Goal: Task Accomplishment & Management: Manage account settings

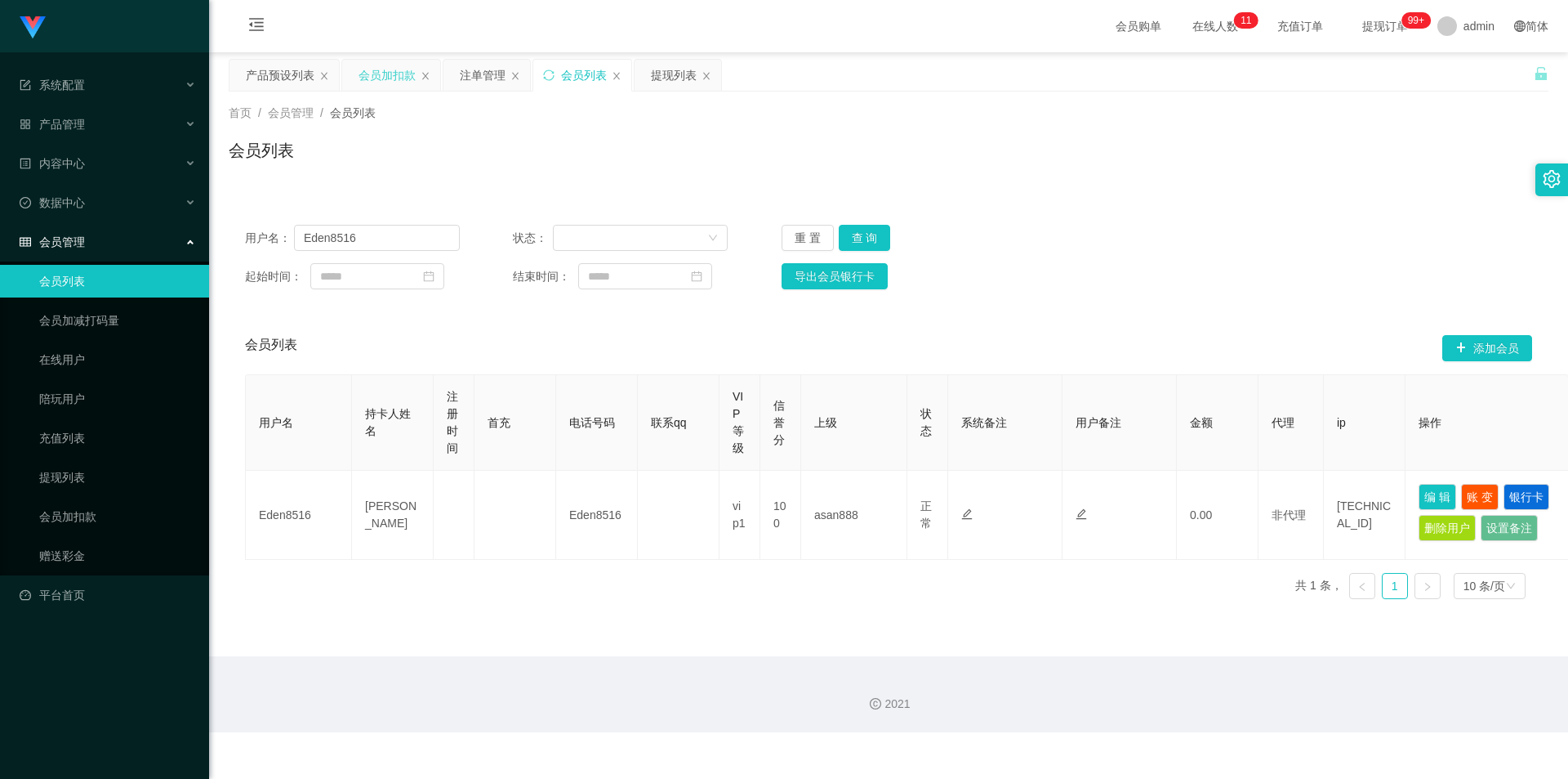
click at [374, 72] on div "会员加扣款" at bounding box center [386, 75] width 57 height 31
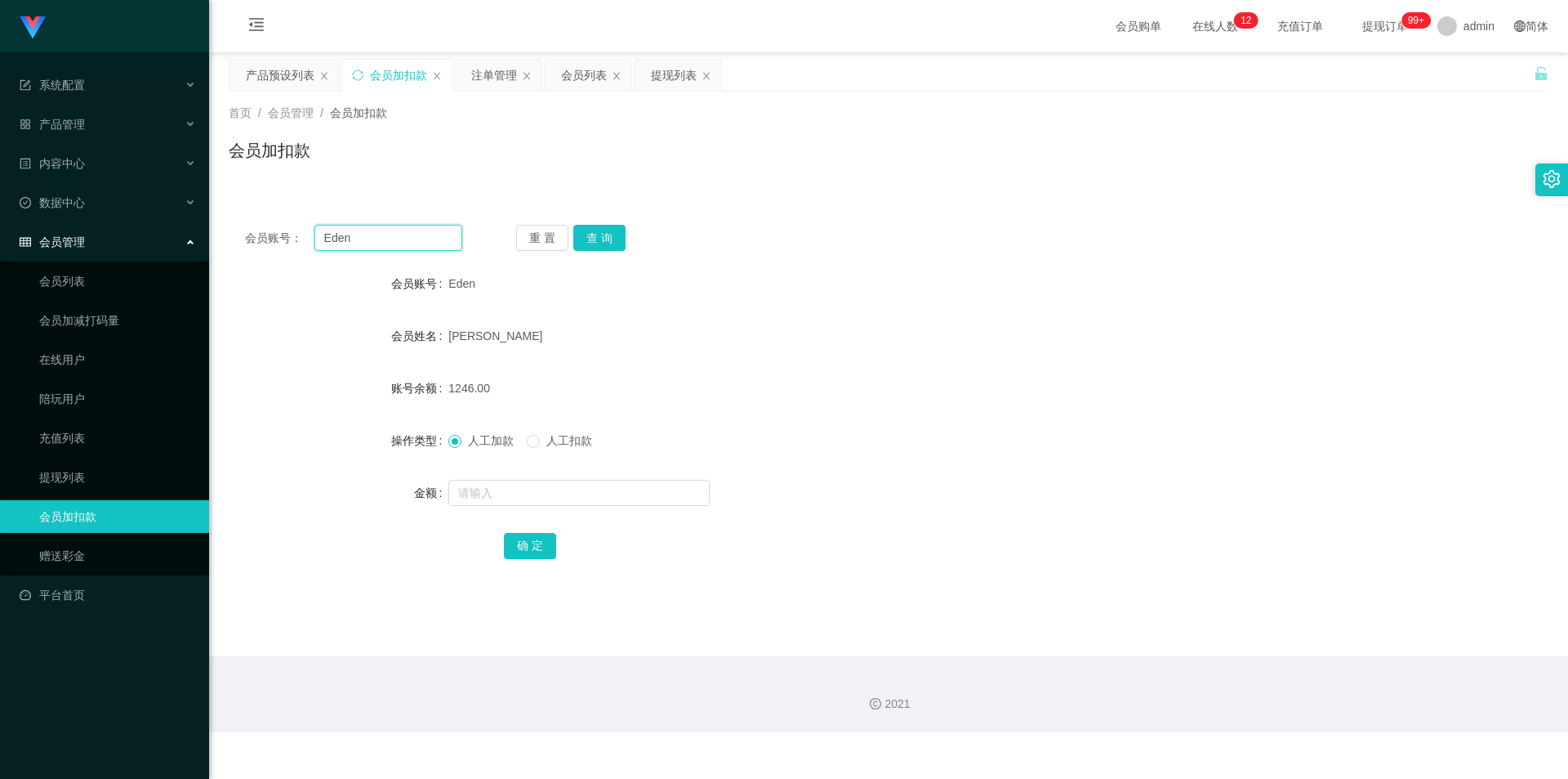
drag, startPoint x: 370, startPoint y: 232, endPoint x: 0, endPoint y: 220, distance: 370.2
click at [0, 220] on section "系统配置 产品管理 产品列表 产品预设列表 开奖记录 注单管理 即时注单 内容中心 站内信 公告列表 活动列表 数据中心 员工统计 团队统计 会员管理 会员列…" at bounding box center [784, 366] width 1568 height 732
type input "12345678901"
click at [578, 237] on button "查 询" at bounding box center [599, 237] width 52 height 26
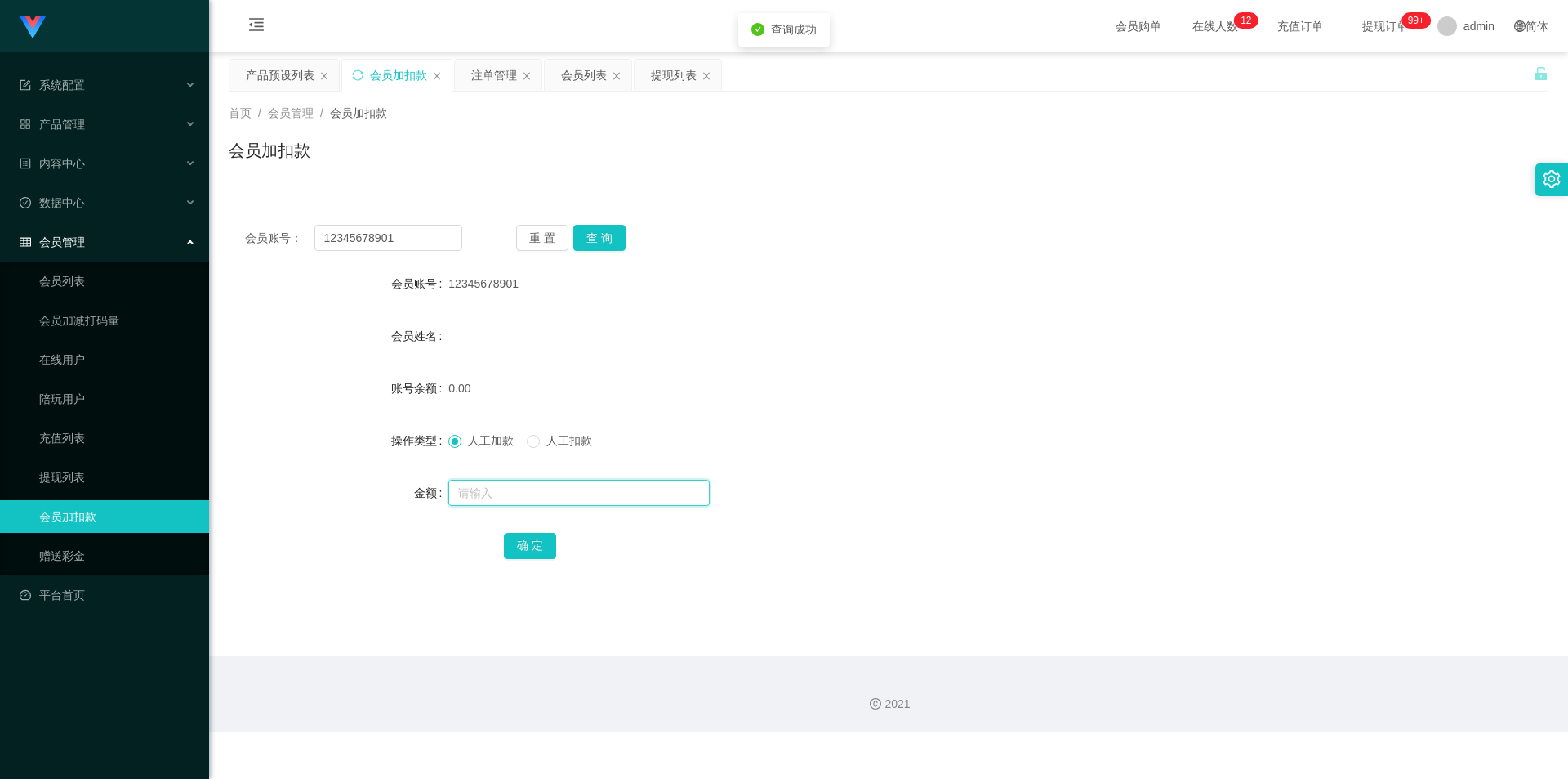
click at [495, 493] on input "text" at bounding box center [579, 492] width 262 height 26
type input "100"
click at [514, 547] on button "确 定" at bounding box center [530, 545] width 52 height 26
drag, startPoint x: 1081, startPoint y: 410, endPoint x: 1118, endPoint y: 405, distance: 37.3
click at [1092, 409] on form "会员账号 12345678901 会员姓名 账号余额 100.00 操作类型 人工加款 人工扣款 金额 确 定" at bounding box center [888, 414] width 1320 height 294
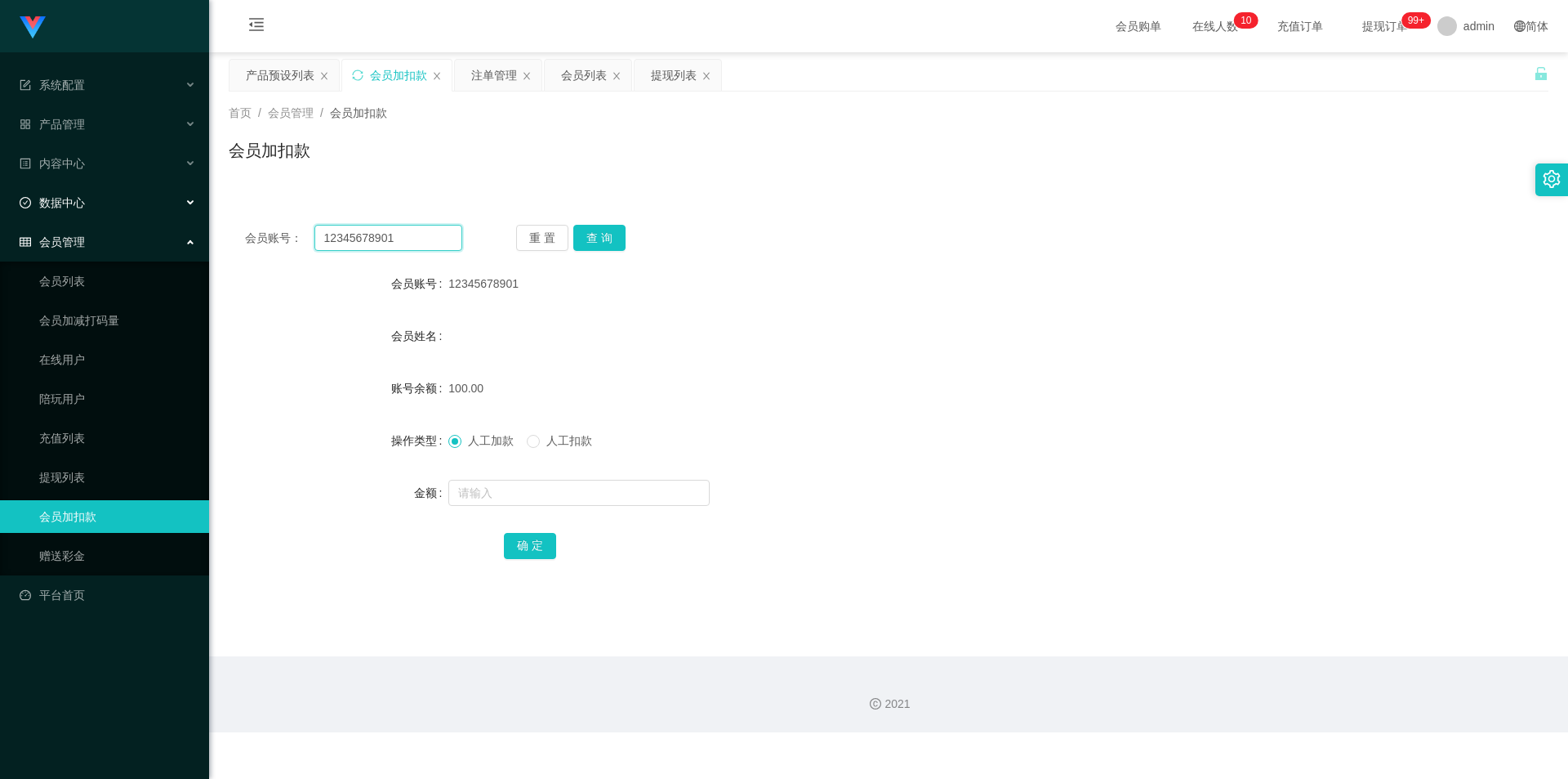
drag, startPoint x: 0, startPoint y: 203, endPoint x: 207, endPoint y: 192, distance: 207.3
click at [0, 199] on section "系统配置 产品管理 产品列表 产品预设列表 开奖记录 注单管理 即时注单 内容中心 站内信 公告列表 活动列表 数据中心 员工统计 团队统计 会员管理 会员列…" at bounding box center [784, 366] width 1568 height 732
paste input "97697785"
type input "97697785"
click at [610, 236] on button "查 询" at bounding box center [599, 237] width 52 height 26
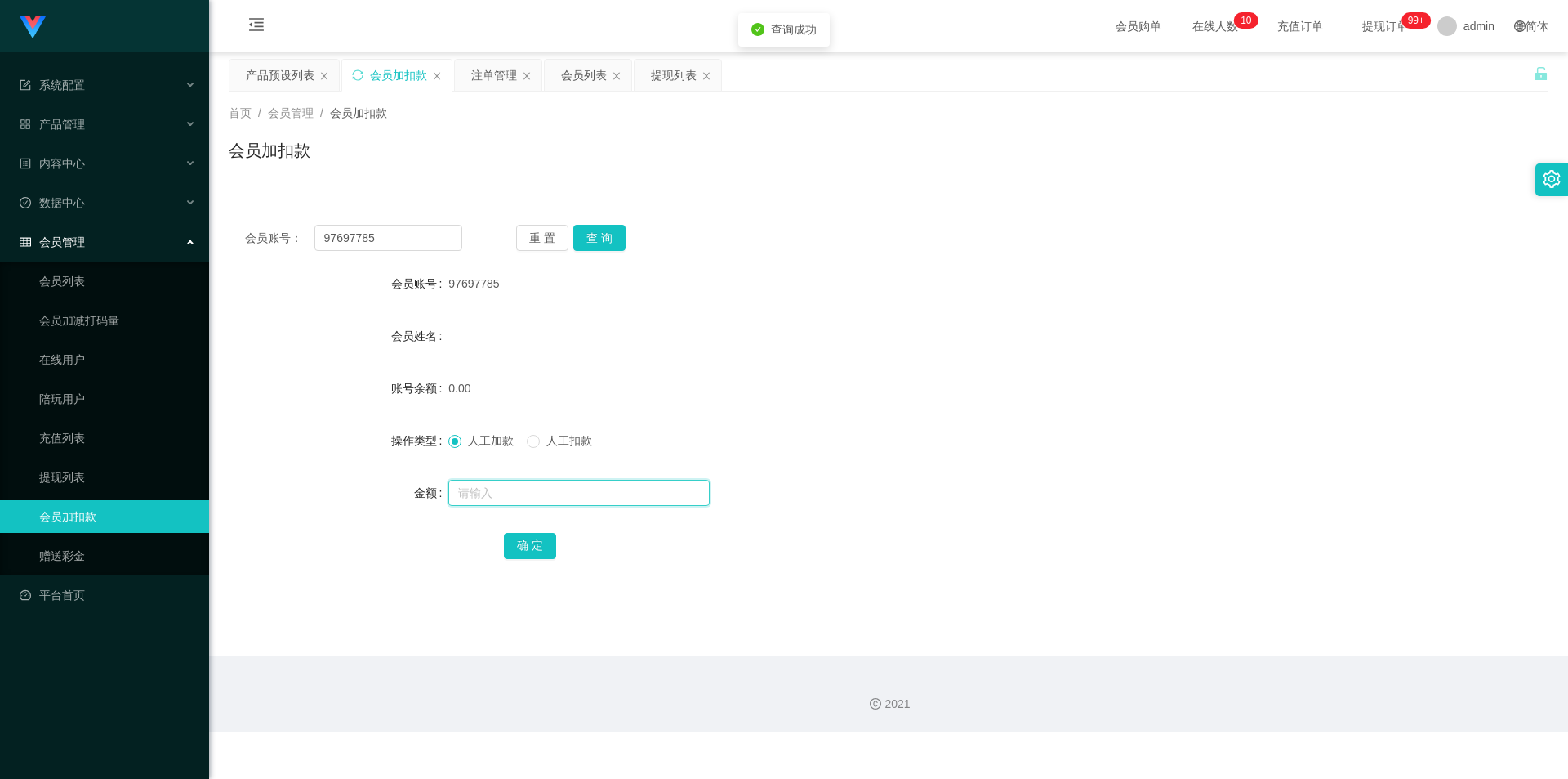
click at [481, 487] on input "text" at bounding box center [579, 492] width 262 height 26
type input "100"
click at [527, 543] on button "确 定" at bounding box center [530, 545] width 52 height 26
drag, startPoint x: 1152, startPoint y: 393, endPoint x: 1194, endPoint y: 369, distance: 48.4
click at [1179, 377] on div "100.00" at bounding box center [834, 388] width 770 height 32
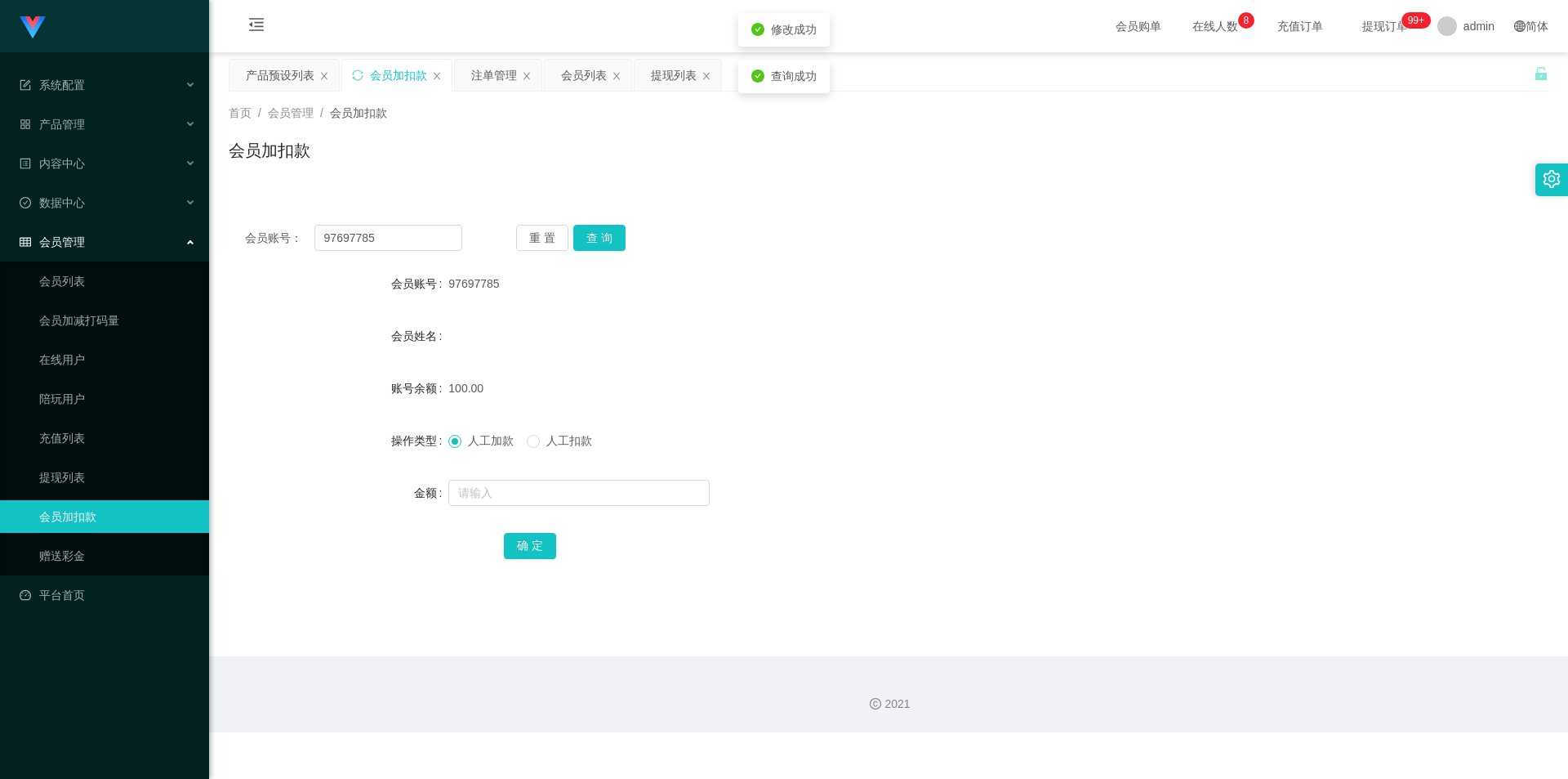
click at [1343, 203] on div "会员账号： 97697785 重 置 查 询 会员账号 97697785 会员姓名 账号余额 100.00 操作类型 人工加款 人工扣款 金额 确 定" at bounding box center [888, 393] width 1320 height 409
drag, startPoint x: 390, startPoint y: 237, endPoint x: 0, endPoint y: 198, distance: 391.9
click at [0, 195] on section "系统配置 产品管理 产品列表 产品预设列表 开奖记录 注单管理 即时注单 内容中心 站内信 公告列表 活动列表 数据中心 员工统计 团队统计 会员管理 会员列…" at bounding box center [784, 366] width 1568 height 732
paste input "Daladada"
type input "Daladada"
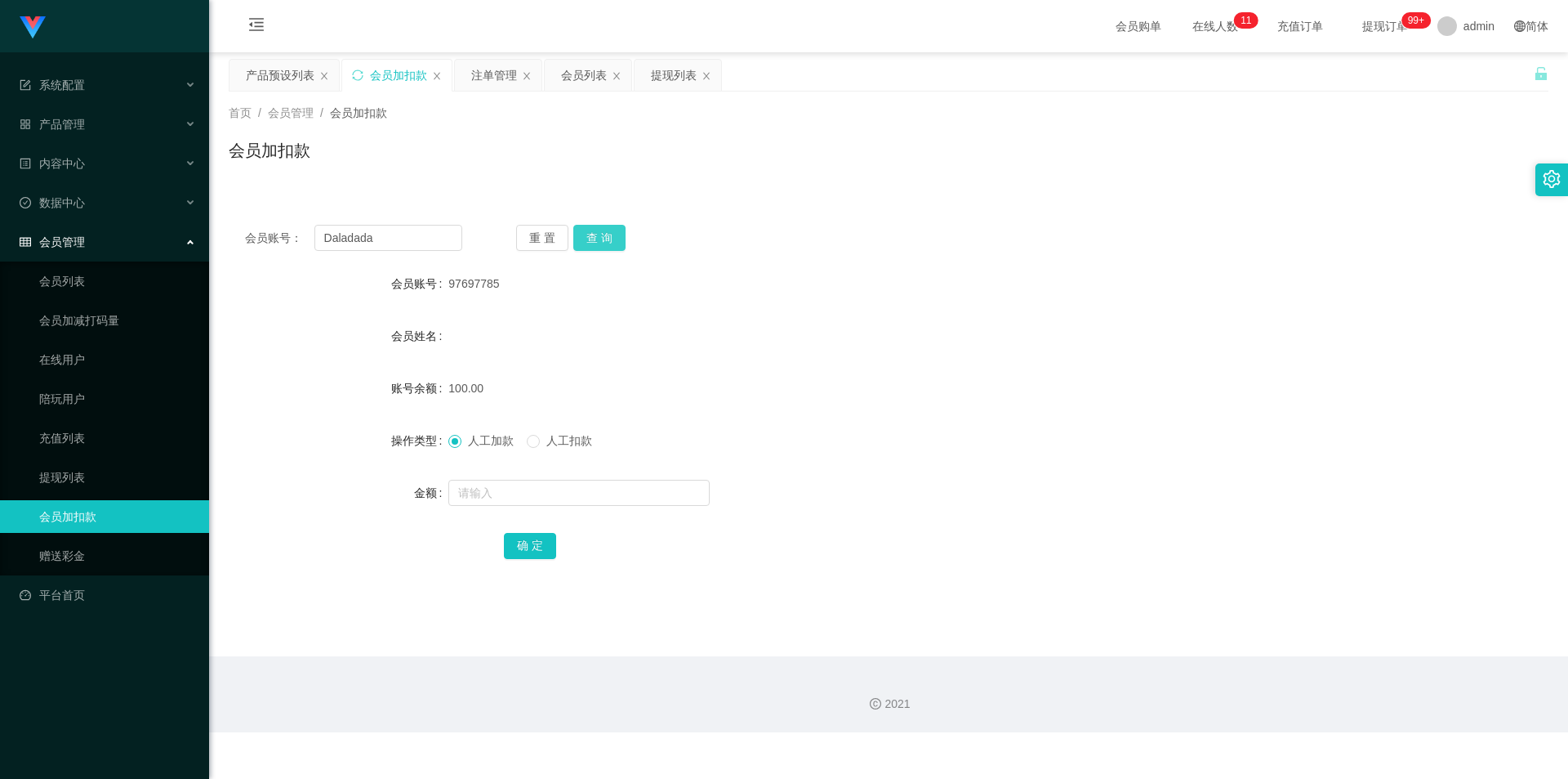
click at [604, 236] on button "查 询" at bounding box center [599, 237] width 52 height 26
click at [465, 494] on input "text" at bounding box center [579, 492] width 262 height 26
type input "100"
click at [514, 547] on button "确 定" at bounding box center [530, 545] width 52 height 26
click at [852, 385] on div "100.00" at bounding box center [834, 388] width 770 height 32
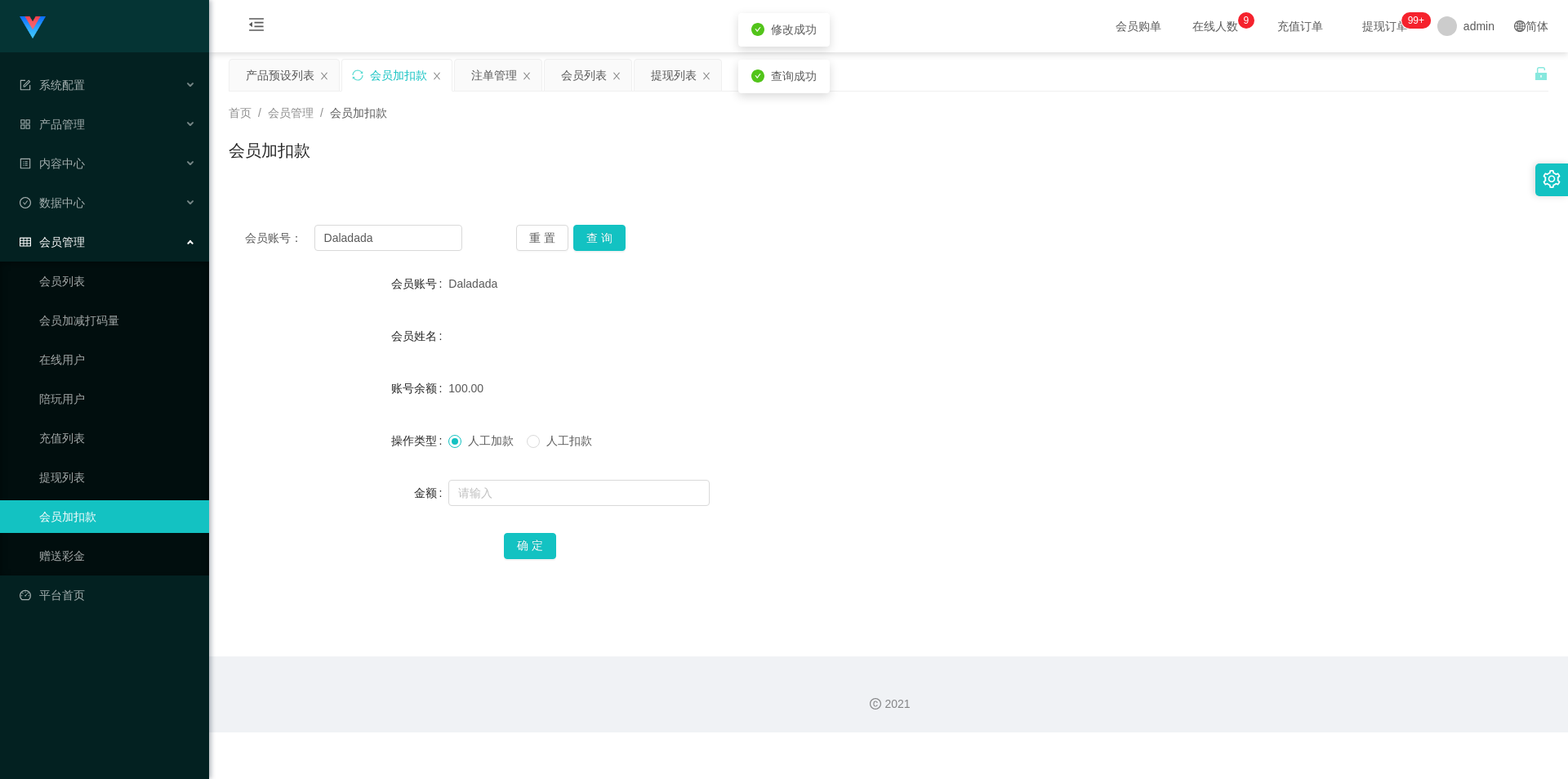
click at [1070, 315] on form "会员账号 Daladada 会员姓名 账号余额 100.00 操作类型 人工加款 人工扣款 金额 确 定" at bounding box center [888, 414] width 1320 height 294
click at [1075, 277] on div "Daladada" at bounding box center [834, 283] width 770 height 32
click at [1289, 215] on div "会员账号： Daladada 重 置 查 询 会员账号 Daladada 会员姓名 账号余额 100.00 操作类型 人工加款 人工扣款 金额 确 定" at bounding box center [888, 403] width 1320 height 389
click at [596, 236] on button "查 询" at bounding box center [599, 237] width 52 height 26
drag, startPoint x: 1213, startPoint y: 261, endPoint x: 1245, endPoint y: 252, distance: 33.2
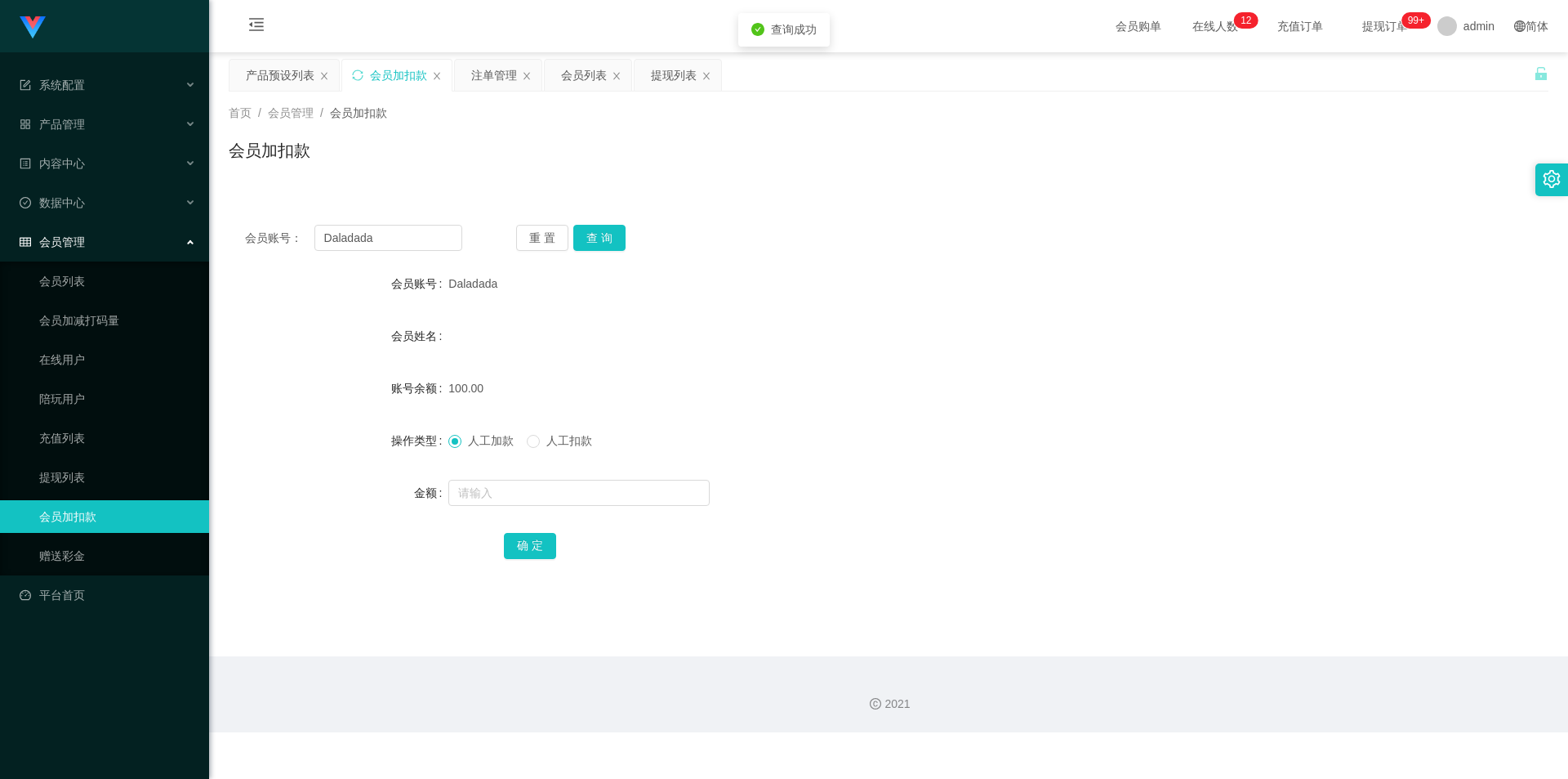
click at [1216, 261] on div "会员账号： Daladada 重 置 查 询 会员账号 Daladada 会员姓名 账号余额 100.00 操作类型 人工加款 人工扣款 金额 确 定" at bounding box center [888, 403] width 1320 height 389
click at [263, 76] on div "产品预设列表" at bounding box center [280, 75] width 69 height 31
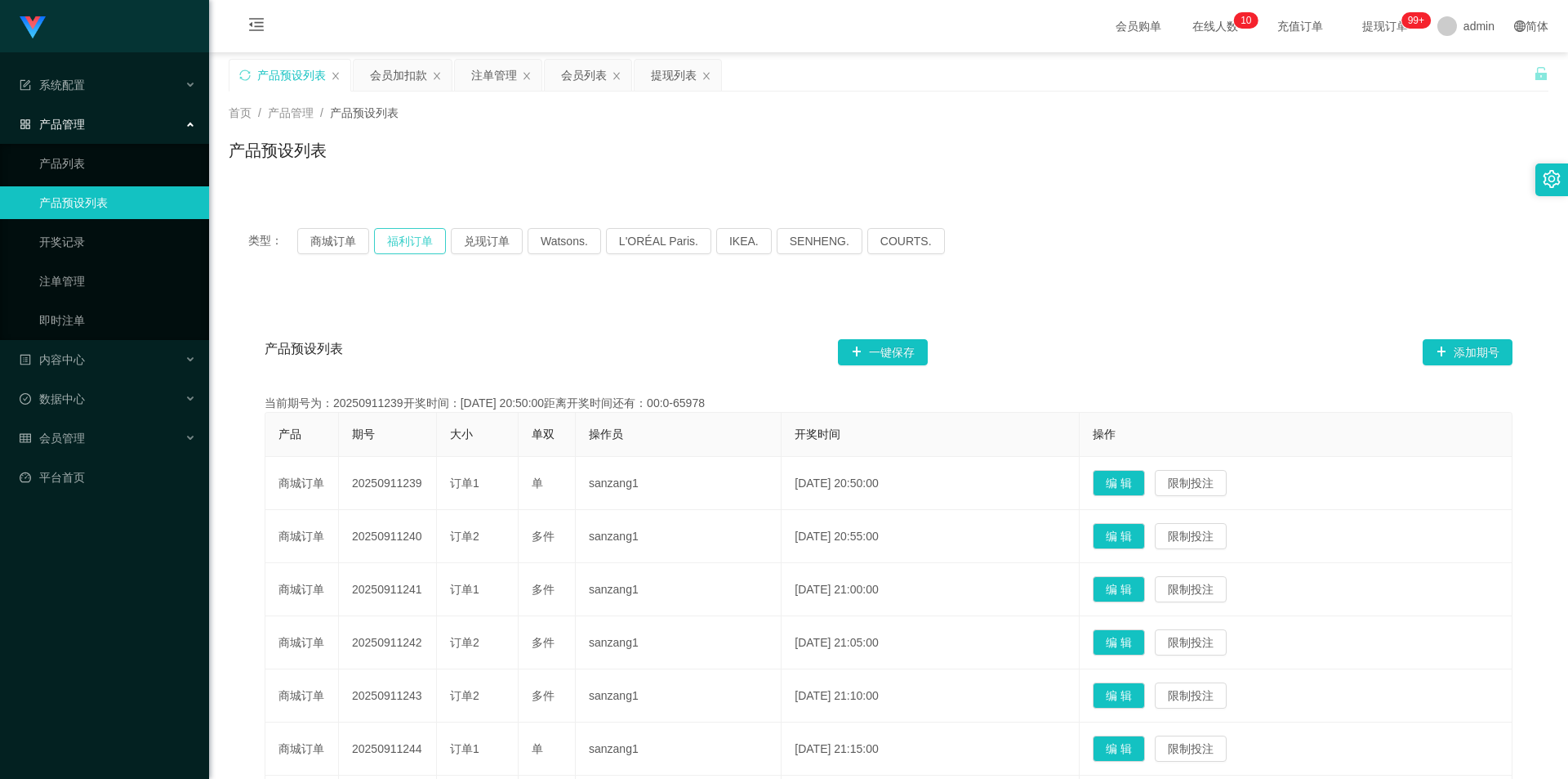
click at [409, 240] on button "福利订单" at bounding box center [410, 241] width 72 height 26
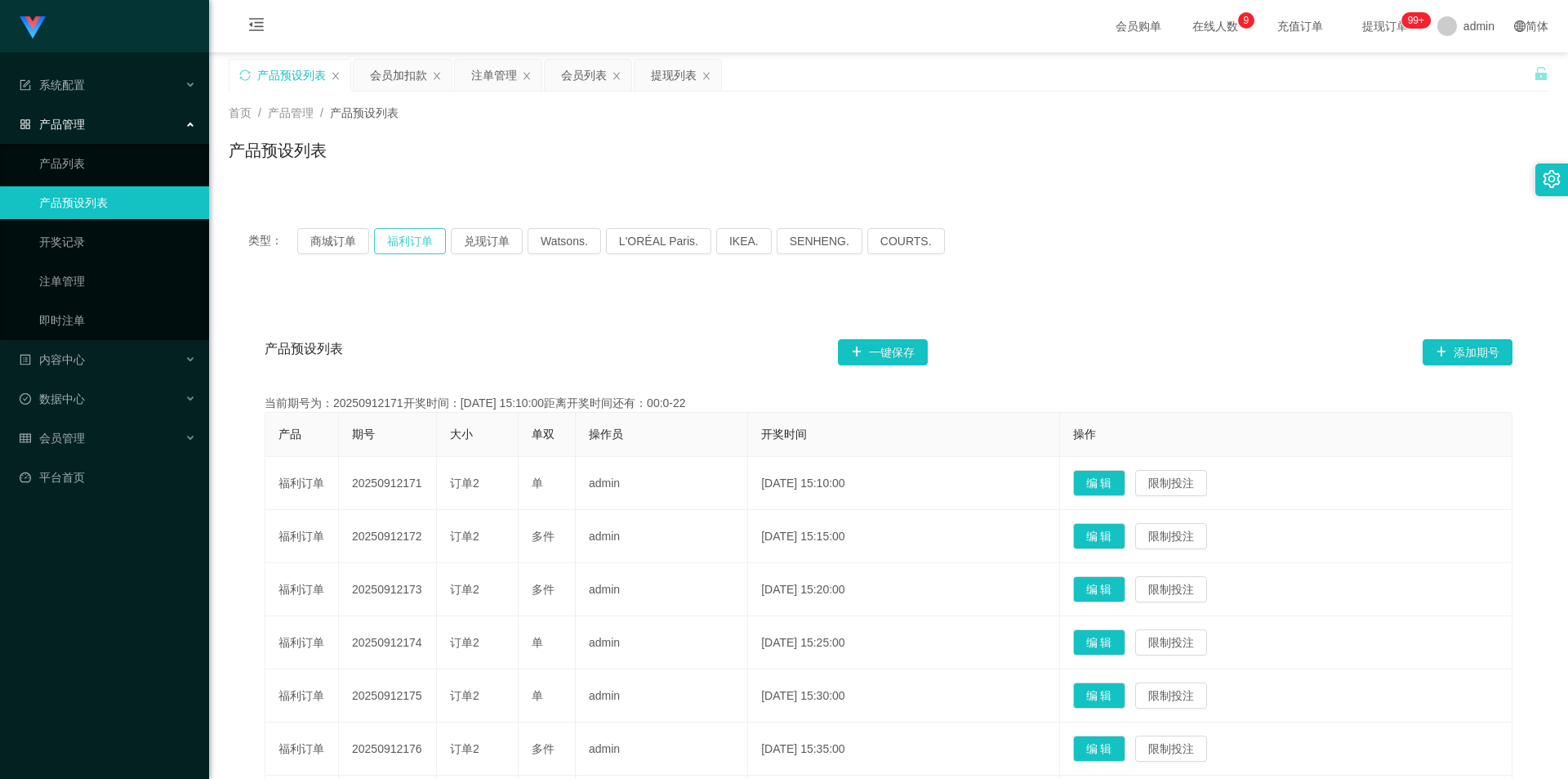
click at [400, 238] on button "福利订单" at bounding box center [410, 241] width 72 height 26
click at [392, 238] on button "福利订单" at bounding box center [410, 241] width 72 height 26
click at [389, 69] on div "会员加扣款" at bounding box center [398, 75] width 57 height 31
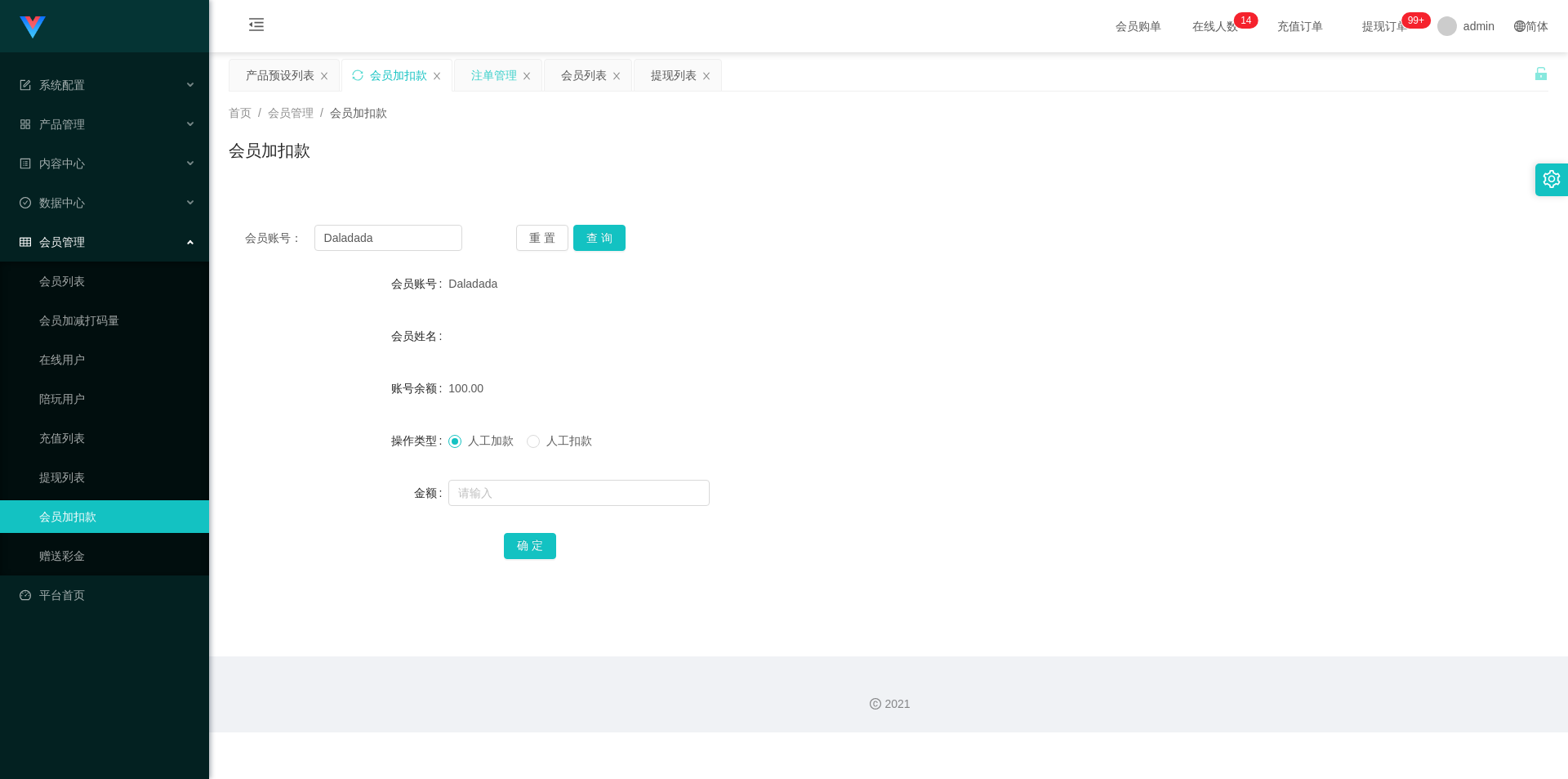
click at [477, 76] on div "注单管理" at bounding box center [493, 75] width 46 height 31
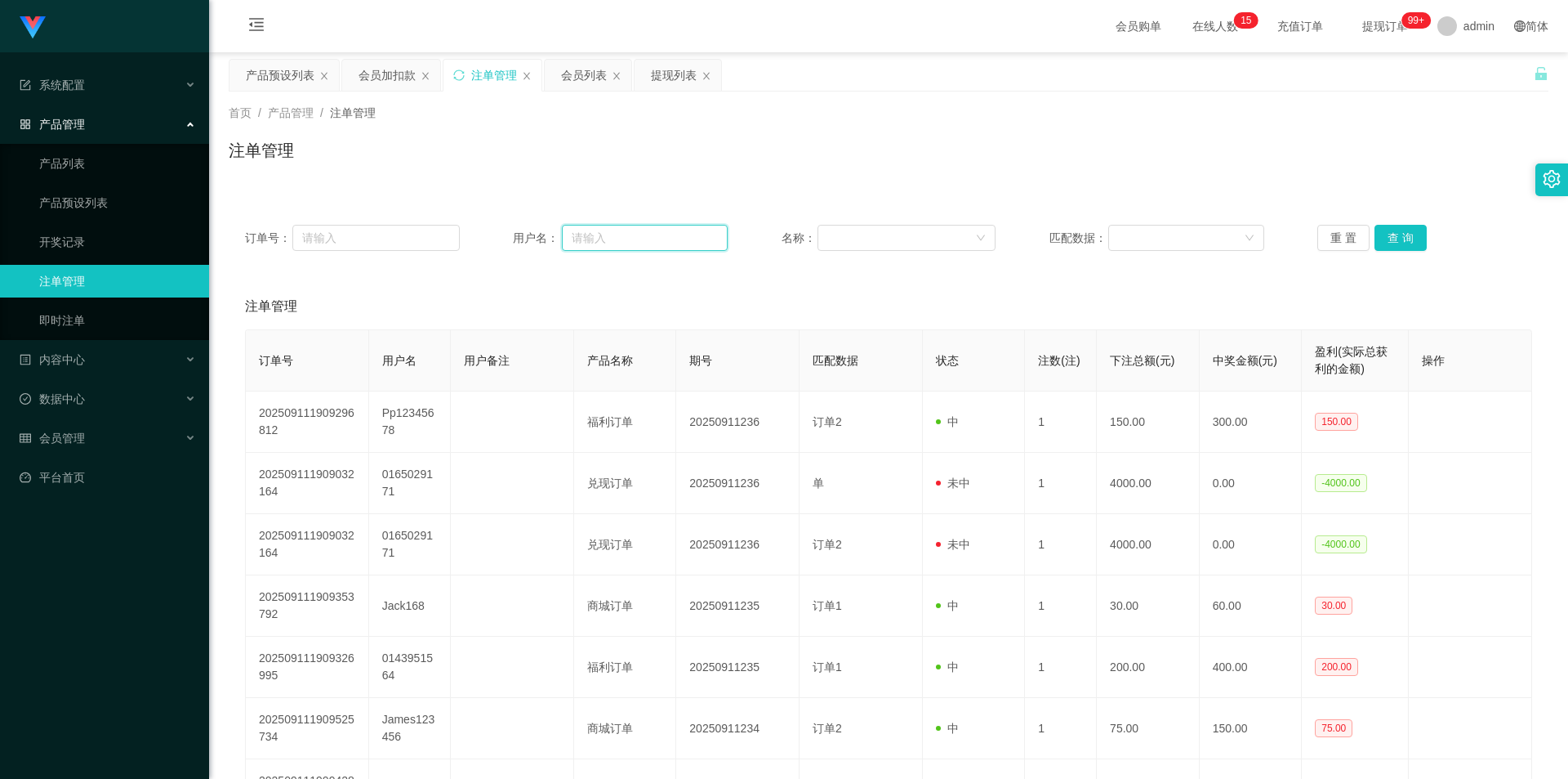
click at [630, 242] on input "text" at bounding box center [645, 237] width 166 height 26
paste input "Daladada"
type input "Daladada"
click at [1396, 241] on button "查 询" at bounding box center [1400, 237] width 52 height 26
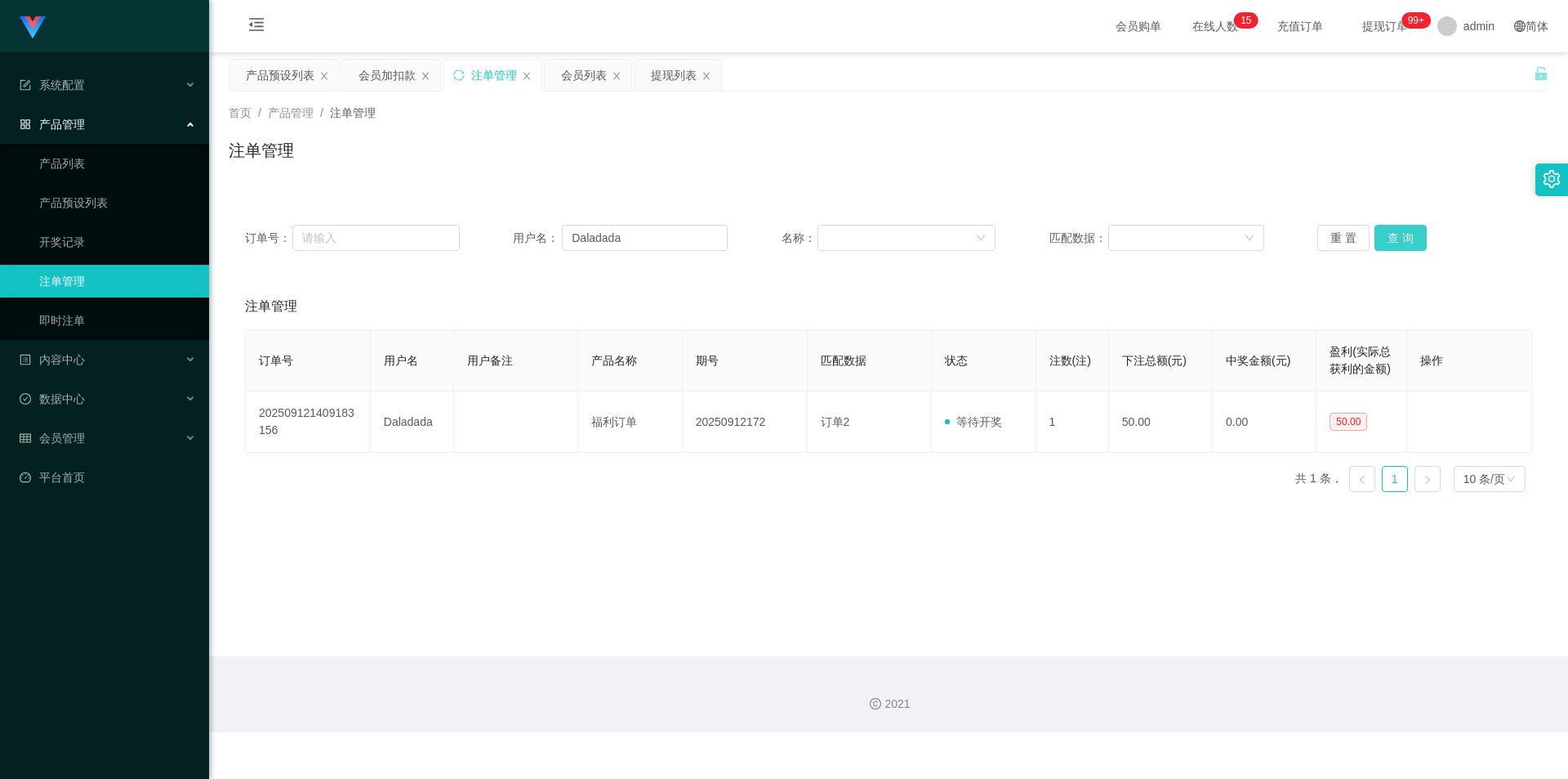
click at [1396, 241] on button "查 询" at bounding box center [1400, 237] width 52 height 26
click at [1369, 167] on div "注单管理" at bounding box center [888, 157] width 1320 height 38
click at [1370, 162] on div "注单管理" at bounding box center [888, 157] width 1320 height 38
click at [275, 82] on div "产品预设列表" at bounding box center [280, 75] width 69 height 31
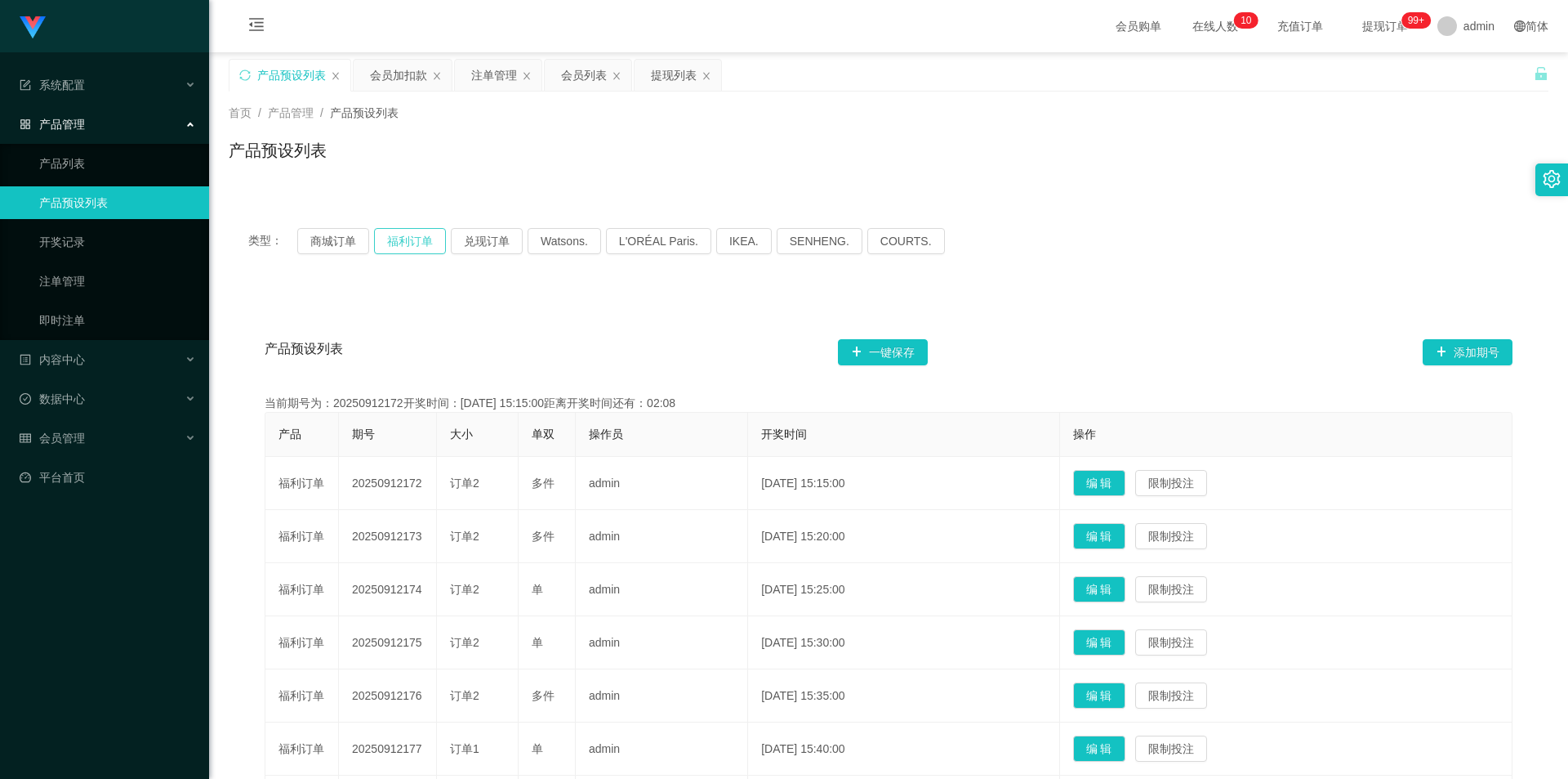
click at [406, 235] on button "福利订单" at bounding box center [410, 241] width 72 height 26
click at [1181, 238] on div "类型： 商城订单 福利订单 兑现订单 Watsons. L'ORÉAL Paris. IKEA. [GEOGRAPHIC_DATA]. COURTS." at bounding box center [888, 241] width 1280 height 26
click at [495, 74] on div "注单管理" at bounding box center [493, 75] width 46 height 31
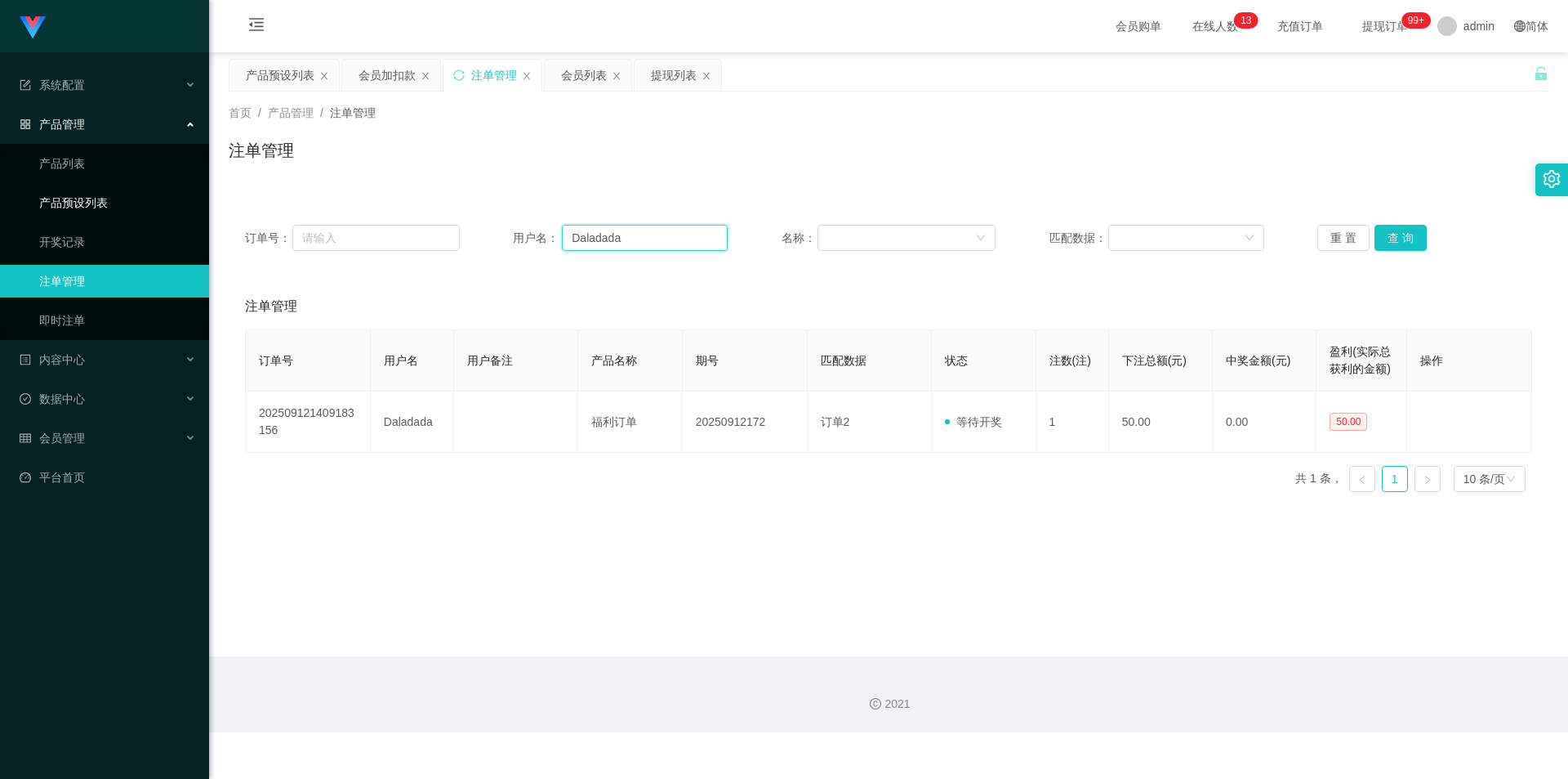
drag, startPoint x: 22, startPoint y: 220, endPoint x: 0, endPoint y: 218, distance: 22.1
click at [0, 218] on section "系统配置 产品管理 产品列表 产品预设列表 开奖记录 注单管理 即时注单 内容中心 站内信 公告列表 活动列表 数据中心 员工统计 团队统计 会员管理 会员列…" at bounding box center [784, 366] width 1568 height 732
click at [1392, 240] on button "查 询" at bounding box center [1400, 237] width 52 height 26
click at [1388, 234] on button "查 询" at bounding box center [1400, 237] width 52 height 26
drag, startPoint x: 1406, startPoint y: 137, endPoint x: 1436, endPoint y: 5, distance: 135.4
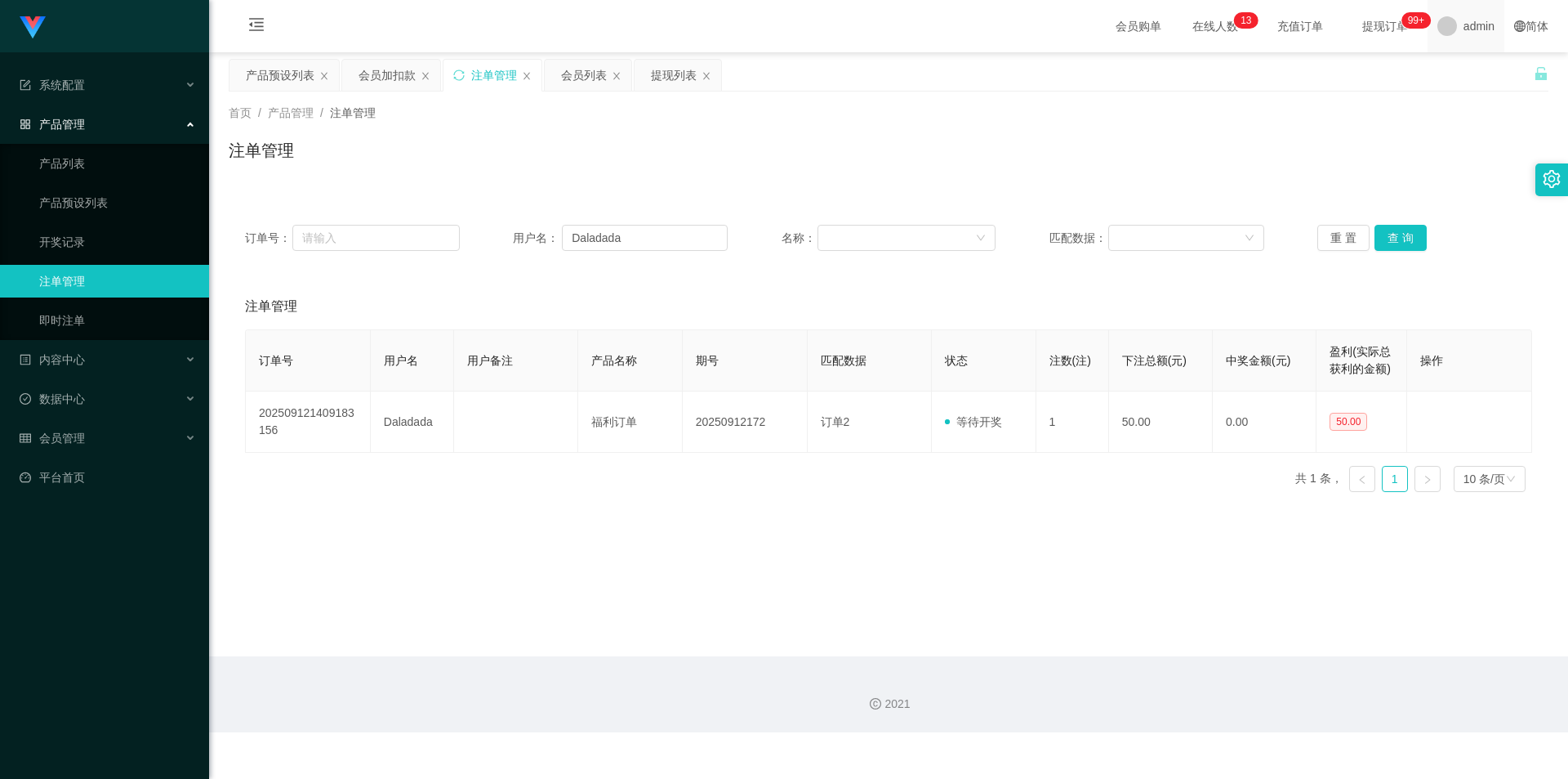
click at [1406, 136] on div "首页 / 产品管理 / 注单管理 / 注单管理" at bounding box center [888, 140] width 1320 height 71
drag, startPoint x: 624, startPoint y: 240, endPoint x: 0, endPoint y: 201, distance: 625.2
click at [0, 201] on section "系统配置 产品管理 产品列表 产品预设列表 开奖记录 注单管理 即时注单 内容中心 站内信 公告列表 活动列表 数据中心 员工统计 团队统计 会员管理 会员列…" at bounding box center [784, 366] width 1568 height 732
paste input "97697785"
type input "97697785"
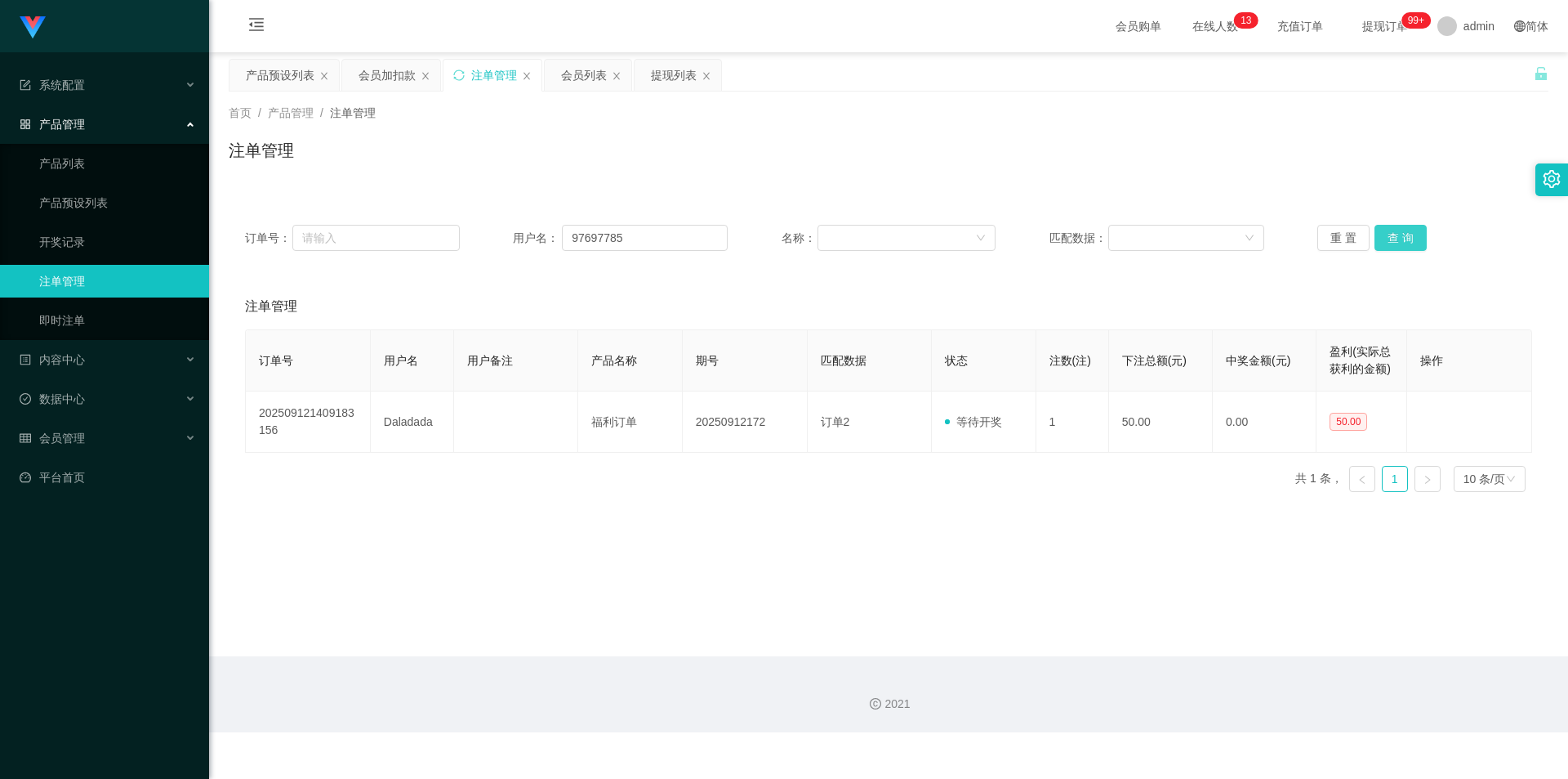
click at [1400, 238] on button "查 询" at bounding box center [1400, 237] width 52 height 26
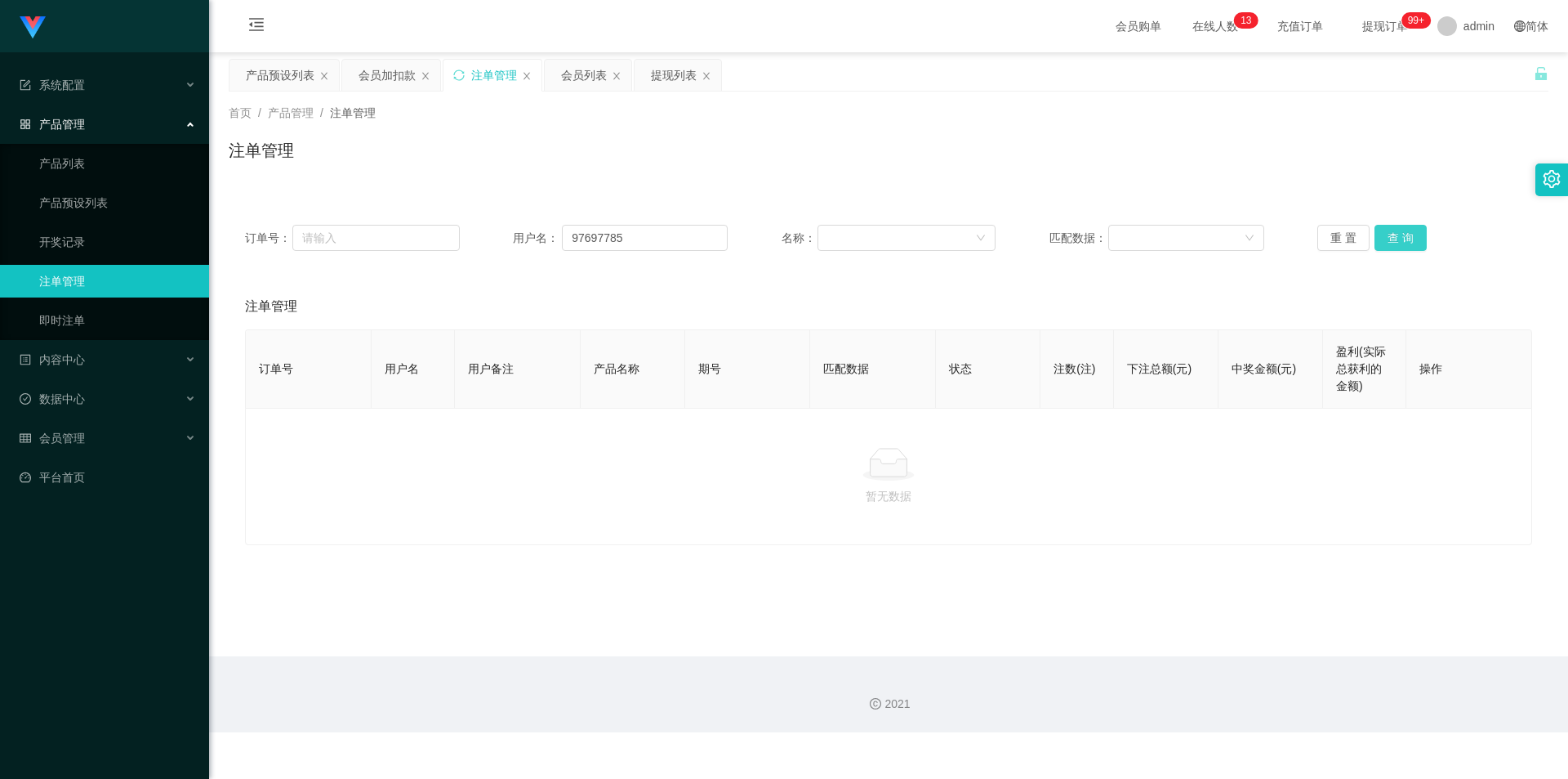
click at [1400, 238] on button "查 询" at bounding box center [1400, 237] width 52 height 26
click at [1397, 178] on div "首页 / 产品管理 / 注单管理 / 注单管理" at bounding box center [889, 140] width 1359 height 97
drag, startPoint x: 642, startPoint y: 241, endPoint x: 0, endPoint y: 181, distance: 644.8
click at [0, 181] on section "系统配置 产品管理 产品列表 产品预设列表 开奖记录 注单管理 即时注单 内容中心 站内信 公告列表 活动列表 数据中心 员工统计 团队统计 会员管理 会员列…" at bounding box center [784, 366] width 1568 height 732
click at [1378, 239] on button "查 询" at bounding box center [1400, 237] width 52 height 26
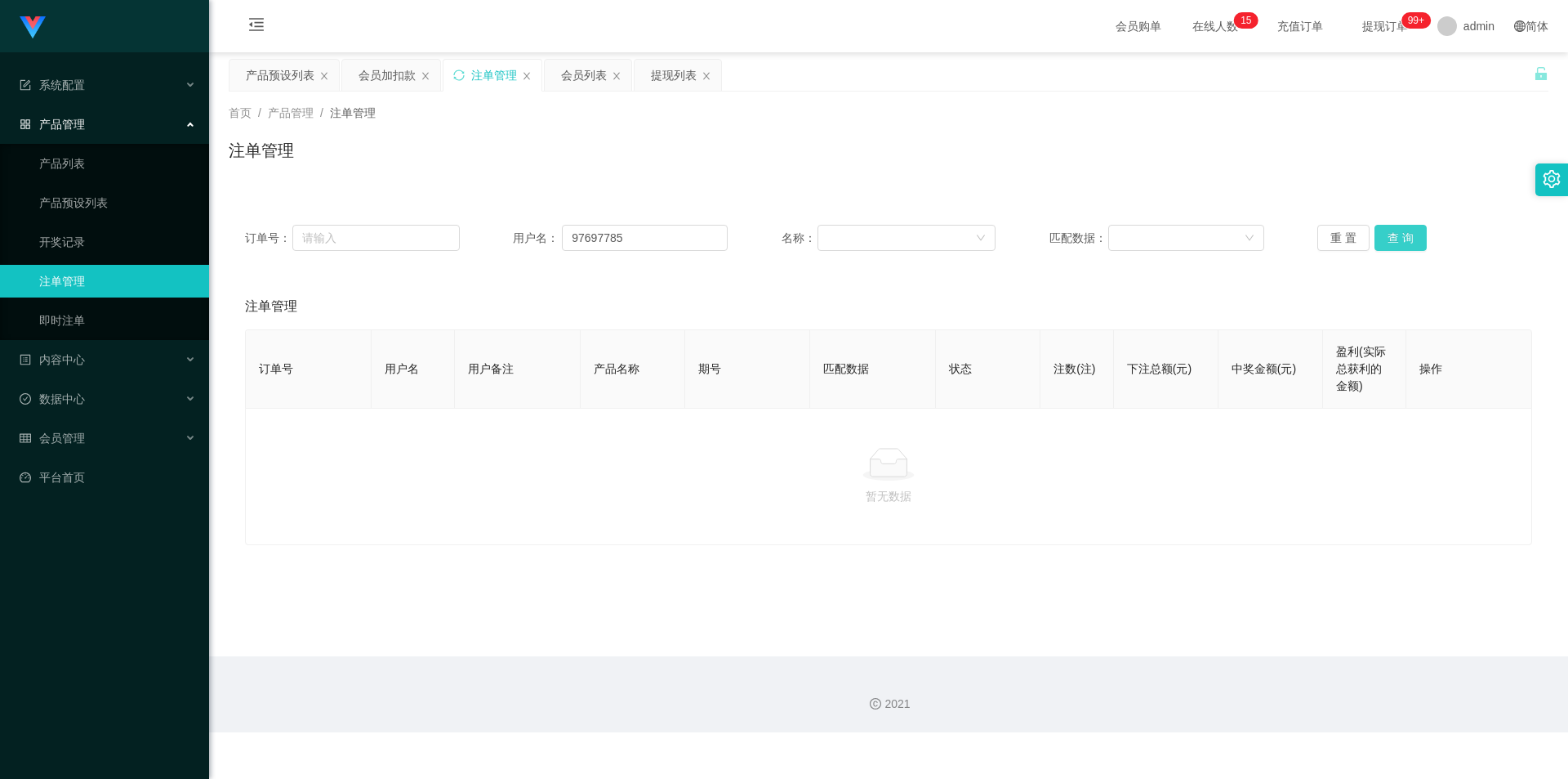
click at [1378, 239] on button "查 询" at bounding box center [1400, 237] width 52 height 26
click at [1378, 239] on div "重 置 查 询" at bounding box center [1425, 237] width 215 height 26
click at [1379, 134] on div "首页 / 产品管理 / 注单管理 / 注单管理" at bounding box center [888, 140] width 1320 height 71
drag, startPoint x: 280, startPoint y: 76, endPoint x: 350, endPoint y: 99, distance: 73.7
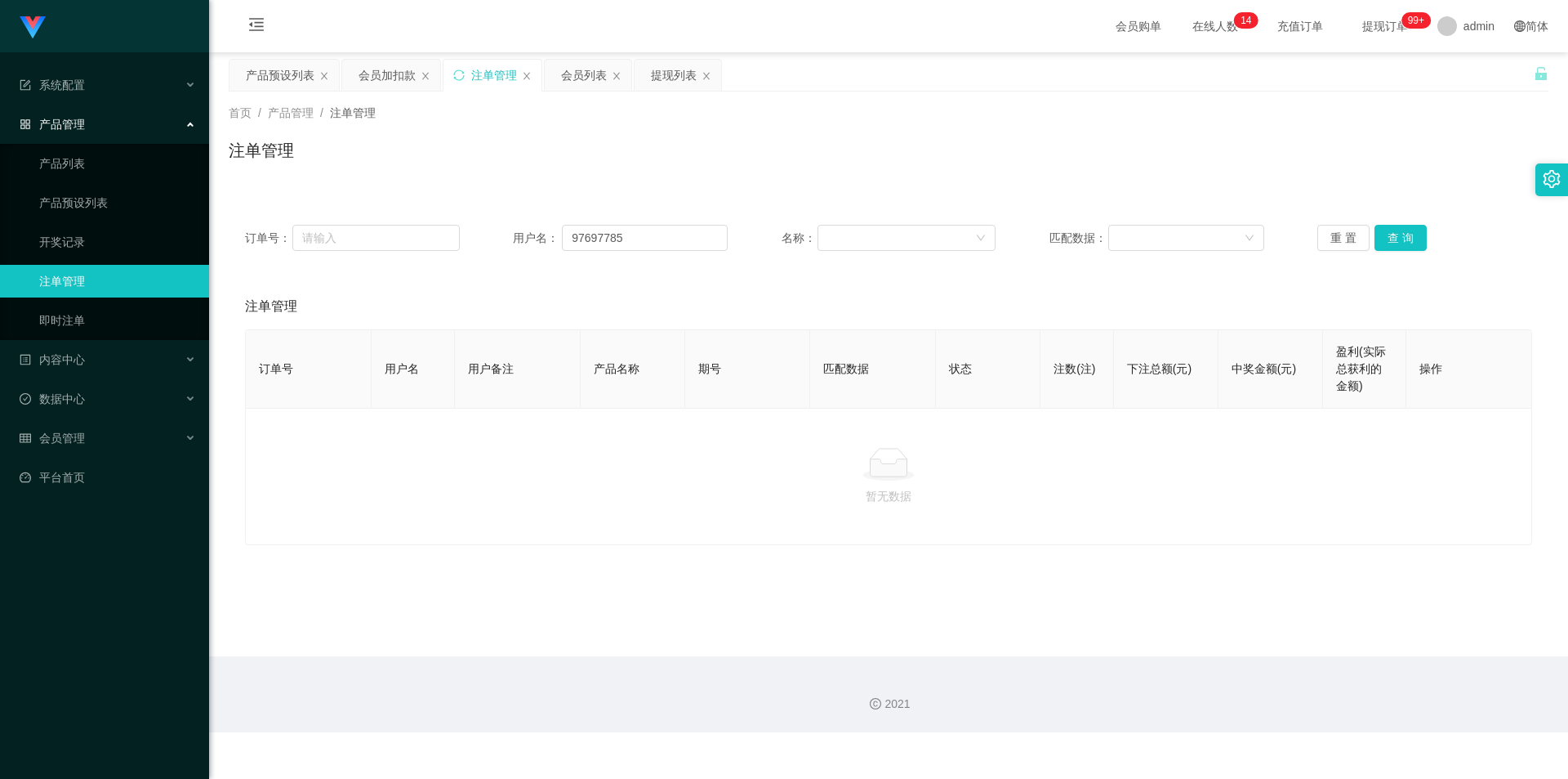
click at [280, 76] on div "产品预设列表" at bounding box center [280, 75] width 69 height 31
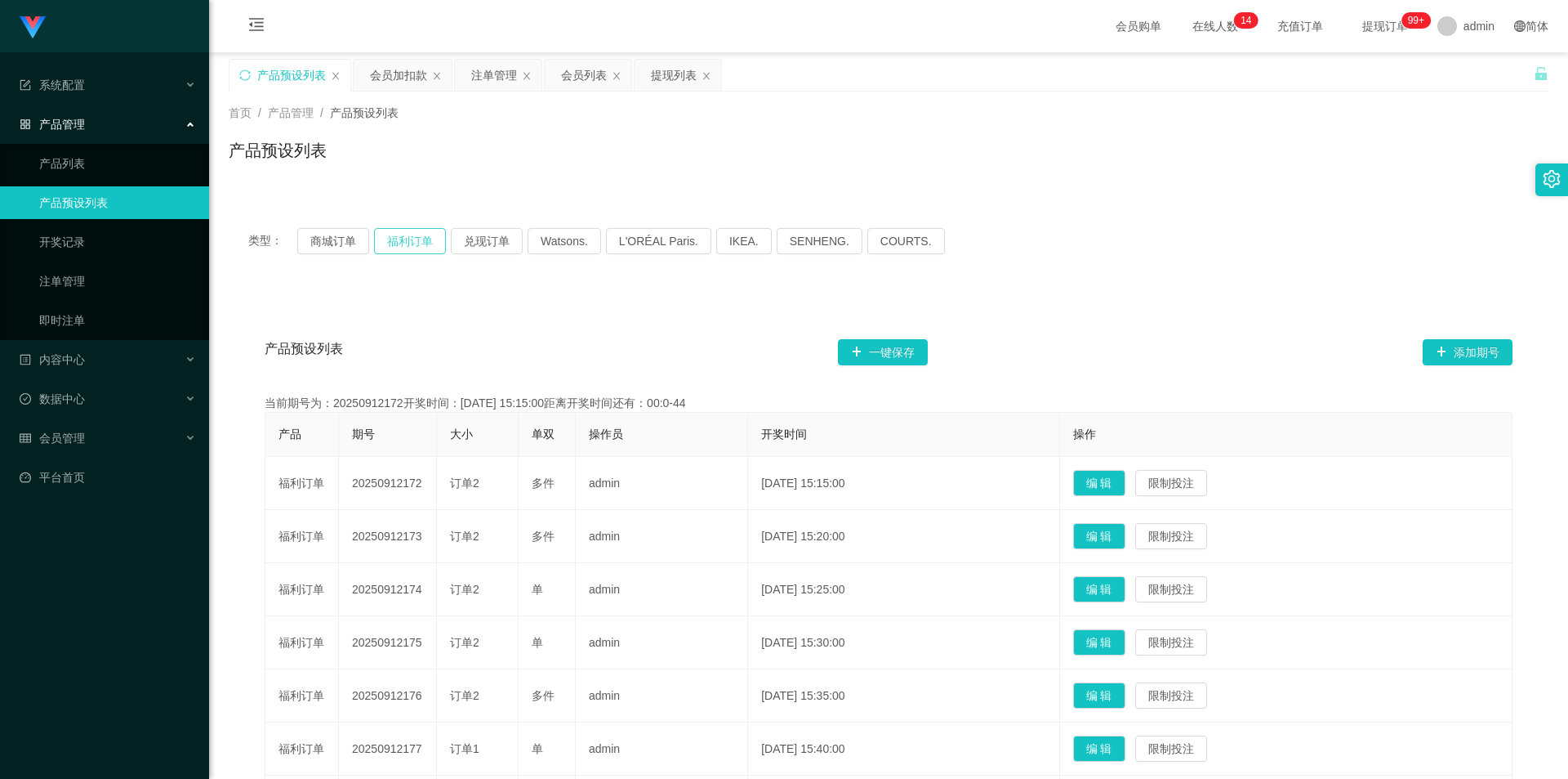
click at [410, 242] on button "福利订单" at bounding box center [410, 241] width 72 height 26
click at [503, 70] on div "注单管理" at bounding box center [493, 75] width 46 height 31
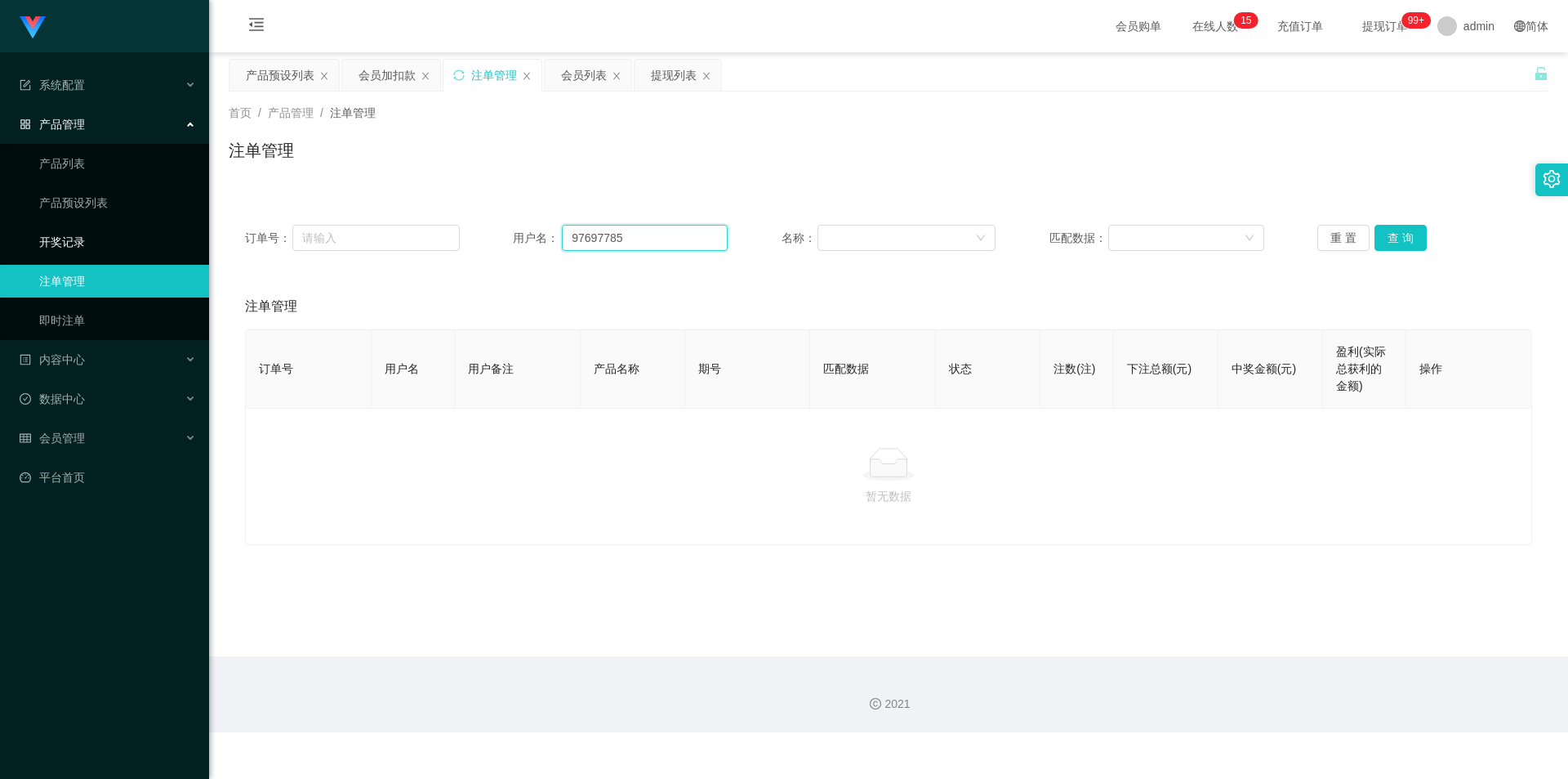
drag, startPoint x: 623, startPoint y: 228, endPoint x: 177, endPoint y: 227, distance: 446.0
click at [177, 227] on section "系统配置 产品管理 产品列表 产品预设列表 开奖记录 注单管理 即时注单 内容中心 站内信 公告列表 活动列表 数据中心 员工统计 团队统计 会员管理 会员列…" at bounding box center [784, 366] width 1568 height 732
paste input "Daladada"
click at [1399, 240] on button "查 询" at bounding box center [1400, 237] width 52 height 26
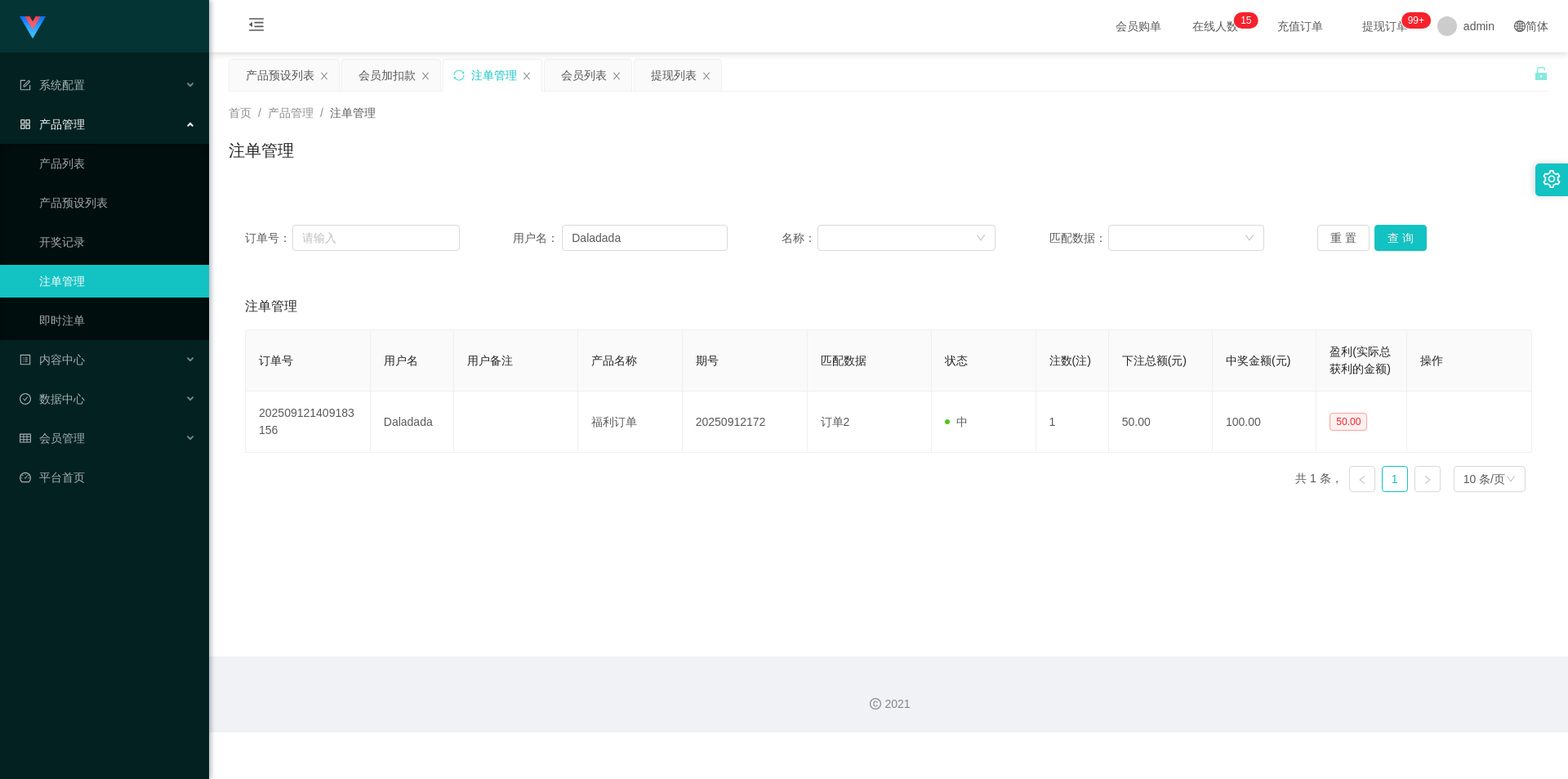
click at [1439, 144] on div "注单管理" at bounding box center [888, 157] width 1320 height 38
drag, startPoint x: 649, startPoint y: 242, endPoint x: 0, endPoint y: 160, distance: 654.2
click at [0, 160] on section "系统配置 产品管理 产品列表 产品预设列表 开奖记录 注单管理 即时注单 内容中心 站内信 公告列表 活动列表 数据中心 员工统计 团队统计 会员管理 会员列…" at bounding box center [784, 366] width 1568 height 732
paste input "97697785"
type input "97697785"
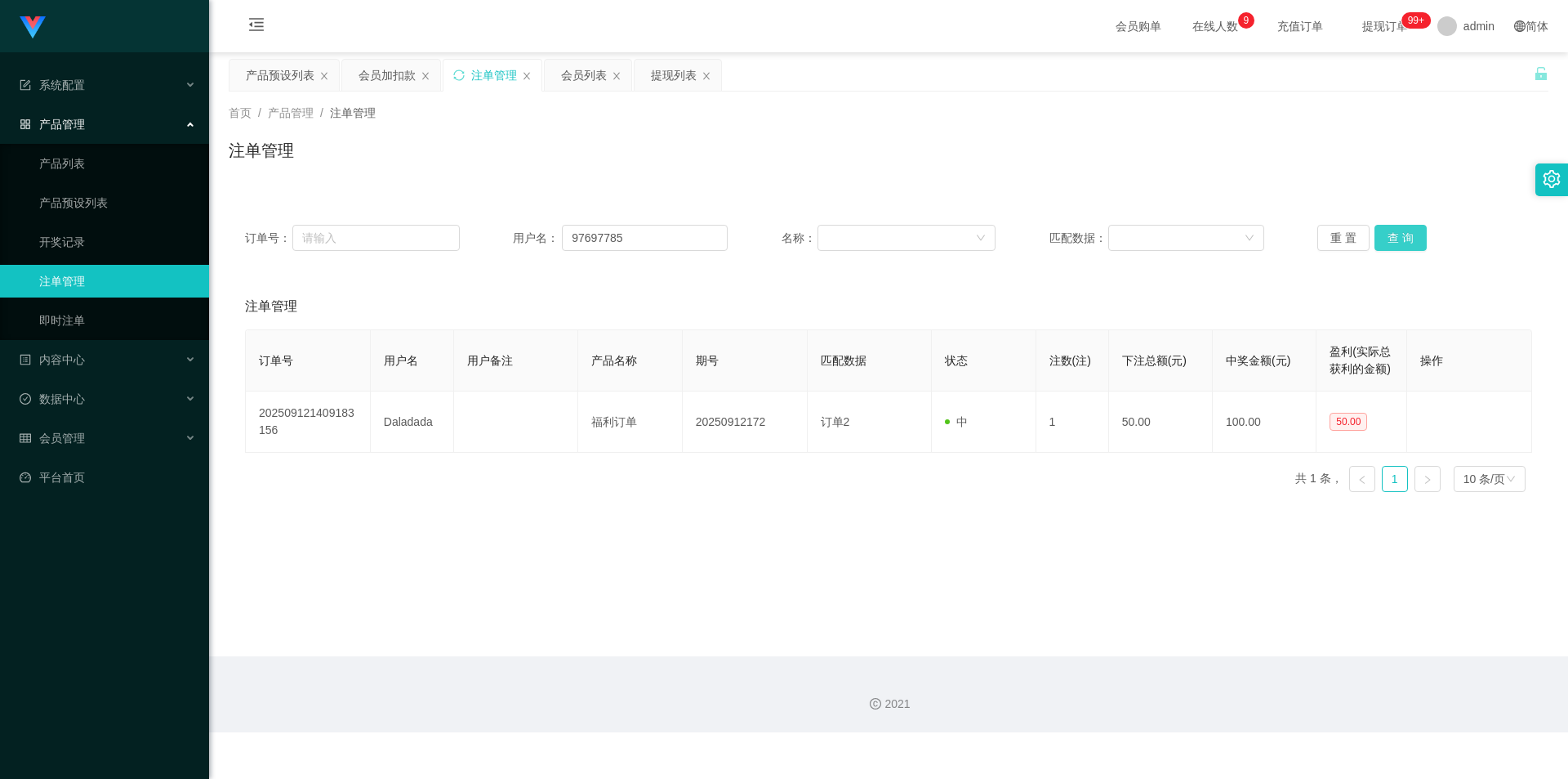
click at [1389, 234] on button "查 询" at bounding box center [1400, 237] width 52 height 26
click at [1370, 154] on div "注单管理" at bounding box center [888, 157] width 1320 height 38
click at [274, 74] on div "产品预设列表" at bounding box center [280, 75] width 69 height 31
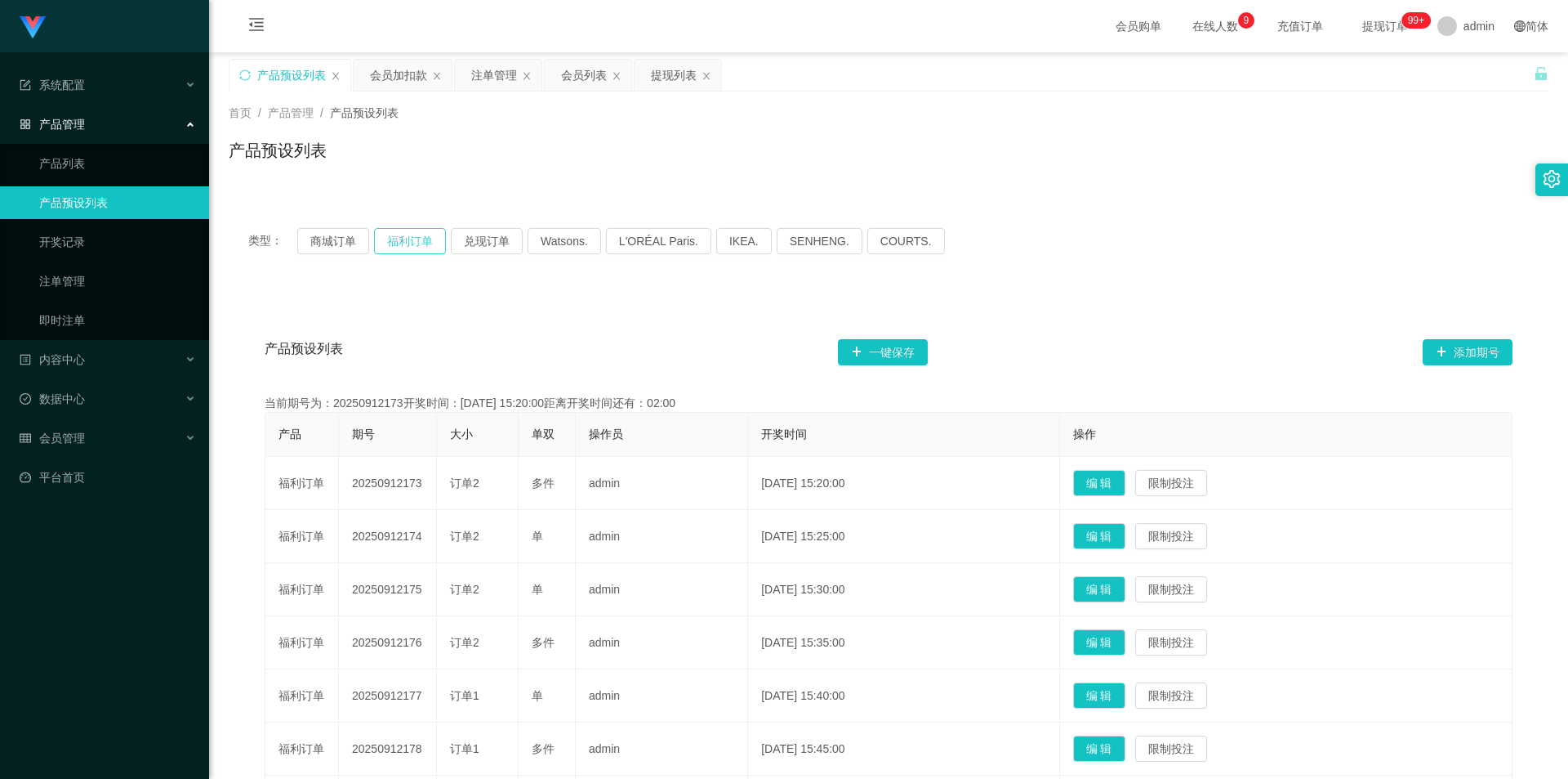
click at [402, 246] on button "福利订单" at bounding box center [410, 241] width 72 height 26
click at [1251, 254] on div "类型： 商城订单 福利订单 兑现订单 Watsons. L'ORÉAL Paris. IKEA. [GEOGRAPHIC_DATA]. COURTS." at bounding box center [888, 241] width 1280 height 26
click at [408, 237] on button "福利订单" at bounding box center [410, 241] width 72 height 26
click at [402, 245] on button "福利订单" at bounding box center [410, 241] width 72 height 26
click at [411, 237] on button "福利订单" at bounding box center [410, 241] width 72 height 26
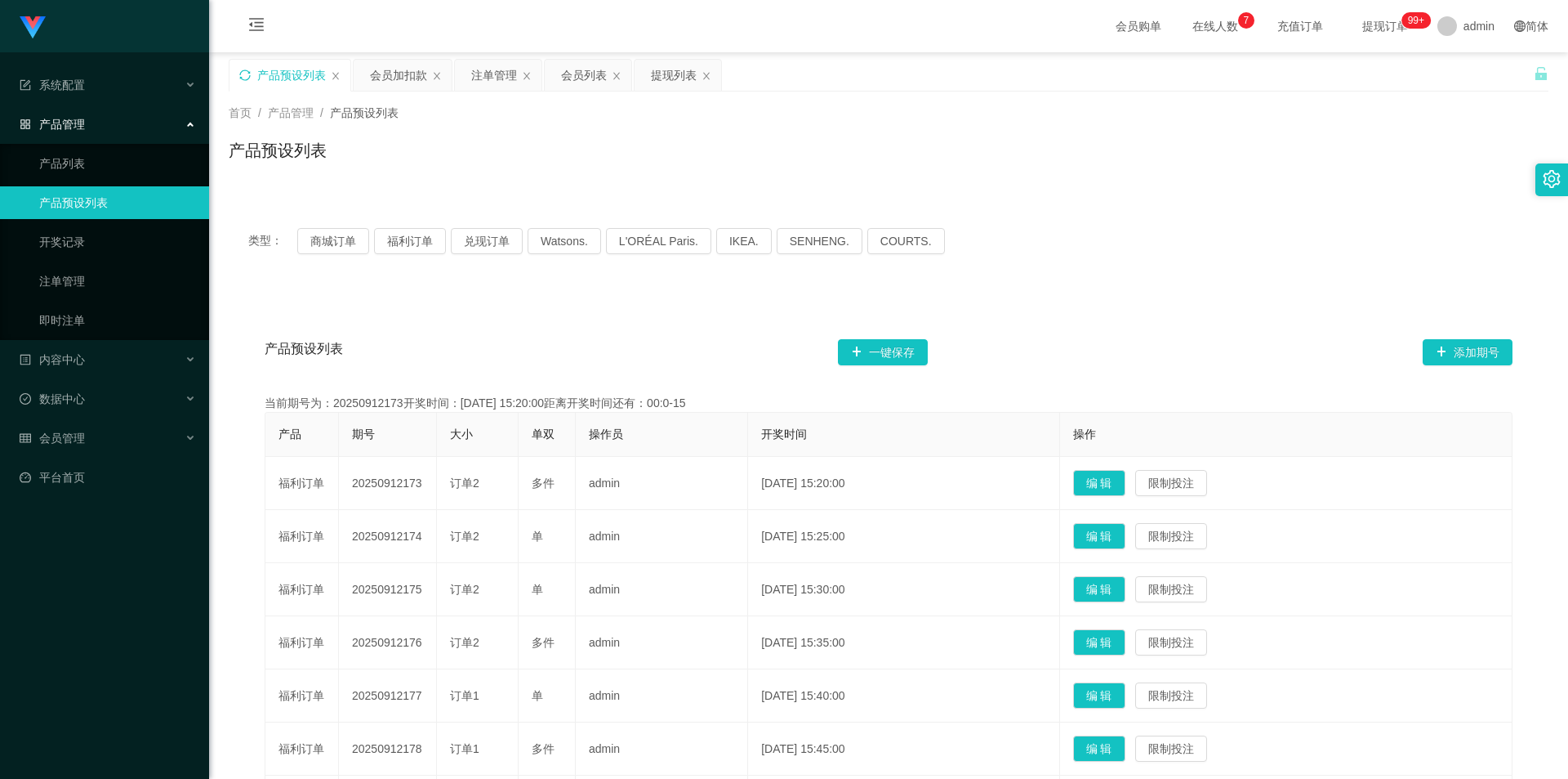
click at [241, 73] on icon "图标: sync" at bounding box center [244, 75] width 11 height 11
click at [389, 242] on button "福利订单" at bounding box center [410, 241] width 72 height 26
click at [495, 77] on div "注单管理" at bounding box center [493, 75] width 46 height 31
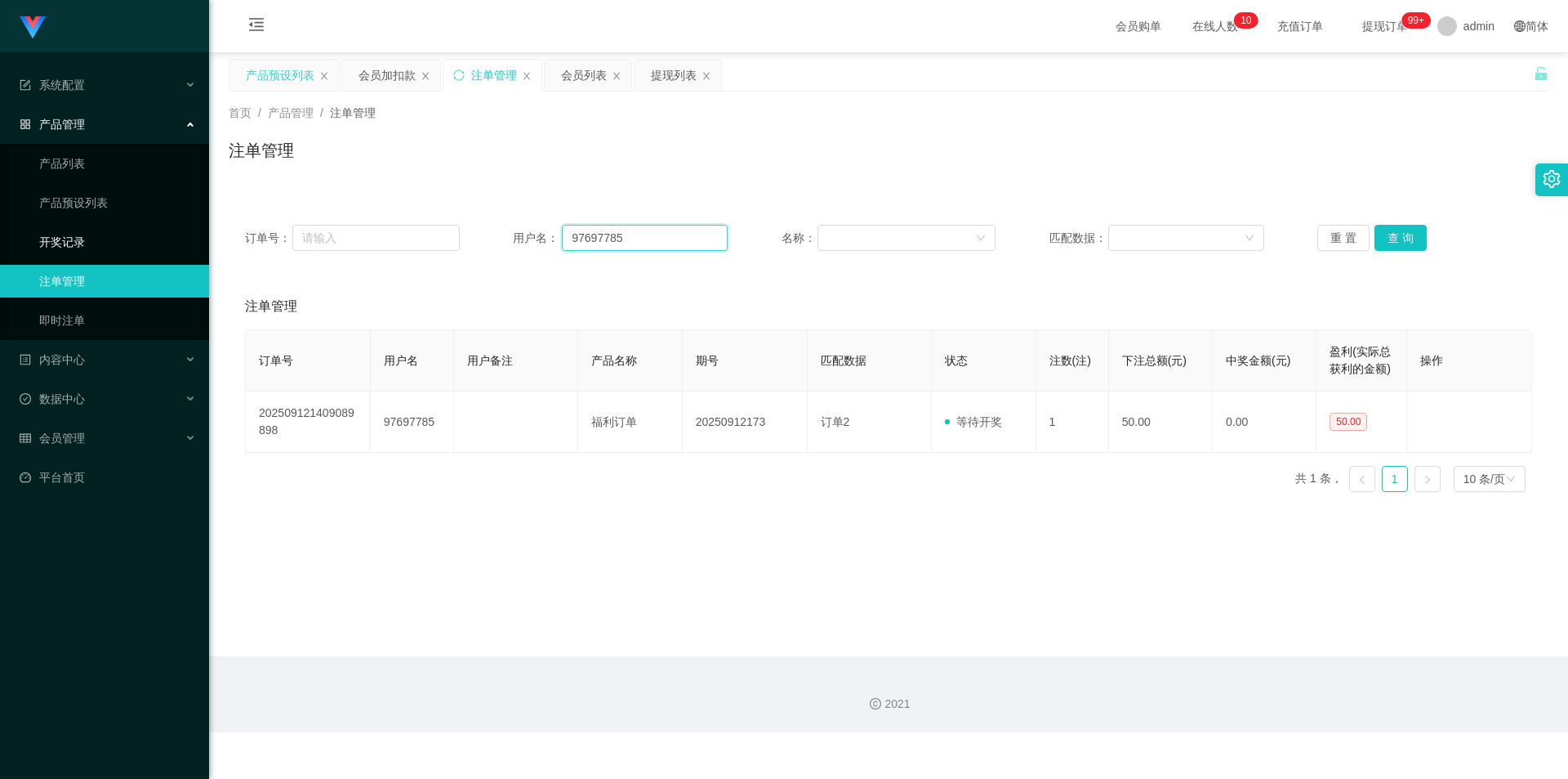
drag, startPoint x: 637, startPoint y: 236, endPoint x: 10, endPoint y: 229, distance: 627.0
click at [8, 230] on section "系统配置 产品管理 产品列表 产品预设列表 开奖记录 注单管理 即时注单 内容中心 站内信 公告列表 活动列表 数据中心 员工统计 团队统计 会员管理 会员列…" at bounding box center [784, 366] width 1568 height 732
paste input "Daladada"
click at [1399, 239] on button "查 询" at bounding box center [1400, 237] width 52 height 26
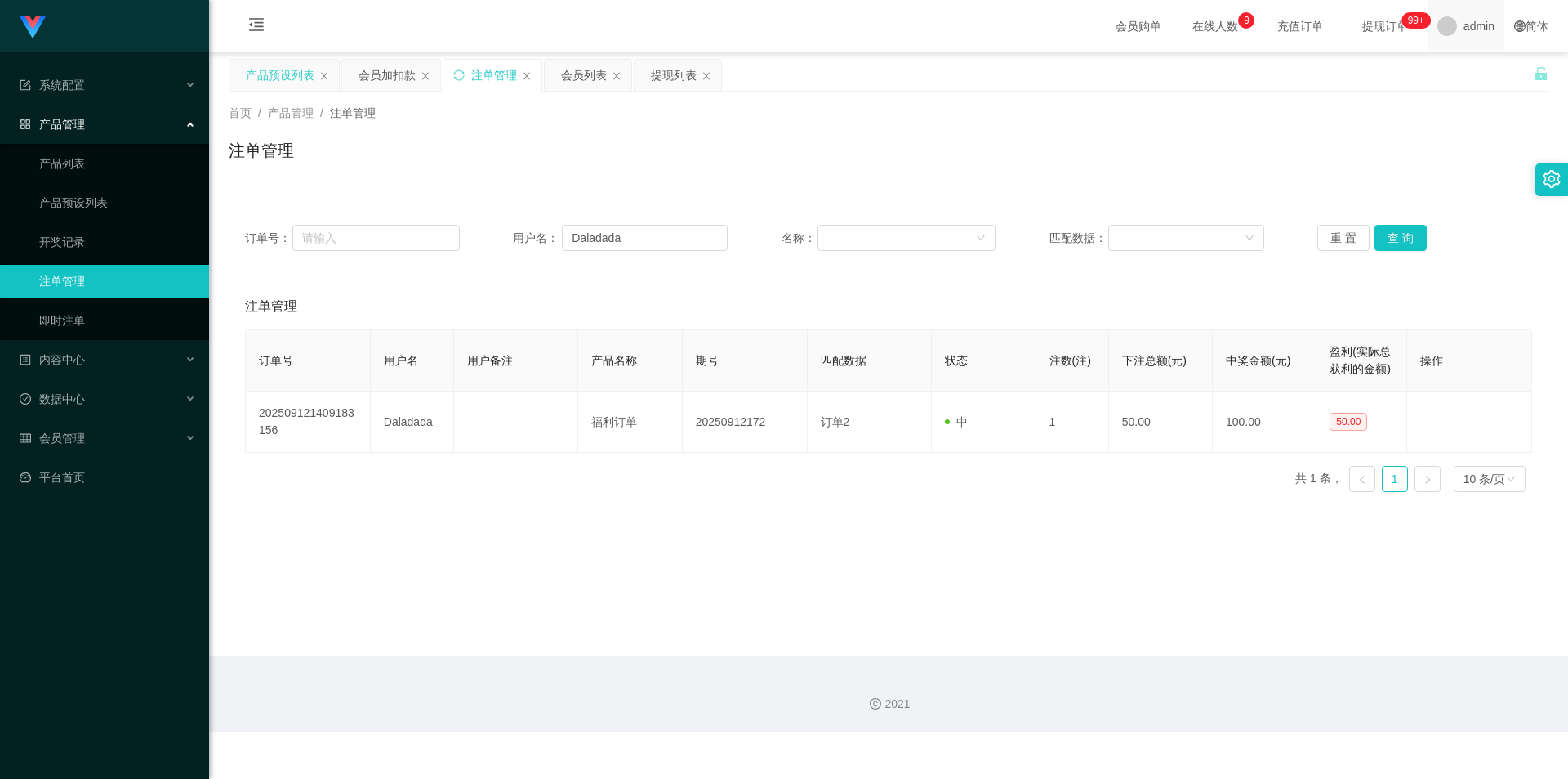
drag, startPoint x: 1414, startPoint y: 153, endPoint x: 1441, endPoint y: 0, distance: 155.4
click at [1415, 143] on div "注单管理" at bounding box center [888, 157] width 1320 height 38
drag, startPoint x: 645, startPoint y: 236, endPoint x: 140, endPoint y: 228, distance: 505.1
click at [0, 215] on section "系统配置 产品管理 产品列表 产品预设列表 开奖记录 注单管理 即时注单 内容中心 站内信 公告列表 活动列表 数据中心 员工统计 团队统计 会员管理 会员列…" at bounding box center [784, 366] width 1568 height 732
paste input "97697785"
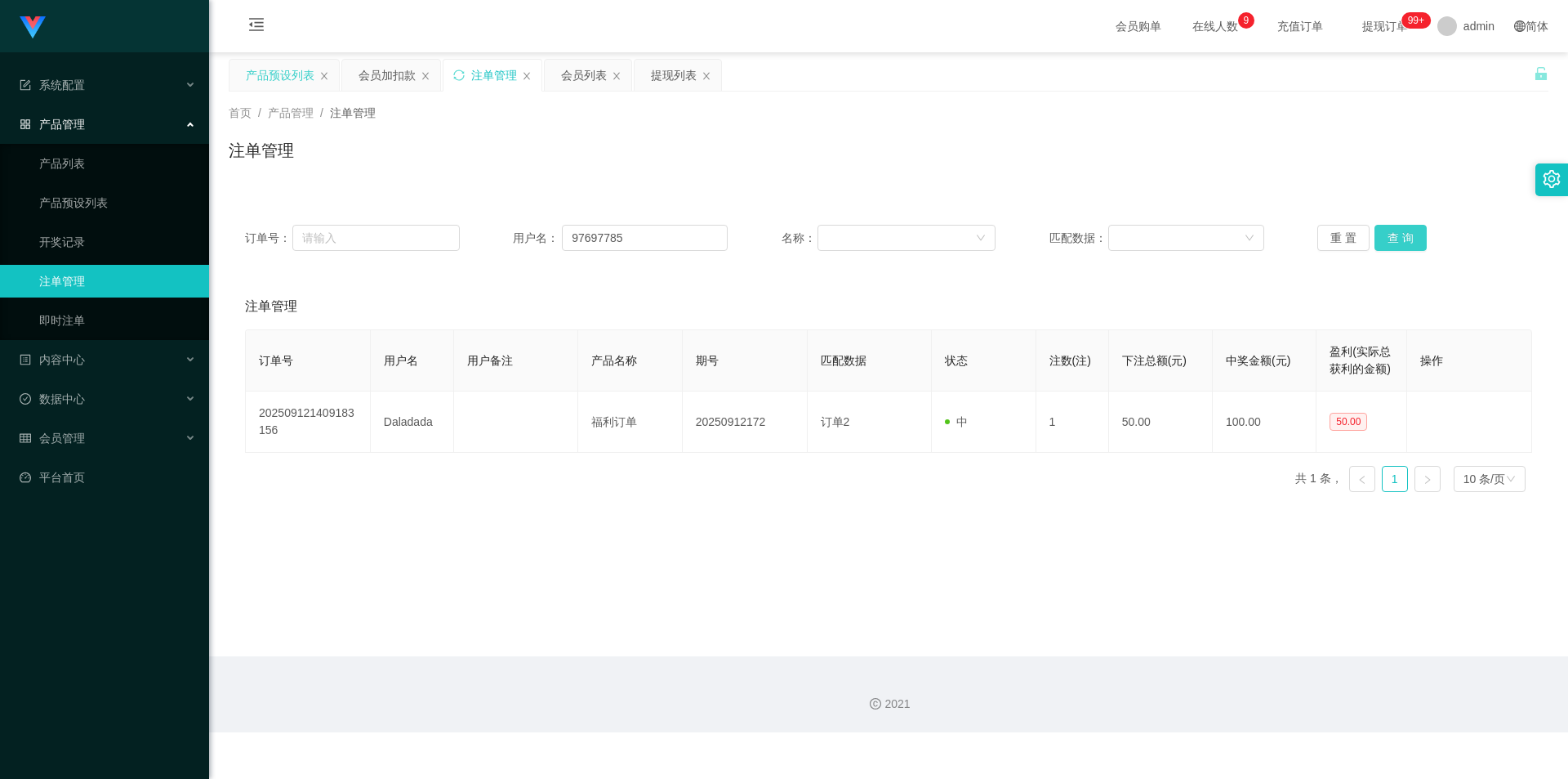
click at [1397, 233] on button "查 询" at bounding box center [1400, 237] width 52 height 26
click at [1393, 228] on button "查 询" at bounding box center [1400, 237] width 52 height 26
drag, startPoint x: 1410, startPoint y: 148, endPoint x: 1489, endPoint y: 6, distance: 162.5
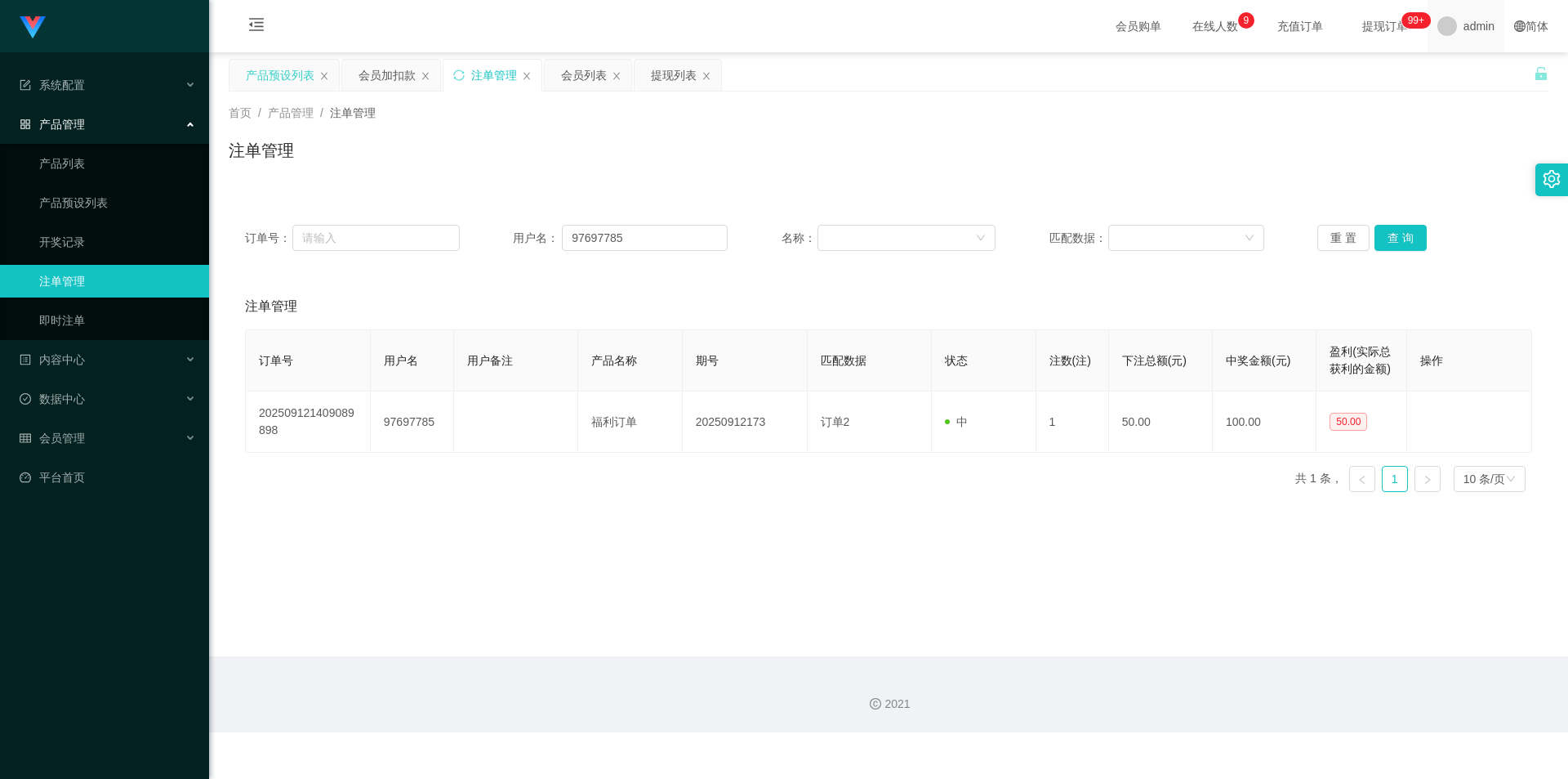
click at [1411, 145] on div "注单管理" at bounding box center [888, 157] width 1320 height 38
drag, startPoint x: 650, startPoint y: 236, endPoint x: 0, endPoint y: 237, distance: 650.0
click at [0, 237] on section "系统配置 产品管理 产品列表 产品预设列表 开奖记录 注单管理 即时注单 内容中心 站内信 公告列表 活动列表 数据中心 员工统计 团队统计 会员管理 会员列…" at bounding box center [784, 366] width 1568 height 732
paste input "12345678901"
type input "12345678901"
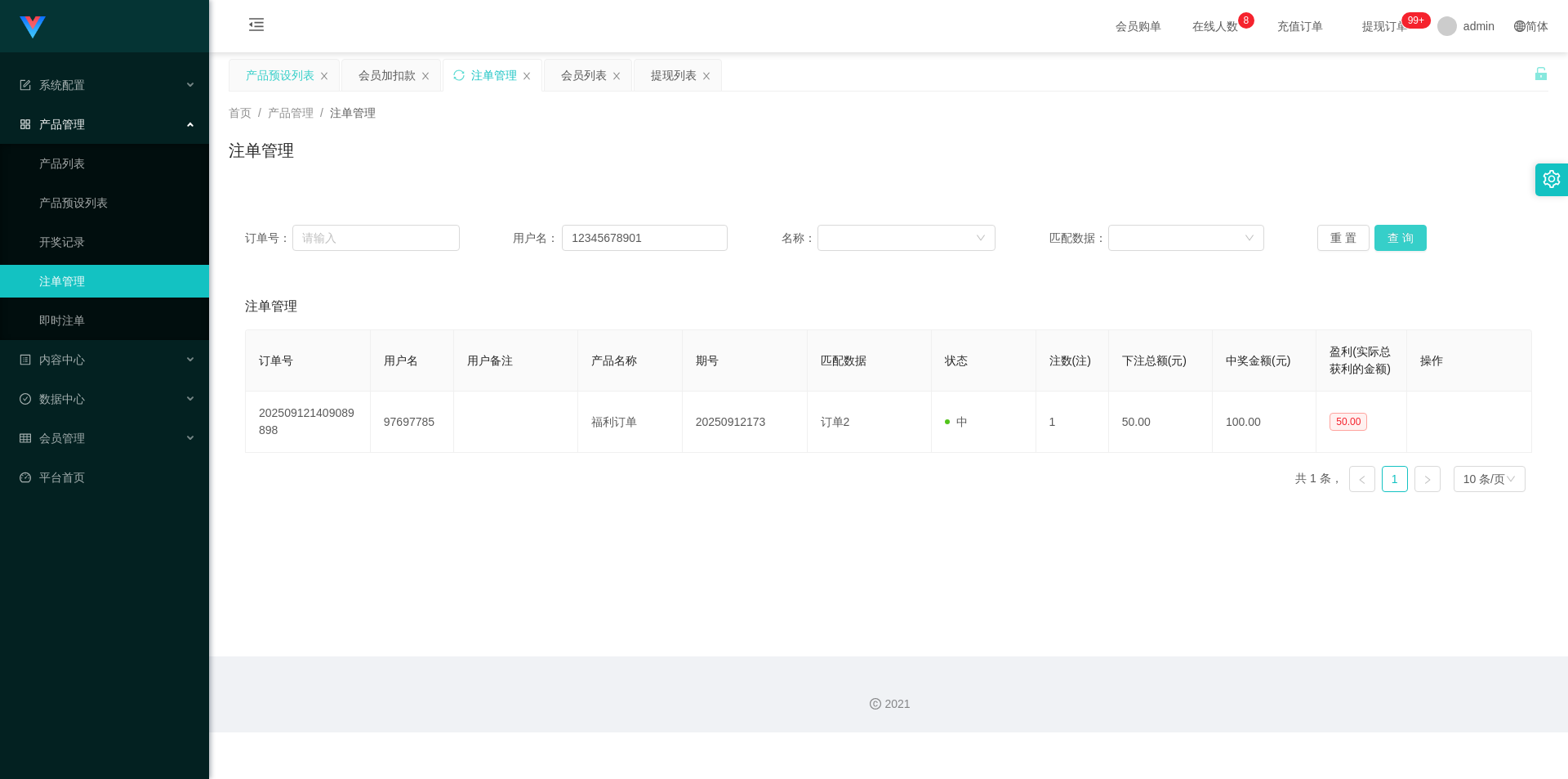
click at [1383, 238] on button "查 询" at bounding box center [1400, 237] width 52 height 26
click at [1396, 123] on div "首页 / 产品管理 / 注单管理 / 注单管理" at bounding box center [888, 140] width 1320 height 71
click at [1399, 119] on div "首页 / 产品管理 / 注单管理 /" at bounding box center [888, 113] width 1320 height 17
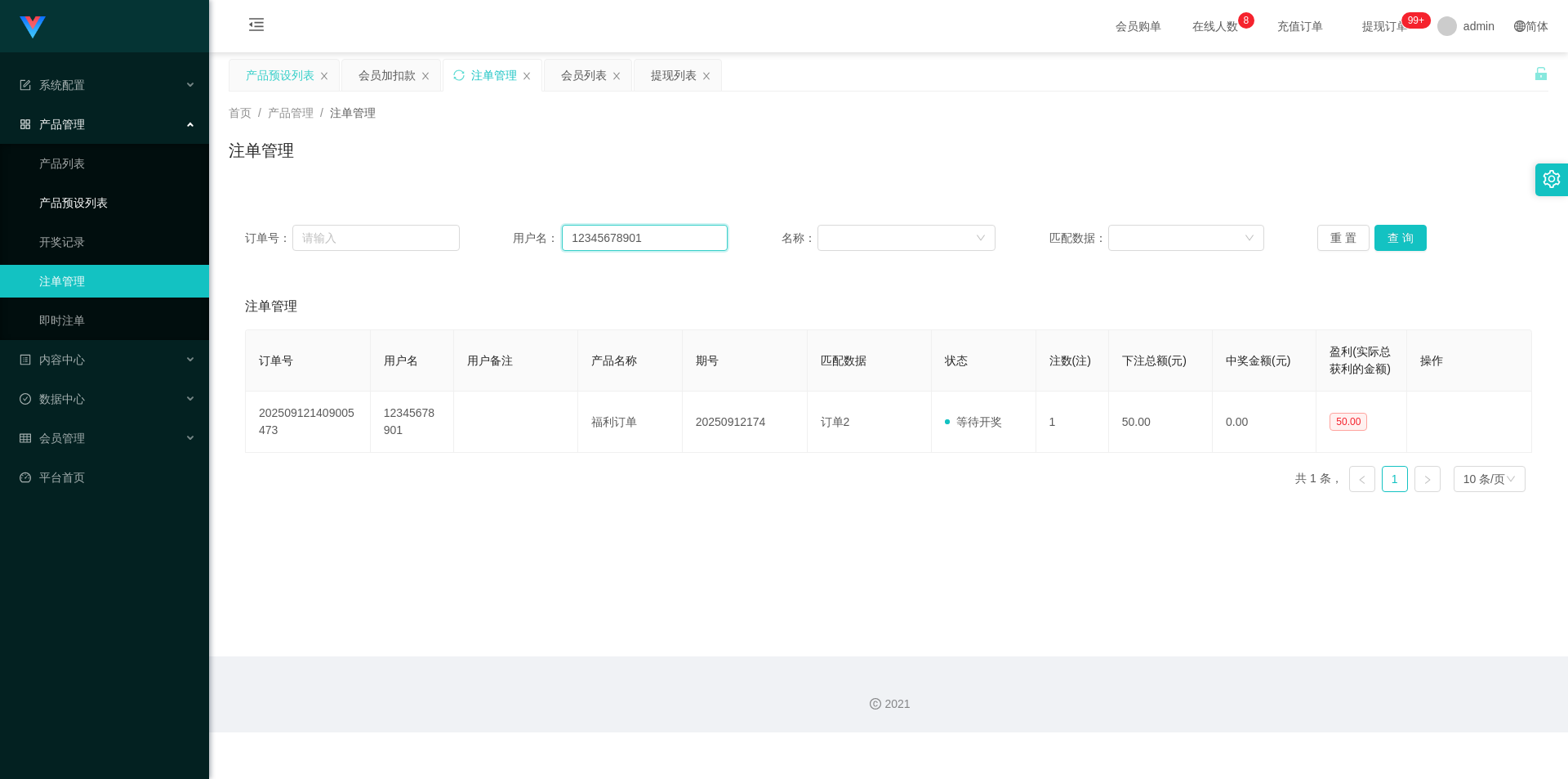
drag, startPoint x: 687, startPoint y: 242, endPoint x: 0, endPoint y: 204, distance: 688.1
click at [0, 204] on section "系统配置 产品管理 产品列表 产品预设列表 开奖记录 注单管理 即时注单 内容中心 站内信 公告列表 活动列表 数据中心 员工统计 团队统计 会员管理 会员列…" at bounding box center [784, 366] width 1568 height 732
click at [1391, 229] on button "查 询" at bounding box center [1400, 237] width 52 height 26
click at [1155, 189] on div "订单号： 用户名： 12345678901 名称： 匹配数据： 重 置 查 询 注单管理 订单号 用户名 用户备注 产品名称 期号 匹配数据 状态 注数(注)…" at bounding box center [888, 347] width 1320 height 316
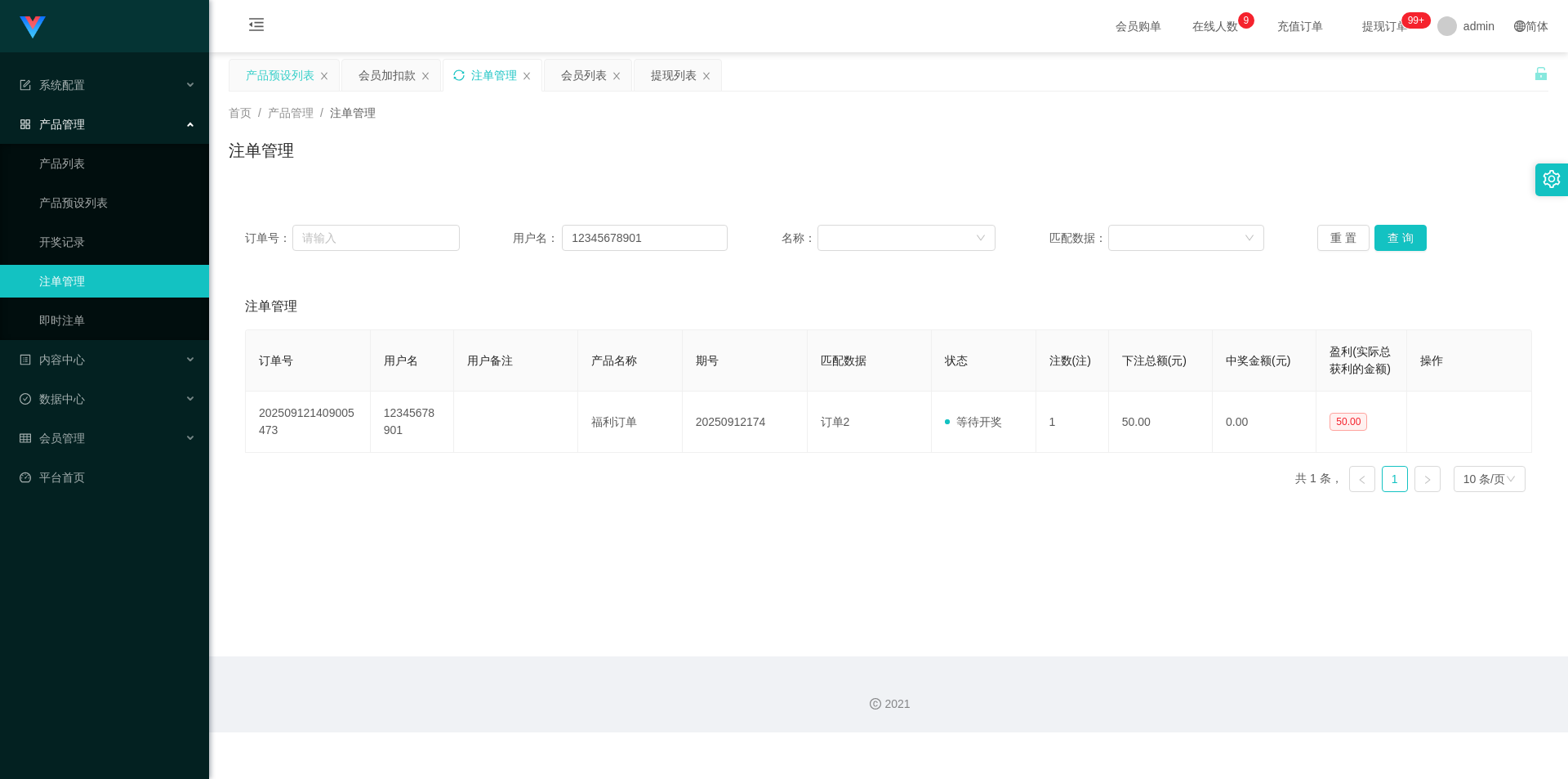
click at [457, 73] on icon "图标: sync" at bounding box center [458, 75] width 12 height 12
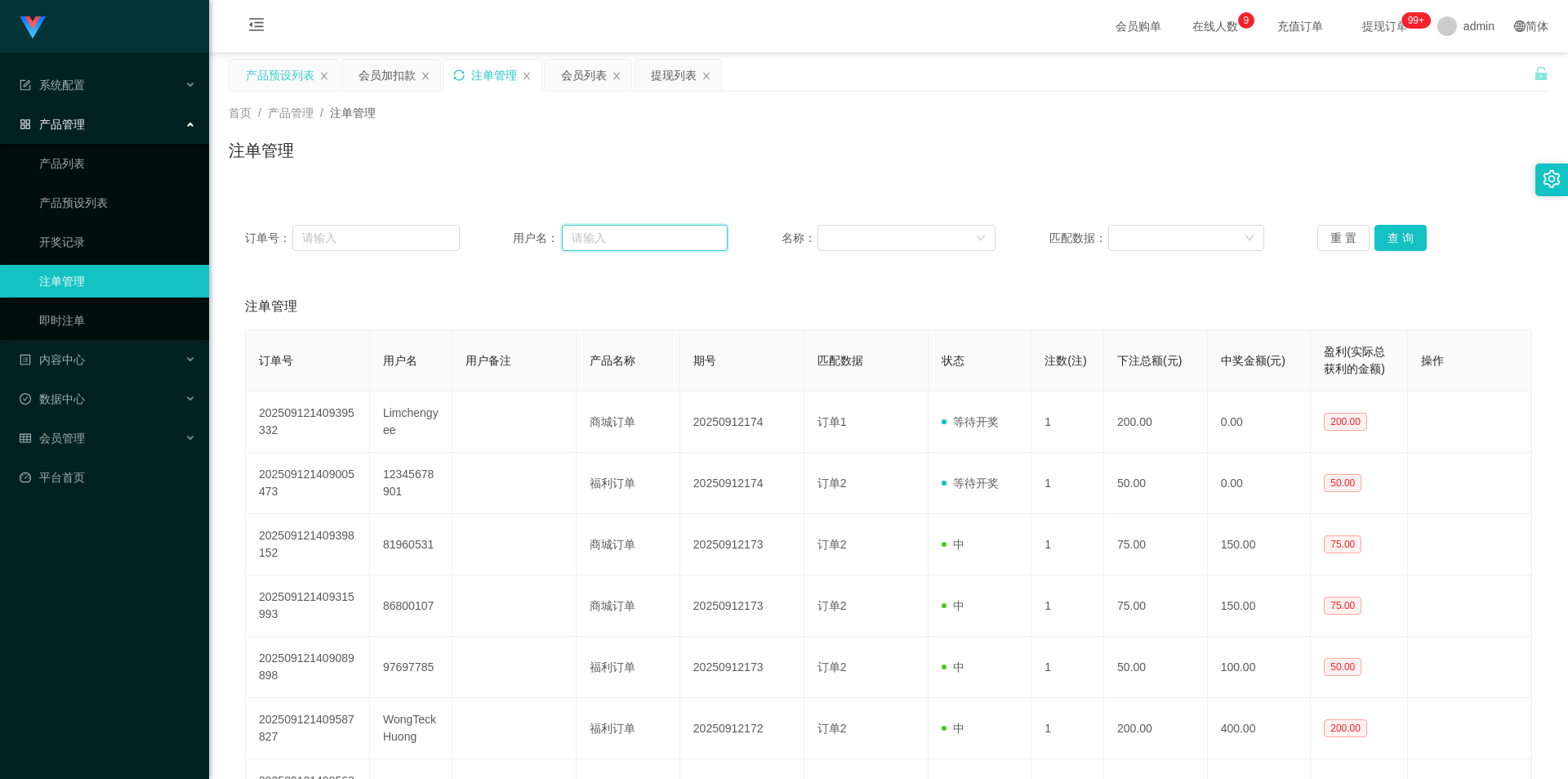
click at [608, 237] on input "text" at bounding box center [645, 237] width 166 height 26
paste input "12345678901"
type input "12345678901"
click at [1397, 236] on button "查 询" at bounding box center [1400, 237] width 52 height 26
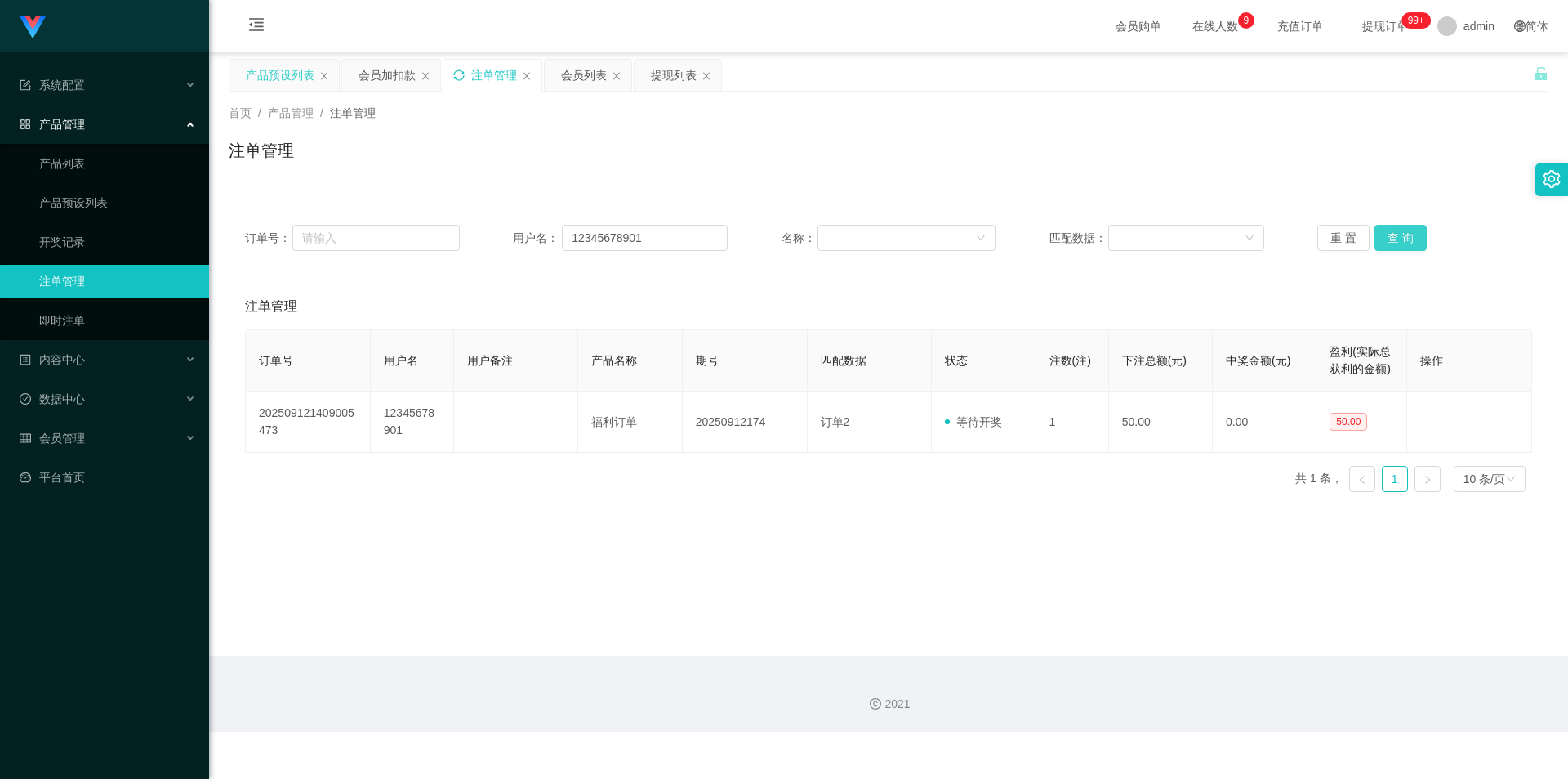
click at [1397, 236] on button "查 询" at bounding box center [1400, 237] width 52 height 26
drag, startPoint x: 1418, startPoint y: 141, endPoint x: 1460, endPoint y: 7, distance: 140.4
click at [1417, 133] on div "首页 / 产品管理 / 注单管理 / 注单管理" at bounding box center [888, 140] width 1320 height 71
click at [454, 73] on icon "图标: sync" at bounding box center [458, 75] width 11 height 11
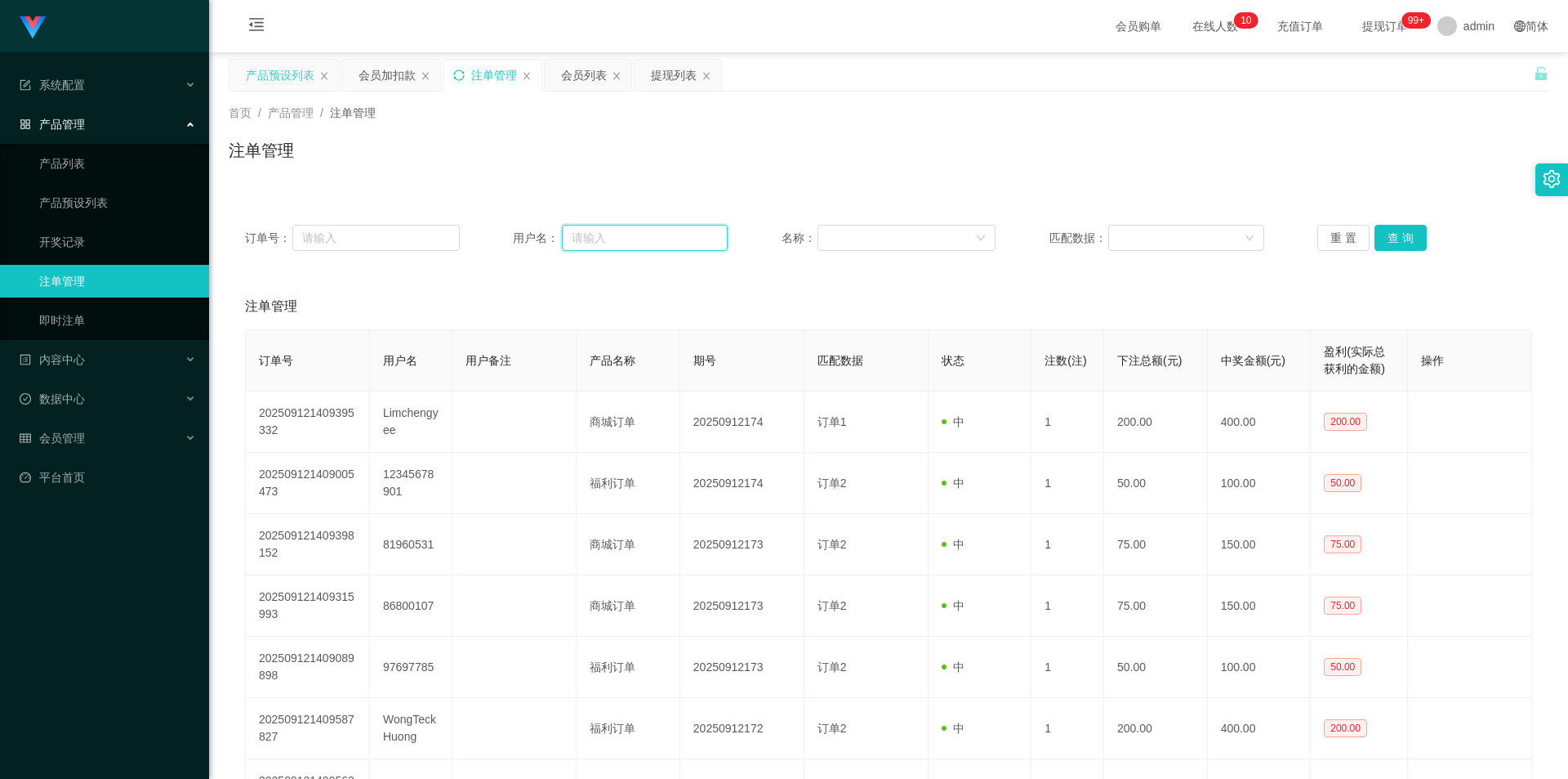
click at [615, 231] on input "text" at bounding box center [645, 237] width 166 height 26
paste input "12345678901"
type input "12345678901"
click at [1391, 239] on button "查 询" at bounding box center [1400, 237] width 52 height 26
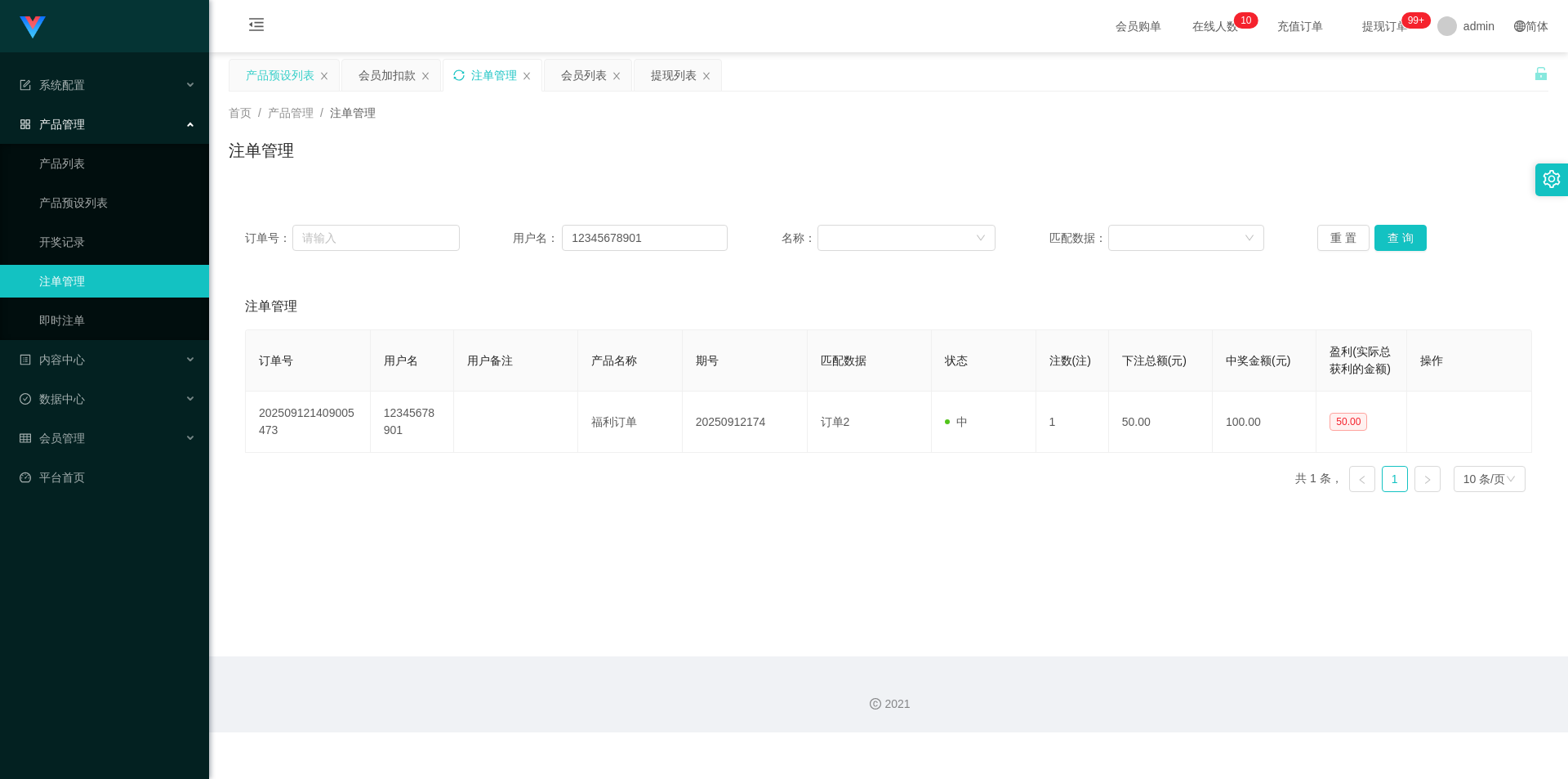
drag, startPoint x: 1407, startPoint y: 144, endPoint x: 1434, endPoint y: 59, distance: 89.2
click at [1408, 133] on div "首页 / 产品管理 / 注单管理 / 注单管理" at bounding box center [888, 140] width 1320 height 71
click at [660, 73] on div "提现列表" at bounding box center [673, 75] width 46 height 31
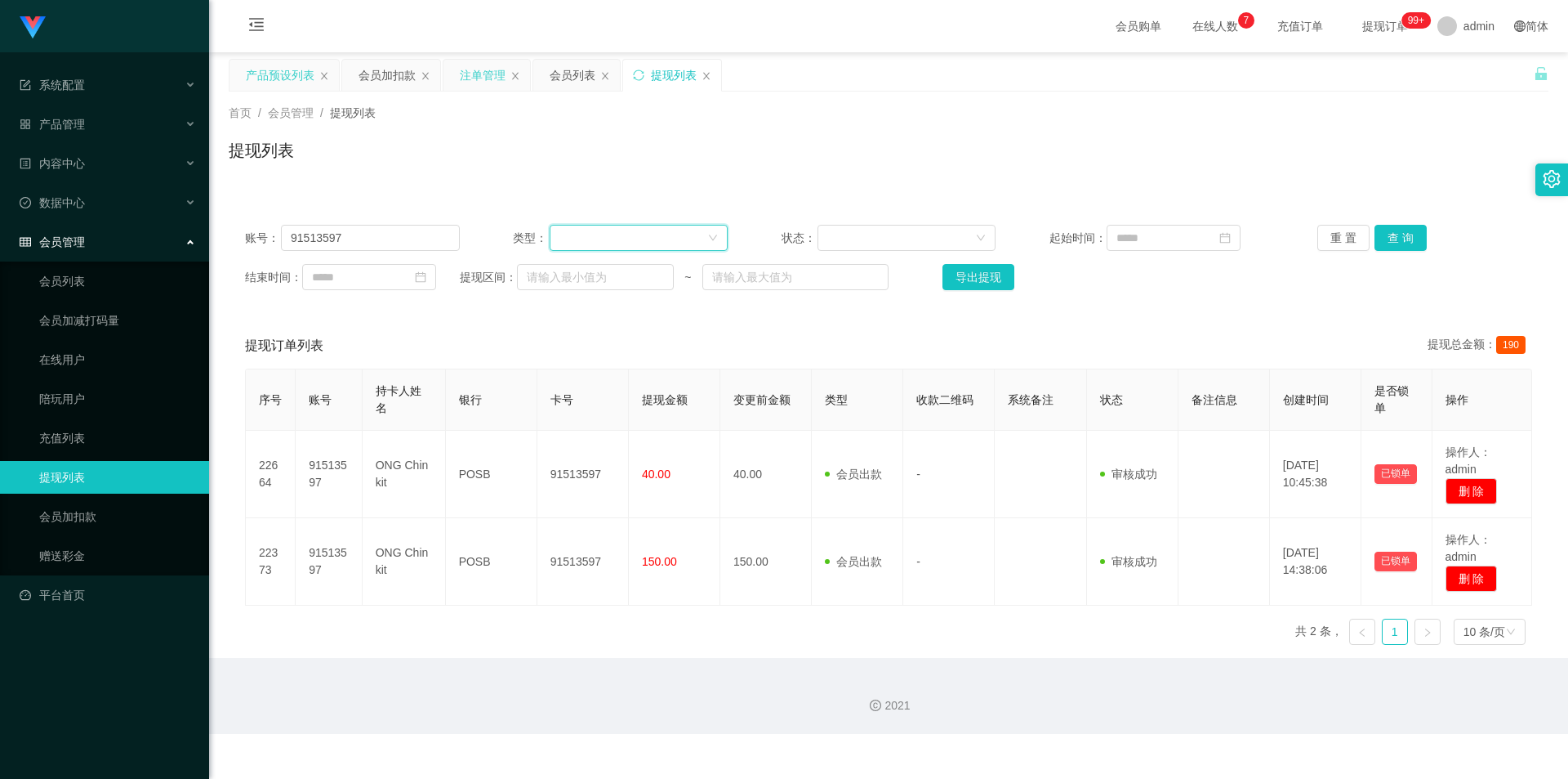
click at [643, 237] on div at bounding box center [633, 237] width 148 height 24
drag, startPoint x: 388, startPoint y: 238, endPoint x: 18, endPoint y: 251, distance: 370.2
click at [0, 253] on section "系统配置 产品管理 产品列表 产品预设列表 开奖记录 注单管理 即时注单 内容中心 站内信 公告列表 活动列表 数据中心 员工统计 团队统计 会员管理 会员列…" at bounding box center [784, 366] width 1568 height 734
paste input "12345678901"
type input "12345678901"
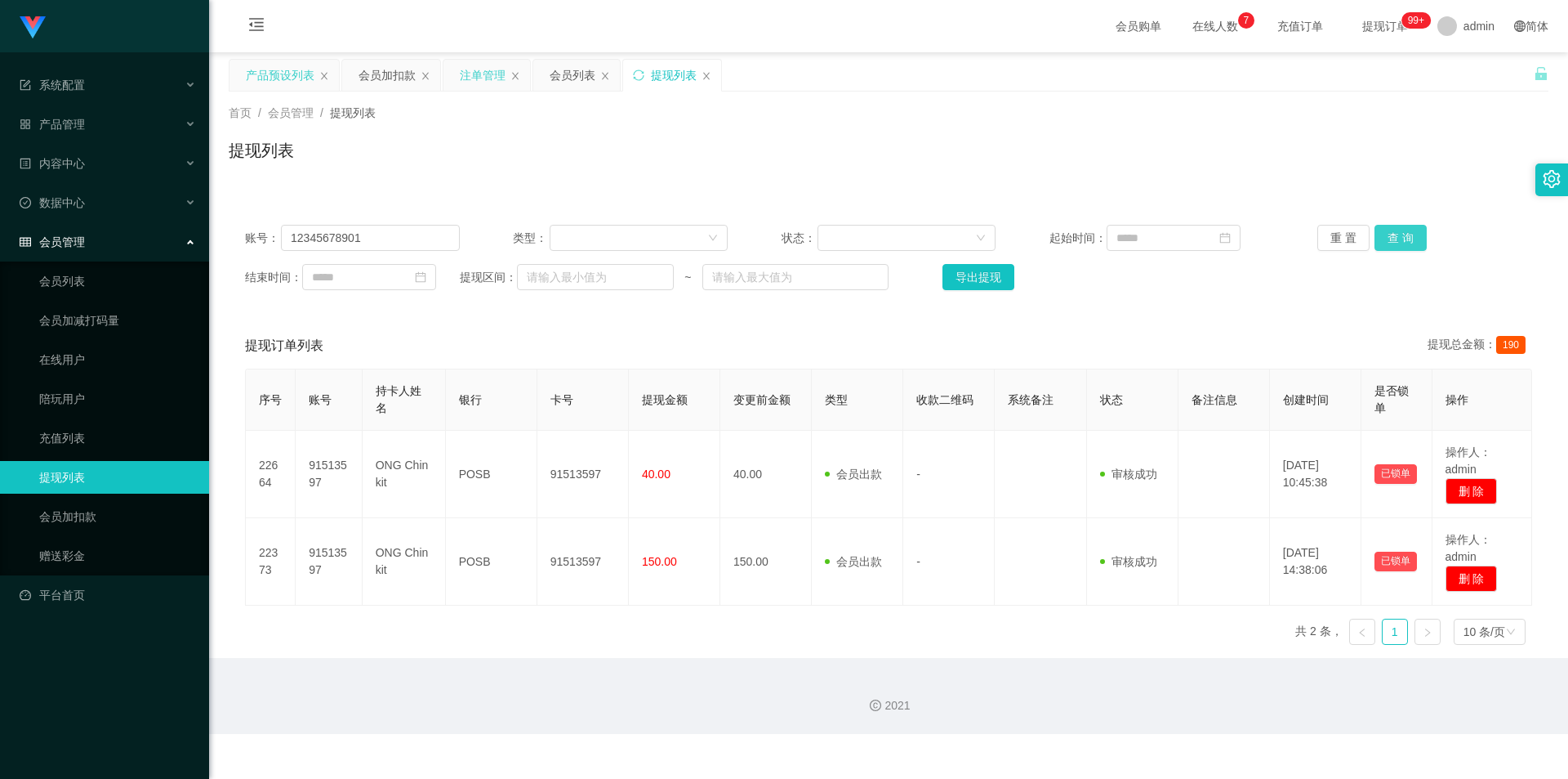
click at [1386, 236] on button "查 询" at bounding box center [1400, 237] width 52 height 26
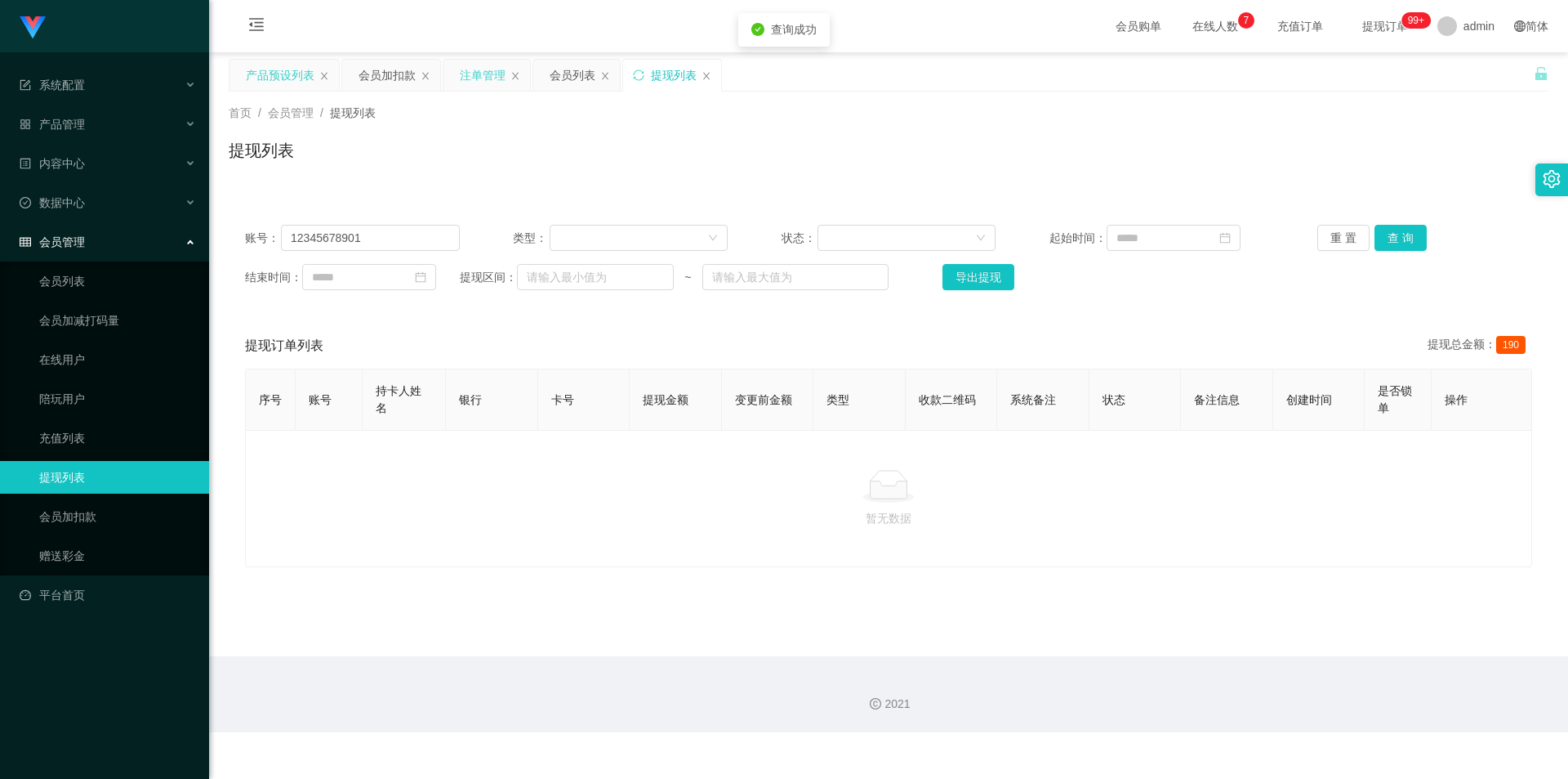
click at [886, 147] on div "提现列表" at bounding box center [888, 157] width 1320 height 38
click at [479, 78] on div "注单管理" at bounding box center [483, 75] width 46 height 31
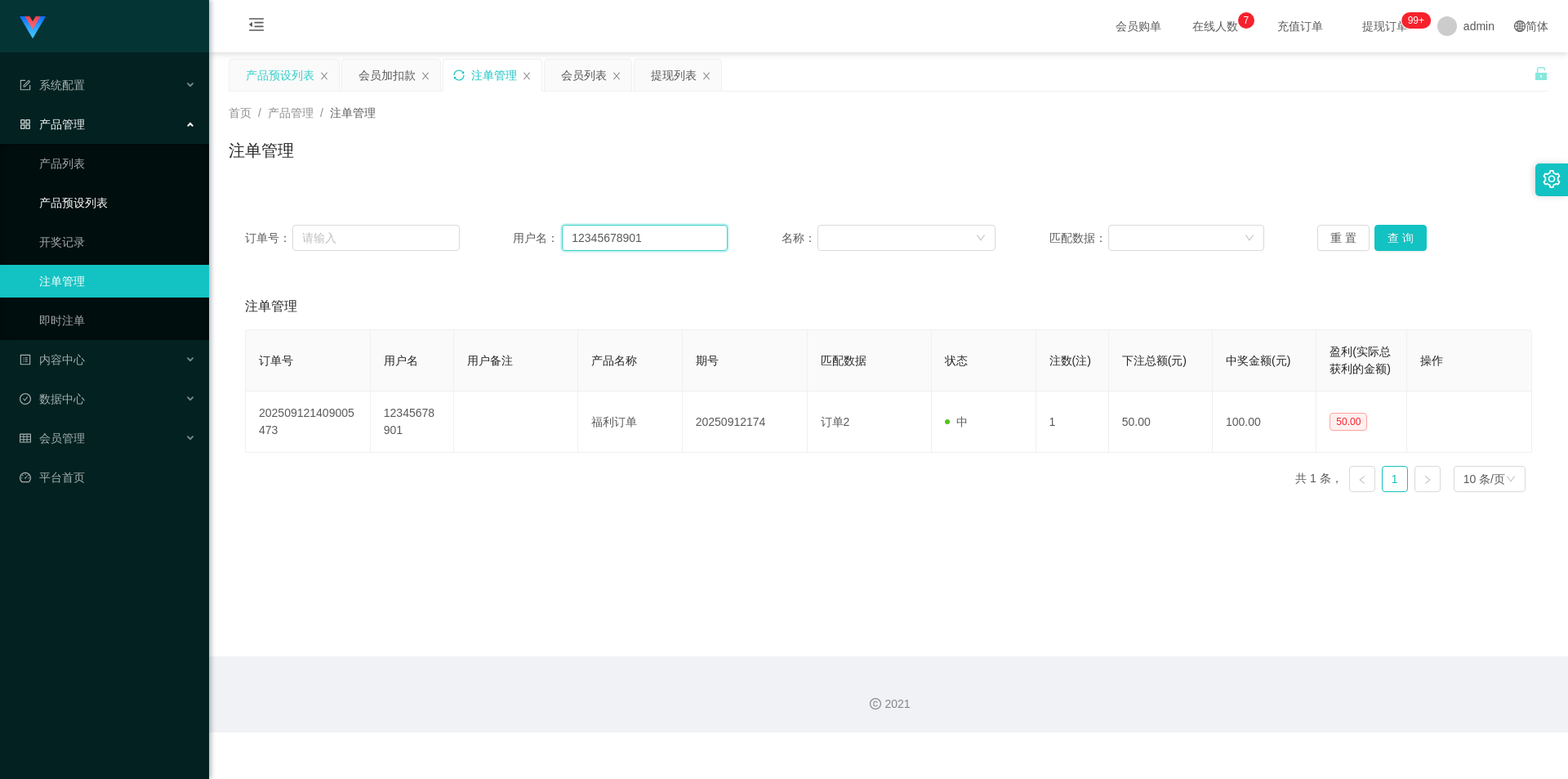
click at [0, 194] on section "系统配置 产品管理 产品列表 产品预设列表 开奖记录 注单管理 即时注单 内容中心 站内信 公告列表 活动列表 数据中心 员工统计 团队统计 会员管理 会员列…" at bounding box center [784, 366] width 1568 height 732
click at [1395, 241] on button "查 询" at bounding box center [1400, 237] width 52 height 26
drag, startPoint x: 1150, startPoint y: 203, endPoint x: 800, endPoint y: 147, distance: 354.5
click at [1147, 202] on div "订单号： 用户名： 12345678901 名称： 匹配数据： 重 置 查 询 注单管理 订单号 用户名 用户备注 产品名称 期号 匹配数据 状态 注数(注)…" at bounding box center [888, 347] width 1320 height 316
click at [393, 84] on div "会员加扣款" at bounding box center [386, 75] width 57 height 31
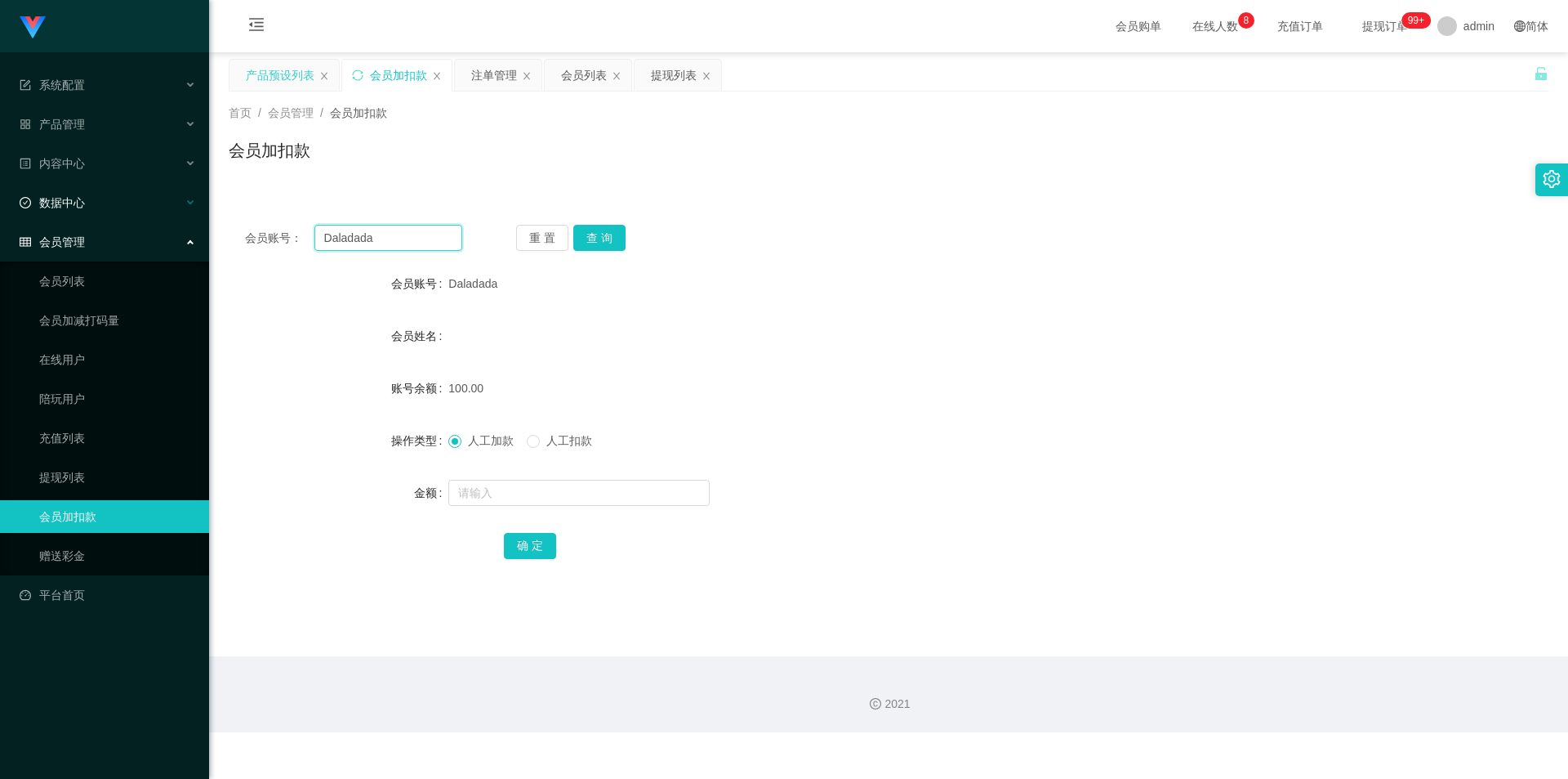
drag, startPoint x: 365, startPoint y: 244, endPoint x: 29, endPoint y: 187, distance: 340.8
click at [0, 187] on section "系统配置 产品管理 产品列表 产品预设列表 开奖记录 注单管理 即时注单 内容中心 站内信 公告列表 活动列表 数据中心 员工统计 团队统计 会员管理 会员列…" at bounding box center [784, 366] width 1568 height 732
paste input "12345678901"
click at [593, 237] on button "查 询" at bounding box center [599, 237] width 52 height 26
drag, startPoint x: 1279, startPoint y: 268, endPoint x: 1384, endPoint y: 50, distance: 242.0
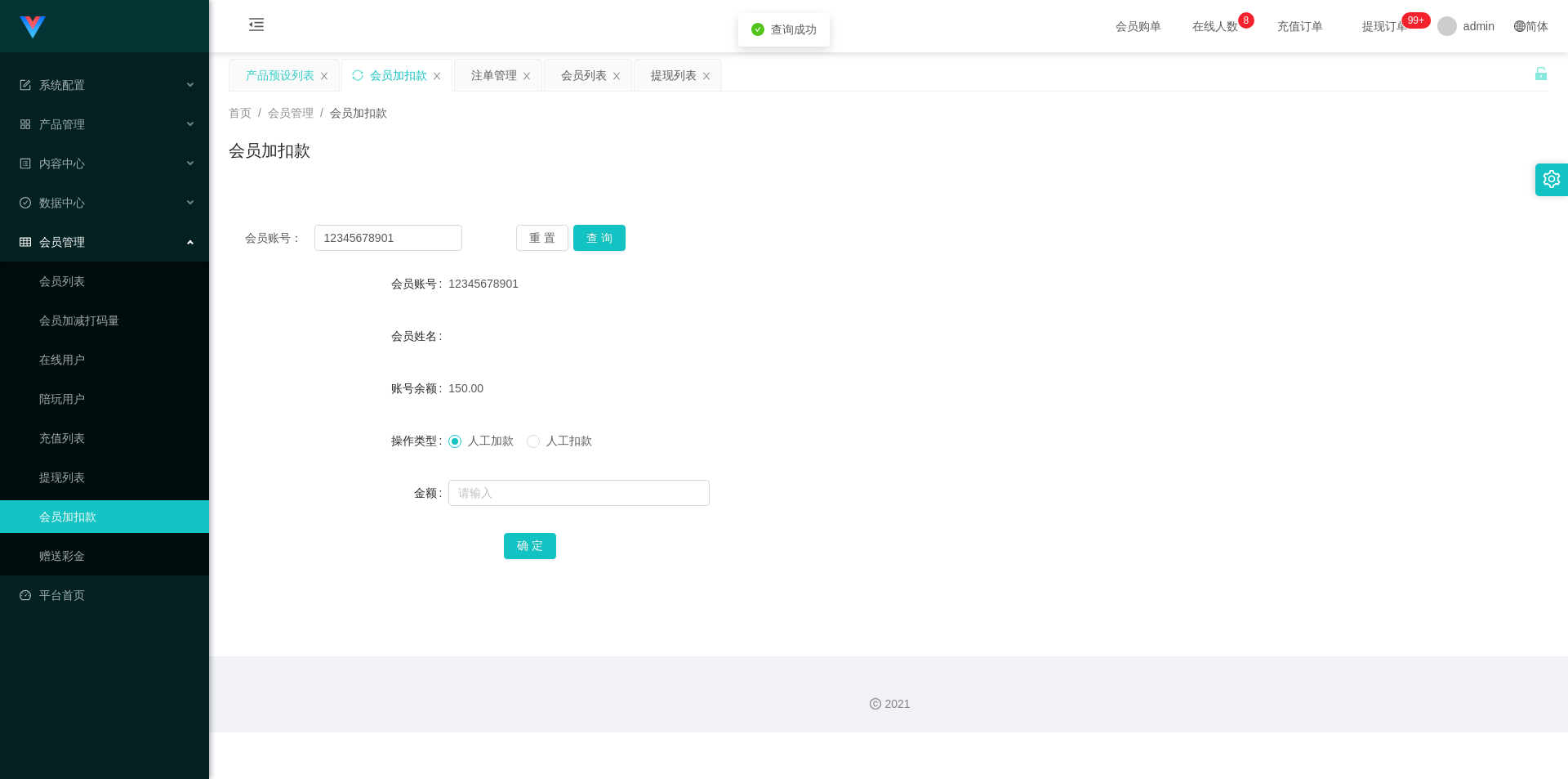
click at [1296, 248] on div "会员账号： 12345678901 重 置 查 询 会员账号 12345678901 会员姓名 账号余额 150.00 操作类型 人工加款 人工扣款 金额 确…" at bounding box center [888, 403] width 1320 height 389
paste input "97697785"
drag, startPoint x: 410, startPoint y: 245, endPoint x: 0, endPoint y: 163, distance: 418.1
click at [0, 163] on section "系统配置 产品管理 产品列表 产品预设列表 开奖记录 注单管理 即时注单 内容中心 站内信 公告列表 活动列表 数据中心 员工统计 团队统计 会员管理 会员列…" at bounding box center [784, 366] width 1568 height 732
type input "97697785"
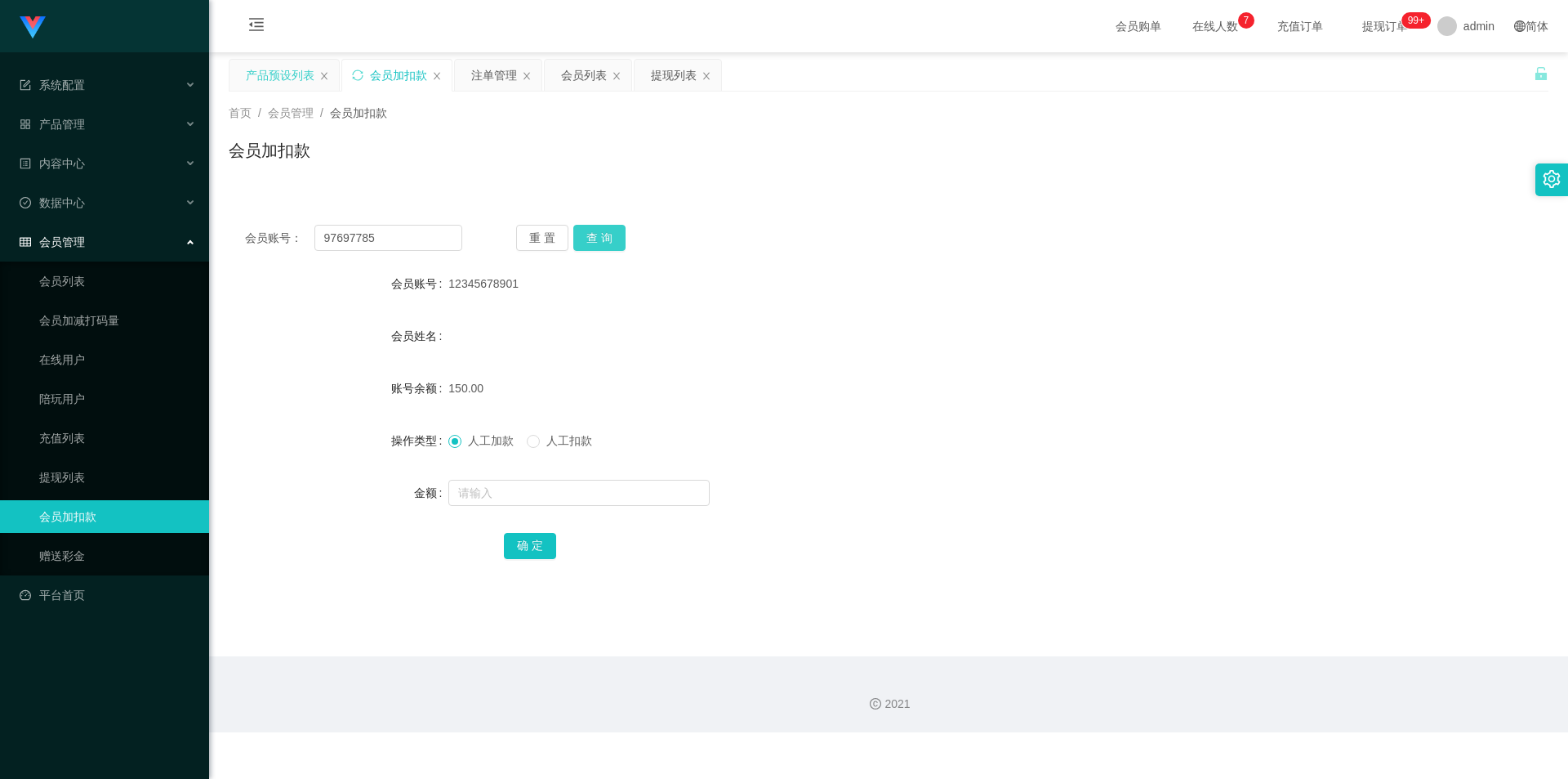
click at [612, 235] on button "查 询" at bounding box center [599, 237] width 52 height 26
click at [490, 79] on div "注单管理" at bounding box center [493, 75] width 46 height 31
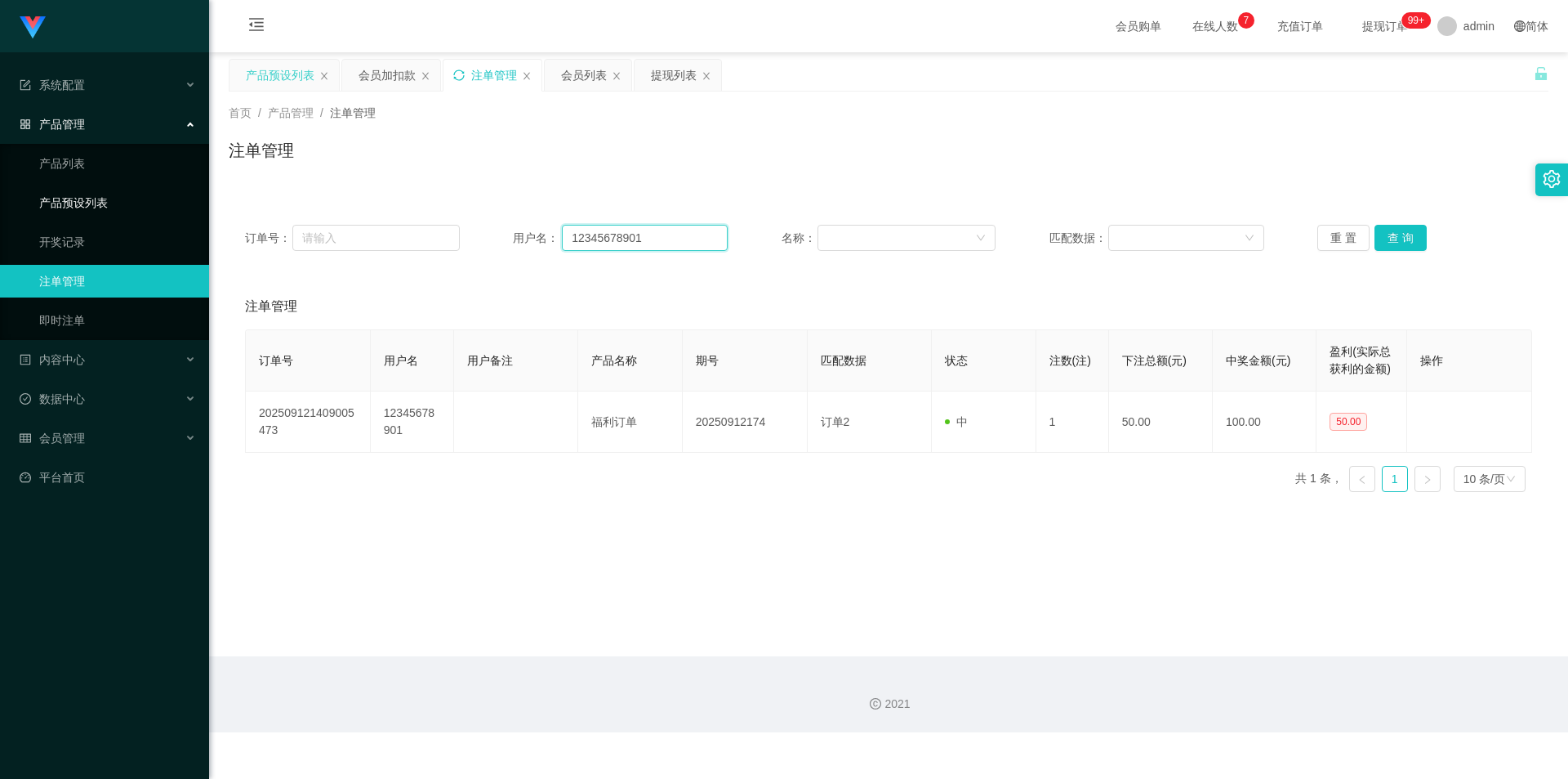
drag, startPoint x: 604, startPoint y: 237, endPoint x: 0, endPoint y: 195, distance: 605.5
click at [0, 195] on section "系统配置 产品管理 产品列表 产品预设列表 开奖记录 注单管理 即时注单 内容中心 站内信 公告列表 活动列表 数据中心 员工统计 团队统计 会员管理 会员列…" at bounding box center [784, 366] width 1568 height 732
paste input "97697785"
type input "97697785"
click at [1384, 229] on button "查 询" at bounding box center [1400, 237] width 52 height 26
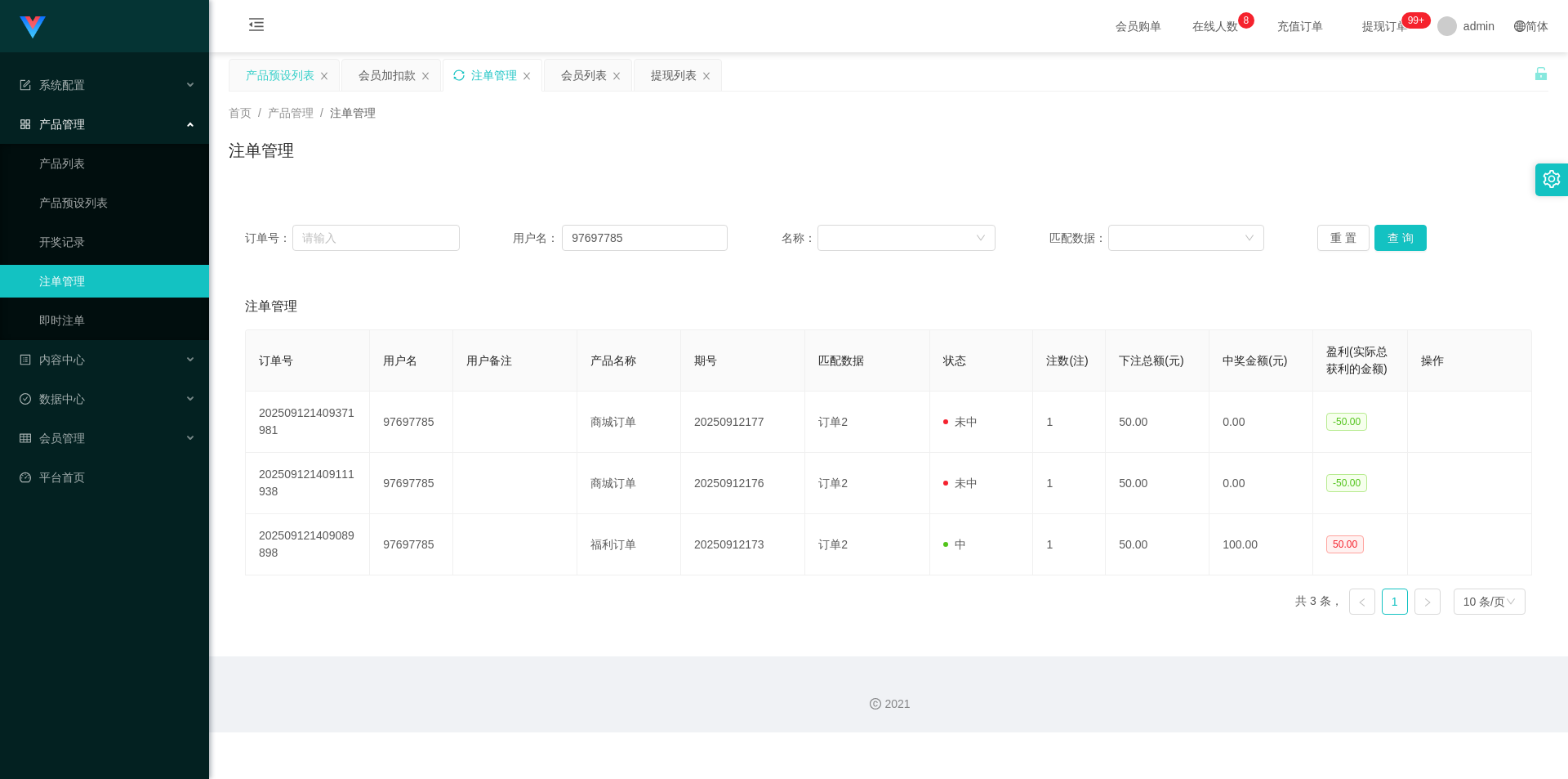
click at [1163, 178] on div "首页 / 产品管理 / 注单管理 / 注单管理" at bounding box center [889, 140] width 1359 height 97
click at [394, 83] on div "会员加扣款" at bounding box center [386, 75] width 57 height 31
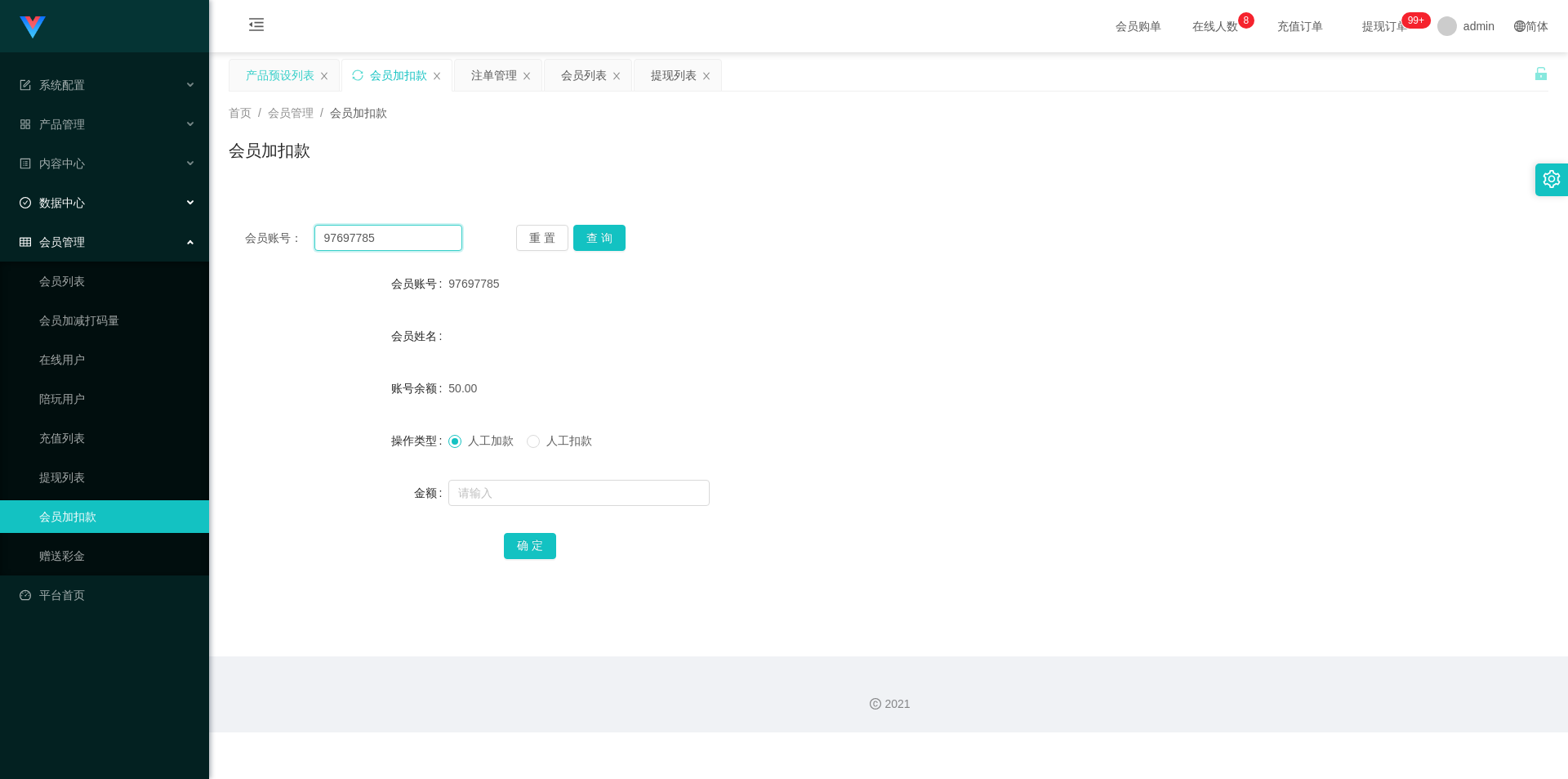
drag, startPoint x: 0, startPoint y: 221, endPoint x: 0, endPoint y: 202, distance: 19.0
click at [0, 202] on section "系统配置 产品管理 产品列表 产品预设列表 开奖记录 注单管理 即时注单 内容中心 站内信 公告列表 活动列表 数据中心 员工统计 团队统计 会员管理 会员列…" at bounding box center [784, 366] width 1568 height 732
click at [597, 236] on button "查 询" at bounding box center [599, 237] width 52 height 26
click at [484, 495] on input "text" at bounding box center [579, 492] width 262 height 26
type input "1"
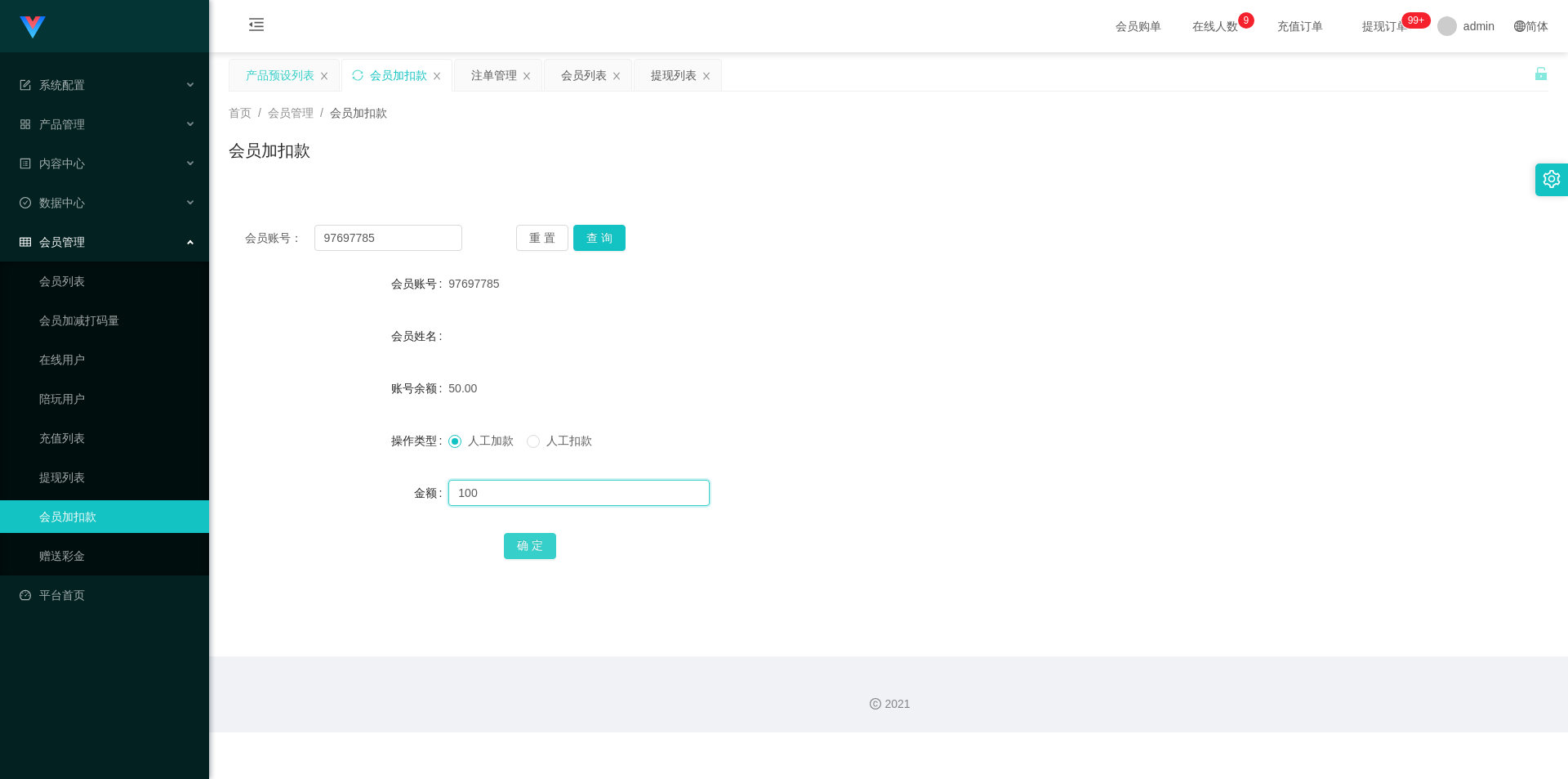
type input "100"
click at [512, 547] on button "确 定" at bounding box center [530, 545] width 52 height 26
click at [1111, 412] on form "会员账号 97697785 会员姓名 账号余额 50.00 操作类型 人工加款 人工扣款 金额 确 定" at bounding box center [888, 414] width 1320 height 294
drag, startPoint x: 405, startPoint y: 248, endPoint x: 0, endPoint y: 237, distance: 405.1
click at [0, 237] on section "系统配置 产品管理 产品列表 产品预设列表 开奖记录 注单管理 即时注单 内容中心 站内信 公告列表 活动列表 数据中心 员工统计 团队统计 会员管理 会员列…" at bounding box center [784, 366] width 1568 height 732
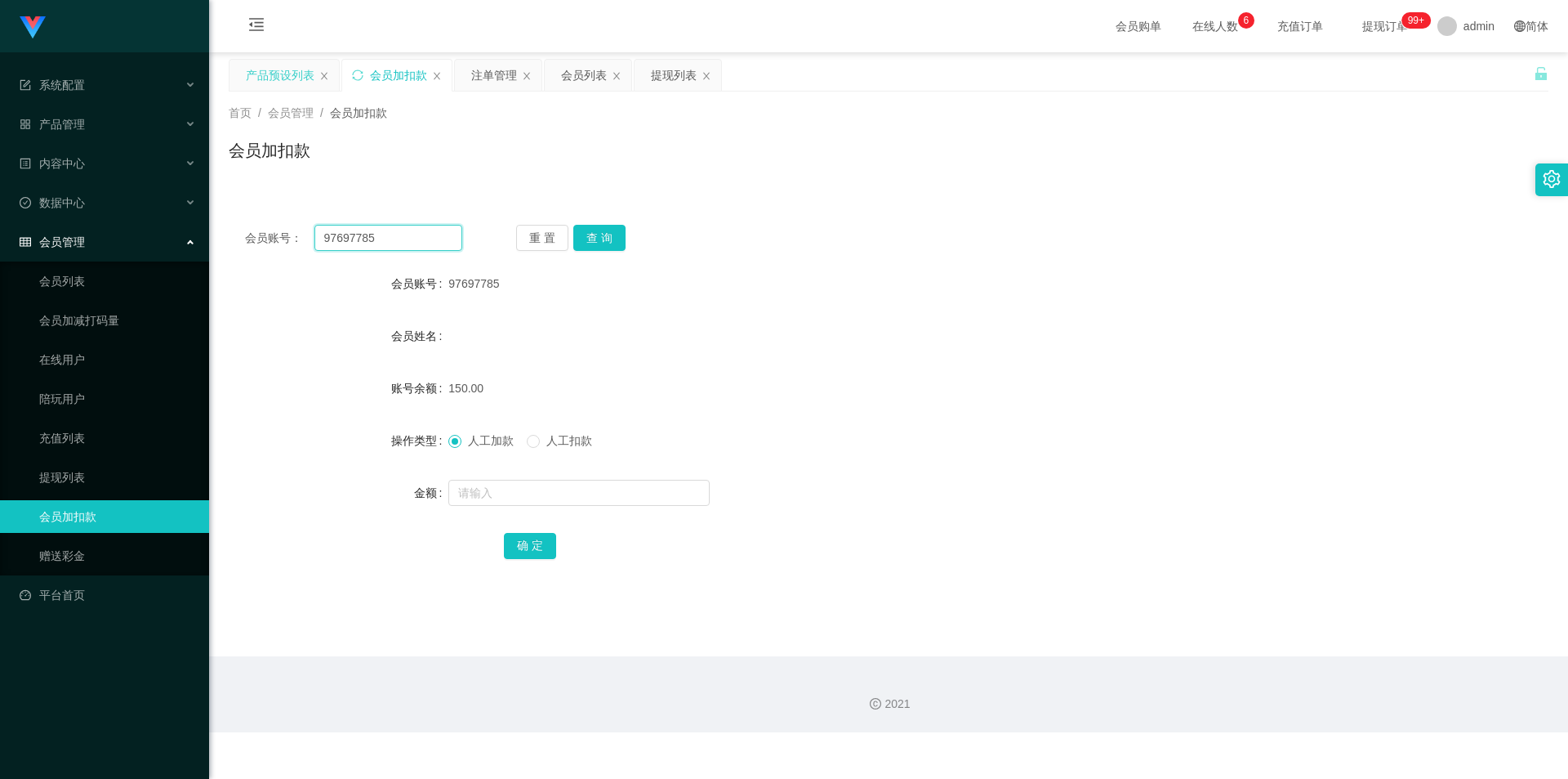
paste input "Daladada"
type input "Daladada"
click at [603, 227] on button "查 询" at bounding box center [599, 237] width 52 height 26
click at [491, 495] on input "text" at bounding box center [579, 492] width 262 height 26
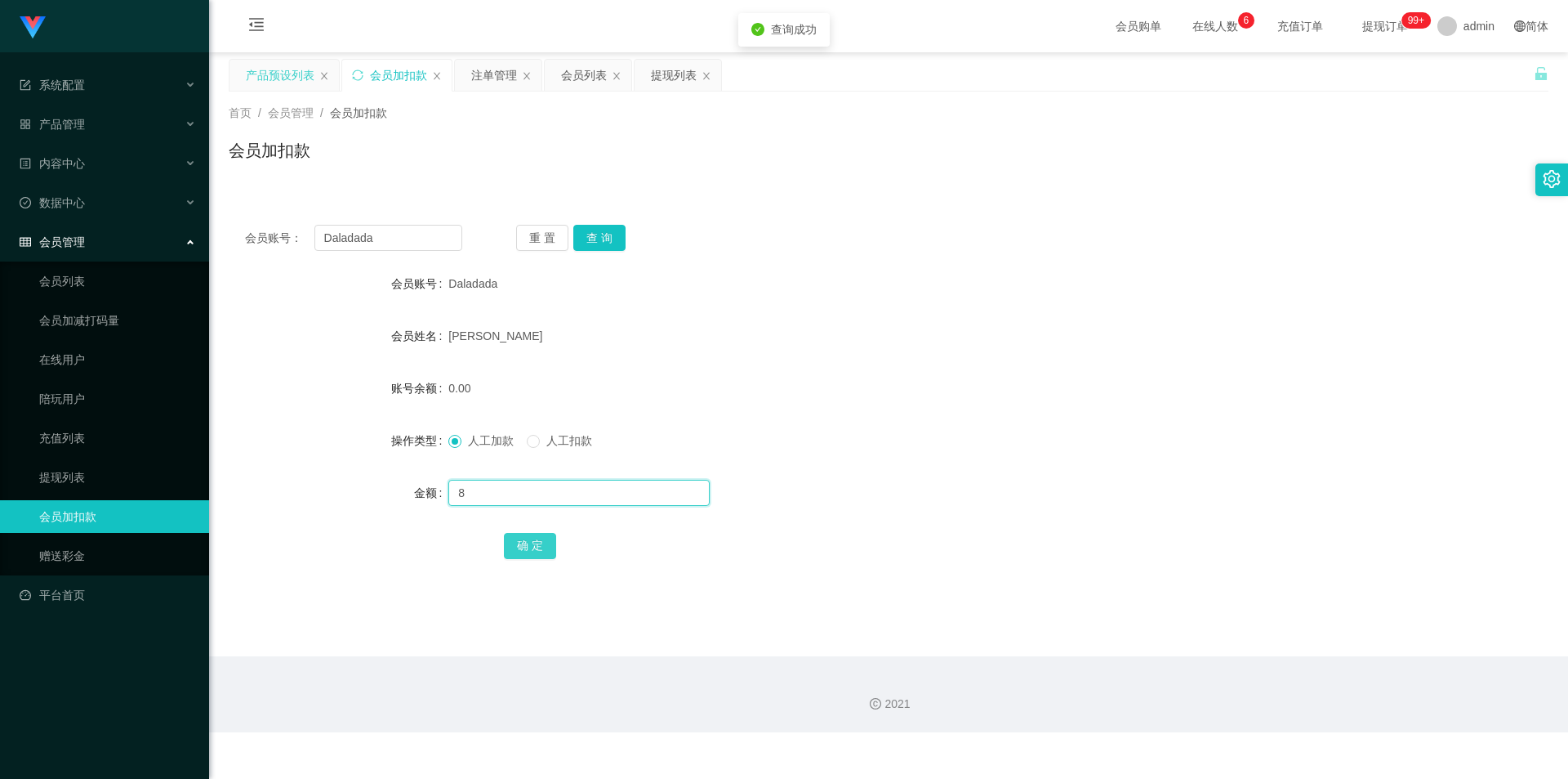
type input "8"
click at [540, 545] on button "确 定" at bounding box center [530, 545] width 52 height 26
click at [1081, 405] on form "会员账号 Daladada 会员姓名 [PERSON_NAME] 账号余额 8.00 操作类型 人工加款 人工扣款 金额 确 定" at bounding box center [888, 414] width 1320 height 294
click at [599, 234] on button "查 询" at bounding box center [599, 237] width 52 height 26
click at [490, 494] on input "text" at bounding box center [579, 492] width 262 height 26
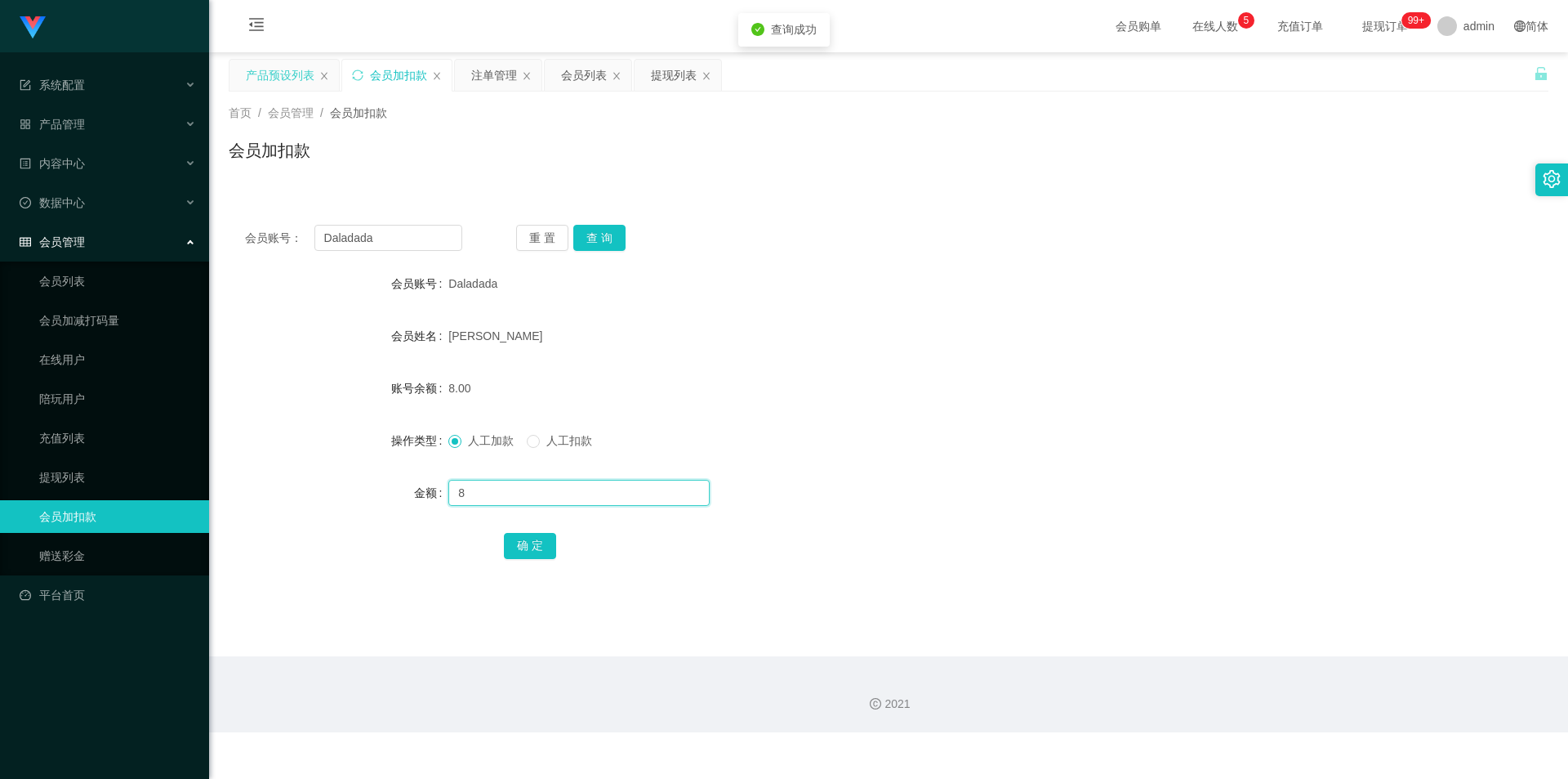
type input "8"
click at [595, 223] on div "会员账号： Daladada 重 置 查 询 会员账号 Daladada 会员姓名 [PERSON_NAME] 账号余额 8.00 操作类型 人工加款 人工扣…" at bounding box center [888, 403] width 1320 height 389
click at [592, 236] on button "查 询" at bounding box center [599, 237] width 52 height 26
click at [502, 493] on input "text" at bounding box center [579, 492] width 262 height 26
type input "8"
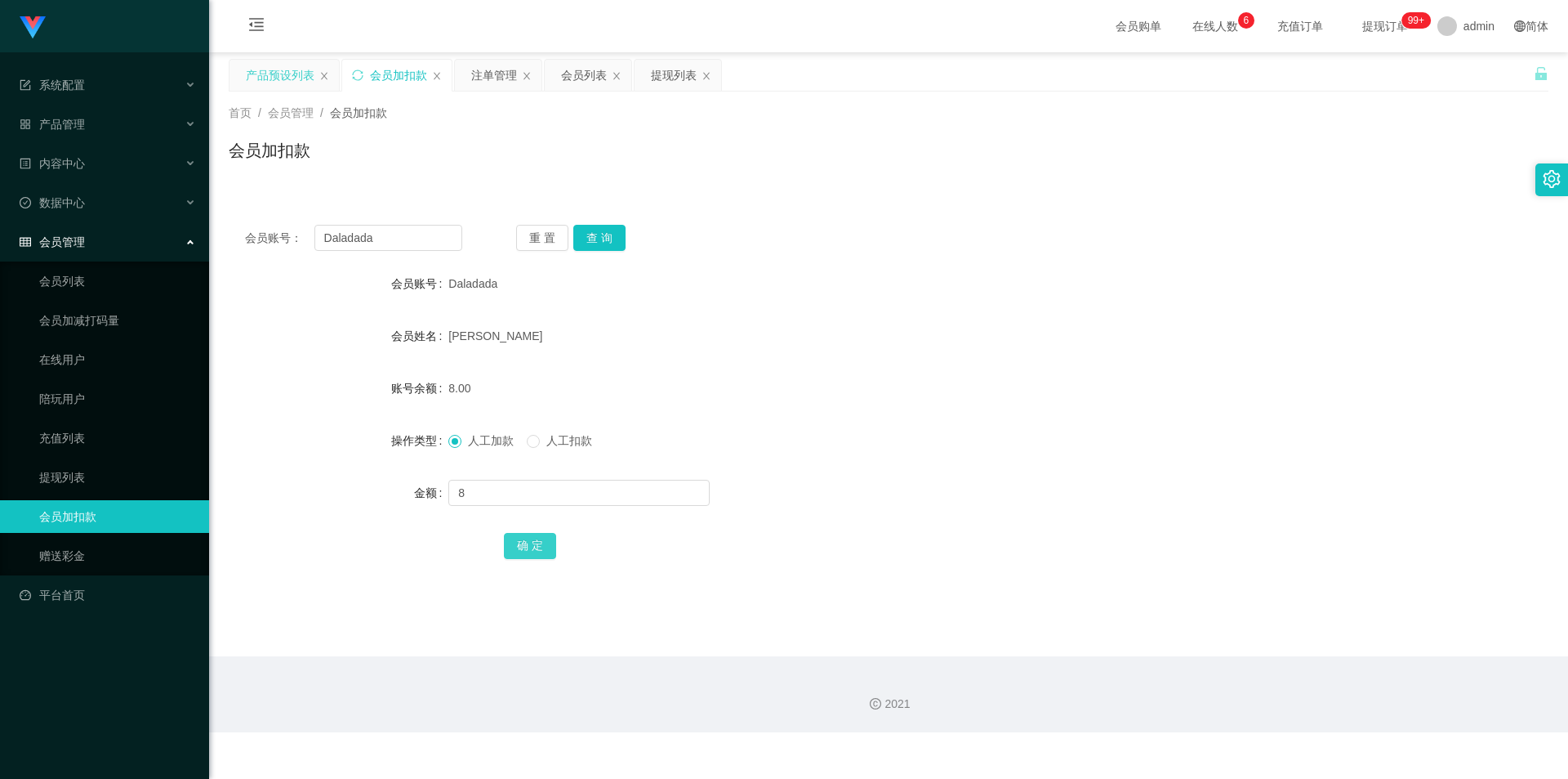
click at [526, 540] on button "确 定" at bounding box center [530, 545] width 52 height 26
click at [477, 488] on input "text" at bounding box center [579, 492] width 262 height 26
type input "5"
click at [537, 552] on button "确 定" at bounding box center [530, 545] width 52 height 26
click at [1056, 354] on form "会员账号 Daladada 会员姓名 [PERSON_NAME] 账号余额 21.00 操作类型 人工加款 人工扣款 金额 确 定" at bounding box center [888, 414] width 1320 height 294
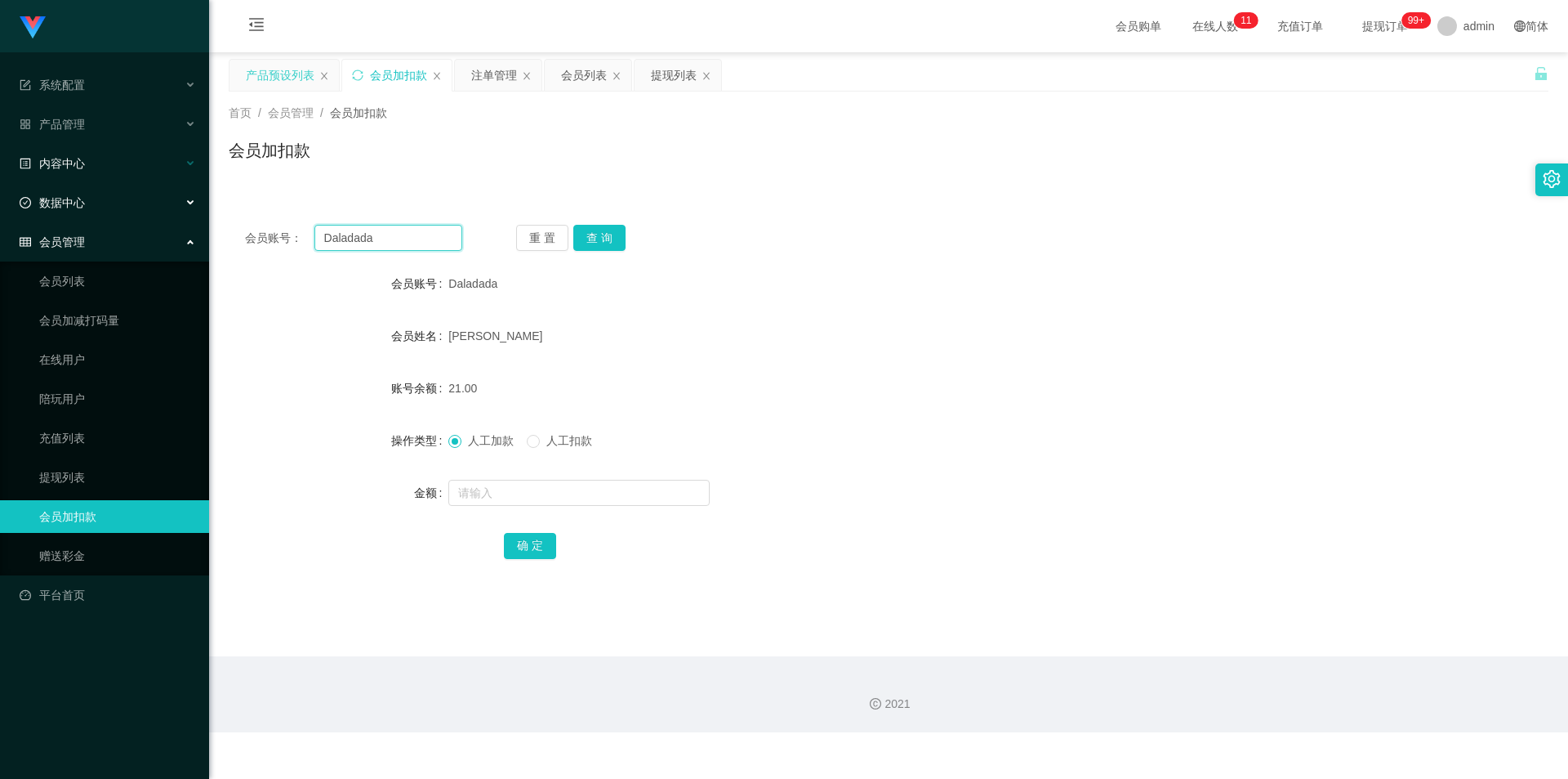
drag, startPoint x: 0, startPoint y: 190, endPoint x: 0, endPoint y: 177, distance: 13.0
click at [0, 177] on section "系统配置 产品管理 产品列表 产品预设列表 开奖记录 注单管理 即时注单 内容中心 站内信 公告列表 活动列表 数据中心 员工统计 团队统计 会员管理 会员列…" at bounding box center [784, 366] width 1568 height 732
paste input "12345678901"
click at [580, 233] on button "查 询" at bounding box center [599, 237] width 52 height 26
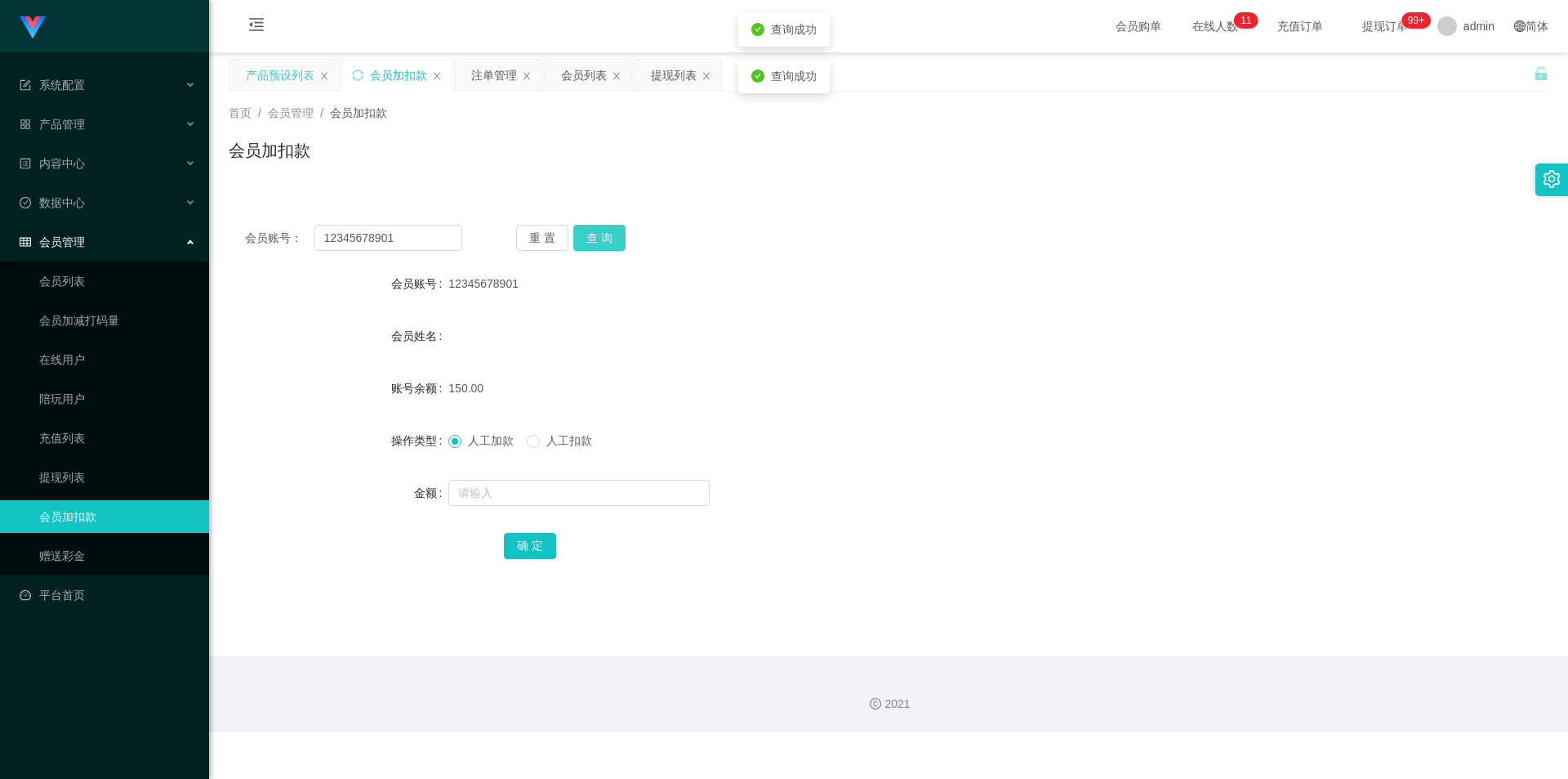
click at [580, 233] on button "查 询" at bounding box center [599, 237] width 52 height 26
click at [909, 216] on div "会员账号： 12345678901 重 置 查 询 会员账号 12345678901 会员姓名 账号余额 150.00 操作类型 人工加款 人工扣款 金额 确…" at bounding box center [888, 403] width 1320 height 389
click at [600, 247] on button "查 询" at bounding box center [599, 237] width 52 height 26
click at [600, 239] on button "查 询" at bounding box center [599, 237] width 52 height 26
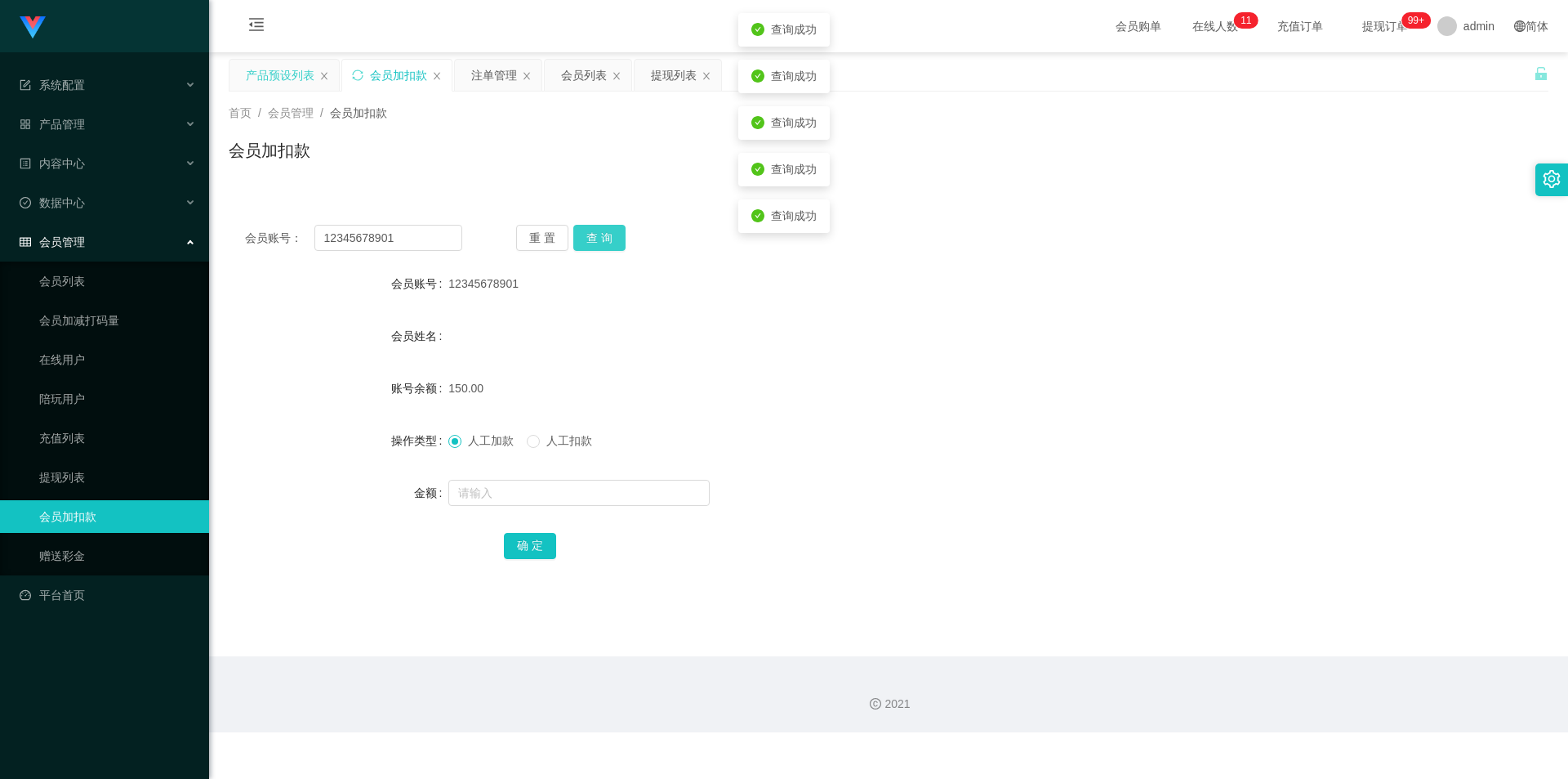
click at [600, 239] on button "查 询" at bounding box center [599, 237] width 52 height 26
click at [1184, 202] on div "会员账号： 12345678901 重 置 查 询 会员账号 12345678901 会员姓名 账号余额 150.00 操作类型 人工加款 人工扣款 金额 确…" at bounding box center [888, 393] width 1320 height 409
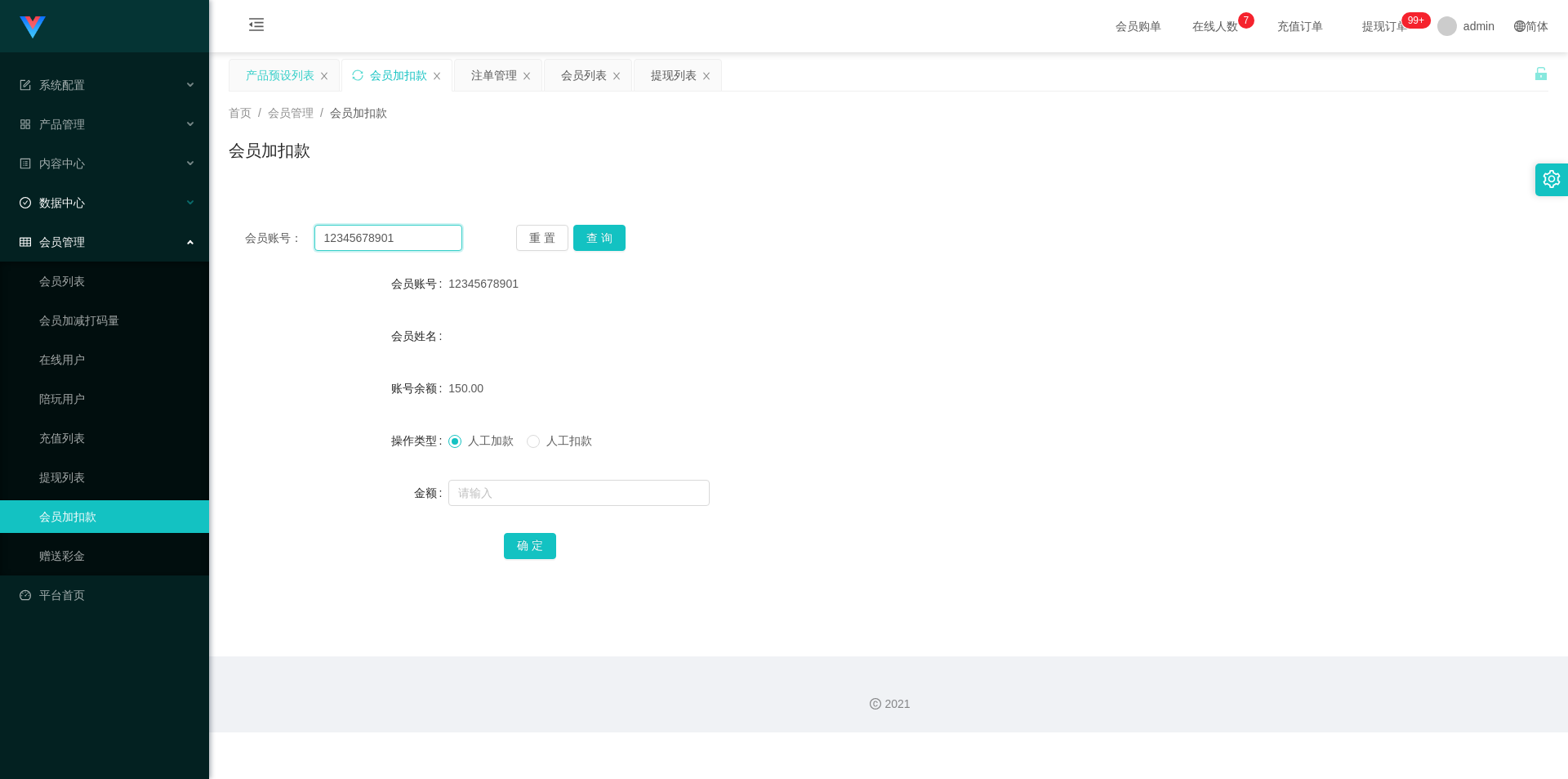
drag, startPoint x: 425, startPoint y: 241, endPoint x: 0, endPoint y: 208, distance: 426.3
click at [0, 208] on section "系统配置 产品管理 产品列表 产品预设列表 开奖记录 注单管理 即时注单 内容中心 站内信 公告列表 活动列表 数据中心 员工统计 团队统计 会员管理 会员列…" at bounding box center [784, 366] width 1568 height 732
paste input "97697785"
click at [599, 230] on button "查 询" at bounding box center [599, 237] width 52 height 26
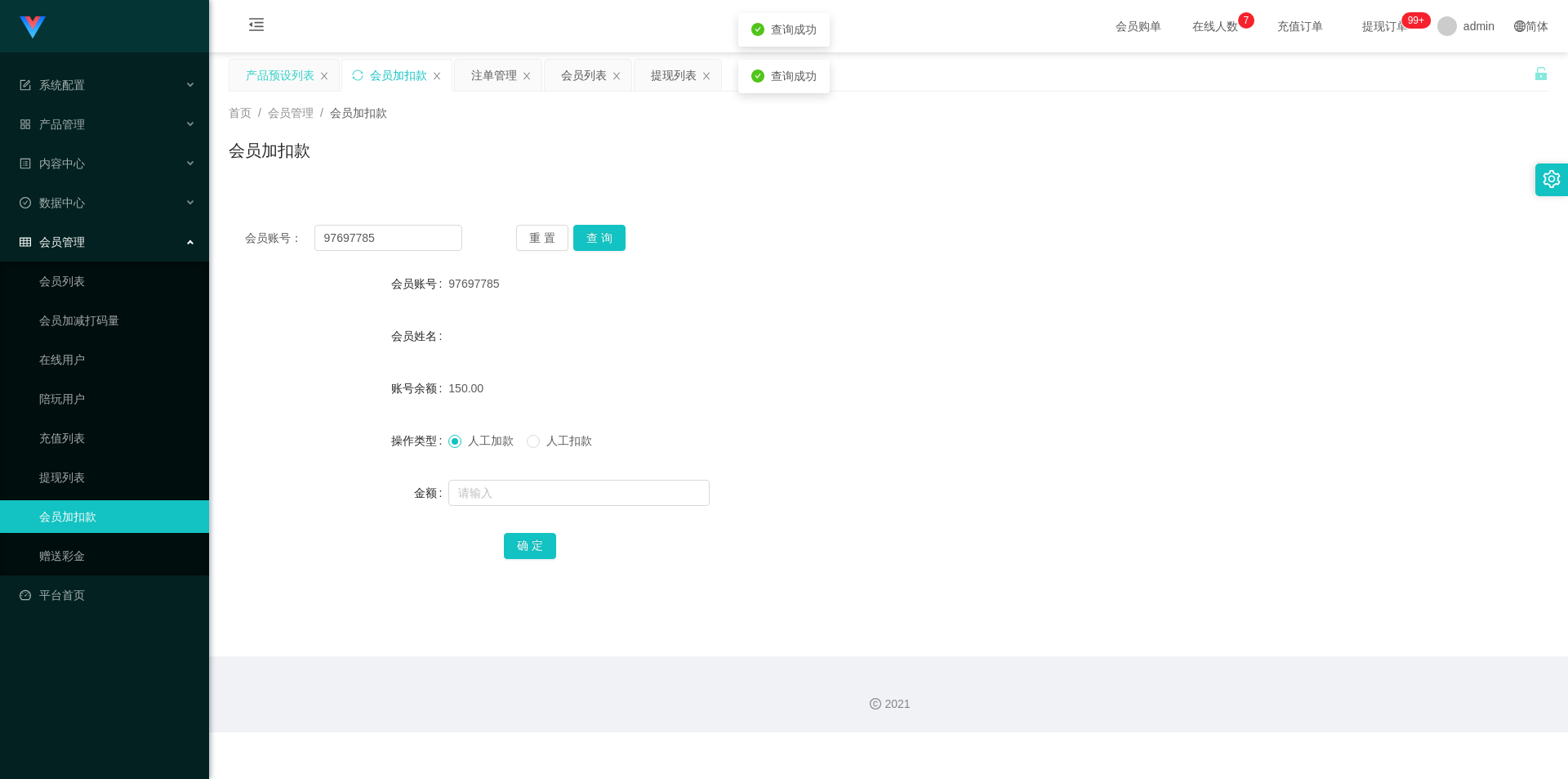
click at [1146, 160] on div "会员加扣款" at bounding box center [888, 157] width 1320 height 38
drag, startPoint x: 410, startPoint y: 235, endPoint x: 0, endPoint y: 179, distance: 413.8
click at [0, 179] on section "系统配置 产品管理 产品列表 产品预设列表 开奖记录 注单管理 即时注单 内容中心 站内信 公告列表 活动列表 数据中心 员工统计 团队统计 会员管理 会员列…" at bounding box center [784, 366] width 1568 height 732
paste input "Daladada"
type input "Daladada"
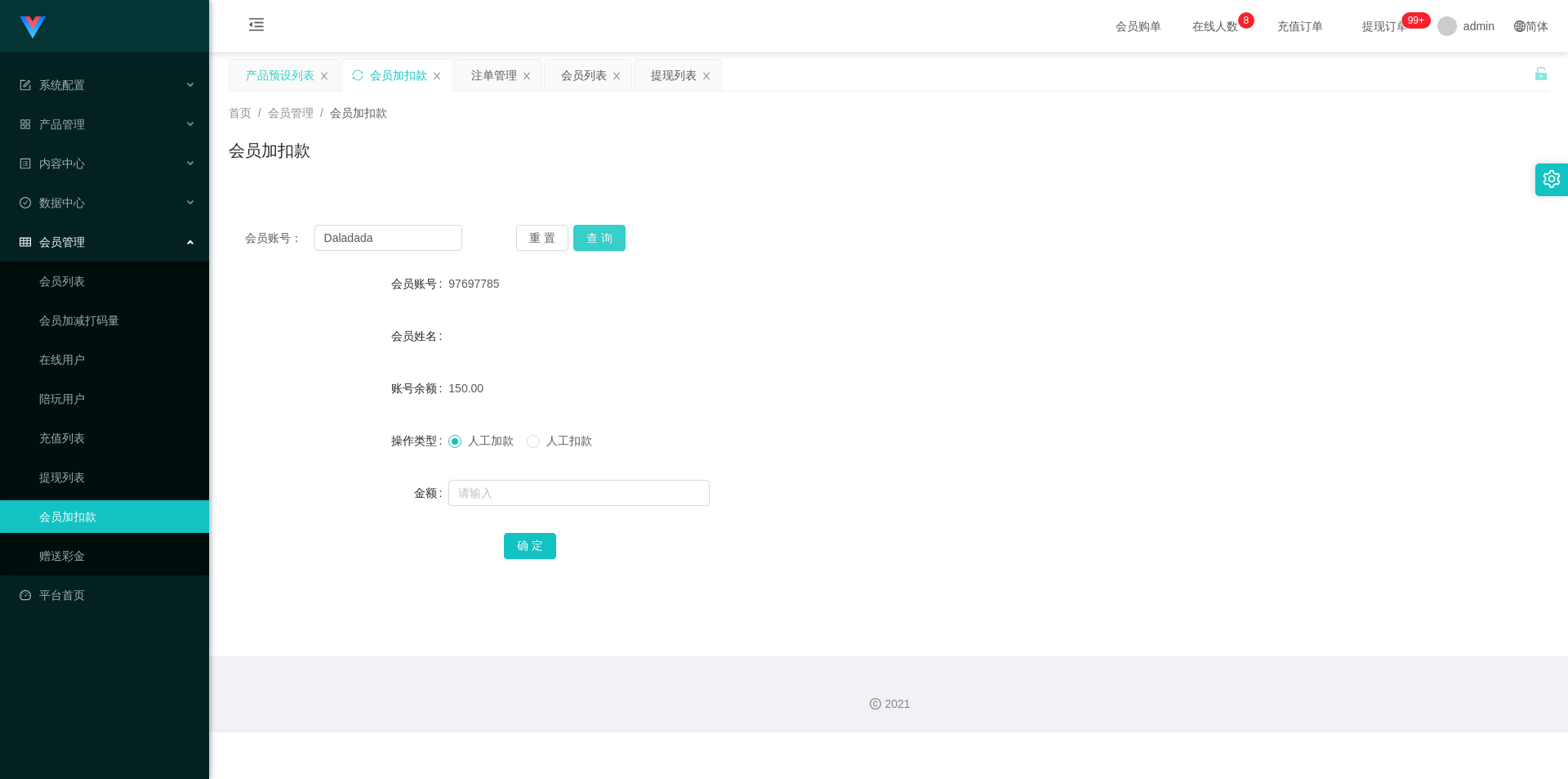
click at [597, 244] on button "查 询" at bounding box center [599, 237] width 52 height 26
click at [493, 493] on input "text" at bounding box center [579, 492] width 262 height 26
type input "8"
click at [523, 539] on button "确 定" at bounding box center [530, 545] width 52 height 26
click at [961, 385] on div "29.00" at bounding box center [834, 388] width 770 height 32
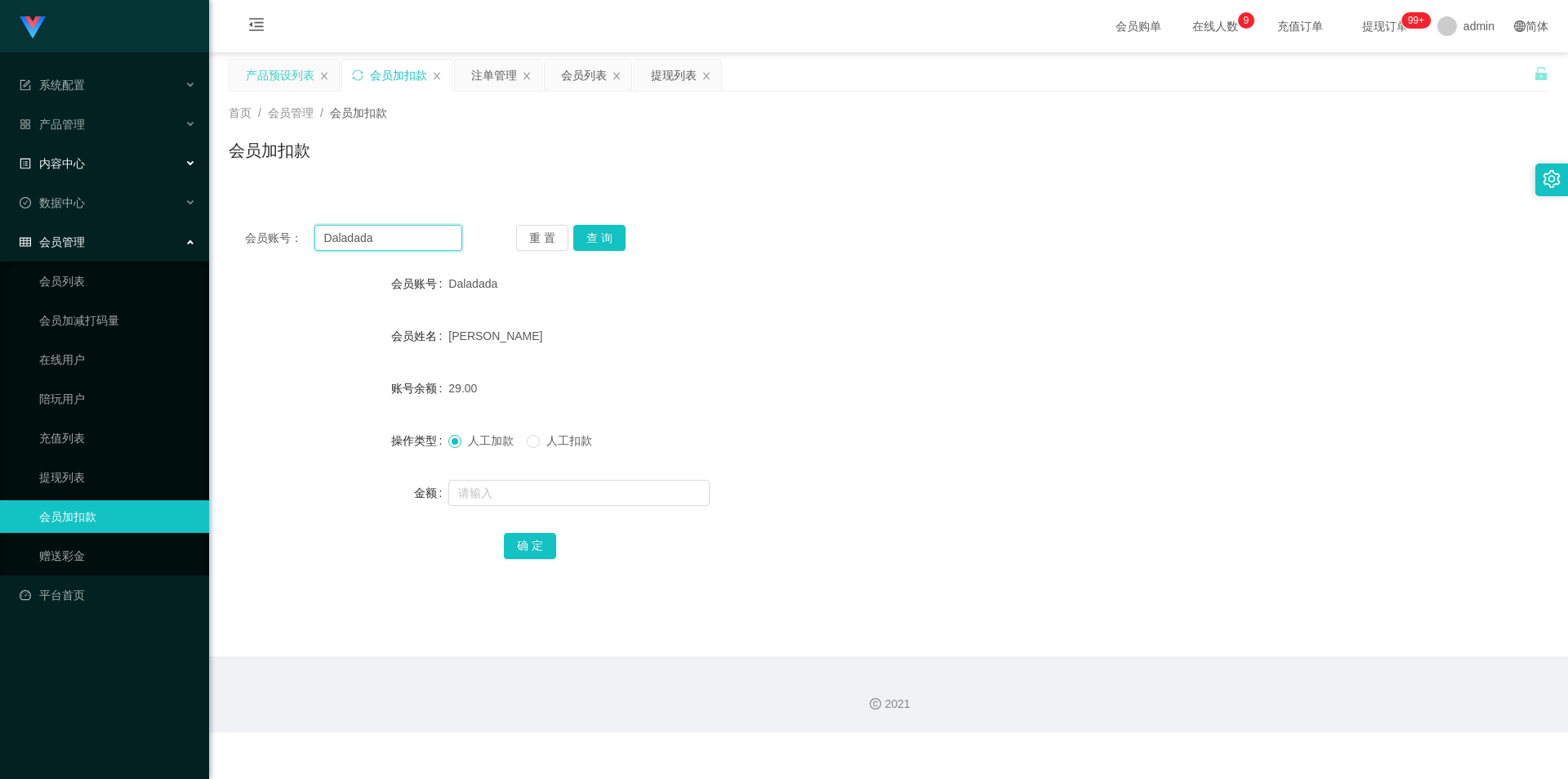
drag, startPoint x: 0, startPoint y: 183, endPoint x: 0, endPoint y: 168, distance: 15.0
click at [0, 168] on section "系统配置 产品管理 产品列表 产品预设列表 开奖记录 注单管理 即时注单 内容中心 站内信 公告列表 活动列表 数据中心 员工统计 团队统计 会员管理 会员列…" at bounding box center [784, 366] width 1568 height 732
paste input "12345678901"
type input "12345678901"
click at [594, 241] on button "查 询" at bounding box center [599, 237] width 52 height 26
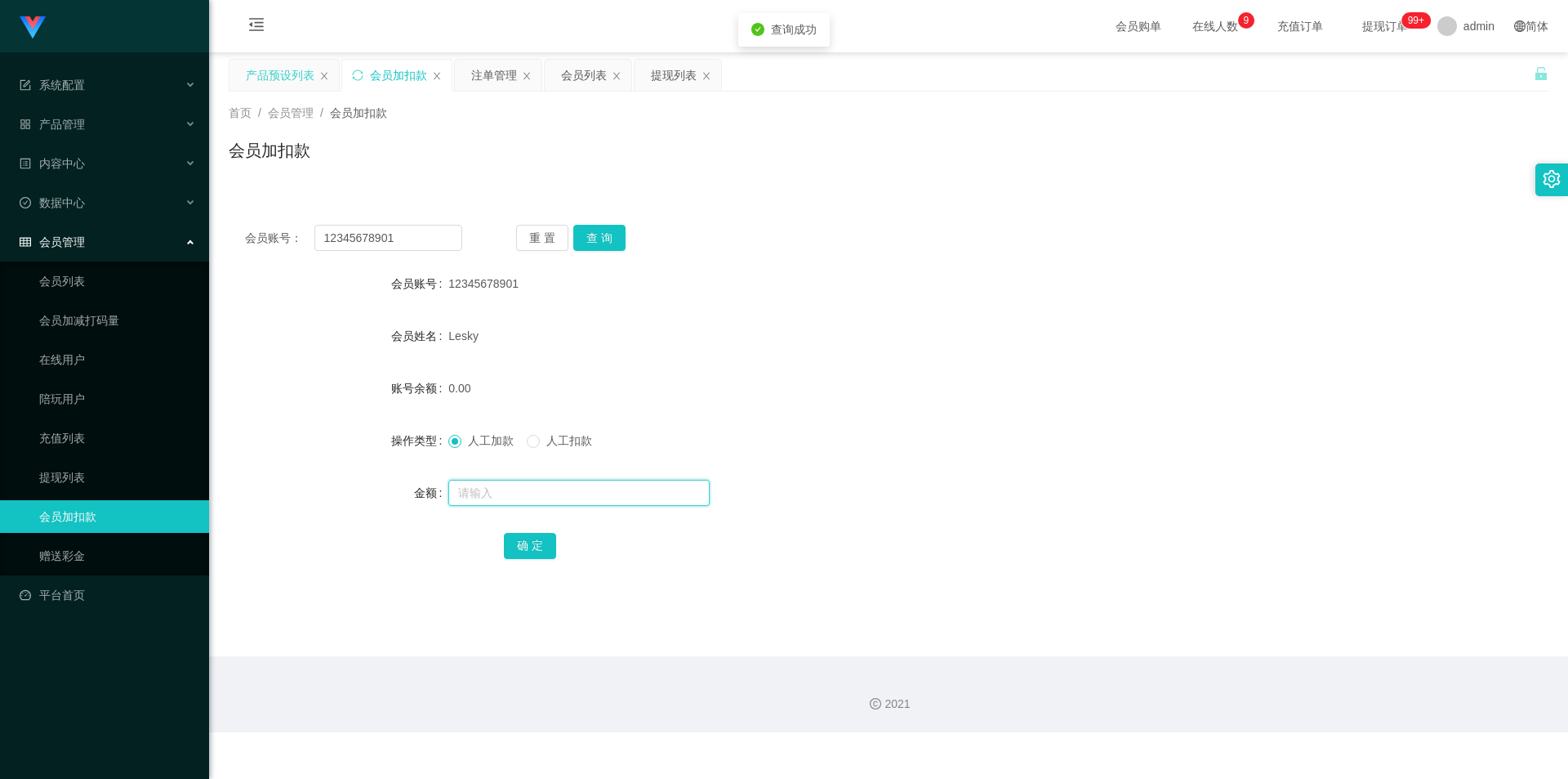
click at [457, 493] on input "text" at bounding box center [579, 492] width 262 height 26
type input "8"
click at [512, 539] on button "确 定" at bounding box center [530, 545] width 52 height 26
click at [1021, 380] on div "0.00" at bounding box center [834, 388] width 770 height 32
click at [521, 556] on button "确 定" at bounding box center [530, 545] width 52 height 26
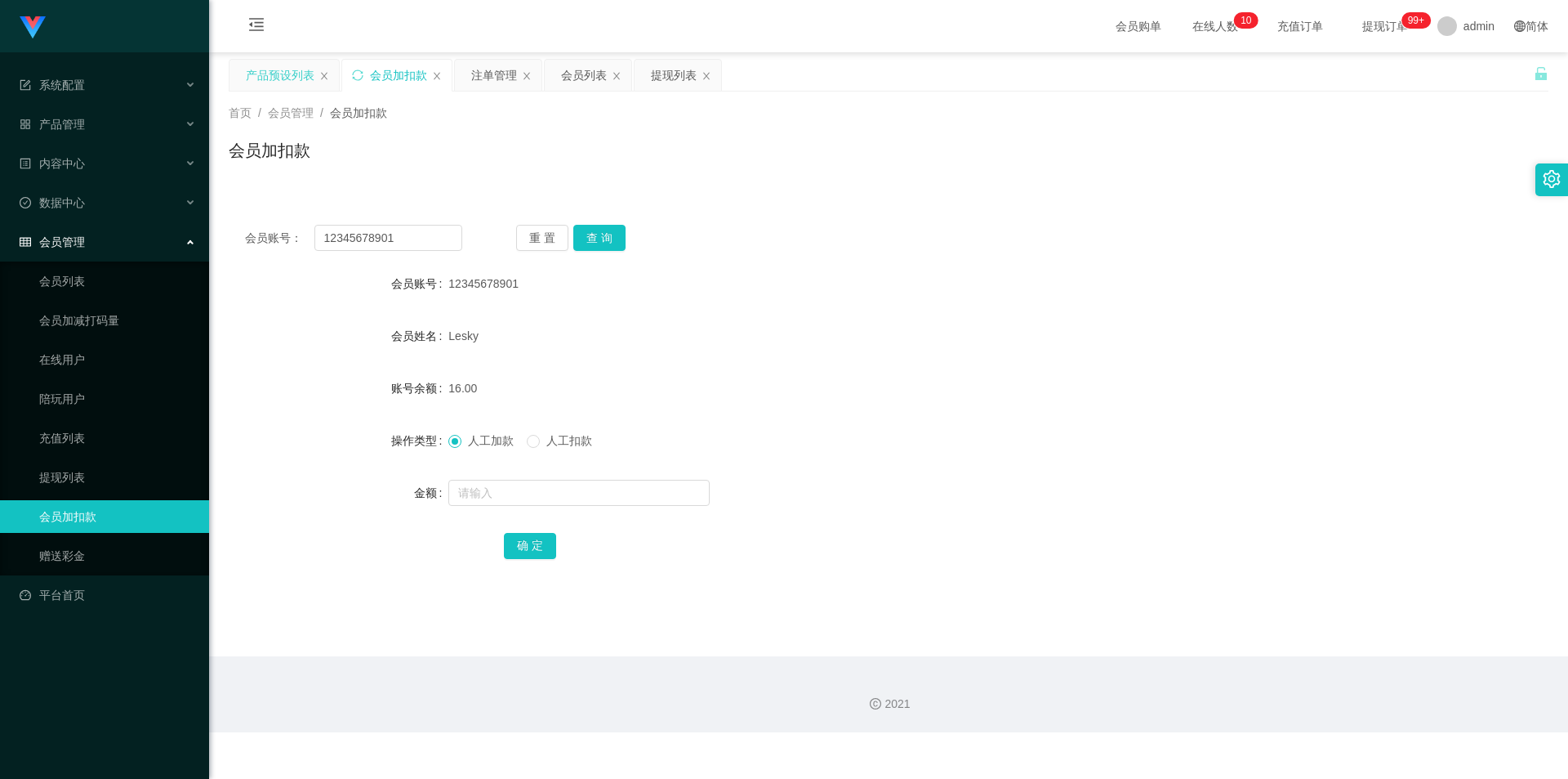
click at [547, 415] on form "会员账号 12345678901 会员姓名 Lesky 账号余额 16.00 操作类型 人工加款 人工扣款 金额 确 定" at bounding box center [888, 414] width 1320 height 294
click at [745, 334] on div "Lesky" at bounding box center [834, 336] width 770 height 32
click at [1209, 236] on div "会员账号： 12345678901 重 置 查 询" at bounding box center [888, 237] width 1320 height 26
drag, startPoint x: 14, startPoint y: 238, endPoint x: 241, endPoint y: 227, distance: 227.3
click at [0, 237] on section "系统配置 产品管理 产品列表 产品预设列表 开奖记录 注单管理 即时注单 内容中心 站内信 公告列表 活动列表 数据中心 员工统计 团队统计 会员管理 会员列…" at bounding box center [784, 366] width 1568 height 732
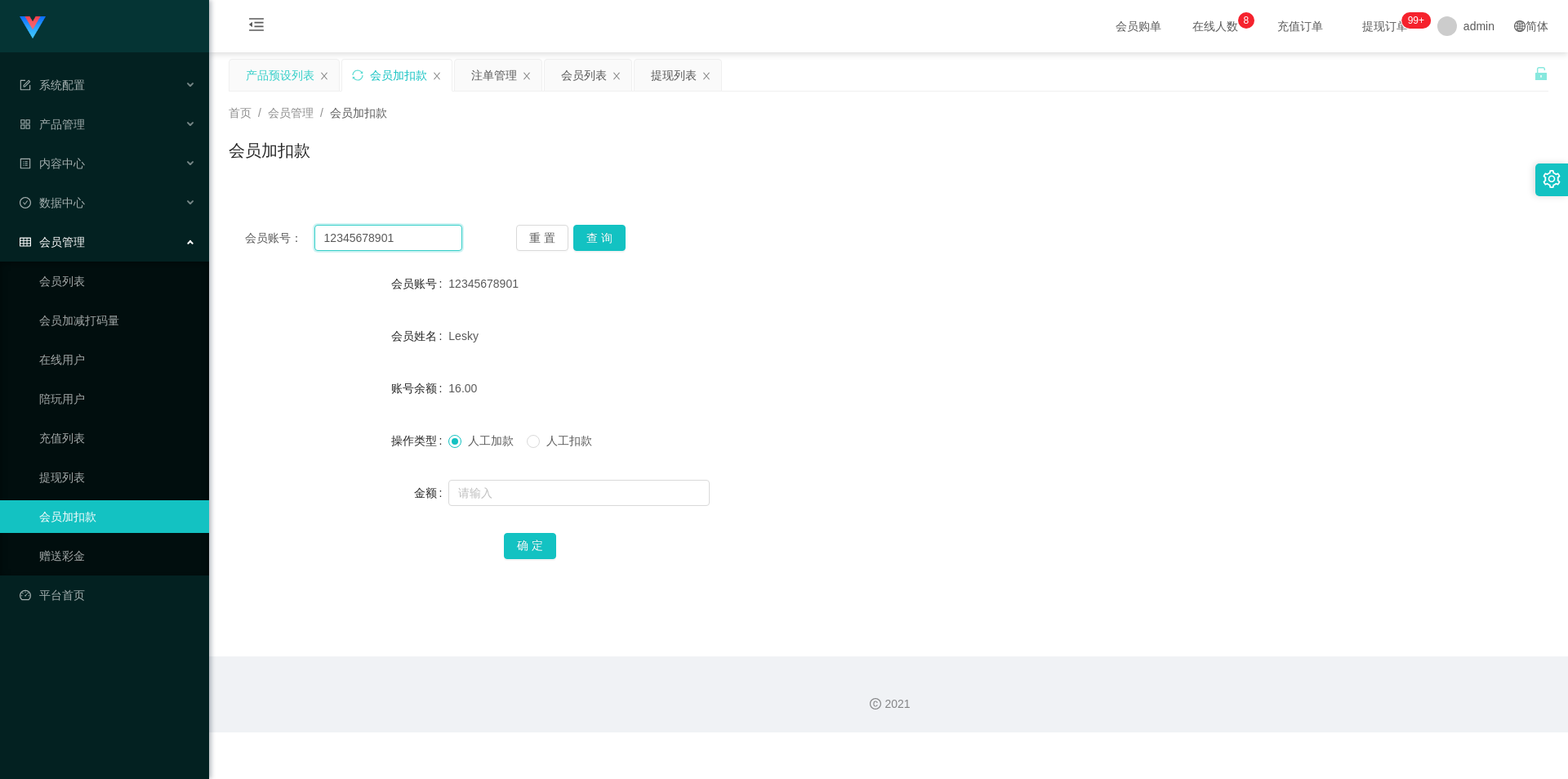
paste input "Daladada"
type input "Daladada"
click at [595, 238] on button "查 询" at bounding box center [599, 237] width 52 height 26
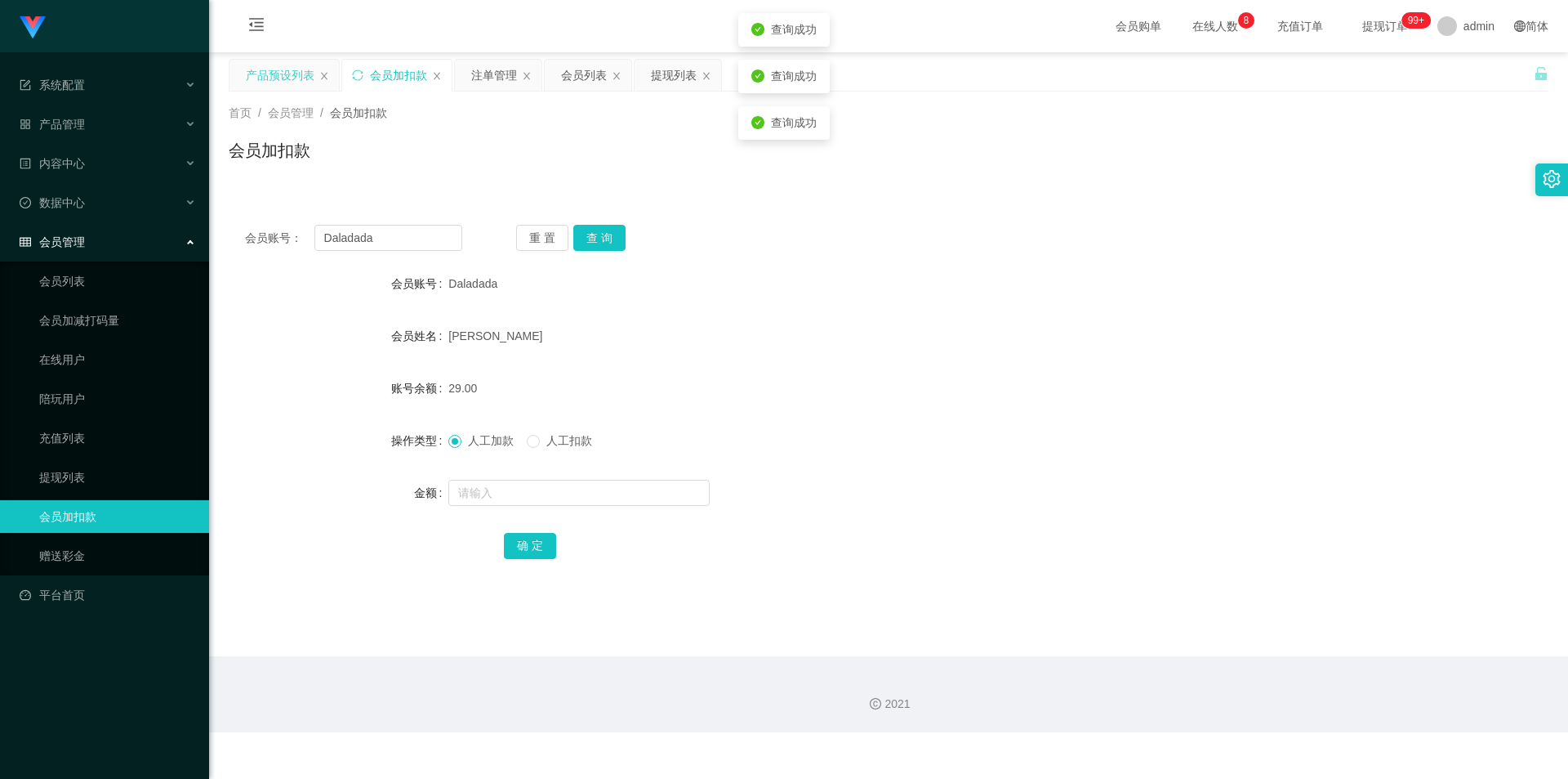
drag, startPoint x: 1194, startPoint y: 270, endPoint x: 1409, endPoint y: 42, distance: 313.4
click at [1207, 265] on div "会员账号： Daladada 重 置 查 询 会员账号 Daladada 会员姓名 [PERSON_NAME] 账号余额 29.00 操作类型 人工加款 人工…" at bounding box center [888, 403] width 1320 height 389
click at [668, 78] on div "提现列表" at bounding box center [673, 75] width 46 height 31
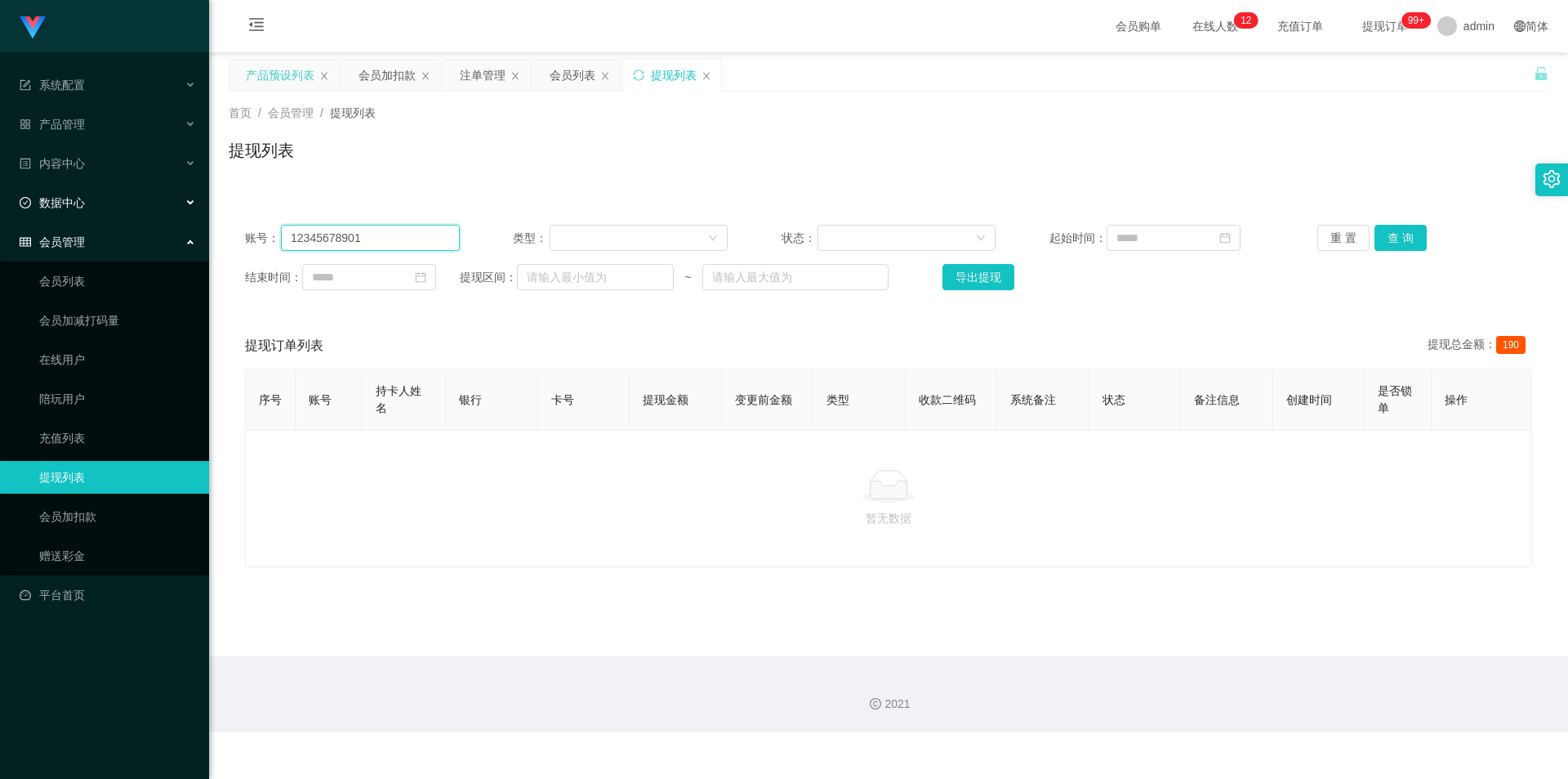
drag, startPoint x: 390, startPoint y: 233, endPoint x: 0, endPoint y: 209, distance: 390.7
click at [0, 209] on section "系统配置 产品管理 产品列表 产品预设列表 开奖记录 注单管理 即时注单 内容中心 站内信 公告列表 活动列表 数据中心 员工统计 团队统计 会员管理 会员列…" at bounding box center [784, 366] width 1568 height 732
paste input "97697785"
type input "97697785"
click at [1393, 236] on button "查 询" at bounding box center [1400, 237] width 52 height 26
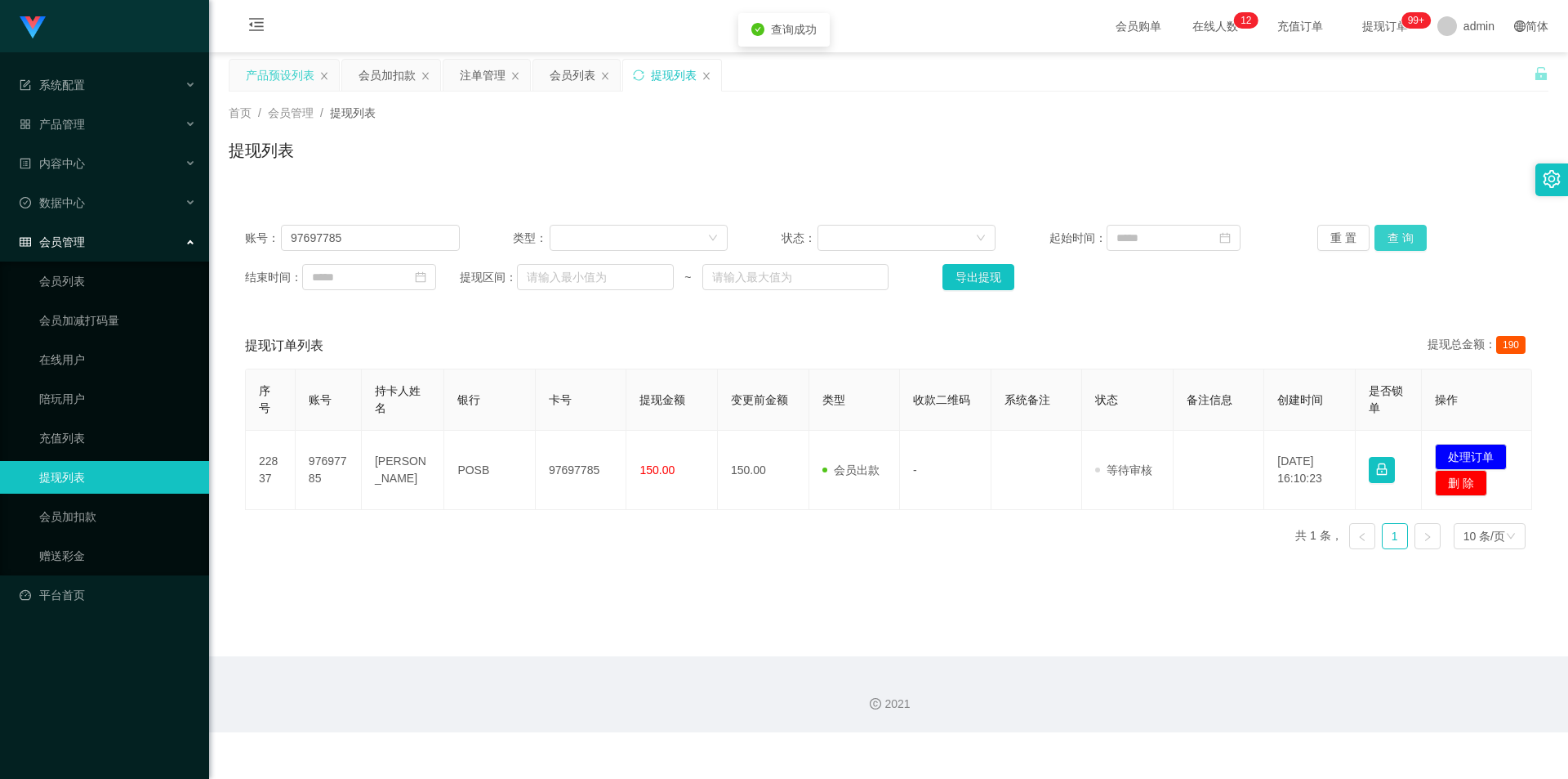
click at [1393, 237] on button "查 询" at bounding box center [1400, 237] width 52 height 26
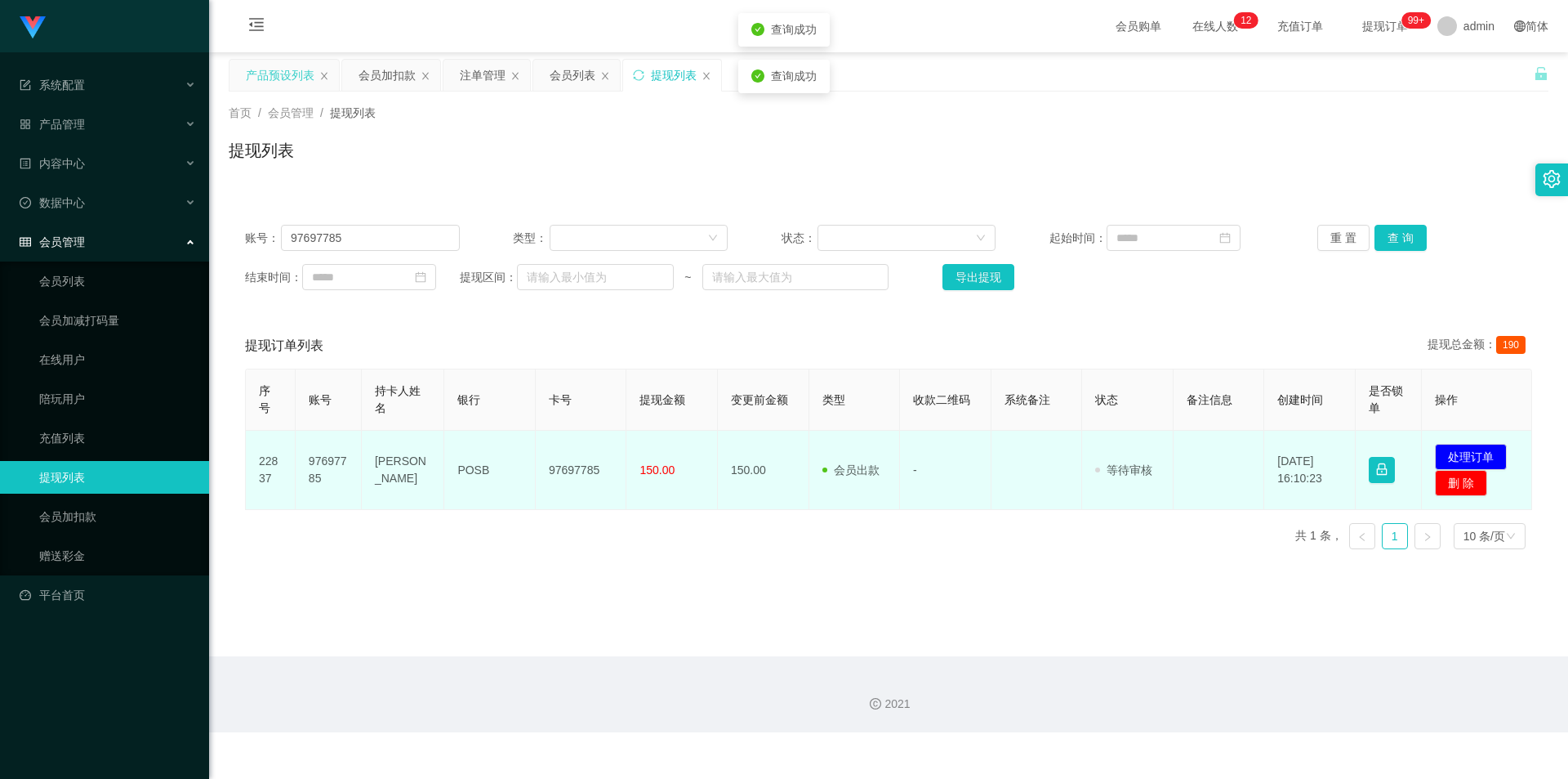
click at [573, 469] on td "97697785" at bounding box center [581, 470] width 91 height 79
copy td "97697785"
click at [1471, 448] on button "处理订单" at bounding box center [1471, 457] width 72 height 26
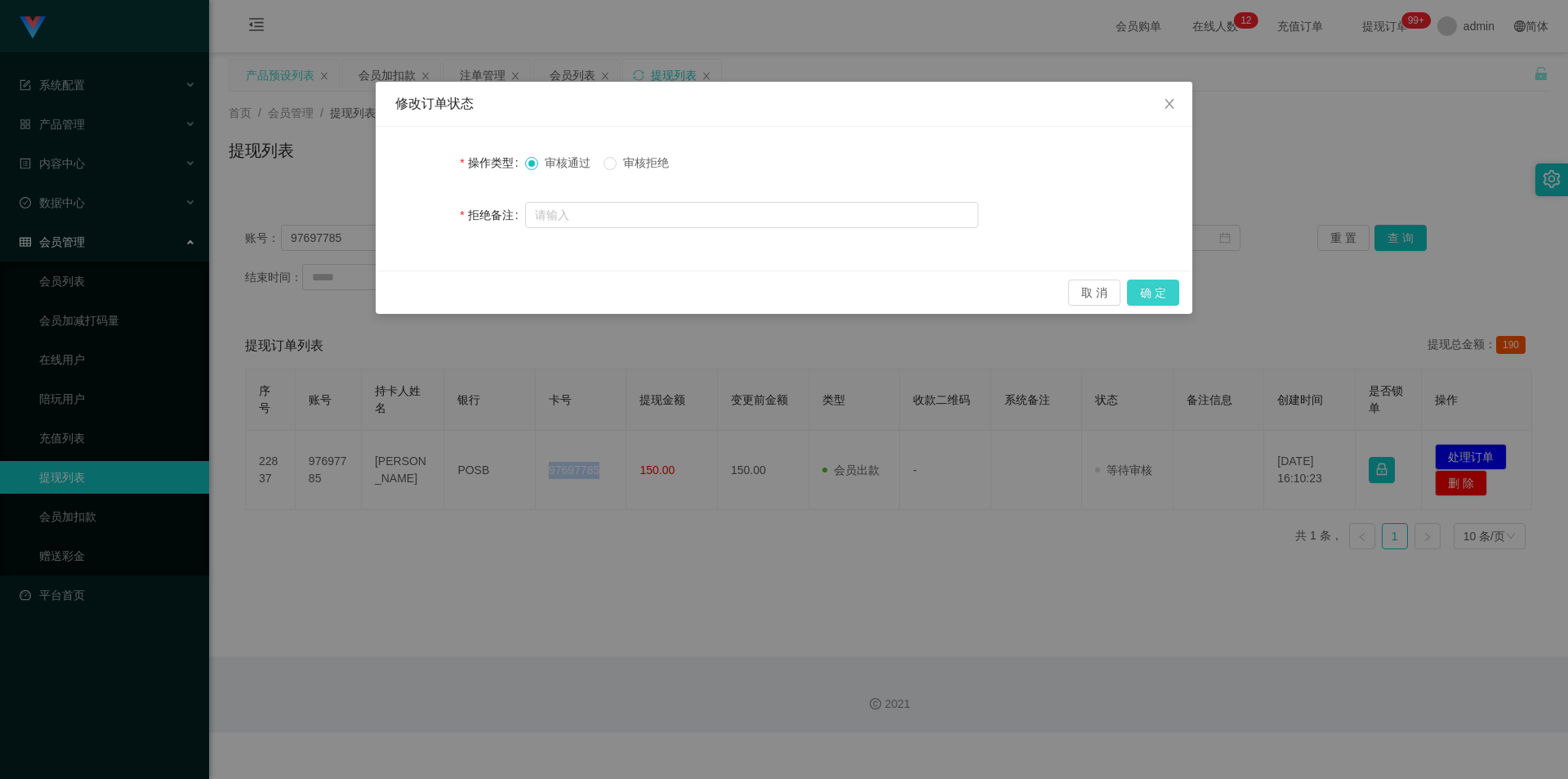
click at [1158, 288] on button "确 定" at bounding box center [1153, 292] width 52 height 26
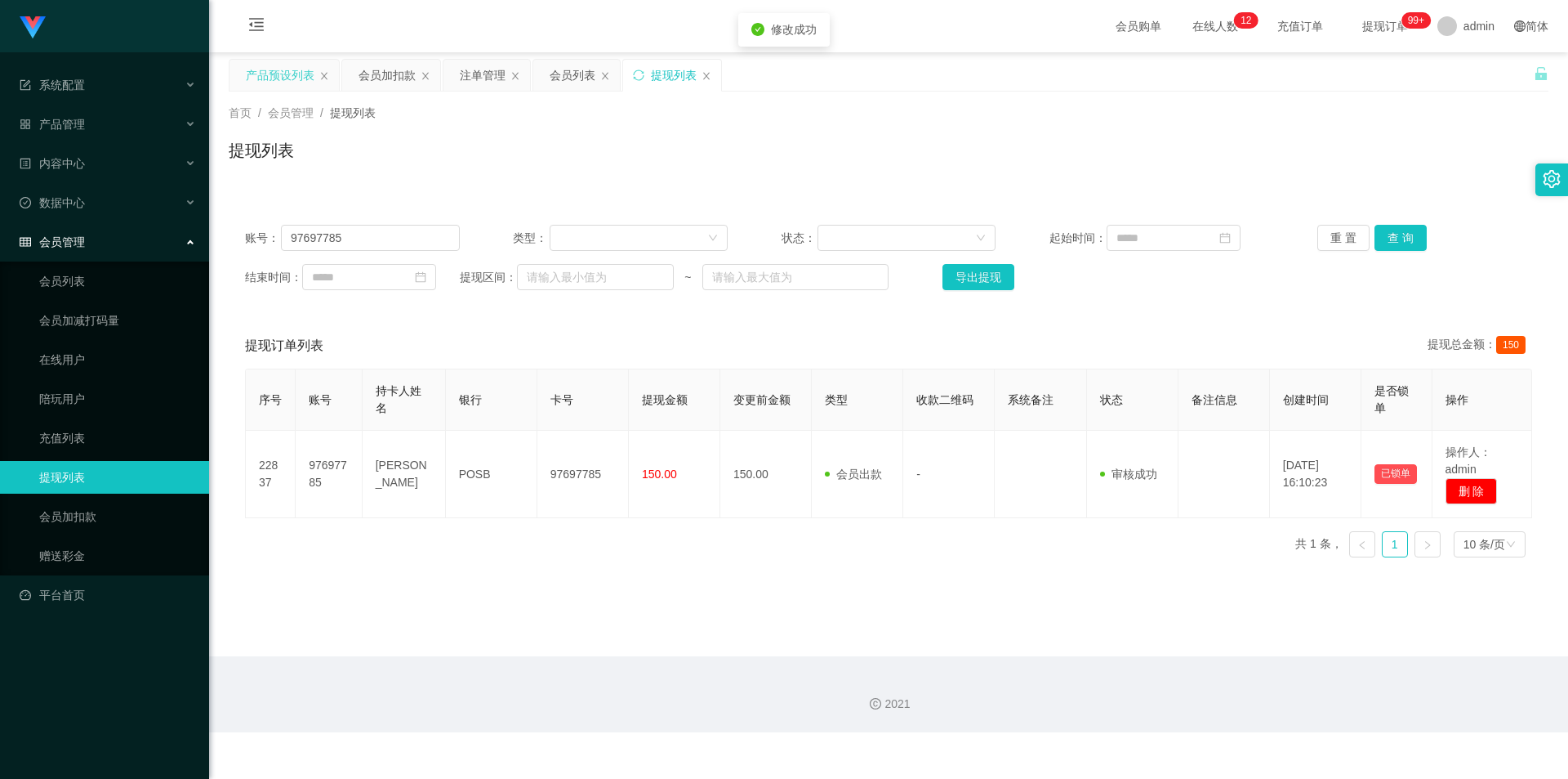
click at [1407, 160] on div "提现列表" at bounding box center [888, 157] width 1320 height 38
click at [1391, 242] on button "查 询" at bounding box center [1400, 237] width 52 height 26
click at [1391, 236] on button "查 询" at bounding box center [1400, 237] width 52 height 26
click at [1185, 178] on div "首页 / 会员管理 / 提现列表 / 提现列表" at bounding box center [889, 140] width 1359 height 97
click at [0, 218] on section "系统配置 产品管理 产品列表 产品预设列表 开奖记录 注单管理 即时注单 内容中心 站内信 公告列表 活动列表 数据中心 员工统计 团队统计 会员管理 会员列…" at bounding box center [784, 366] width 1568 height 732
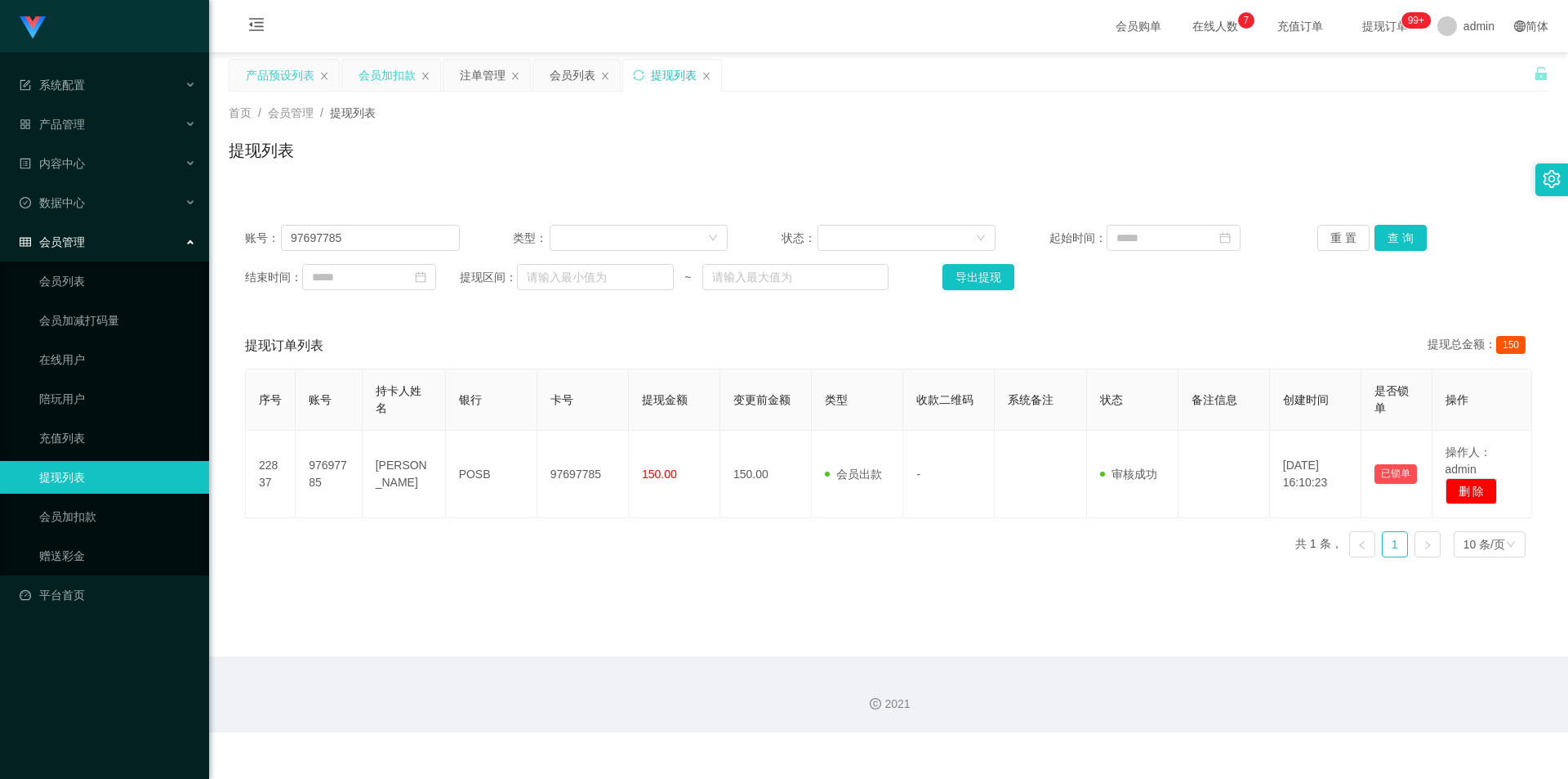
click at [400, 72] on div "会员加扣款" at bounding box center [386, 75] width 57 height 31
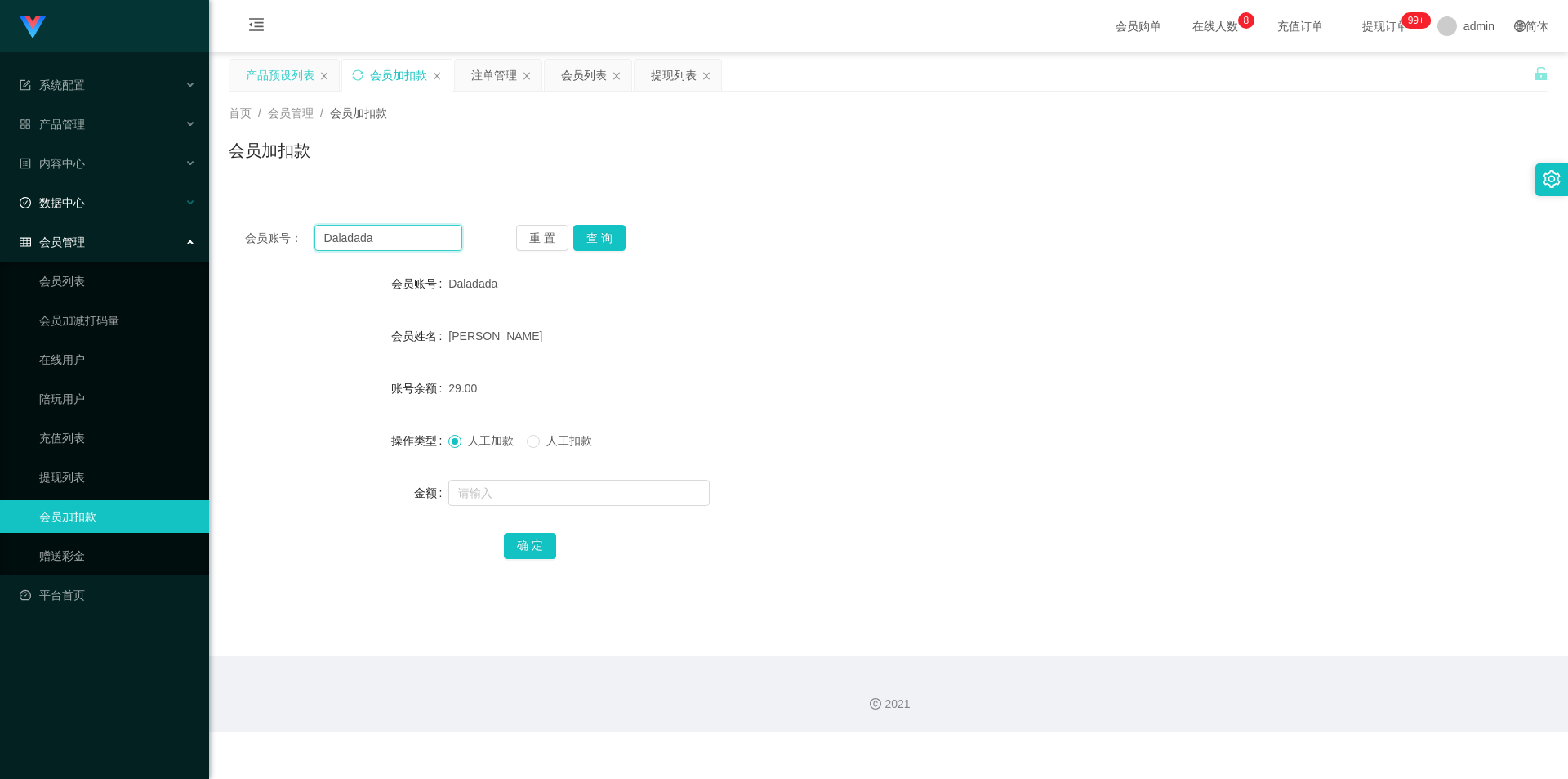
drag, startPoint x: 18, startPoint y: 225, endPoint x: 0, endPoint y: 218, distance: 19.3
click at [0, 218] on section "系统配置 产品管理 产品列表 产品预设列表 开奖记录 注单管理 即时注单 内容中心 站内信 公告列表 活动列表 数据中心 员工统计 团队统计 会员管理 会员列…" at bounding box center [784, 366] width 1568 height 732
paste input "97697785"
type input "97697785"
click at [595, 237] on button "查 询" at bounding box center [599, 237] width 52 height 26
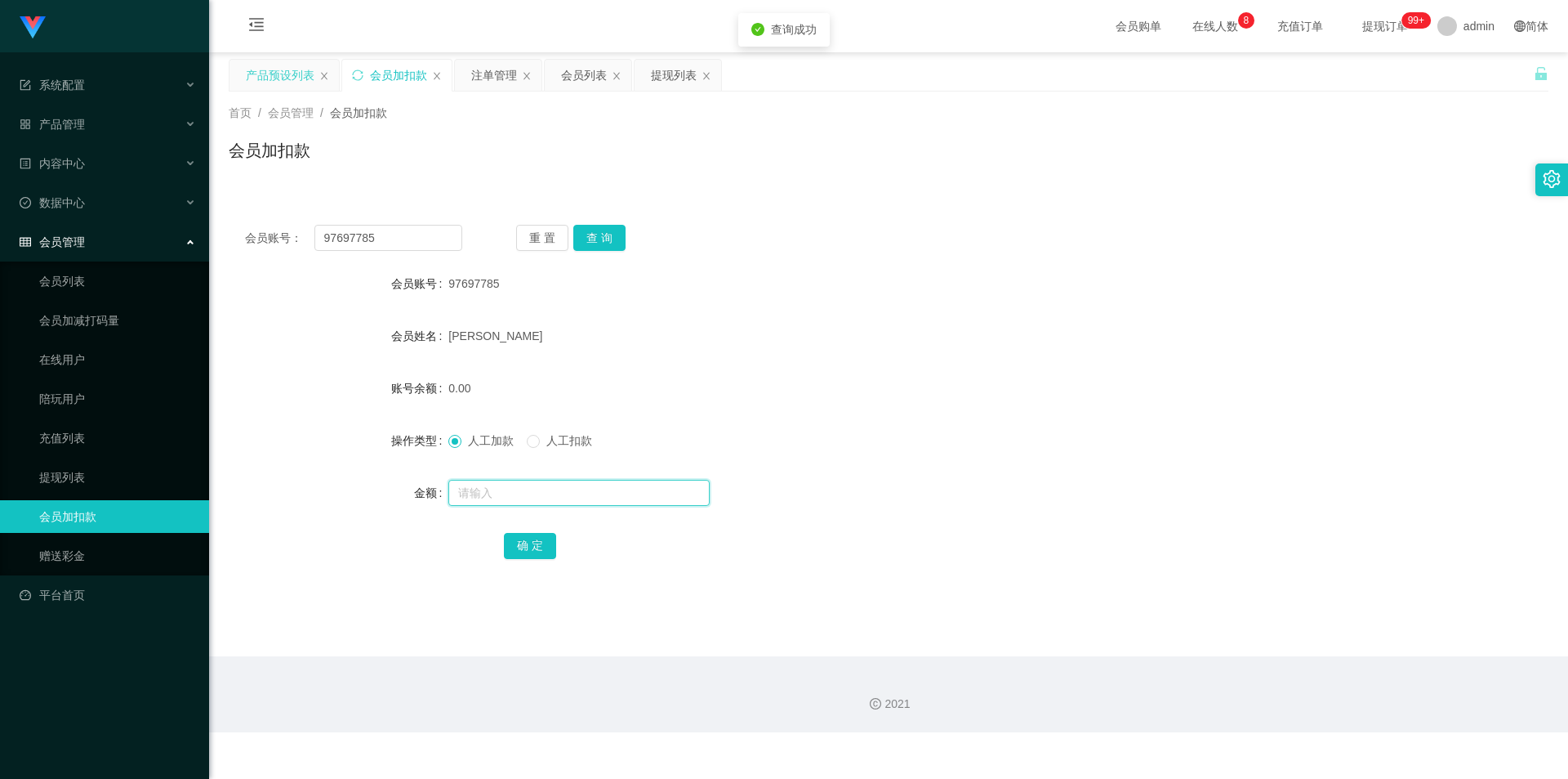
click at [487, 491] on input "text" at bounding box center [579, 492] width 262 height 26
type input "40"
click at [542, 544] on button "确 定" at bounding box center [530, 545] width 52 height 26
click at [881, 459] on form "会员账号 97697785 会员姓名 [PERSON_NAME] 账号余额 40.00 操作类型 人工加款 人工扣款 金额 确 定" at bounding box center [888, 414] width 1320 height 294
drag, startPoint x: 0, startPoint y: 178, endPoint x: 30, endPoint y: 175, distance: 30.1
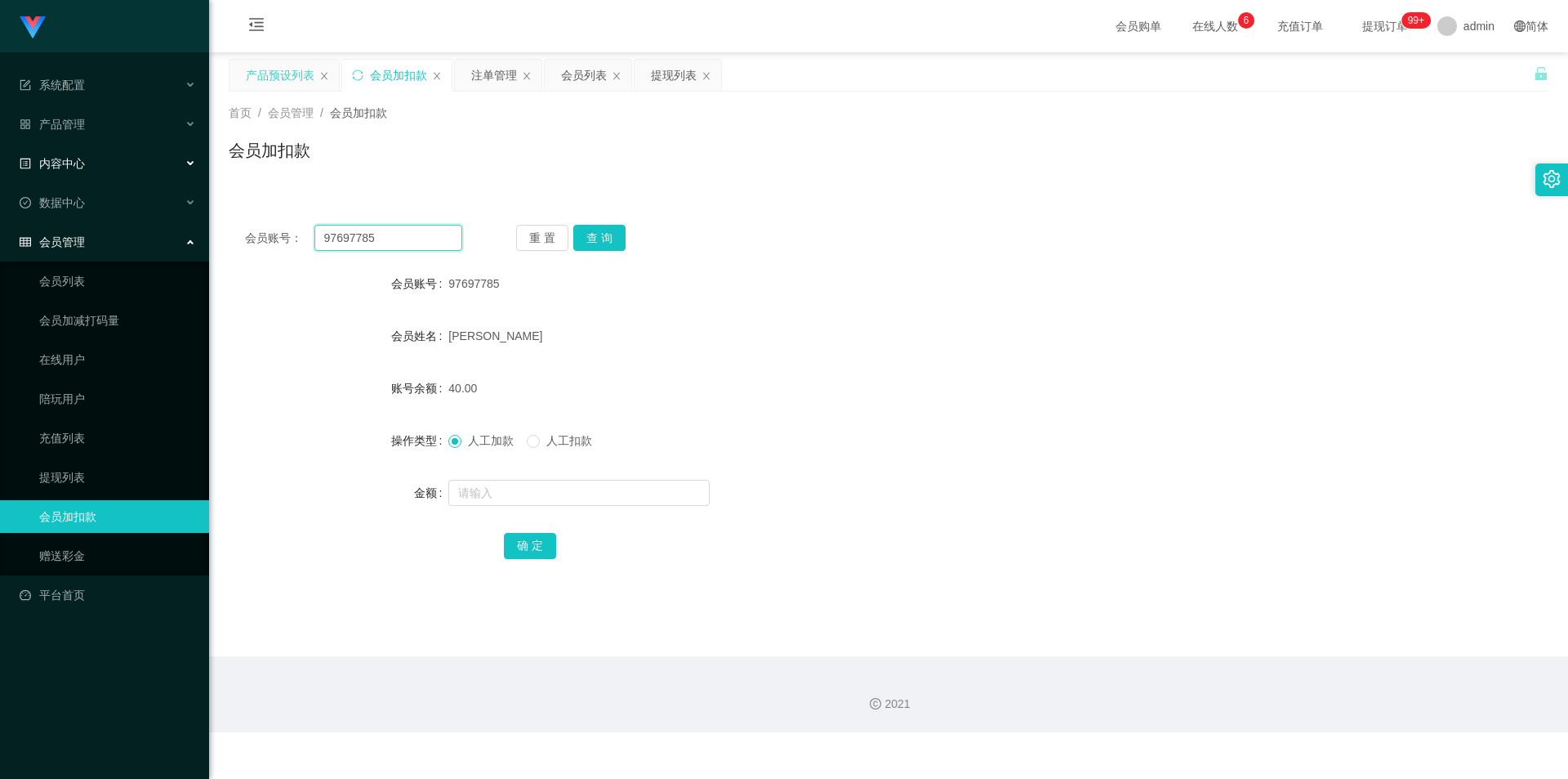
click at [0, 176] on section "系统配置 产品管理 产品列表 产品预设列表 开奖记录 注单管理 即时注单 内容中心 站内信 公告列表 活动列表 数据中心 员工统计 团队统计 会员管理 会员列…" at bounding box center [784, 366] width 1568 height 732
click at [597, 238] on button "查 询" at bounding box center [599, 237] width 52 height 26
click at [484, 496] on input "text" at bounding box center [579, 492] width 262 height 26
type input "8"
click at [532, 548] on button "确 定" at bounding box center [530, 545] width 52 height 26
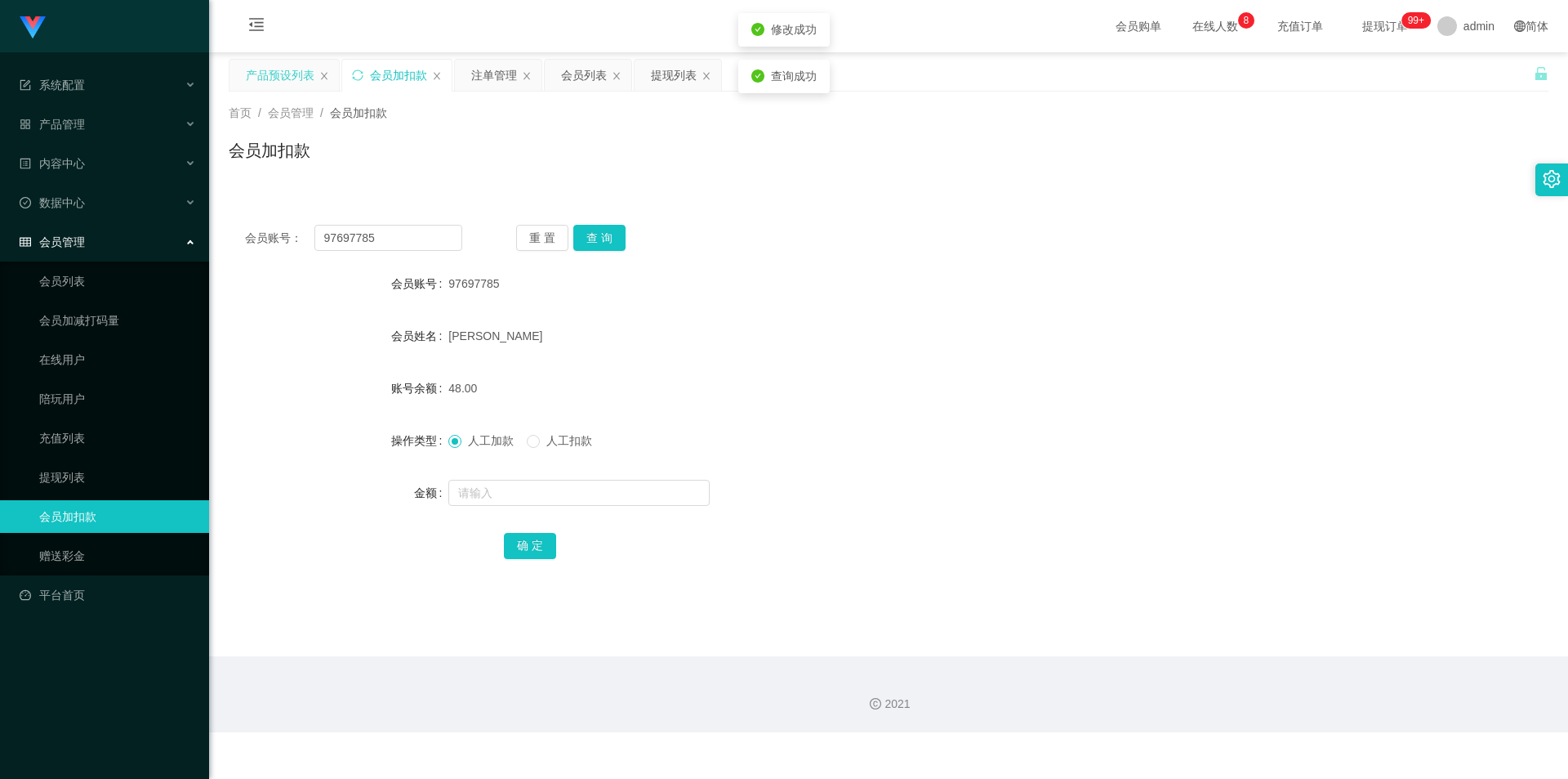
click at [1015, 394] on div "48.00" at bounding box center [834, 388] width 770 height 32
click at [1360, 121] on div "首页 / 会员管理 / 会员加扣款 /" at bounding box center [888, 113] width 1320 height 17
drag, startPoint x: 139, startPoint y: 218, endPoint x: 0, endPoint y: 199, distance: 140.3
click at [0, 199] on section "系统配置 产品管理 产品列表 产品预设列表 开奖记录 注单管理 即时注单 内容中心 站内信 公告列表 活动列表 数据中心 员工统计 团队统计 会员管理 会员列…" at bounding box center [784, 366] width 1568 height 732
paste input "12345678901"
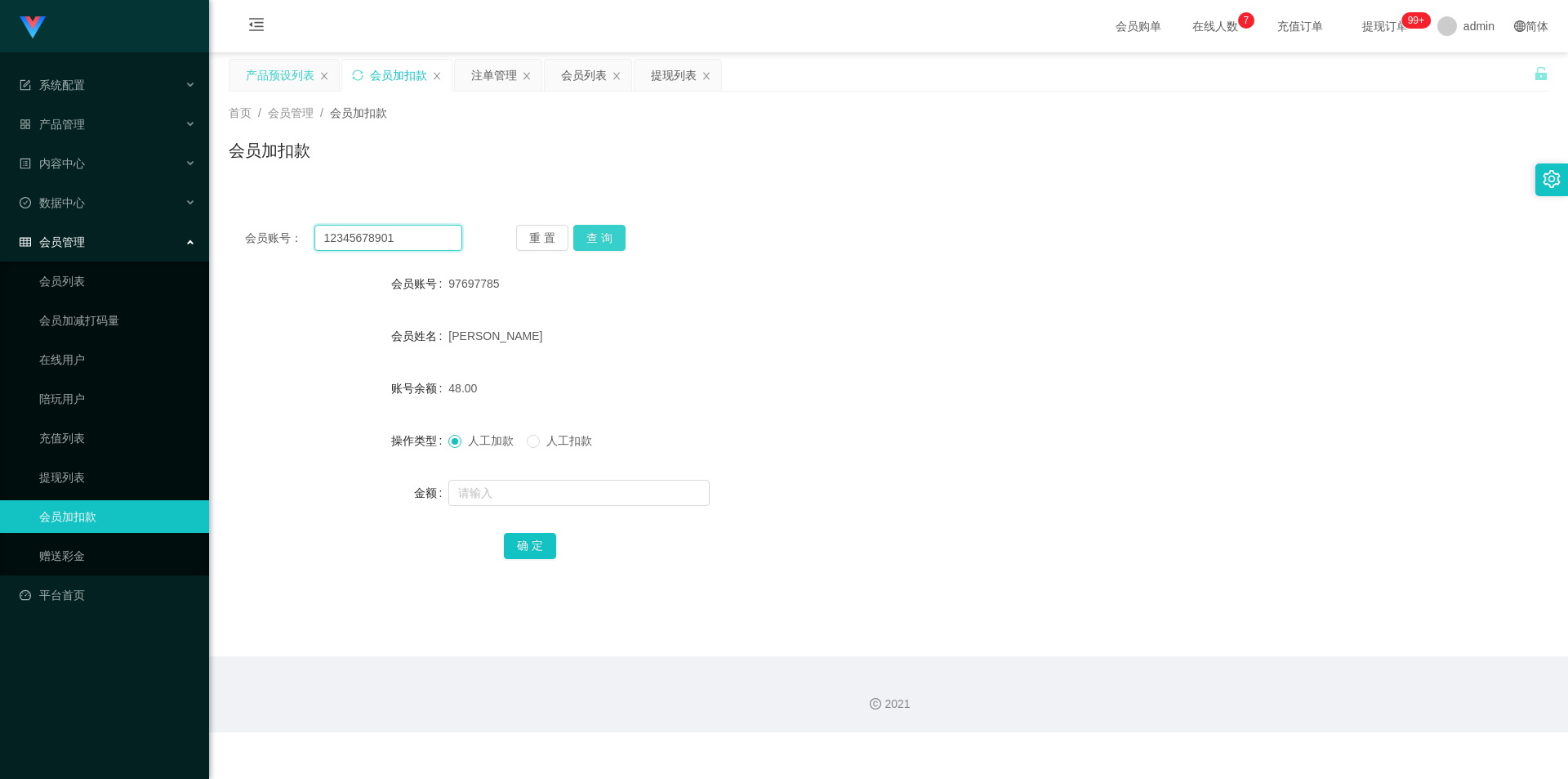
type input "12345678901"
click at [591, 234] on button "查 询" at bounding box center [599, 237] width 52 height 26
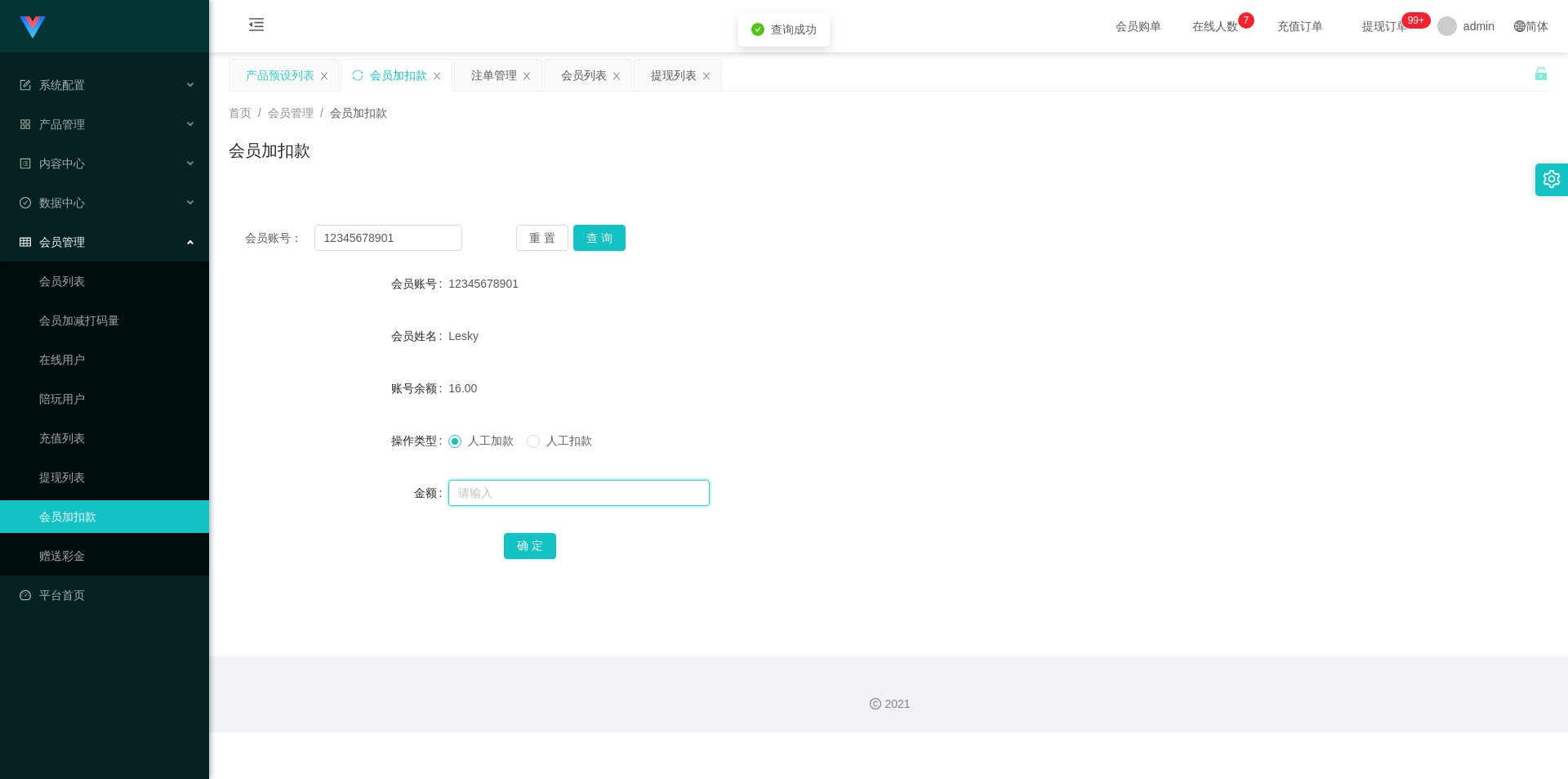
click at [484, 495] on input "text" at bounding box center [579, 492] width 262 height 26
type input "8"
click at [525, 542] on button "确 定" at bounding box center [530, 545] width 52 height 26
drag, startPoint x: 1073, startPoint y: 385, endPoint x: 1414, endPoint y: 47, distance: 480.1
click at [1074, 385] on div "24.00" at bounding box center [834, 388] width 770 height 32
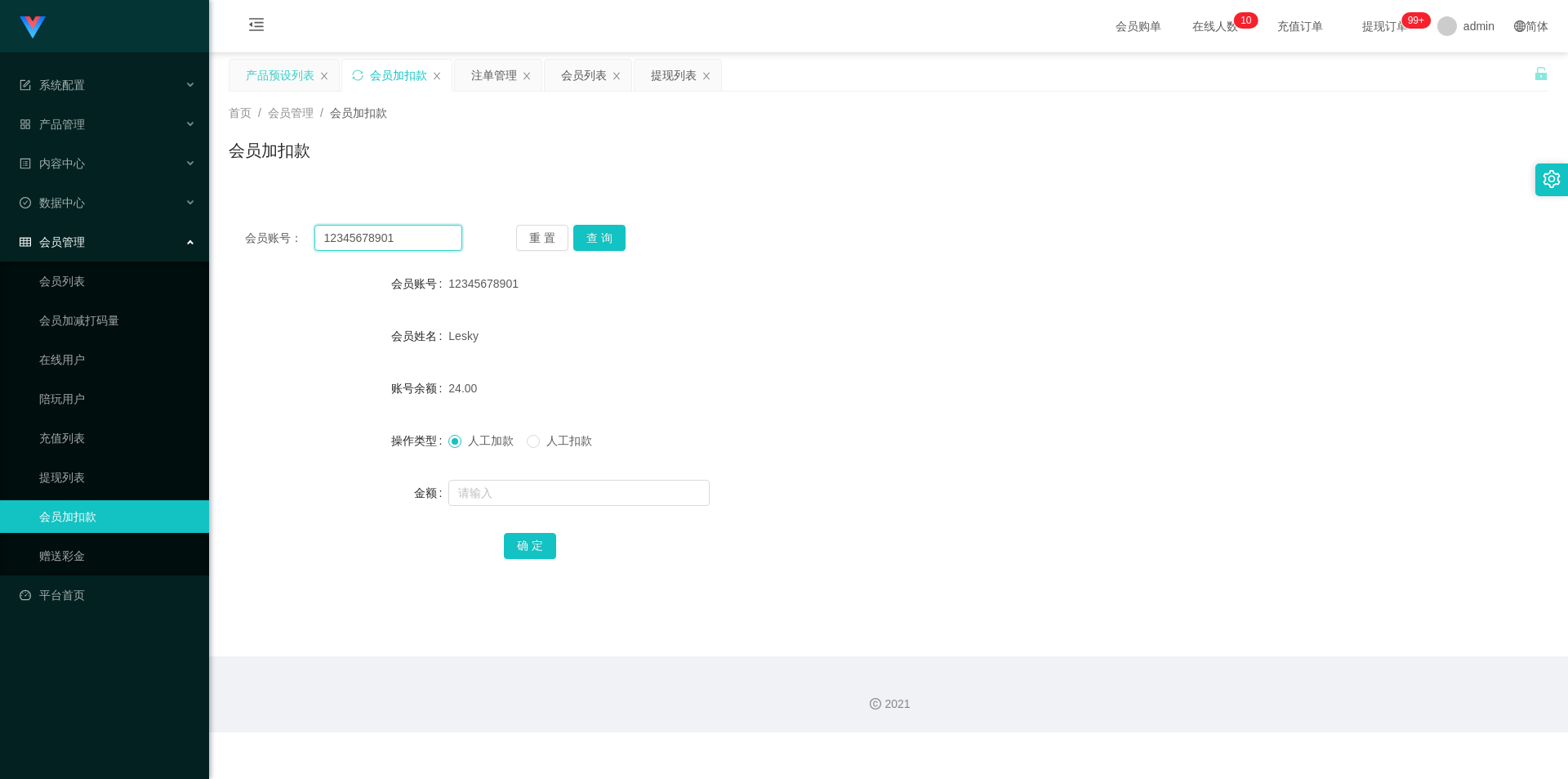
drag, startPoint x: 418, startPoint y: 228, endPoint x: 0, endPoint y: 225, distance: 418.0
click at [0, 225] on section "系统配置 产品管理 产品列表 产品预设列表 开奖记录 注单管理 即时注单 内容中心 站内信 公告列表 活动列表 数据中心 员工统计 团队统计 会员管理 会员列…" at bounding box center [784, 366] width 1568 height 732
paste input "Daladada"
type input "Daladada"
click at [592, 233] on button "查 询" at bounding box center [599, 237] width 52 height 26
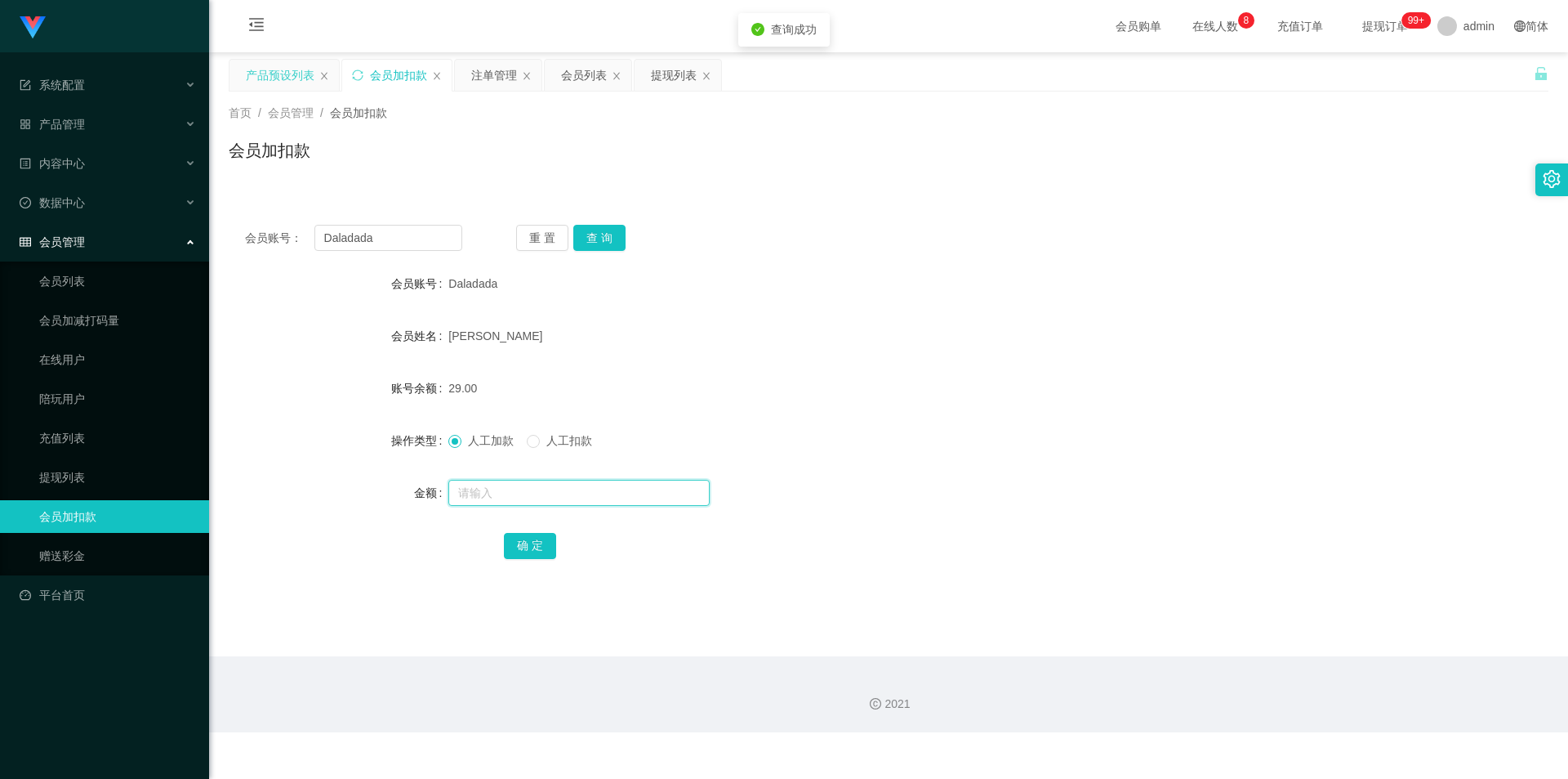
click at [477, 491] on input "text" at bounding box center [579, 492] width 262 height 26
type input "8"
click at [515, 538] on button "确 定" at bounding box center [530, 545] width 52 height 26
drag, startPoint x: 1064, startPoint y: 346, endPoint x: 1350, endPoint y: 180, distance: 330.7
click at [1066, 346] on div "[PERSON_NAME]" at bounding box center [834, 336] width 770 height 32
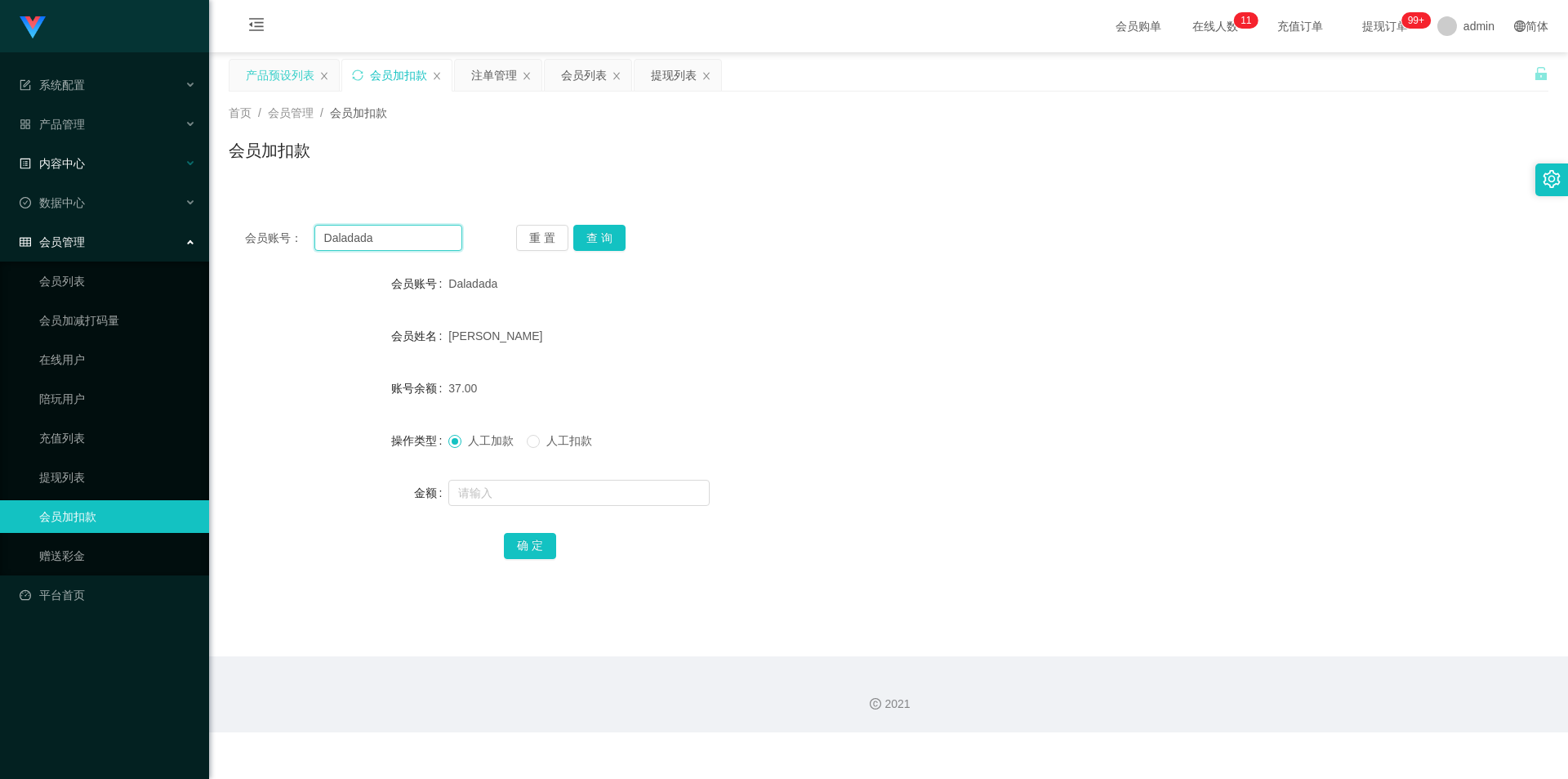
drag, startPoint x: 423, startPoint y: 246, endPoint x: 0, endPoint y: 175, distance: 428.9
click at [0, 175] on section "系统配置 产品管理 产品列表 产品预设列表 开奖记录 注单管理 即时注单 内容中心 站内信 公告列表 活动列表 数据中心 员工统计 团队统计 会员管理 会员列…" at bounding box center [784, 366] width 1568 height 732
paste input "97697785"
type input "97697785"
click at [600, 244] on button "查 询" at bounding box center [599, 237] width 52 height 26
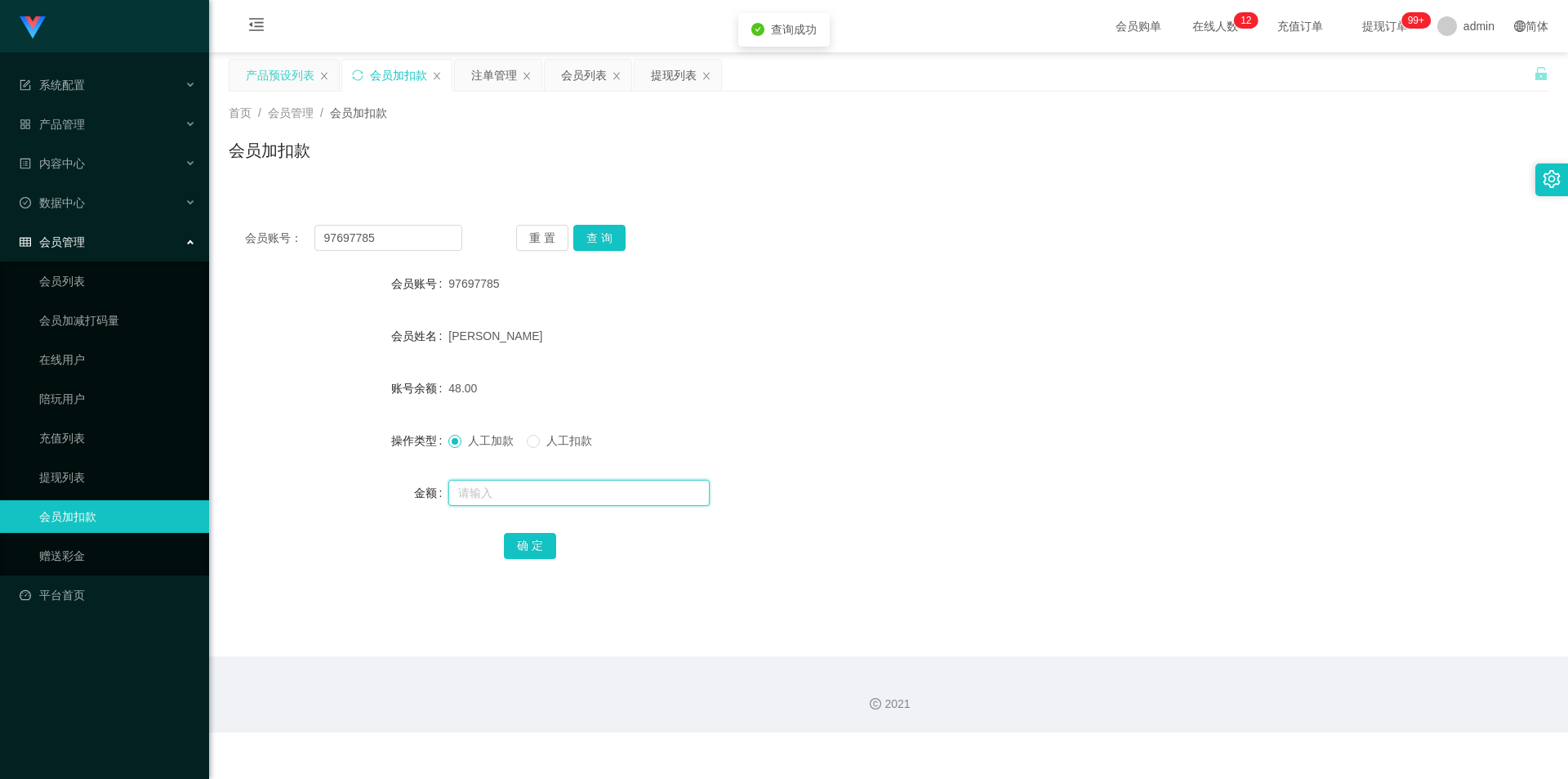
drag, startPoint x: 475, startPoint y: 491, endPoint x: 499, endPoint y: 511, distance: 31.2
click at [473, 496] on input "text" at bounding box center [579, 492] width 262 height 26
type input "8"
click at [544, 554] on button "确 定" at bounding box center [530, 545] width 52 height 26
click at [1158, 401] on div "56.00" at bounding box center [834, 388] width 770 height 32
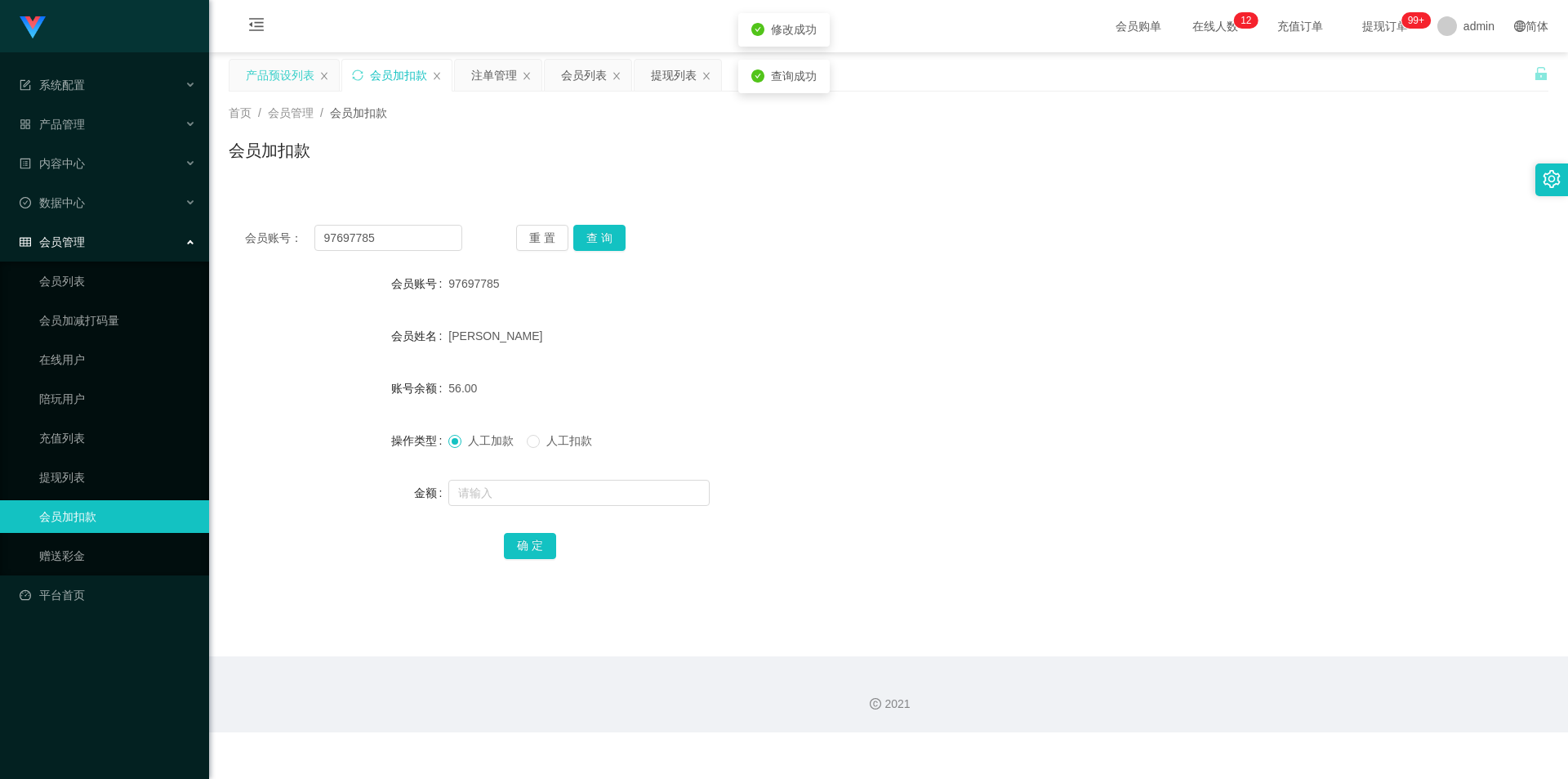
drag, startPoint x: 1382, startPoint y: 274, endPoint x: 1392, endPoint y: 263, distance: 14.9
click at [1383, 274] on div "会员账号 97697785" at bounding box center [888, 283] width 1320 height 32
drag, startPoint x: 382, startPoint y: 225, endPoint x: 79, endPoint y: 188, distance: 305.3
click at [0, 197] on section "系统配置 产品管理 产品列表 产品预设列表 开奖记录 注单管理 即时注单 内容中心 站内信 公告列表 活动列表 数据中心 员工统计 团队统计 会员管理 会员列…" at bounding box center [784, 366] width 1568 height 732
click at [613, 235] on button "查 询" at bounding box center [599, 237] width 52 height 26
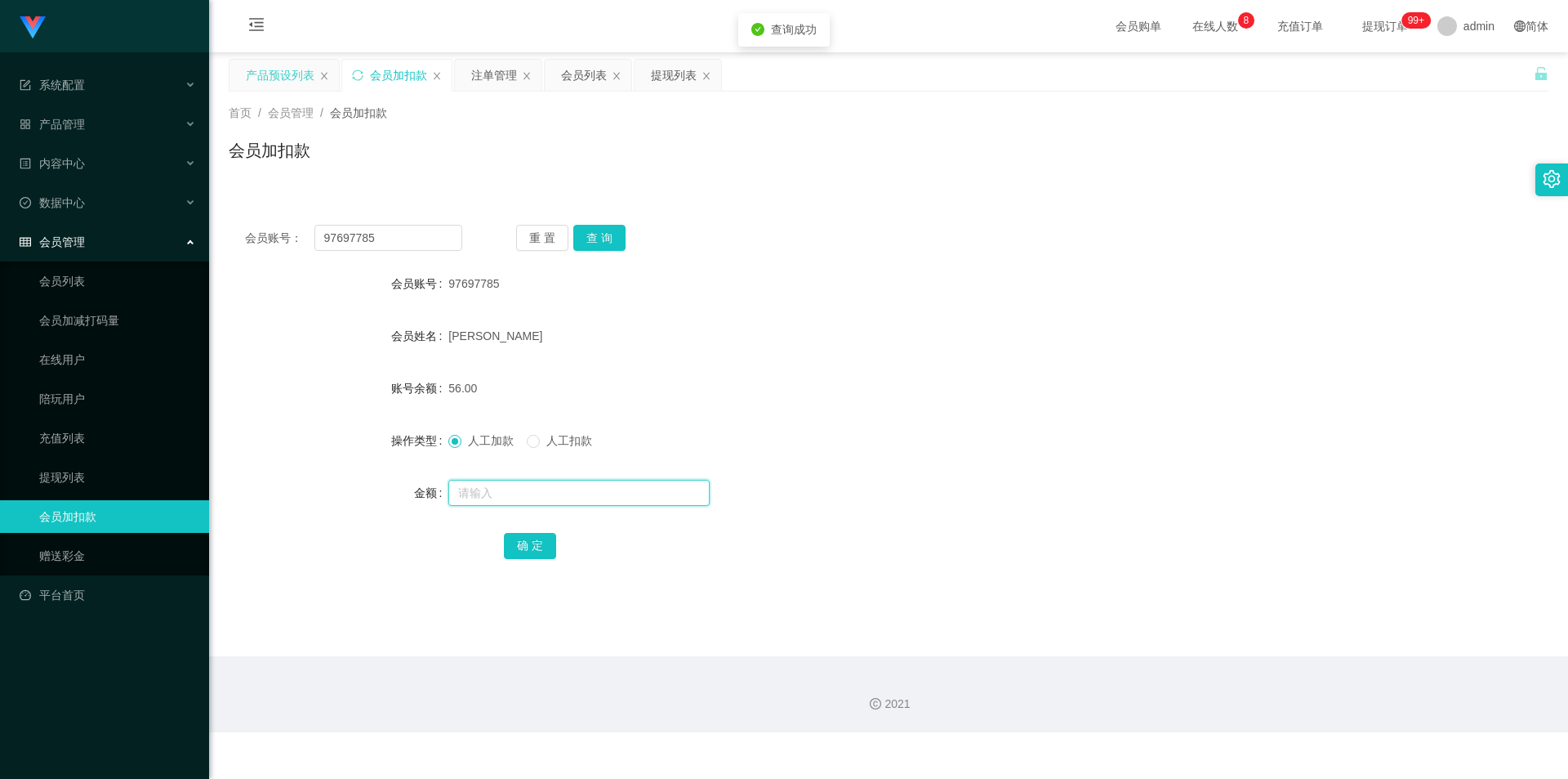
click at [482, 490] on input "text" at bounding box center [579, 492] width 262 height 26
type input "8"
drag, startPoint x: 495, startPoint y: 495, endPoint x: 7, endPoint y: 458, distance: 489.4
click at [7, 458] on section "系统配置 产品管理 产品列表 产品预设列表 开奖记录 注单管理 即时注单 内容中心 站内信 公告列表 活动列表 数据中心 员工统计 团队统计 会员管理 会员列…" at bounding box center [784, 366] width 1568 height 732
click at [978, 413] on form "会员账号 97697785 会员姓名 [PERSON_NAME] 账号余额 56.00 操作类型 人工加款 人工扣款 金额 确 定" at bounding box center [888, 414] width 1320 height 294
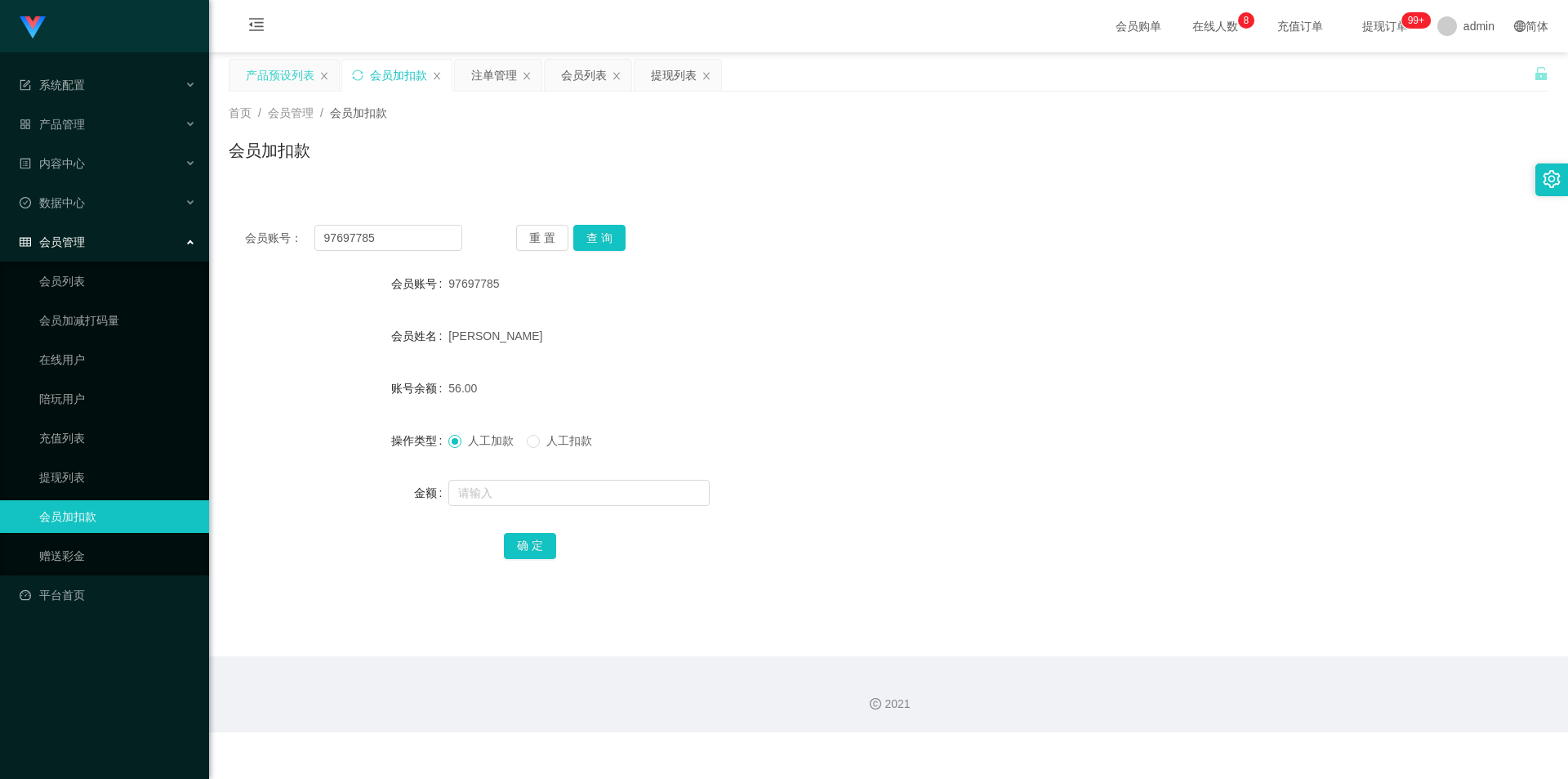
drag, startPoint x: 1272, startPoint y: 306, endPoint x: 1467, endPoint y: 76, distance: 301.5
click at [1273, 306] on form "会员账号 97697785 会员姓名 [PERSON_NAME] 账号余额 56.00 操作类型 人工加款 人工扣款 金额 确 定" at bounding box center [888, 414] width 1320 height 294
drag, startPoint x: 398, startPoint y: 237, endPoint x: 0, endPoint y: 187, distance: 401.1
click at [0, 187] on section "系统配置 产品管理 产品列表 产品预设列表 开奖记录 注单管理 即时注单 内容中心 站内信 公告列表 活动列表 数据中心 员工统计 团队统计 会员管理 会员列…" at bounding box center [784, 366] width 1568 height 732
paste input "12345678901"
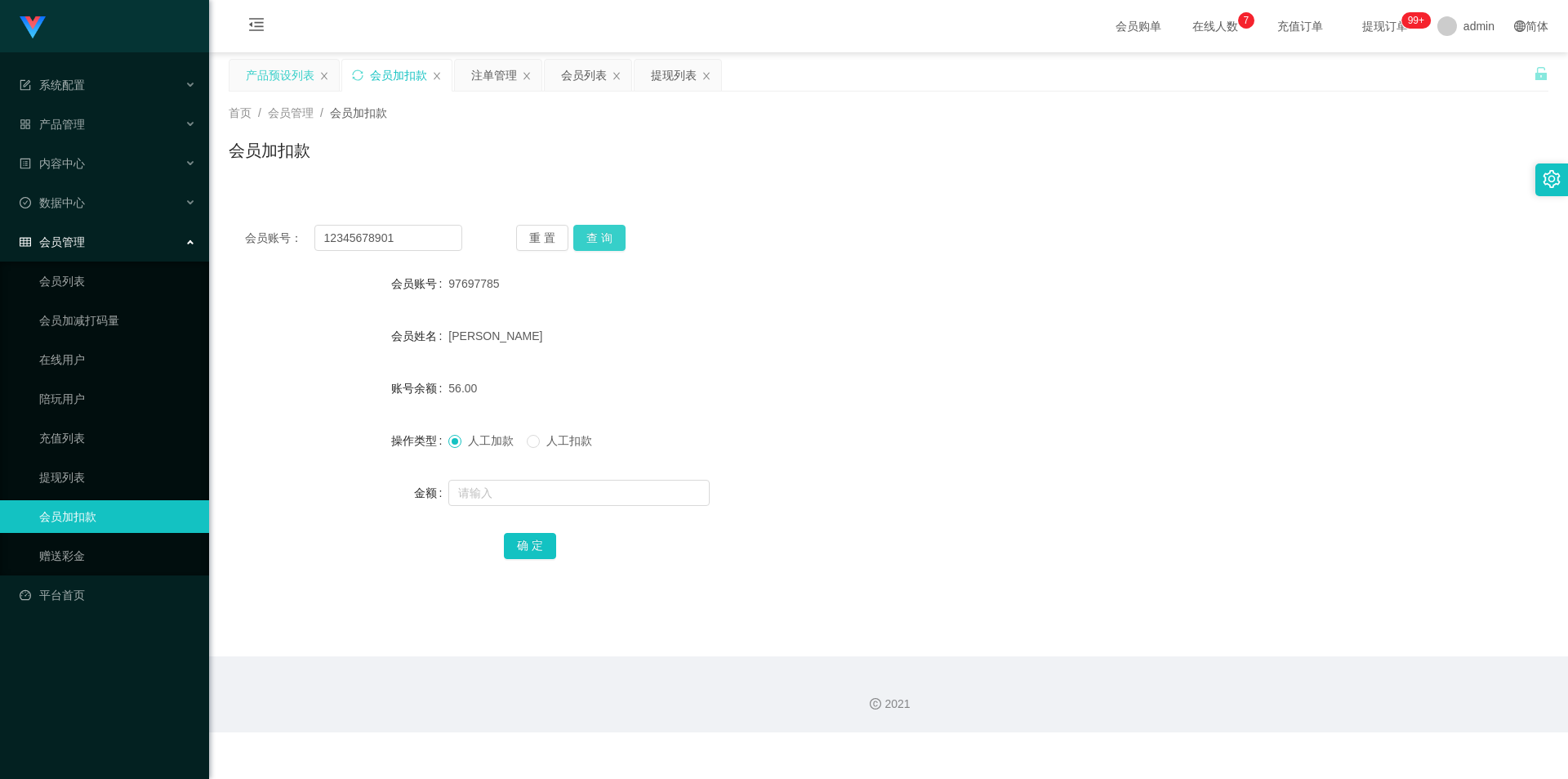
click at [586, 240] on button "查 询" at bounding box center [599, 237] width 52 height 26
click at [914, 246] on div "会员账号： 12345678901 重 置 查 询" at bounding box center [888, 237] width 1320 height 26
drag, startPoint x: 418, startPoint y: 231, endPoint x: 103, endPoint y: 173, distance: 320.3
click at [0, 200] on section "系统配置 产品管理 产品列表 产品预设列表 开奖记录 注单管理 即时注单 内容中心 站内信 公告列表 活动列表 数据中心 员工统计 团队统计 会员管理 会员列…" at bounding box center [784, 366] width 1568 height 732
paste input "Daladada"
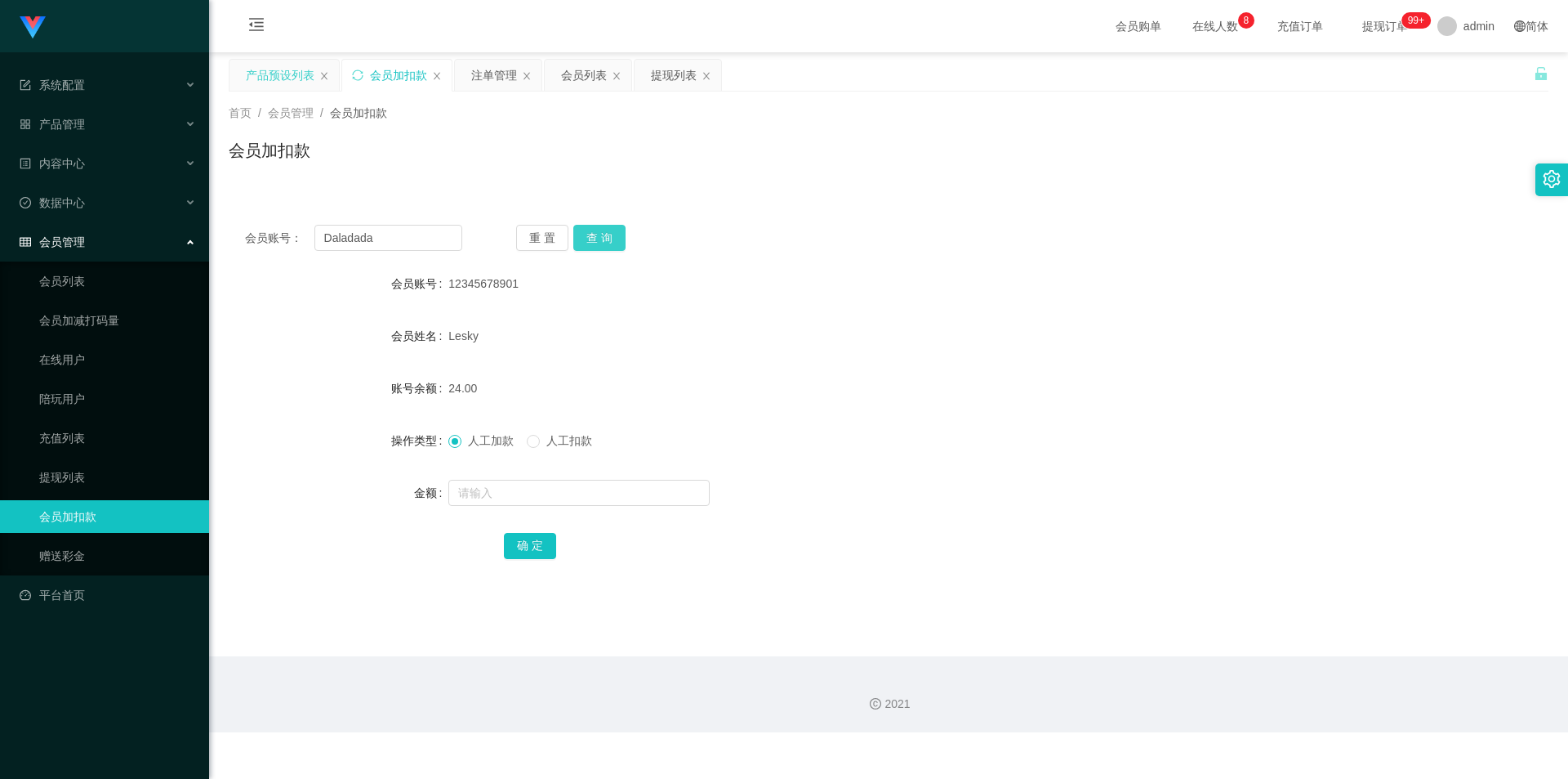
click at [590, 230] on button "查 询" at bounding box center [599, 237] width 52 height 26
drag, startPoint x: 878, startPoint y: 246, endPoint x: 932, endPoint y: 231, distance: 56.0
click at [888, 246] on div "会员账号： Daladada 重 置 查 询" at bounding box center [888, 237] width 1320 height 26
drag, startPoint x: 1151, startPoint y: 147, endPoint x: 1510, endPoint y: 5, distance: 386.1
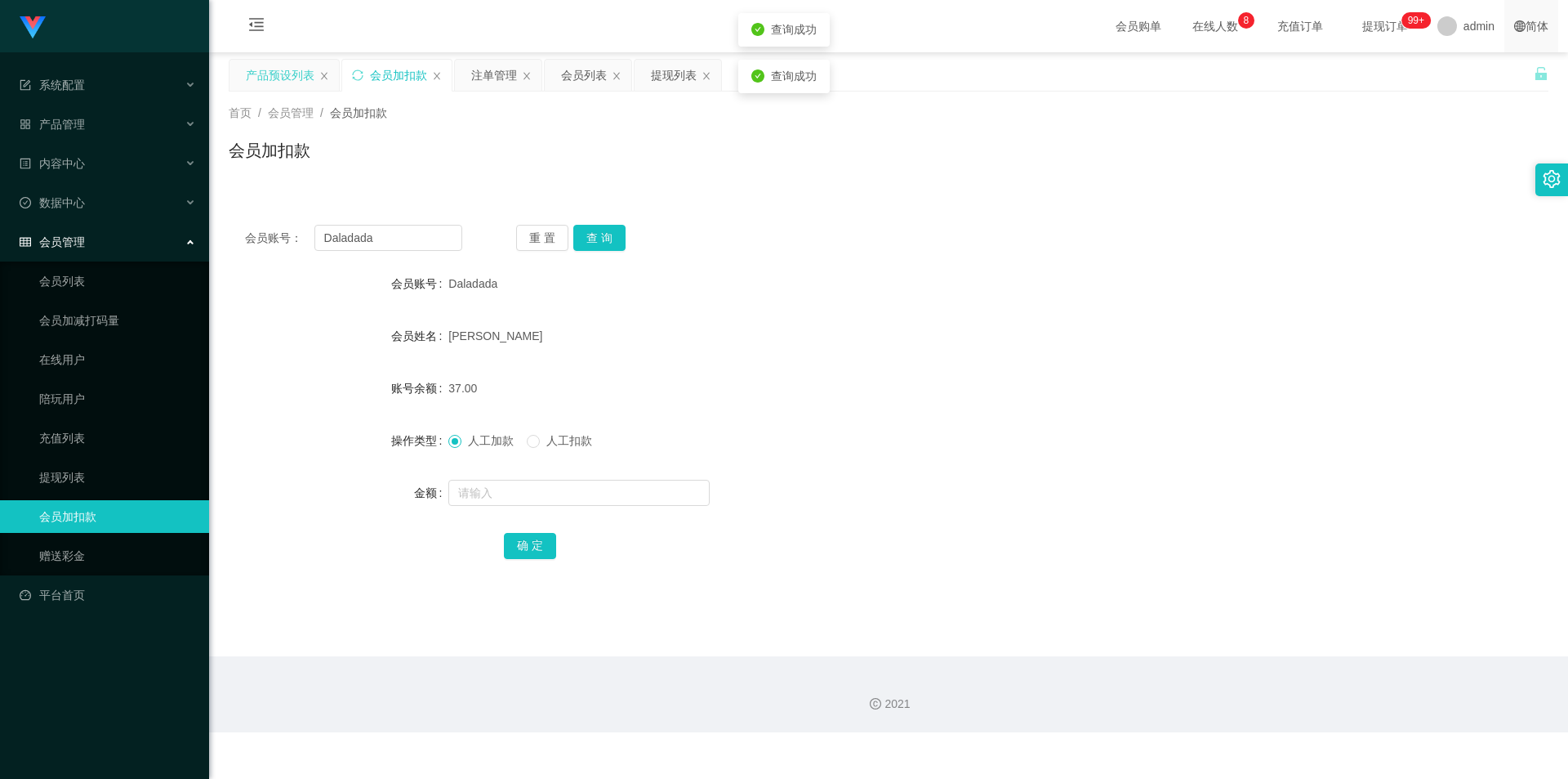
click at [1158, 147] on div "会员加扣款" at bounding box center [888, 157] width 1320 height 38
click at [447, 161] on div "会员加扣款" at bounding box center [888, 157] width 1320 height 38
drag, startPoint x: 409, startPoint y: 242, endPoint x: 0, endPoint y: 208, distance: 410.4
click at [0, 216] on section "系统配置 产品管理 产品列表 产品预设列表 开奖记录 注单管理 即时注单 内容中心 站内信 公告列表 活动列表 数据中心 员工统计 团队统计 会员管理 会员列…" at bounding box center [784, 366] width 1568 height 732
paste input "97697785"
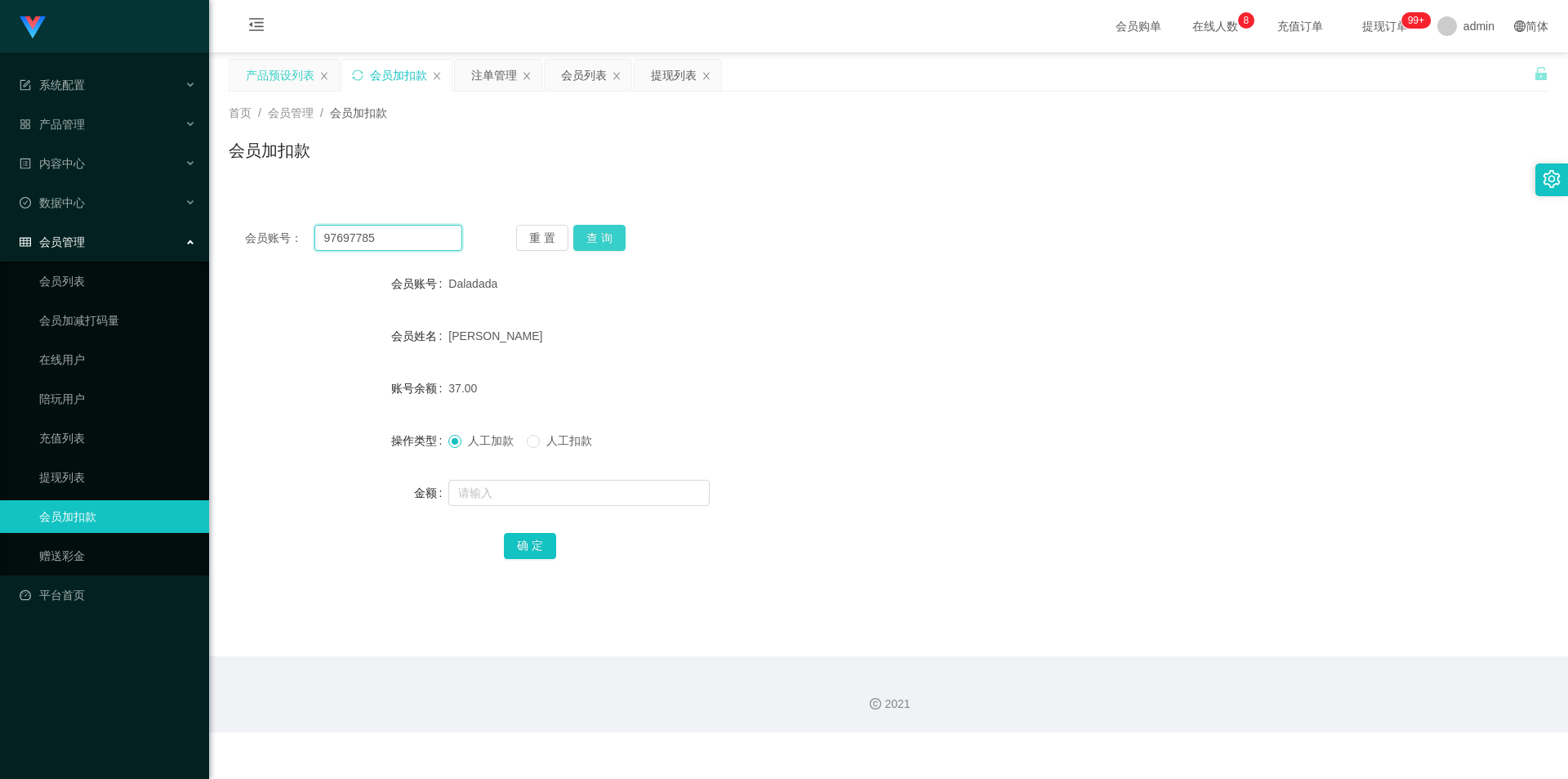
type input "97697785"
click at [585, 237] on button "查 询" at bounding box center [599, 237] width 52 height 26
click at [499, 492] on input "text" at bounding box center [579, 492] width 262 height 26
type input "8"
click at [530, 547] on button "确 定" at bounding box center [530, 545] width 52 height 26
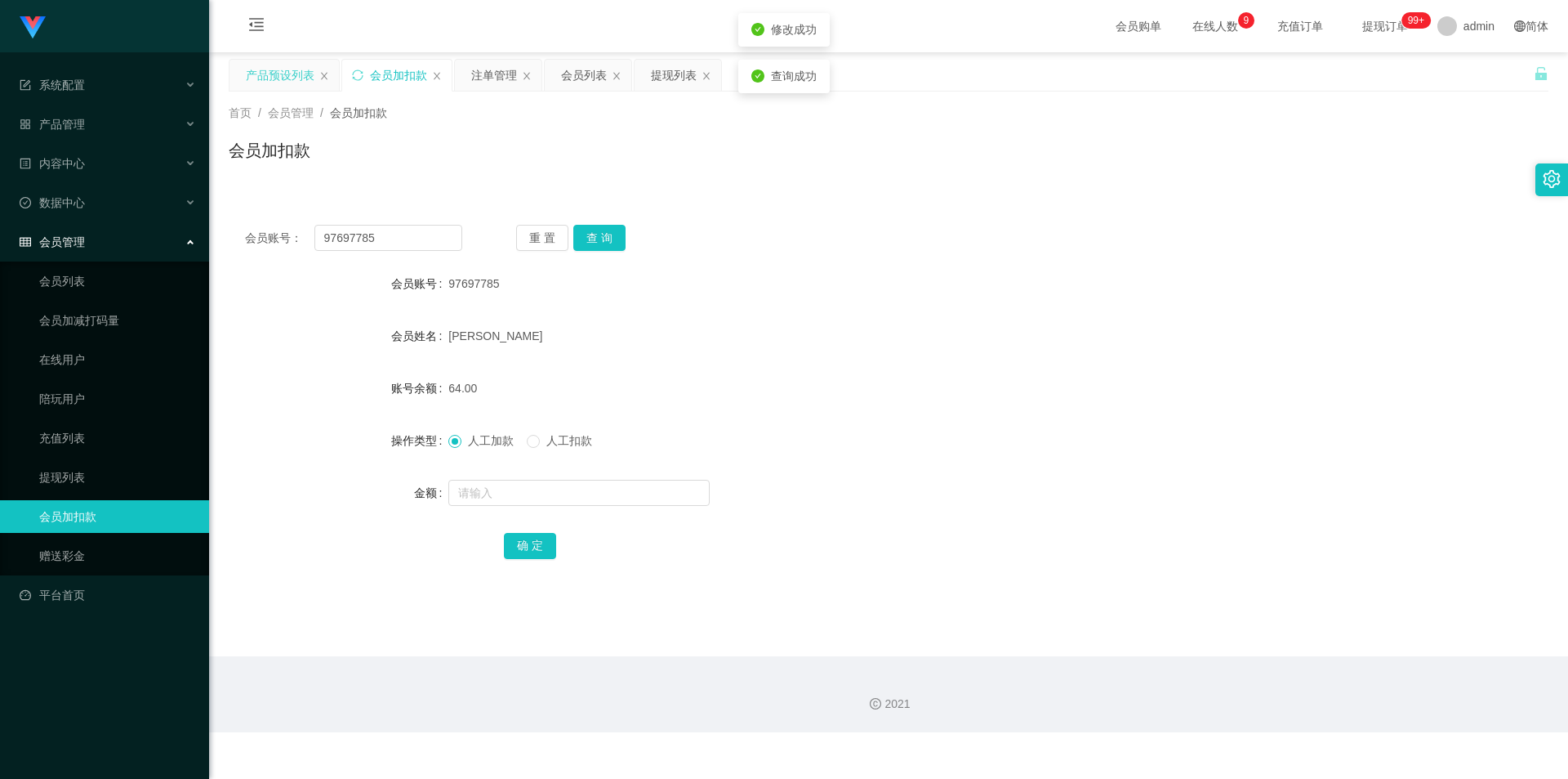
click at [986, 450] on div "人工加款 人工扣款" at bounding box center [834, 441] width 770 height 32
drag, startPoint x: 400, startPoint y: 240, endPoint x: 0, endPoint y: 210, distance: 401.1
click at [0, 210] on section "系统配置 产品管理 产品列表 产品预设列表 开奖记录 注单管理 即时注单 内容中心 站内信 公告列表 活动列表 数据中心 员工统计 团队统计 会员管理 会员列…" at bounding box center [784, 366] width 1568 height 732
type input "v"
click at [383, 238] on input "text" at bounding box center [389, 237] width 148 height 26
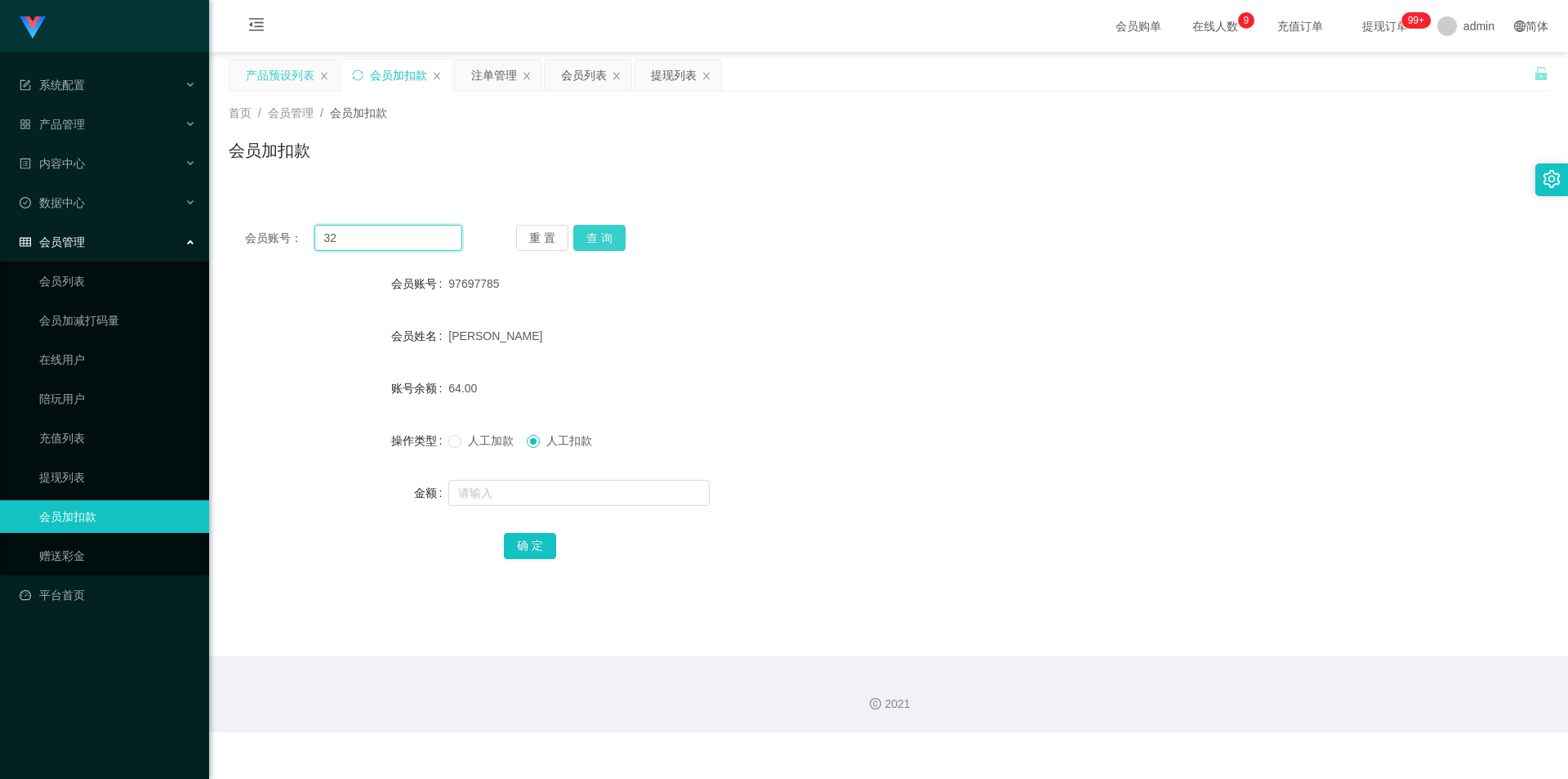
type input "32"
click at [598, 235] on button "查 询" at bounding box center [599, 237] width 52 height 26
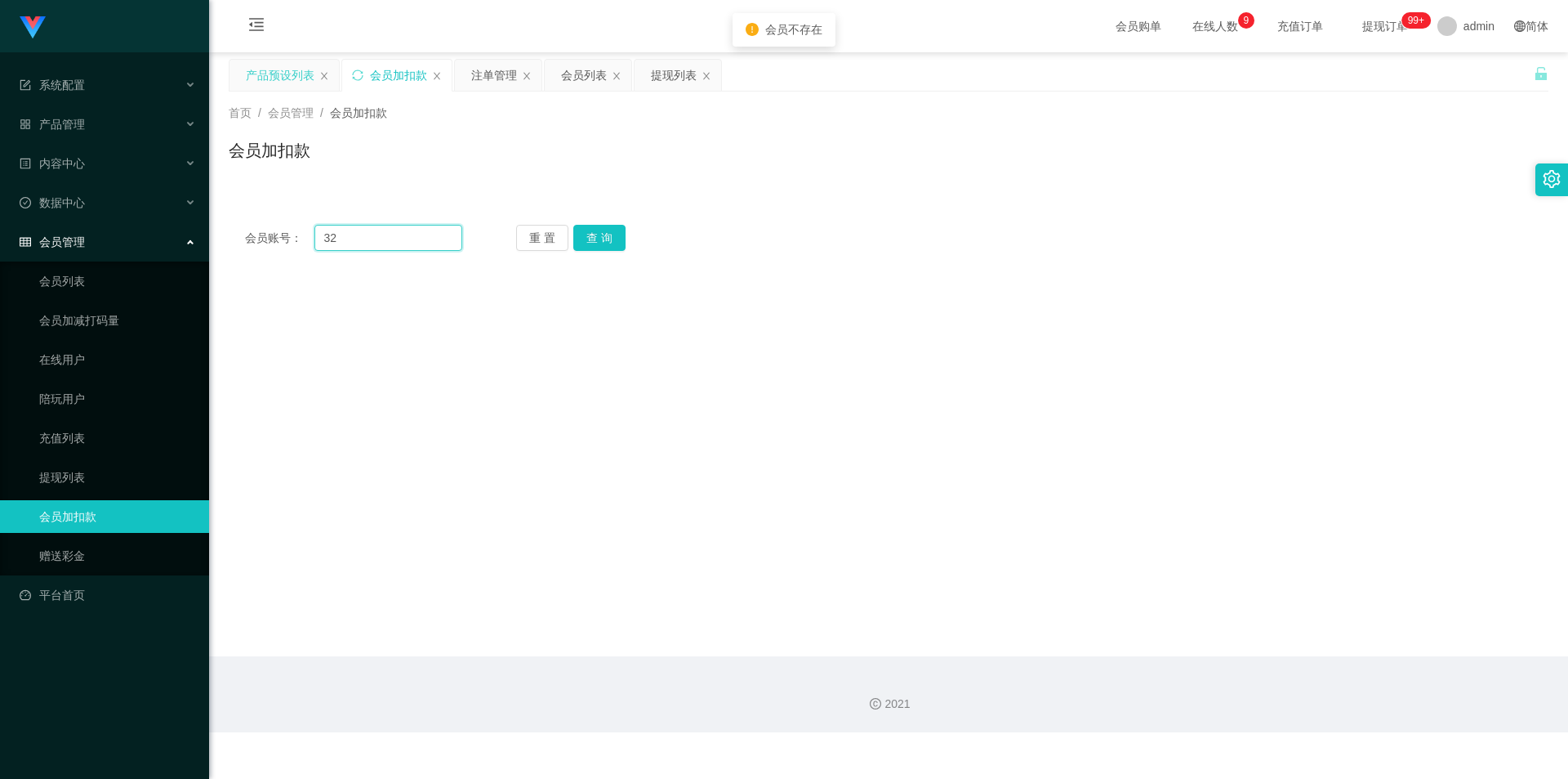
drag, startPoint x: 401, startPoint y: 230, endPoint x: 38, endPoint y: 224, distance: 363.0
click at [38, 224] on section "系统配置 产品管理 产品列表 产品预设列表 开奖记录 注单管理 即时注单 内容中心 站内信 公告列表 活动列表 数据中心 员工统计 团队统计 会员管理 会员列…" at bounding box center [784, 366] width 1568 height 732
drag, startPoint x: 387, startPoint y: 240, endPoint x: 248, endPoint y: 226, distance: 139.7
click at [248, 226] on div "会员账号：" at bounding box center [354, 237] width 217 height 26
paste input "97697785"
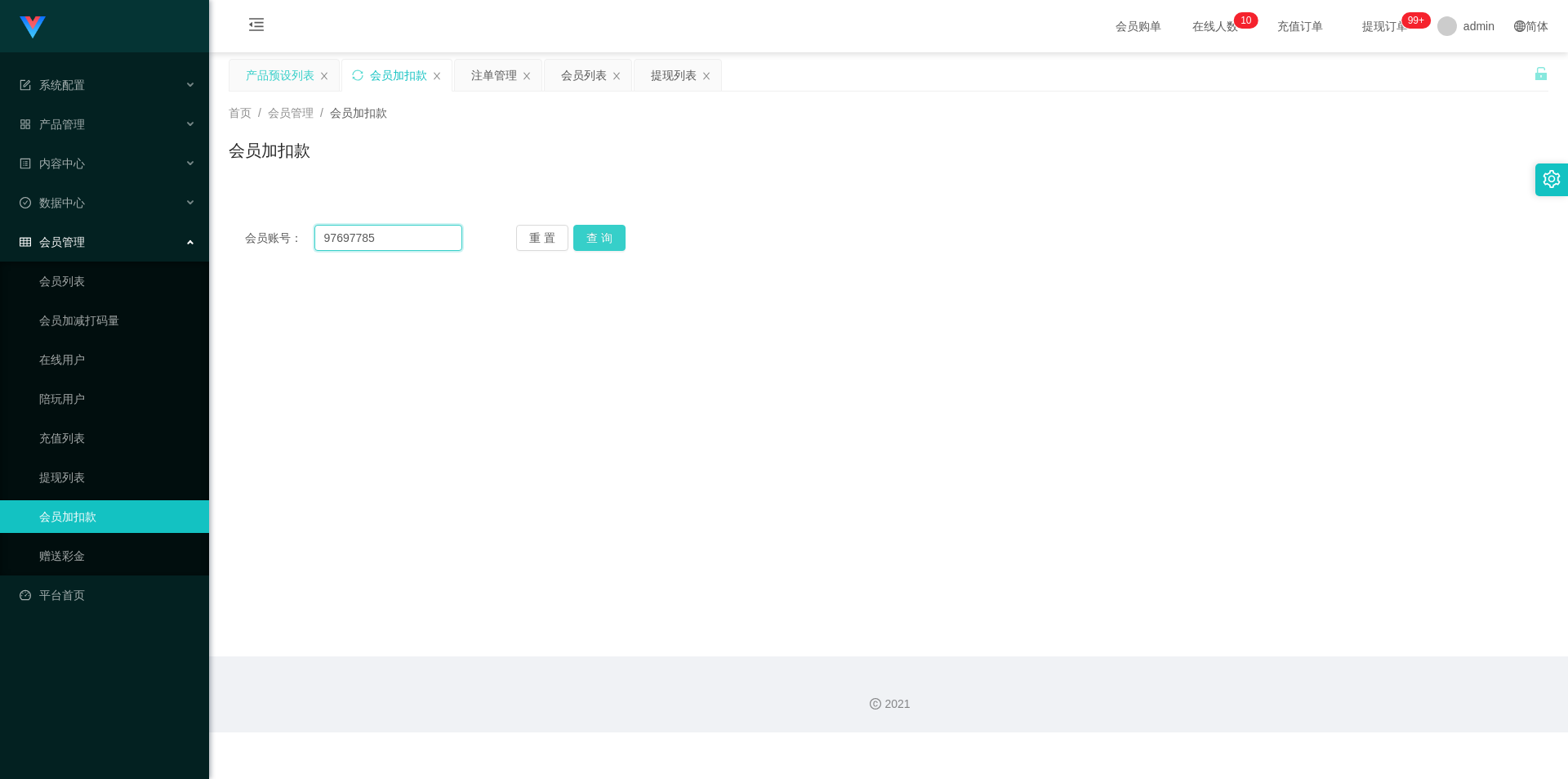
type input "97697785"
click at [592, 241] on button "查 询" at bounding box center [599, 237] width 52 height 26
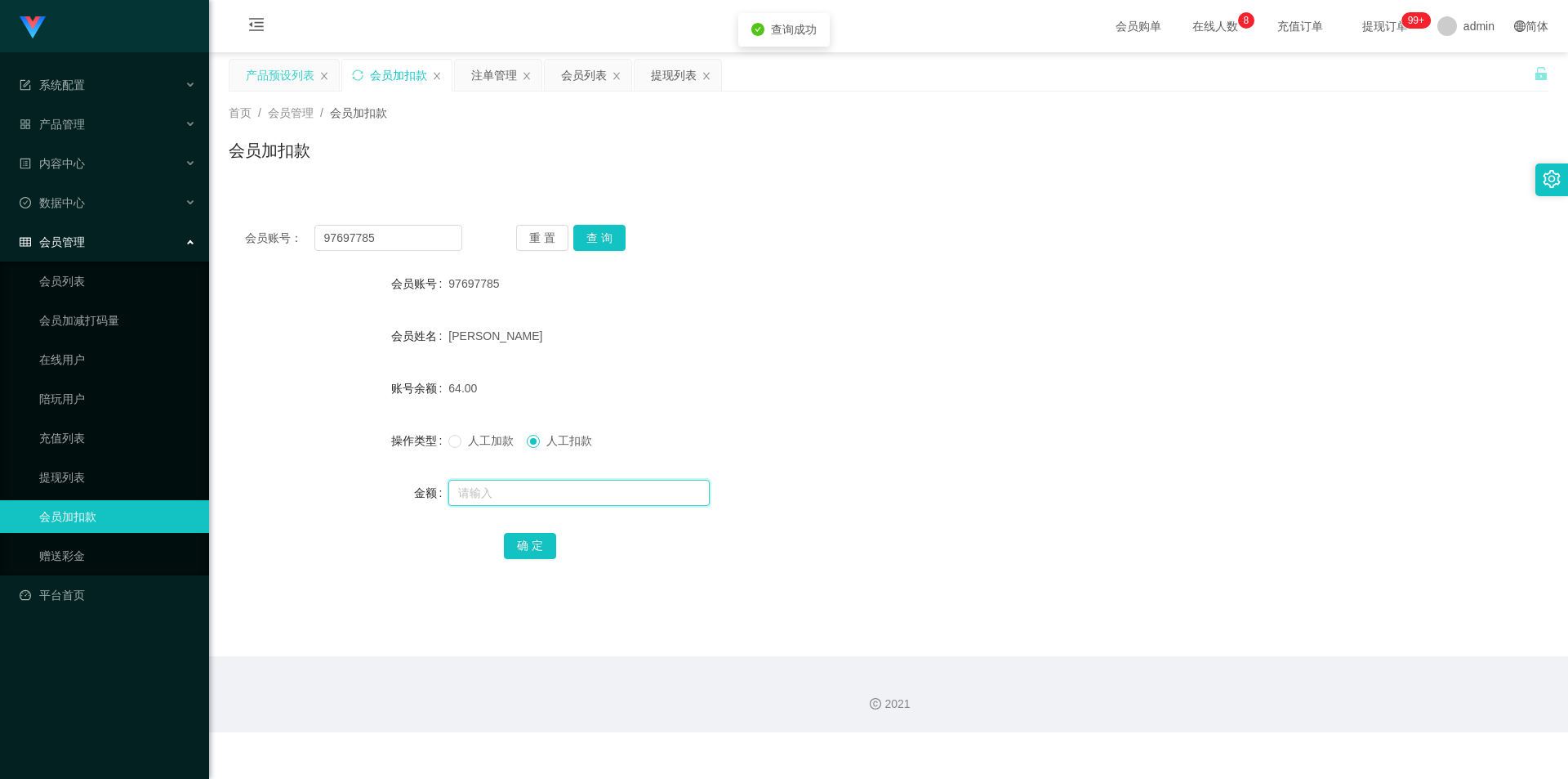
click at [493, 491] on input "text" at bounding box center [579, 492] width 262 height 26
type input "32"
click at [527, 546] on button "确 定" at bounding box center [530, 545] width 52 height 26
click at [706, 377] on div "32.00" at bounding box center [834, 388] width 770 height 32
click at [686, 79] on div "提现列表" at bounding box center [673, 75] width 46 height 31
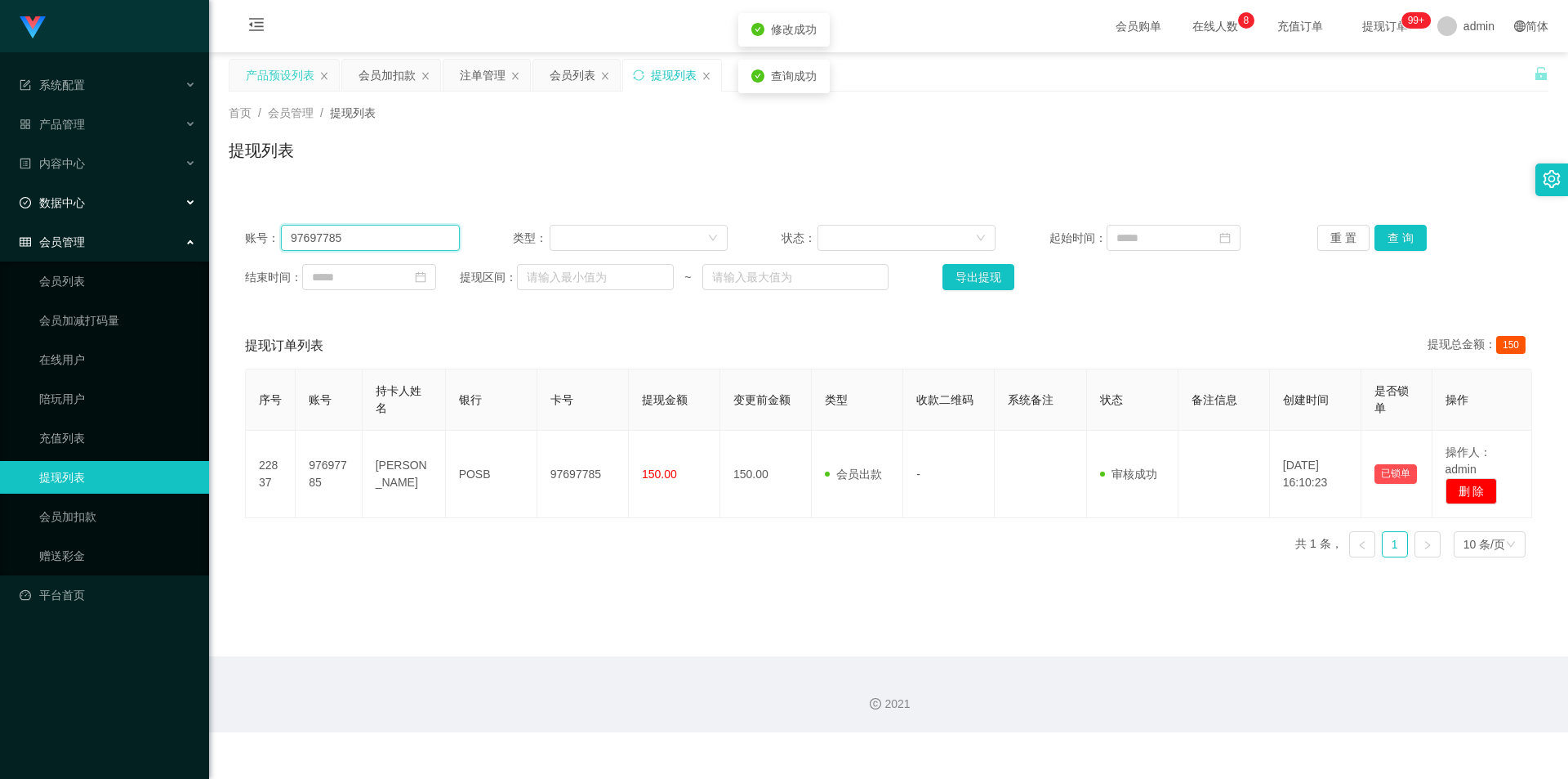
drag, startPoint x: 0, startPoint y: 209, endPoint x: 33, endPoint y: 200, distance: 34.2
click at [0, 205] on section "系统配置 产品管理 产品列表 产品预设列表 开奖记录 注单管理 即时注单 内容中心 站内信 公告列表 活动列表 数据中心 员工统计 团队统计 会员管理 会员列…" at bounding box center [784, 366] width 1568 height 732
click at [1407, 236] on button "查 询" at bounding box center [1400, 237] width 52 height 26
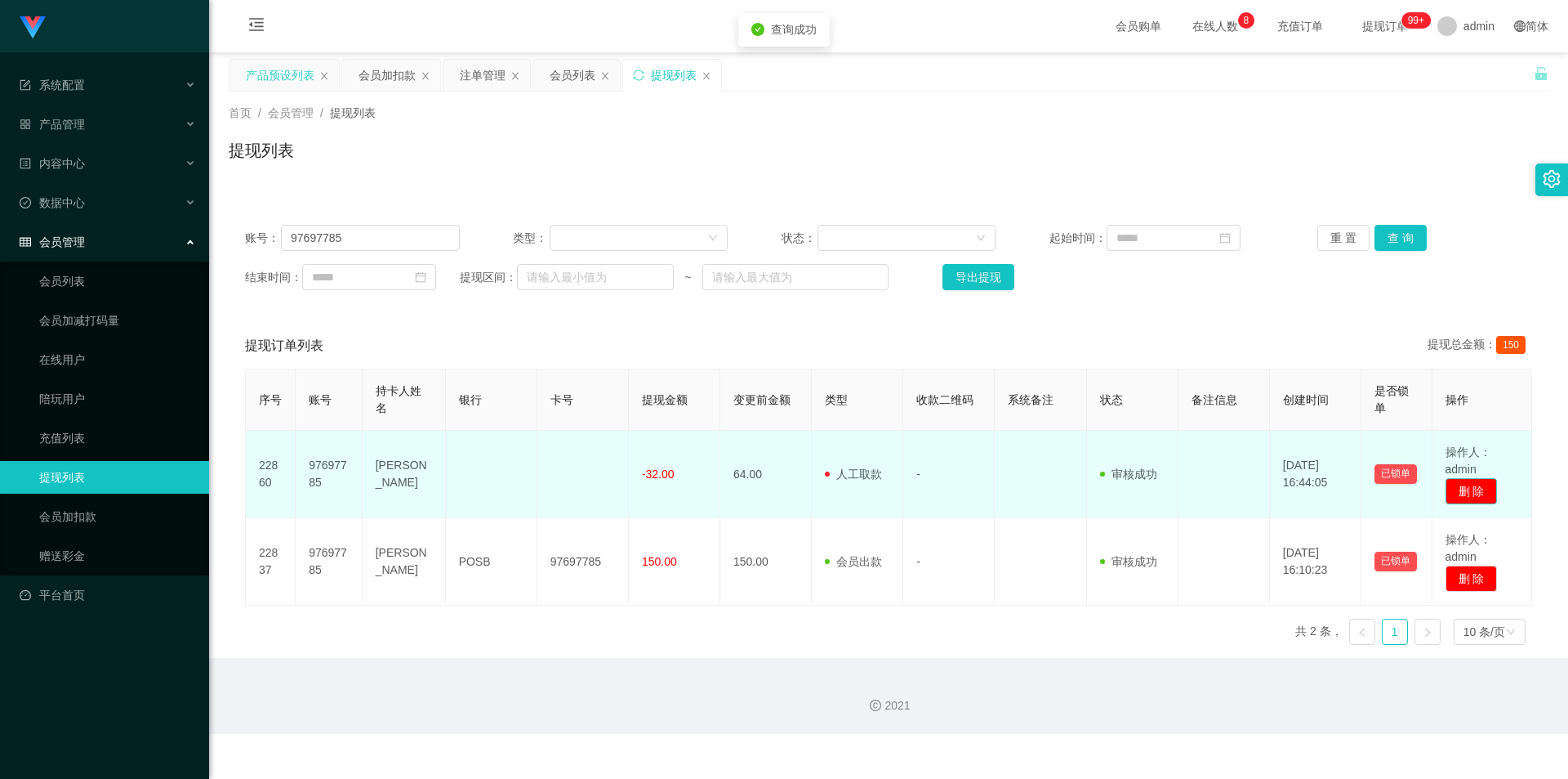
click at [1469, 487] on button "删 除" at bounding box center [1471, 491] width 52 height 26
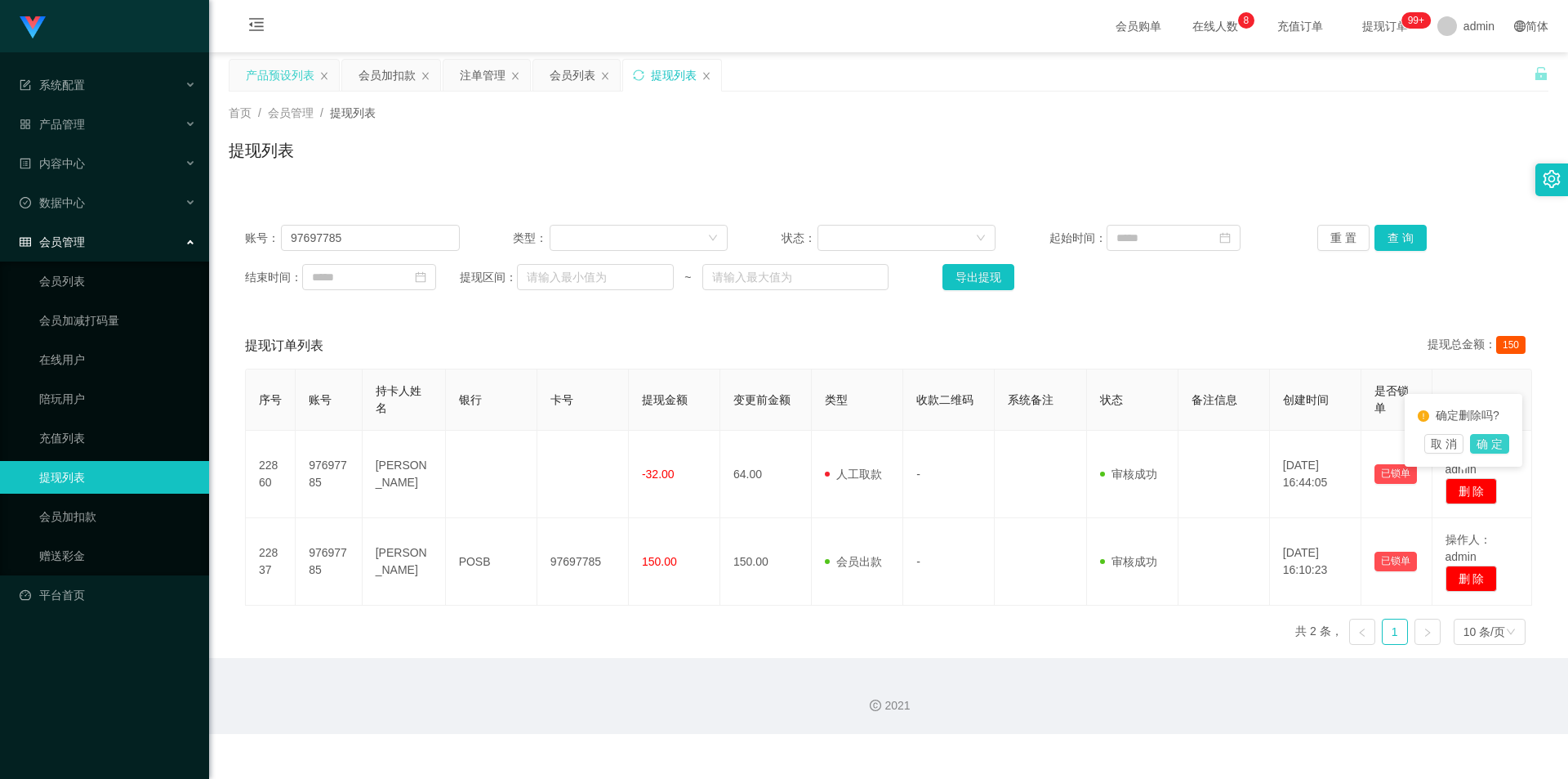
click at [1479, 441] on button "确 定" at bounding box center [1489, 444] width 39 height 20
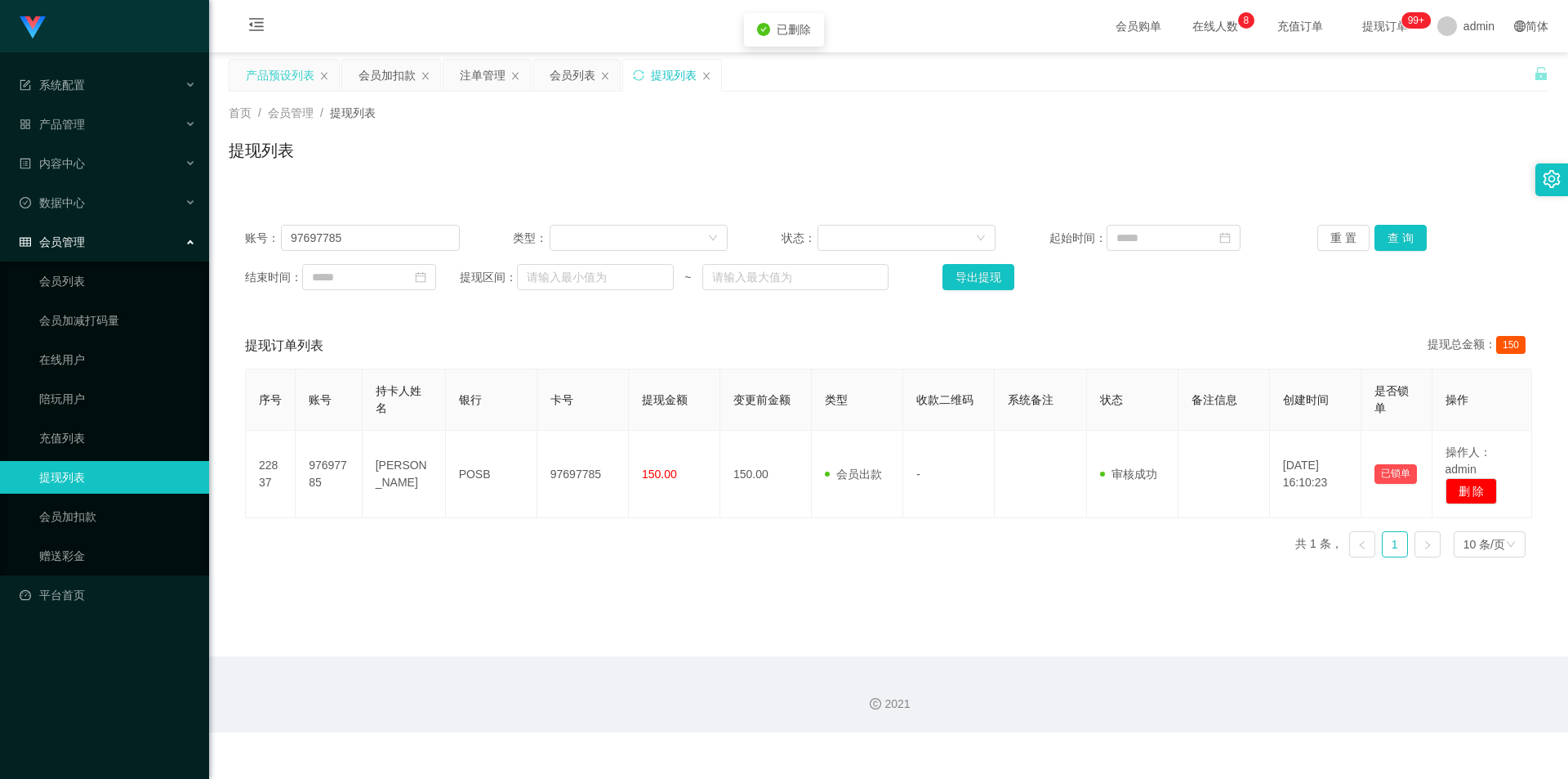
click at [1475, 160] on div "提现列表" at bounding box center [888, 157] width 1320 height 38
click at [379, 81] on div "会员加扣款" at bounding box center [386, 75] width 57 height 31
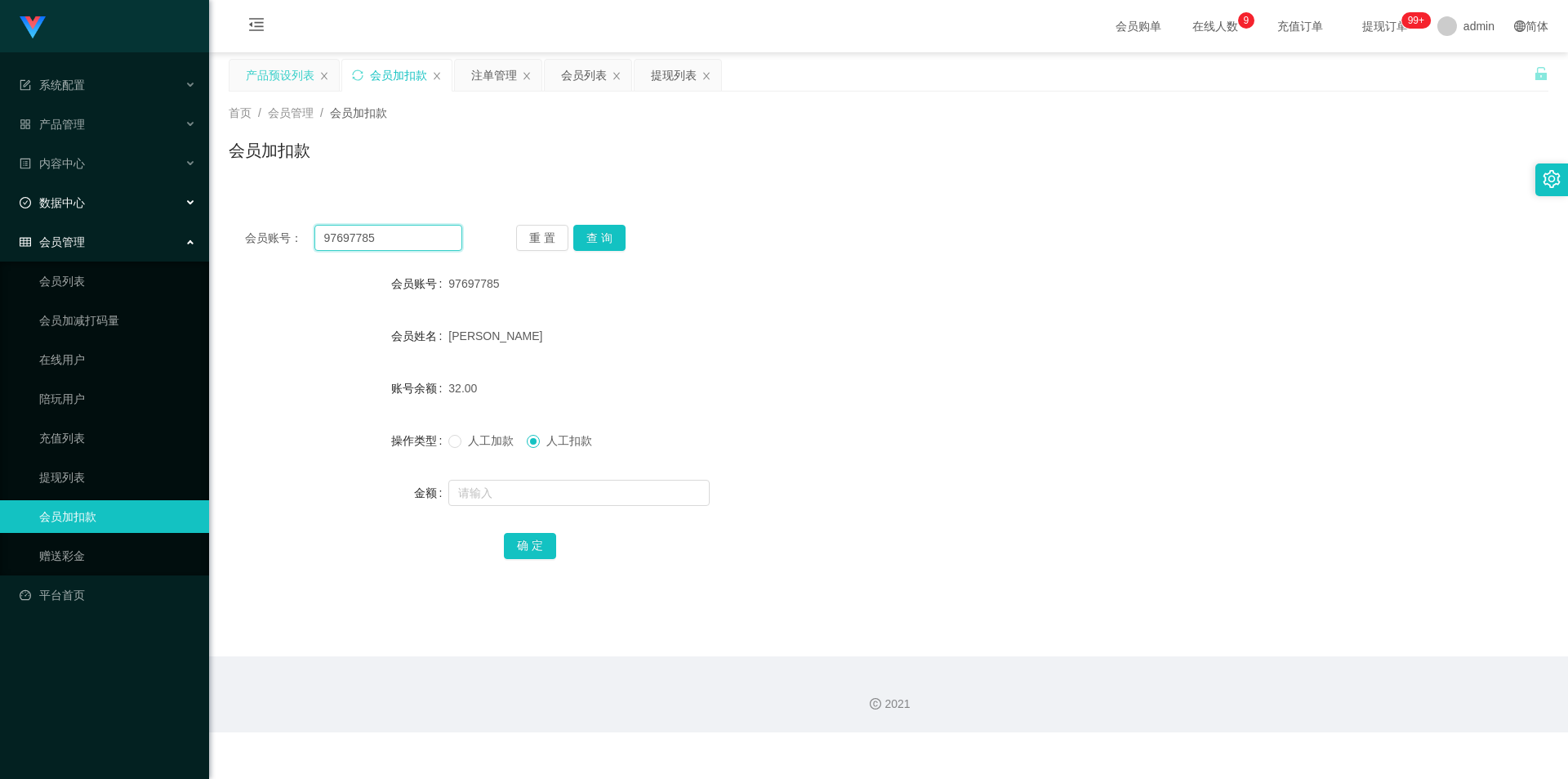
drag, startPoint x: 397, startPoint y: 245, endPoint x: 87, endPoint y: 210, distance: 312.0
click at [0, 207] on section "系统配置 产品管理 产品列表 产品预设列表 开奖记录 注单管理 即时注单 内容中心 站内信 公告列表 活动列表 数据中心 员工统计 团队统计 会员管理 会员列…" at bounding box center [784, 366] width 1568 height 732
paste input "Daladada"
type input "Daladada"
click at [583, 238] on button "查 询" at bounding box center [599, 237] width 52 height 26
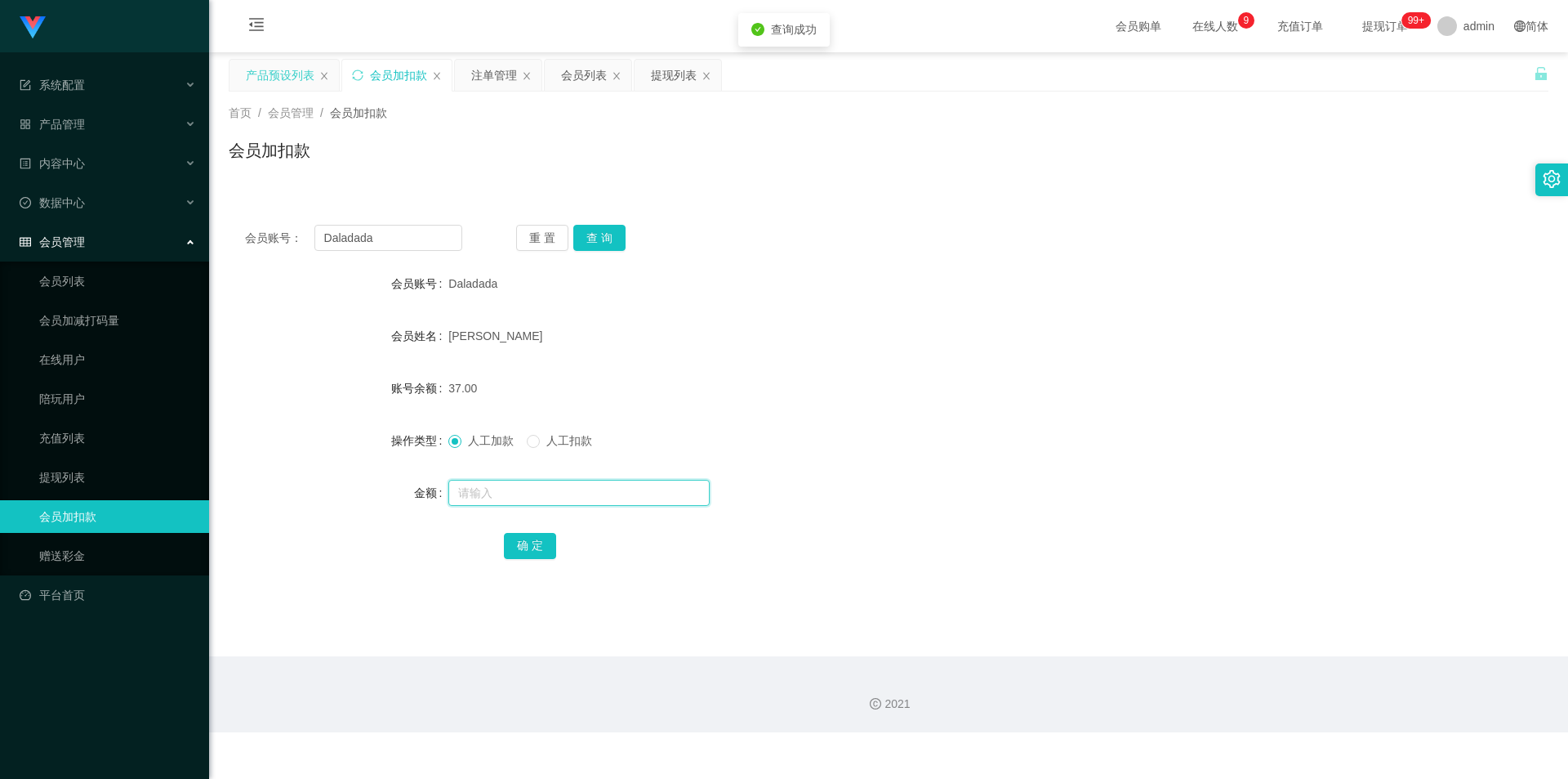
click at [466, 494] on input "text" at bounding box center [579, 492] width 262 height 26
type input "8"
click at [519, 541] on button "确 定" at bounding box center [530, 545] width 52 height 26
drag, startPoint x: 1053, startPoint y: 407, endPoint x: 1242, endPoint y: 297, distance: 218.7
click at [1055, 407] on form "会员账号 Daladada 会员姓名 [PERSON_NAME] 账号余额 45.00 操作类型 人工加款 人工扣款 金额 确 定" at bounding box center [888, 414] width 1320 height 294
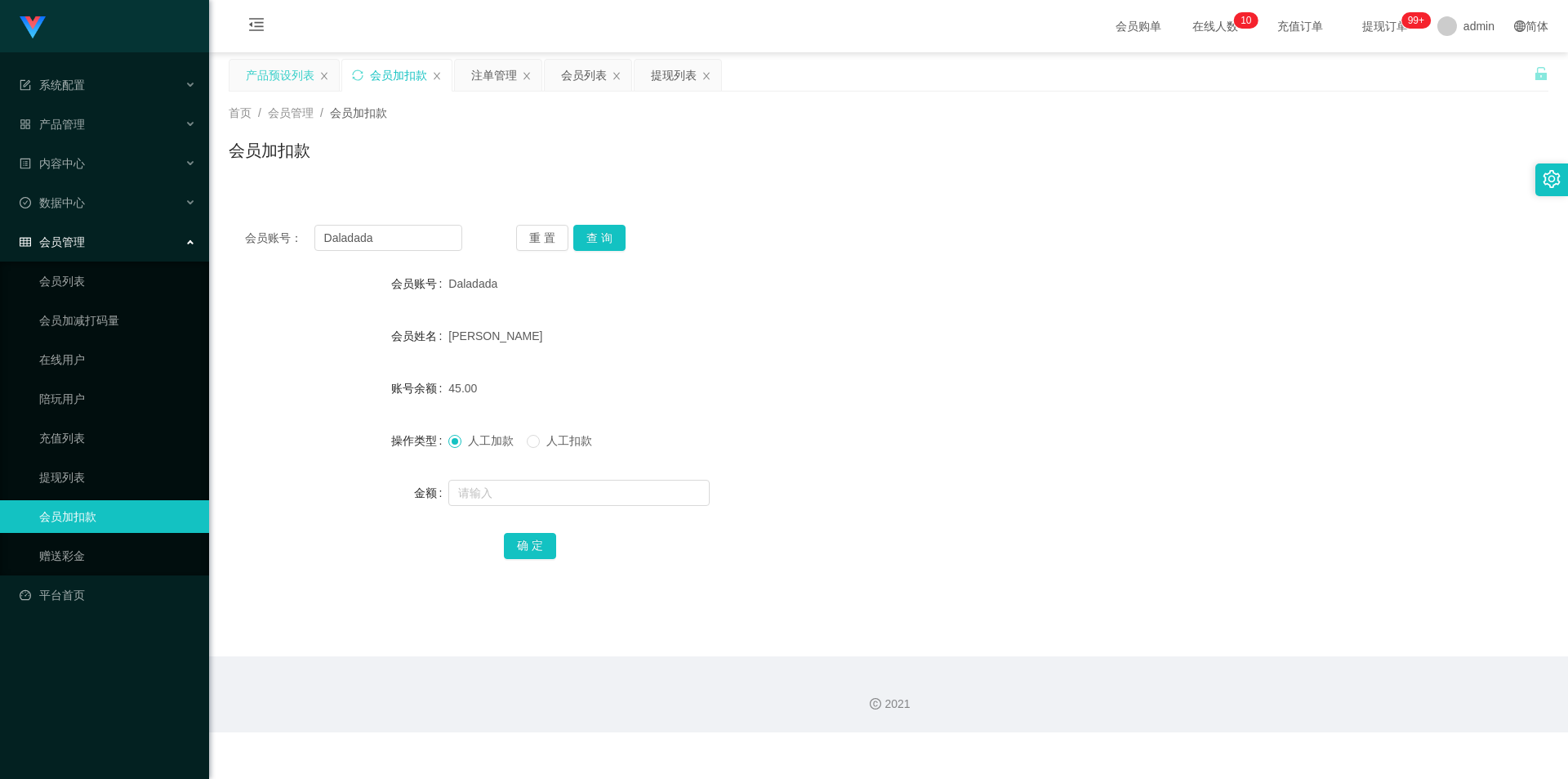
click at [620, 340] on div "[PERSON_NAME]" at bounding box center [834, 336] width 770 height 32
click at [594, 239] on button "查 询" at bounding box center [599, 237] width 52 height 26
click at [620, 164] on div "会员加扣款" at bounding box center [888, 157] width 1320 height 38
drag, startPoint x: 359, startPoint y: 229, endPoint x: 0, endPoint y: 173, distance: 363.3
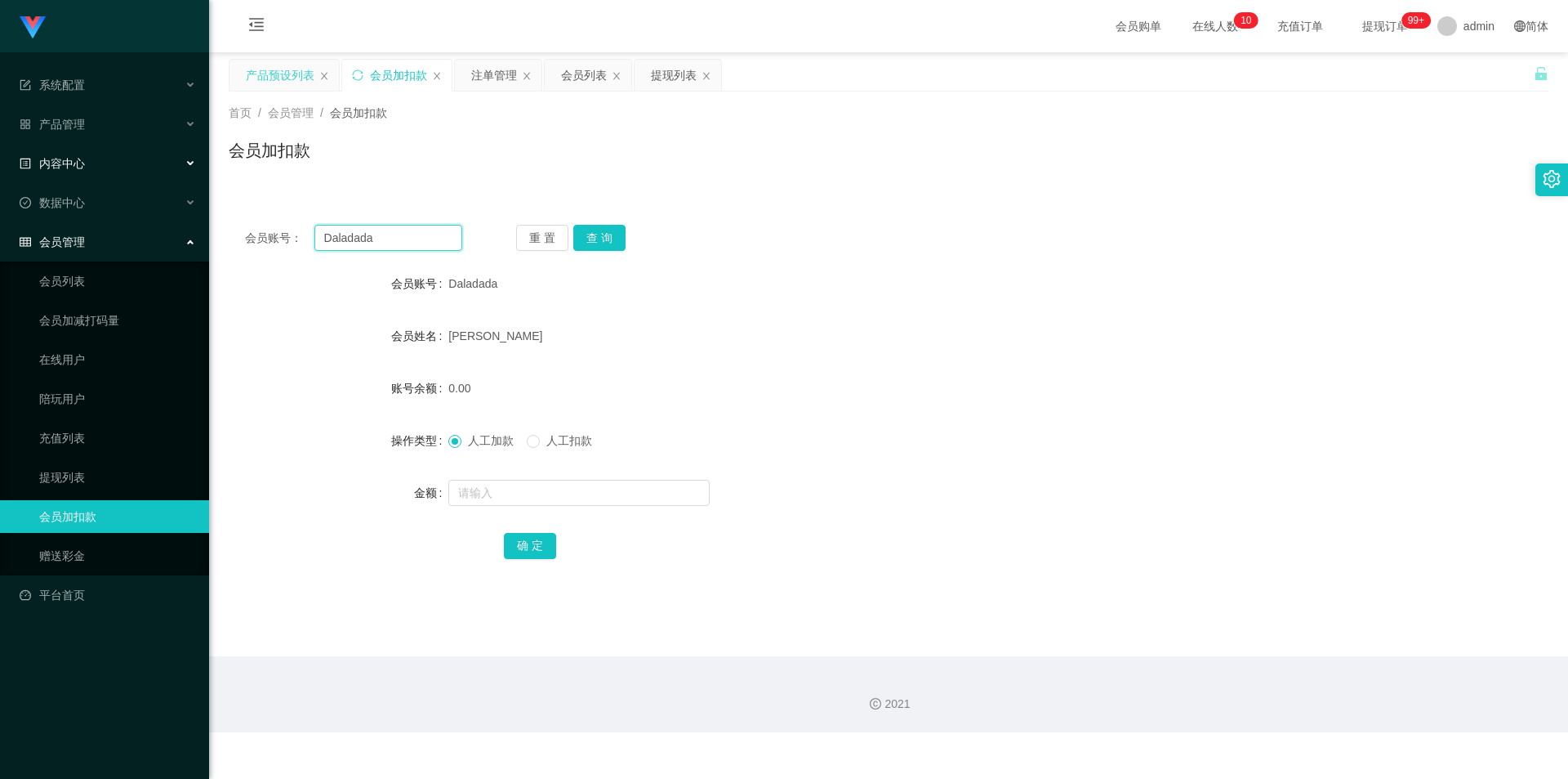
click at [0, 173] on section "系统配置 产品管理 产品列表 产品预设列表 开奖记录 注单管理 即时注单 内容中心 站内信 公告列表 活动列表 数据中心 员工统计 团队统计 会员管理 会员列…" at bounding box center [784, 366] width 1568 height 732
paste input "97697785"
click at [593, 234] on button "查 询" at bounding box center [599, 237] width 52 height 26
drag, startPoint x: 1306, startPoint y: 247, endPoint x: 1315, endPoint y: 247, distance: 9.0
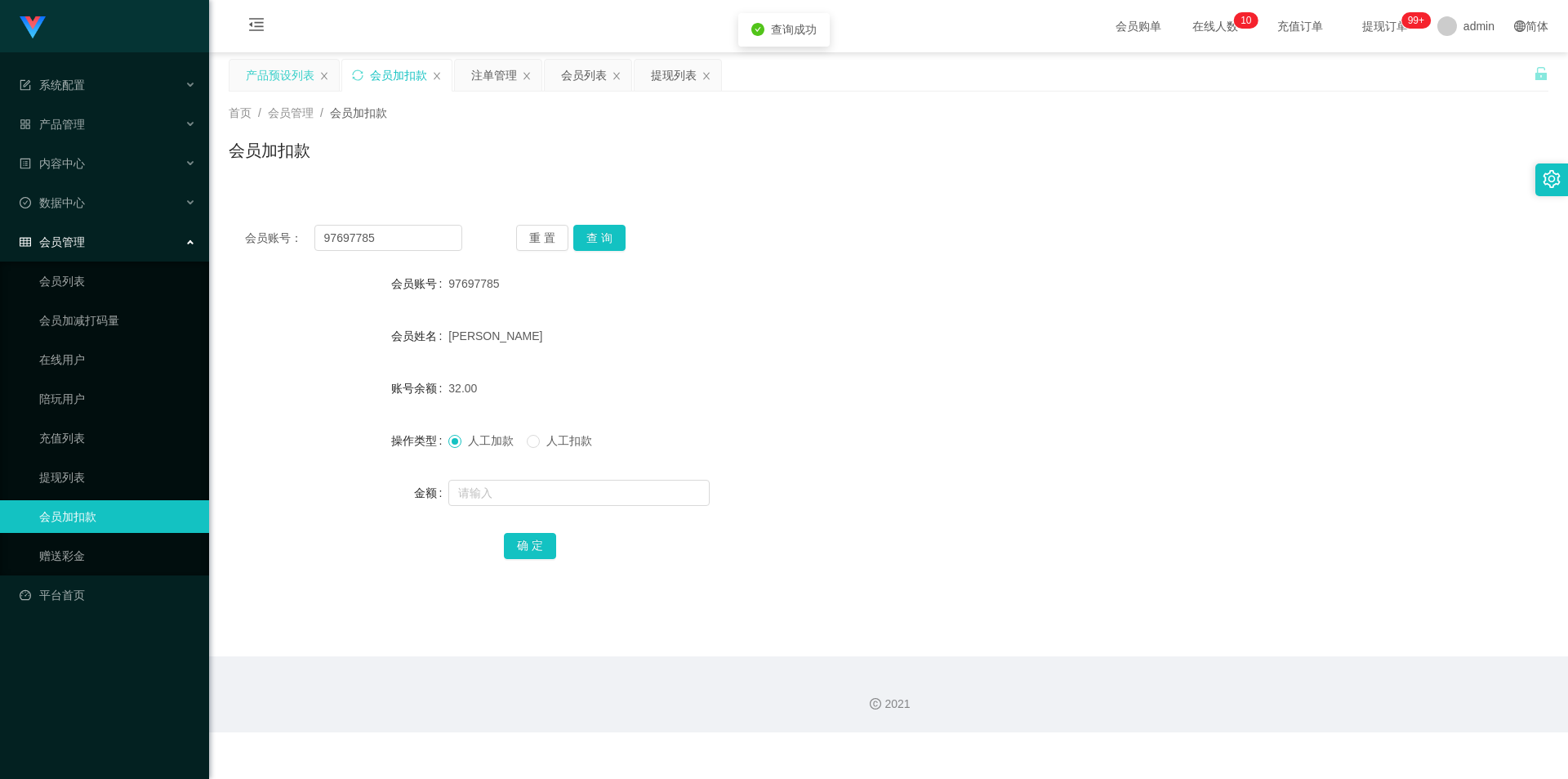
click at [1309, 247] on div "会员账号： 97697785 重 置 查 询" at bounding box center [888, 237] width 1320 height 26
drag, startPoint x: 396, startPoint y: 243, endPoint x: 0, endPoint y: 166, distance: 403.4
click at [0, 167] on section "系统配置 产品管理 产品列表 产品预设列表 开奖记录 注单管理 即时注单 内容中心 站内信 公告列表 活动列表 数据中心 员工统计 团队统计 会员管理 会员列…" at bounding box center [784, 366] width 1568 height 732
paste input "12345678901"
type input "12345678901"
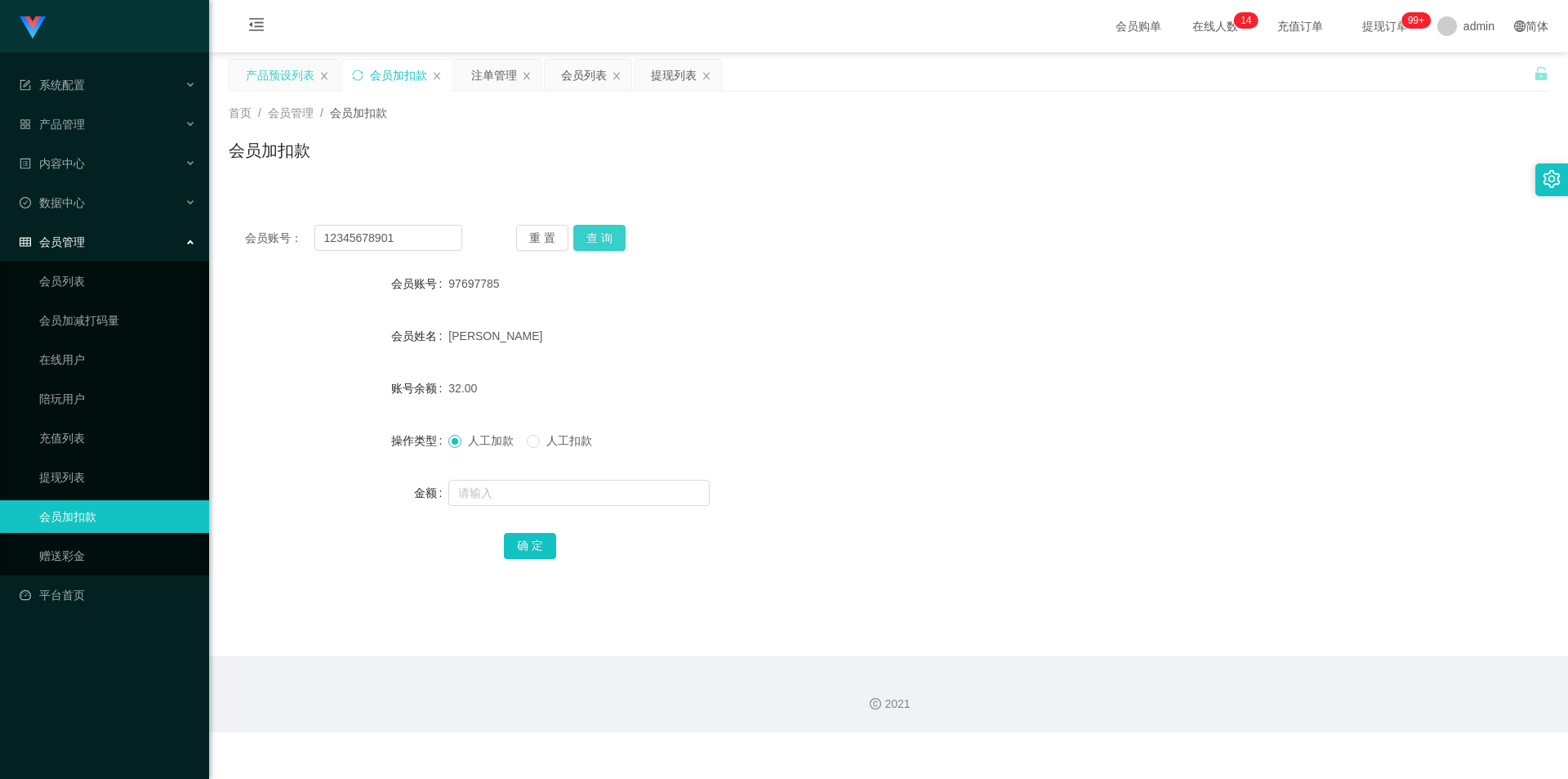
click at [607, 234] on button "查 询" at bounding box center [599, 237] width 52 height 26
click at [502, 497] on input "text" at bounding box center [579, 492] width 262 height 26
type input "8"
click at [524, 543] on button "确 定" at bounding box center [530, 545] width 52 height 26
click at [1061, 319] on form "会员账号 12345678901 会员姓名 Lesky 账号余额 32.00 操作类型 人工加款 人工扣款 金额 确 定" at bounding box center [888, 414] width 1320 height 294
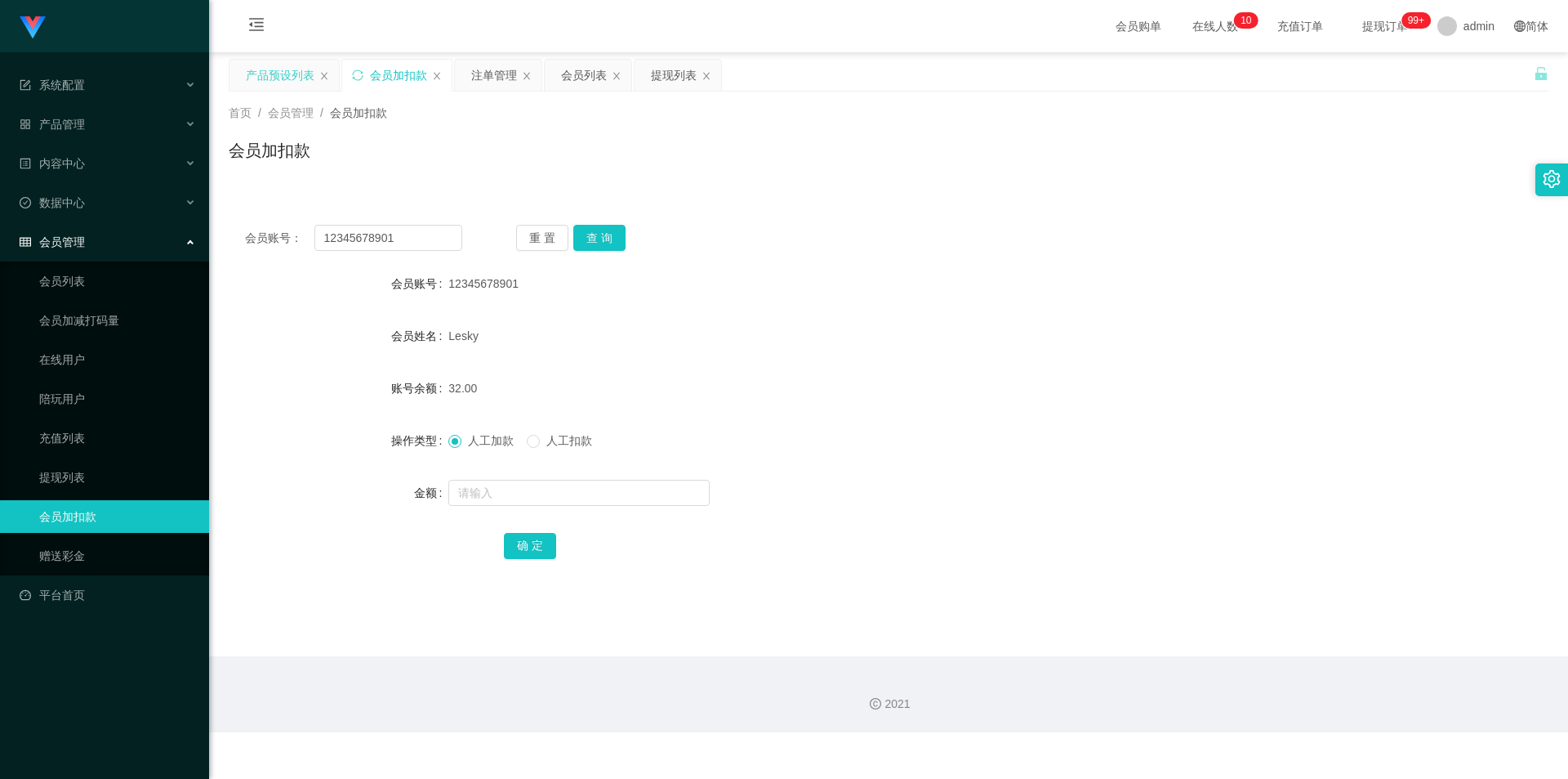
click at [1147, 141] on div "会员加扣款" at bounding box center [888, 157] width 1320 height 38
drag, startPoint x: 336, startPoint y: 234, endPoint x: 194, endPoint y: 234, distance: 142.0
click at [0, 223] on section "系统配置 产品管理 产品列表 产品预设列表 开奖记录 注单管理 即时注单 内容中心 站内信 公告列表 活动列表 数据中心 员工统计 团队统计 会员管理 会员列…" at bounding box center [784, 366] width 1568 height 732
click at [607, 231] on button "查 询" at bounding box center [599, 237] width 52 height 26
click at [490, 496] on input "text" at bounding box center [579, 492] width 262 height 26
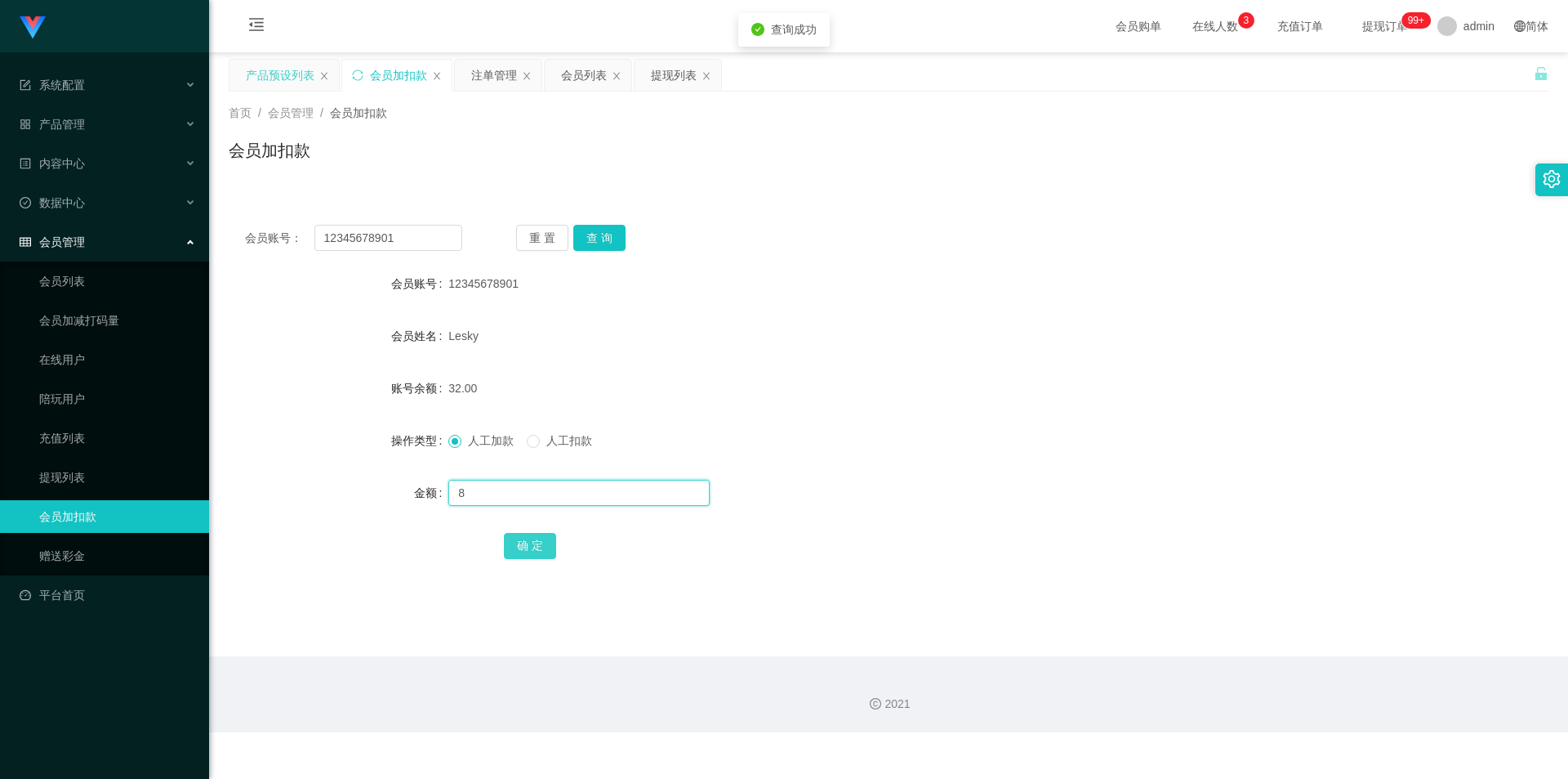
type input "8"
click at [524, 555] on button "确 定" at bounding box center [530, 545] width 52 height 26
click at [1068, 487] on div at bounding box center [834, 493] width 770 height 32
drag, startPoint x: 0, startPoint y: 212, endPoint x: 51, endPoint y: 190, distance: 55.5
click at [0, 192] on section "系统配置 产品管理 产品列表 产品预设列表 开奖记录 注单管理 即时注单 内容中心 站内信 公告列表 活动列表 数据中心 员工统计 团队统计 会员管理 会员列…" at bounding box center [784, 366] width 1568 height 732
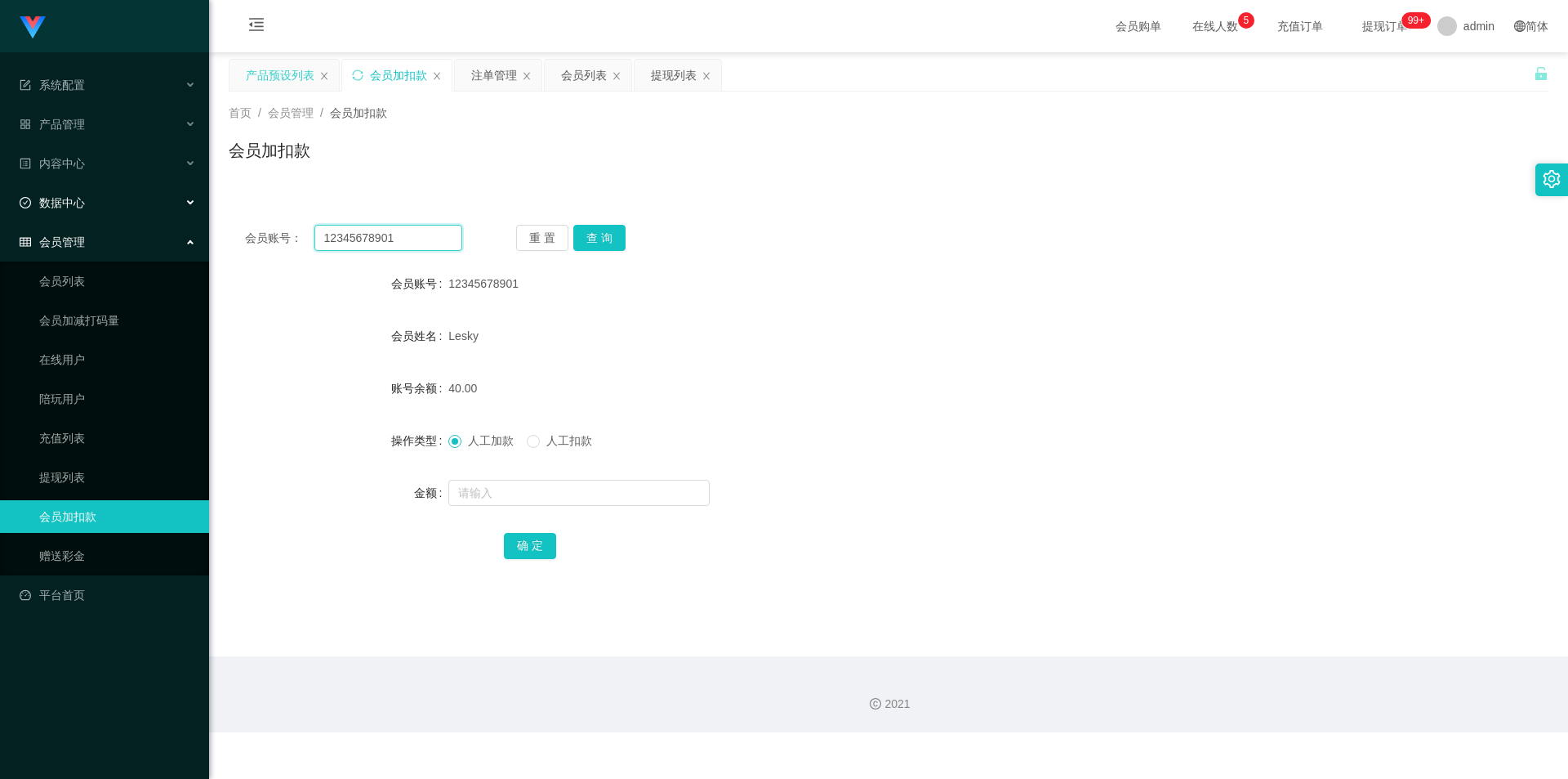
paste input "Daladada"
type input "Daladada"
click at [599, 241] on button "查 询" at bounding box center [599, 237] width 52 height 26
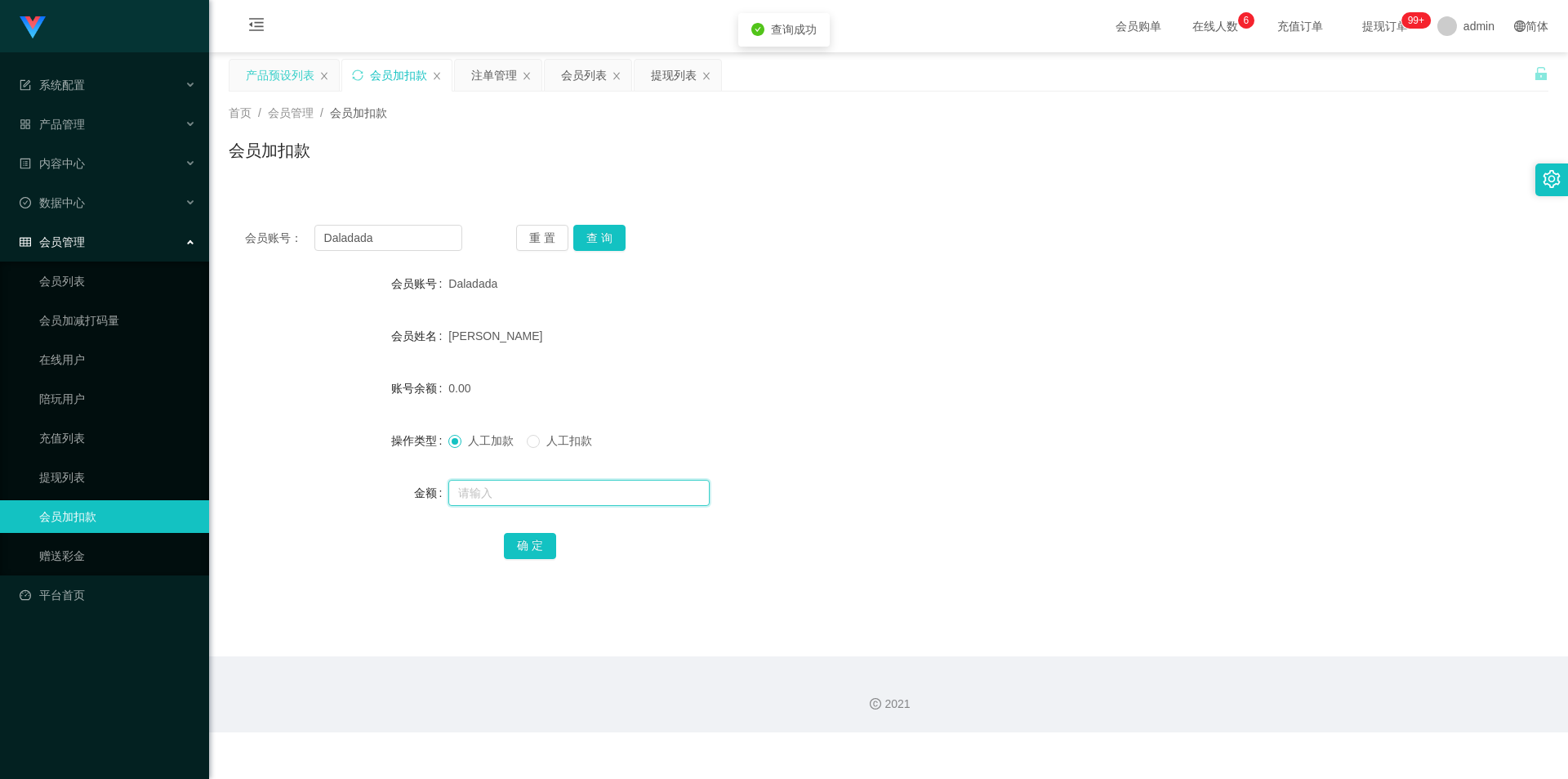
click at [487, 488] on input "text" at bounding box center [579, 492] width 262 height 26
type input "8"
click at [521, 545] on button "确 定" at bounding box center [530, 545] width 52 height 26
click at [1223, 309] on form "会员账号 Daladada 会员姓名 [PERSON_NAME] 账号余额 8.00 操作类型 人工加款 人工扣款 金额 确 定" at bounding box center [888, 414] width 1320 height 294
click at [1333, 194] on div "会员账号： Daladada 重 置 查 询 会员账号 Daladada 会员姓名 [PERSON_NAME] 账号余额 8.00 操作类型 人工加款 人工扣…" at bounding box center [888, 393] width 1320 height 409
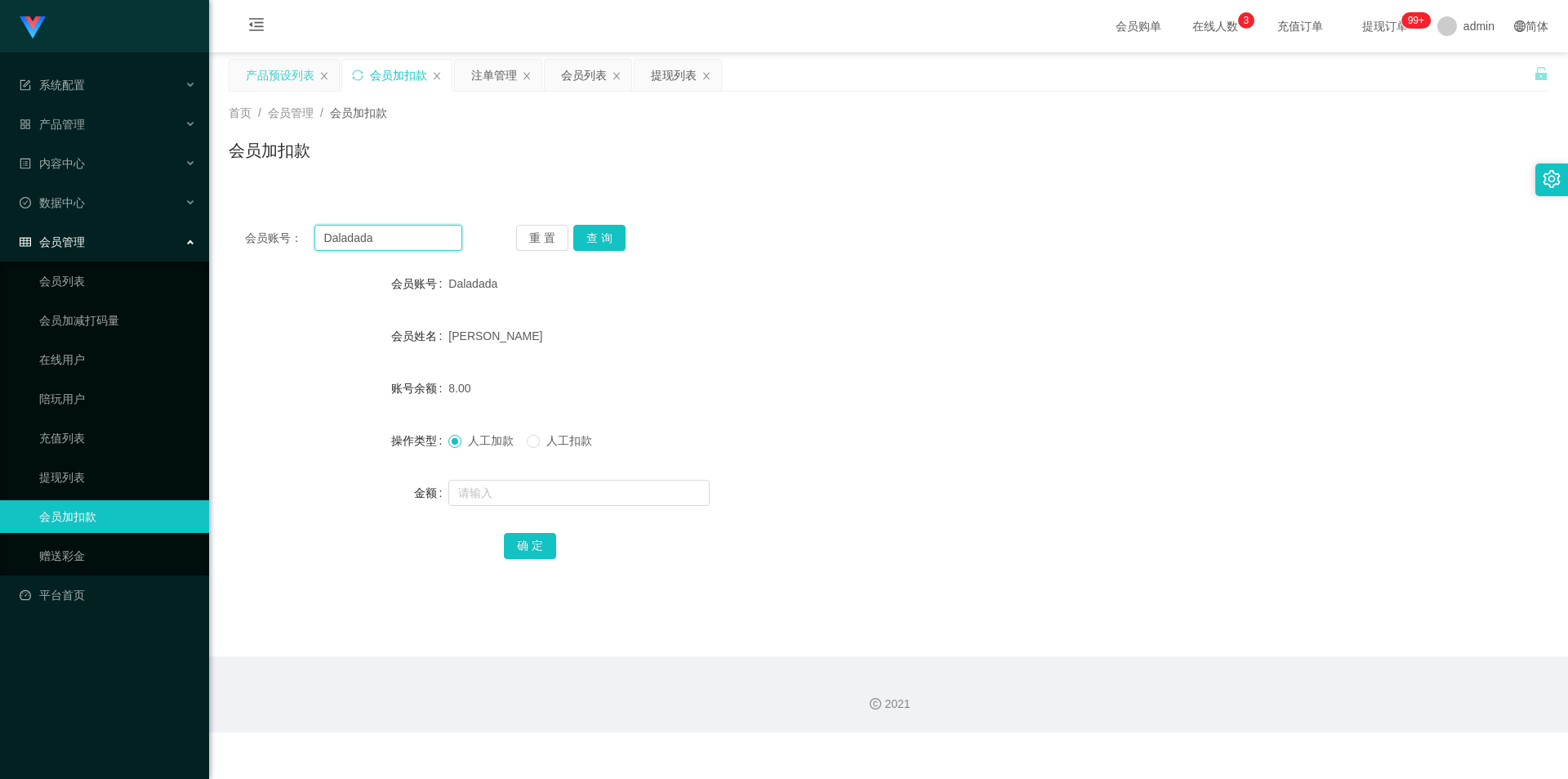
drag, startPoint x: 401, startPoint y: 243, endPoint x: 0, endPoint y: 220, distance: 401.7
click at [0, 220] on section "系统配置 产品管理 产品列表 产品预设列表 开奖记录 注单管理 即时注单 内容中心 站内信 公告列表 活动列表 数据中心 员工统计 团队统计 会员管理 会员列…" at bounding box center [784, 366] width 1568 height 732
paste input "97697785"
type input "97697785"
click at [604, 229] on button "查 询" at bounding box center [599, 237] width 52 height 26
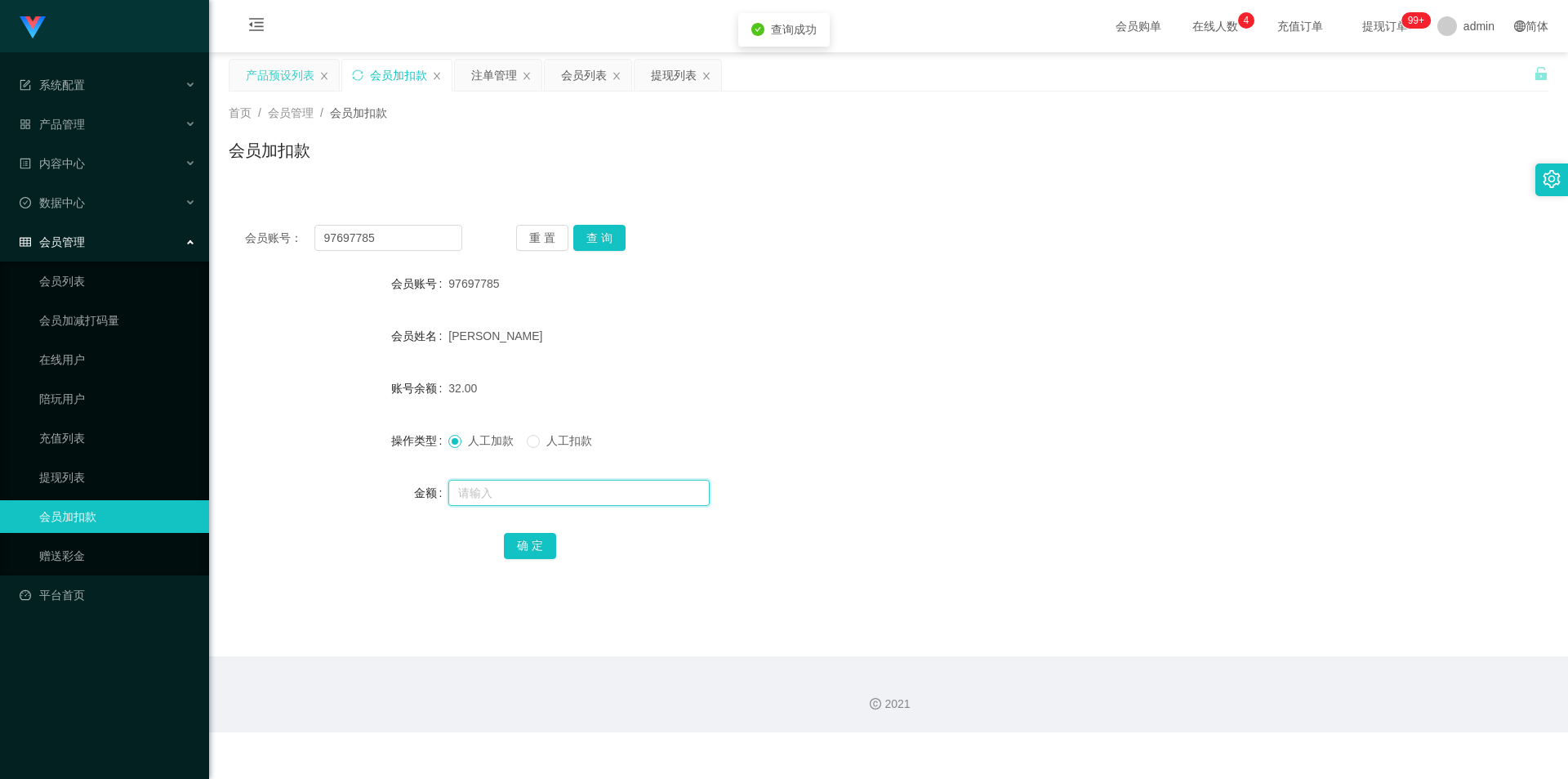
click at [487, 496] on input "text" at bounding box center [579, 492] width 262 height 26
type input "8"
click at [530, 539] on button "确 定" at bounding box center [530, 545] width 52 height 26
click at [1202, 310] on form "会员账号 97697785 会员姓名 [PERSON_NAME] 账号余额 32.00 操作类型 人工加款 人工扣款 金额 8 确 定" at bounding box center [888, 414] width 1320 height 294
click at [586, 231] on button "查 询" at bounding box center [599, 237] width 52 height 26
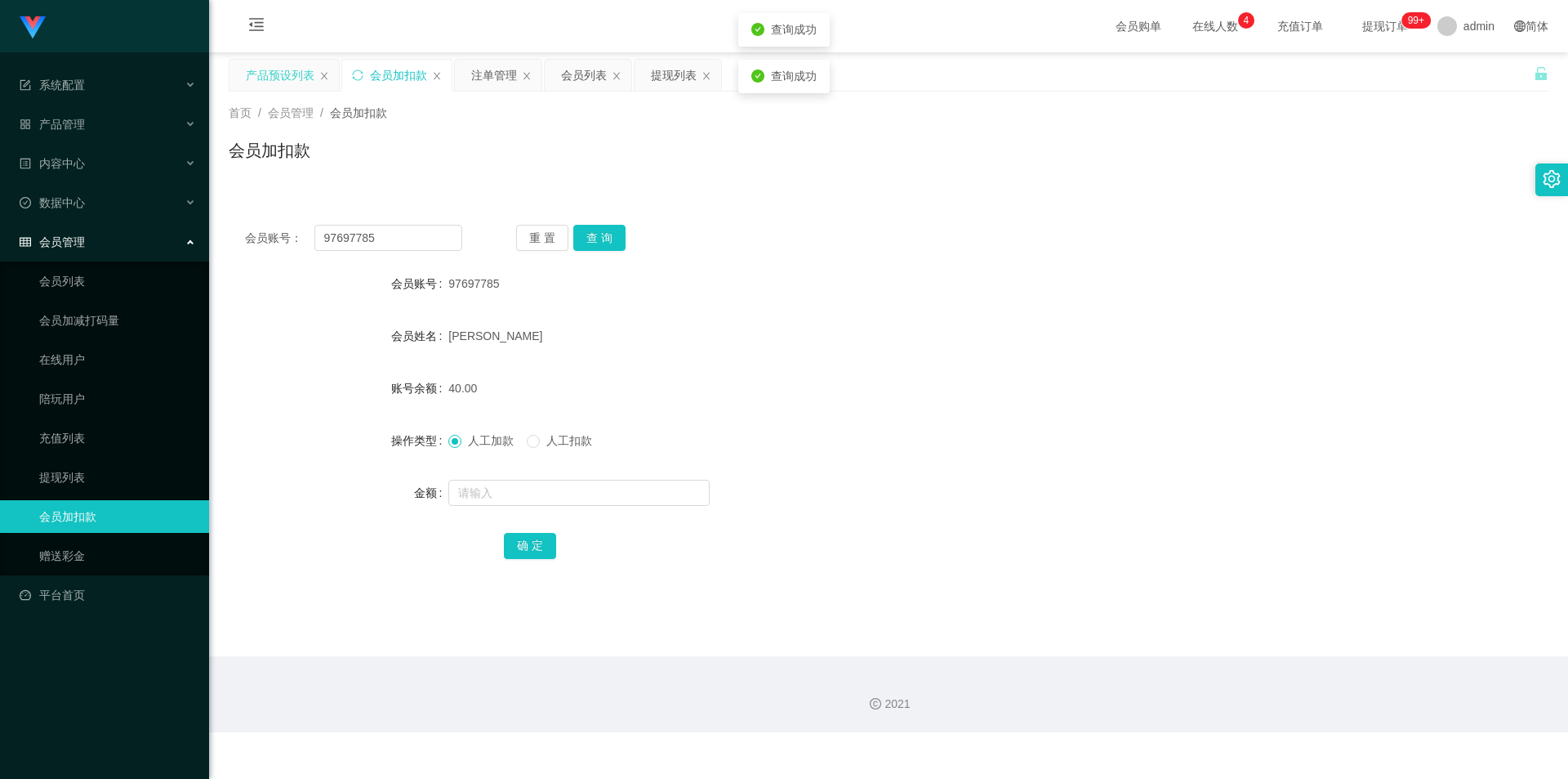
click at [1099, 206] on div "会员账号： 97697785 重 置 查 询 会员账号 97697785 会员姓名 [PERSON_NAME] 账号余额 40.00 操作类型 人工加款 人工…" at bounding box center [888, 393] width 1320 height 409
drag, startPoint x: 427, startPoint y: 237, endPoint x: 0, endPoint y: 144, distance: 437.0
click at [0, 144] on section "系统配置 产品管理 产品列表 产品预设列表 开奖记录 注单管理 即时注单 内容中心 站内信 公告列表 活动列表 数据中心 员工统计 团队统计 会员管理 会员列…" at bounding box center [784, 366] width 1568 height 732
paste input "Daladada"
click at [588, 237] on button "查 询" at bounding box center [599, 237] width 52 height 26
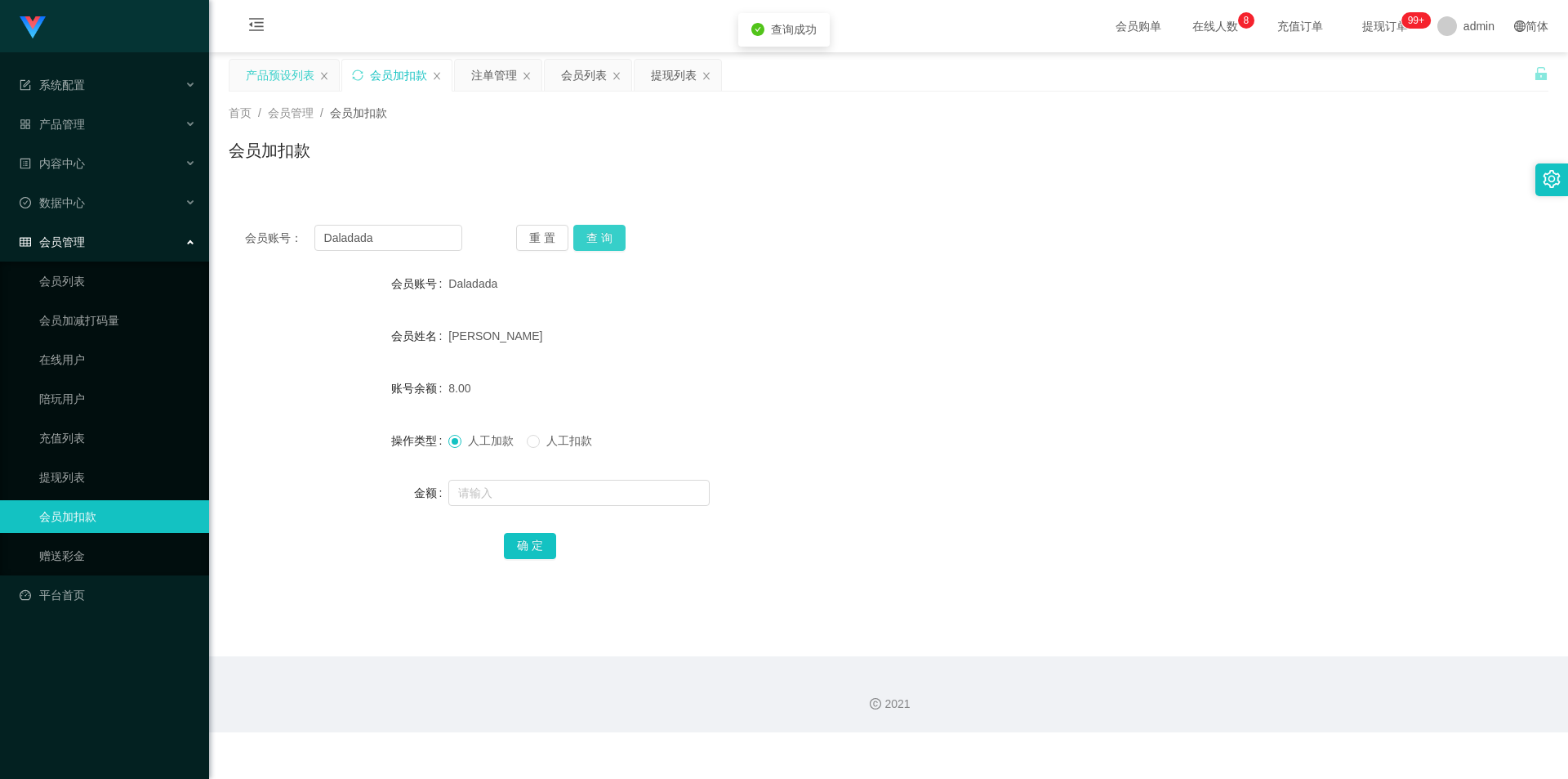
click at [588, 237] on button "查 询" at bounding box center [599, 237] width 52 height 26
click at [1216, 249] on div "会员账号： Daladada 重 置 查 询 会员账号 Daladada 会员姓名 [PERSON_NAME] 账号余额 8.00 操作类型 人工加款 人工扣…" at bounding box center [888, 403] width 1320 height 389
paste input "12345678901"
drag, startPoint x: 283, startPoint y: 236, endPoint x: 1, endPoint y: 208, distance: 283.4
click at [0, 208] on section "系统配置 产品管理 产品列表 产品预设列表 开奖记录 注单管理 即时注单 内容中心 站内信 公告列表 活动列表 数据中心 员工统计 团队统计 会员管理 会员列…" at bounding box center [784, 366] width 1568 height 732
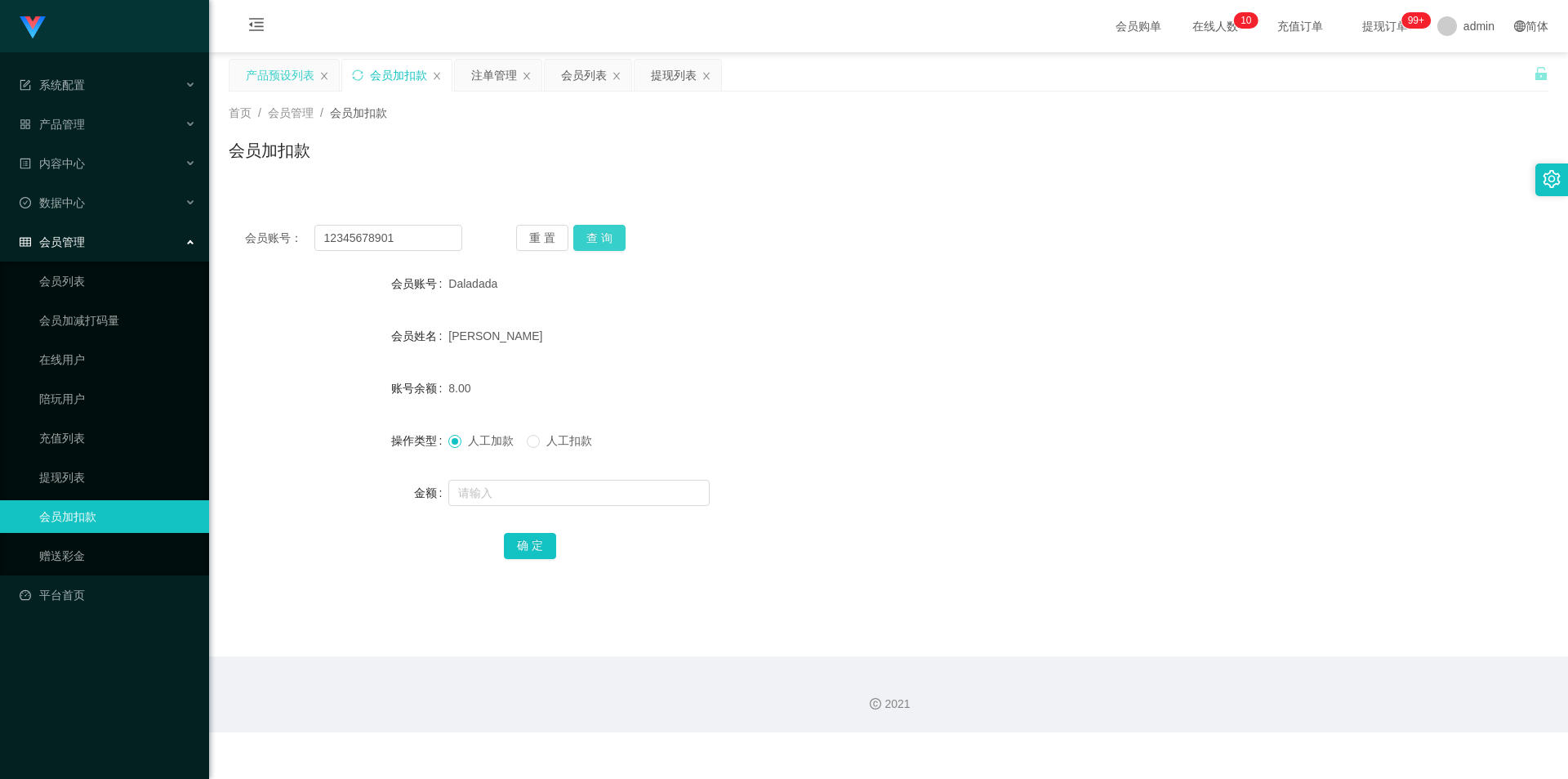
click at [598, 236] on button "查 询" at bounding box center [599, 237] width 52 height 26
drag, startPoint x: 1118, startPoint y: 249, endPoint x: 1188, endPoint y: 194, distance: 89.0
click at [1124, 249] on div "会员账号： 12345678901 重 置 查 询" at bounding box center [888, 237] width 1320 height 26
paste input "97697785"
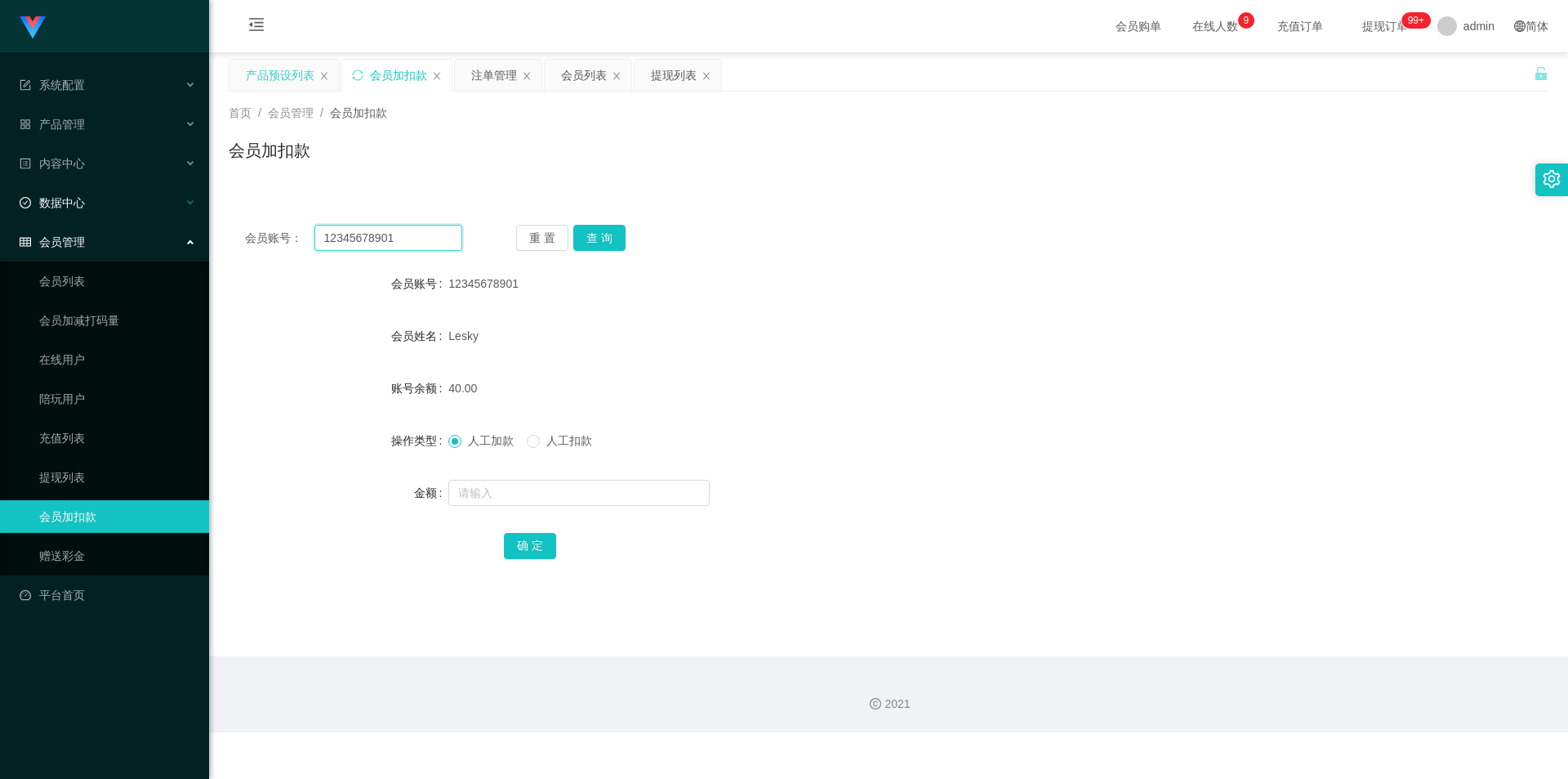
drag, startPoint x: 392, startPoint y: 228, endPoint x: 0, endPoint y: 205, distance: 392.7
click at [0, 205] on section "系统配置 产品管理 产品列表 产品预设列表 开奖记录 注单管理 即时注单 内容中心 站内信 公告列表 活动列表 数据中心 员工统计 团队统计 会员管理 会员列…" at bounding box center [784, 366] width 1568 height 732
type input "97697785"
click at [586, 235] on button "查 询" at bounding box center [599, 237] width 52 height 26
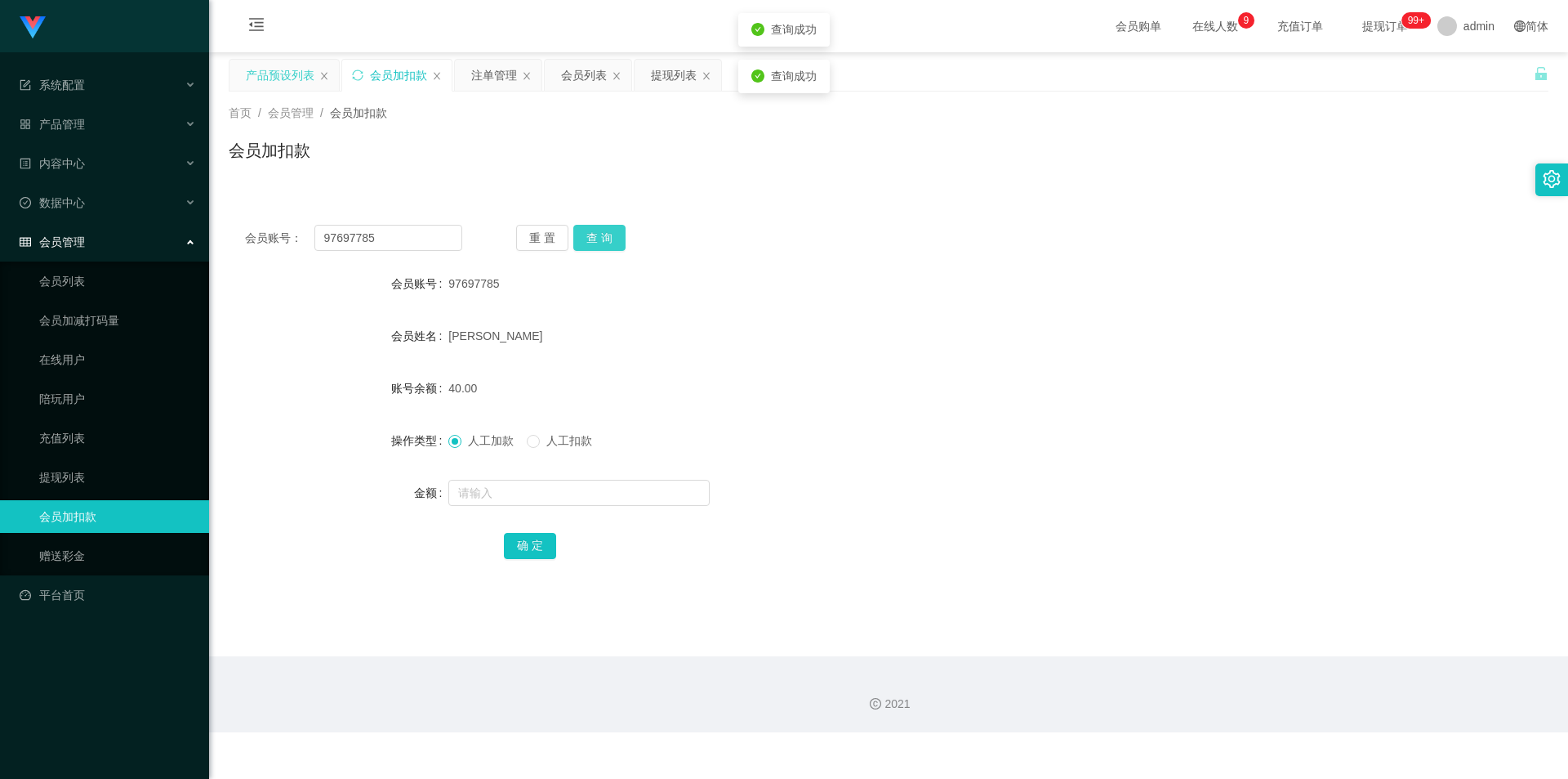
click at [586, 235] on button "查 询" at bounding box center [599, 237] width 52 height 26
click at [625, 175] on div "会员加扣款" at bounding box center [888, 157] width 1320 height 38
drag, startPoint x: 446, startPoint y: 134, endPoint x: 427, endPoint y: 89, distance: 48.8
click at [445, 134] on div "首页 / 会员管理 / 会员加扣款 / 会员加扣款" at bounding box center [888, 140] width 1320 height 71
click at [374, 74] on div "会员加扣款" at bounding box center [398, 75] width 57 height 31
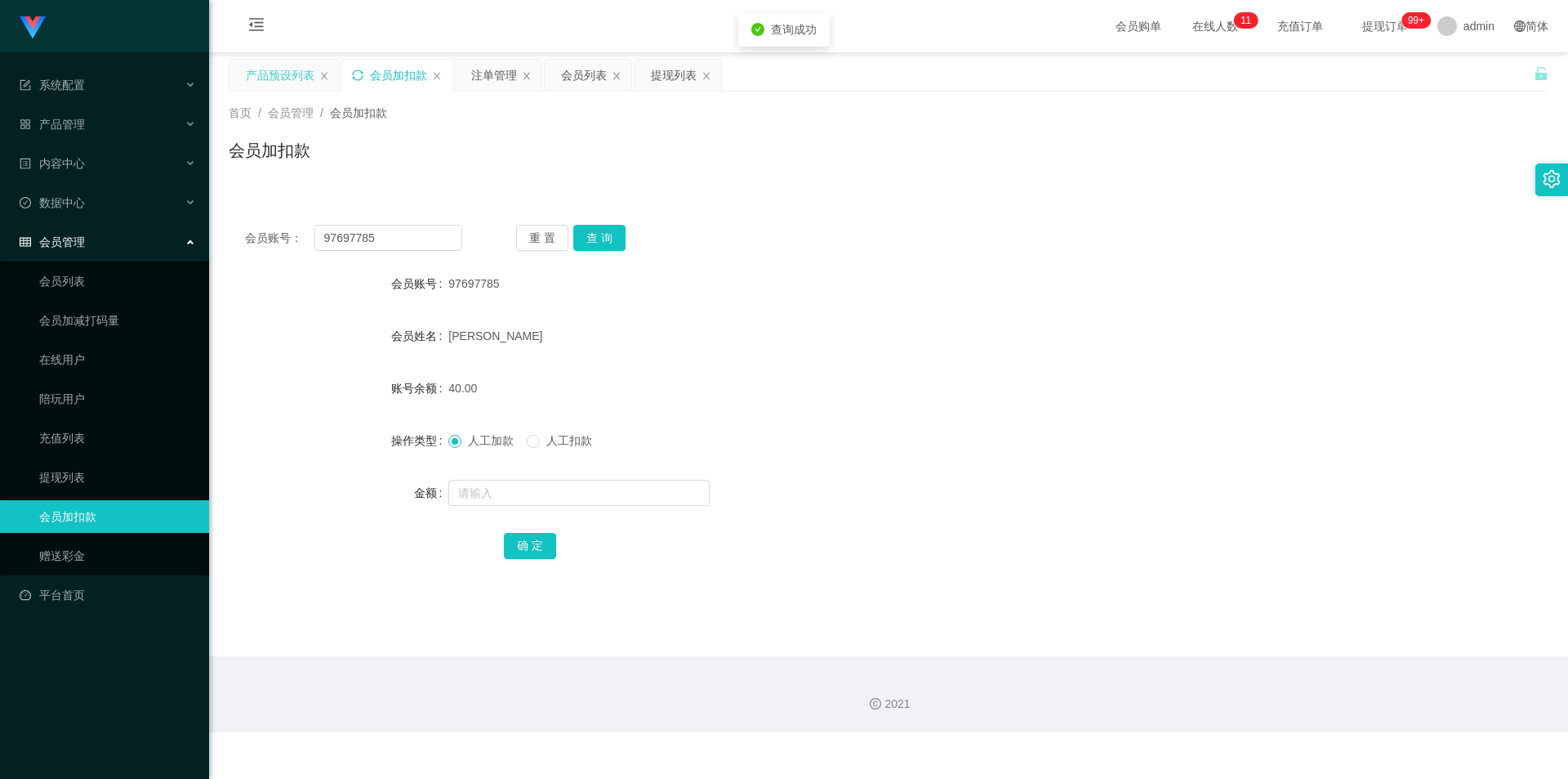
click at [358, 79] on icon "图标: sync" at bounding box center [357, 75] width 12 height 12
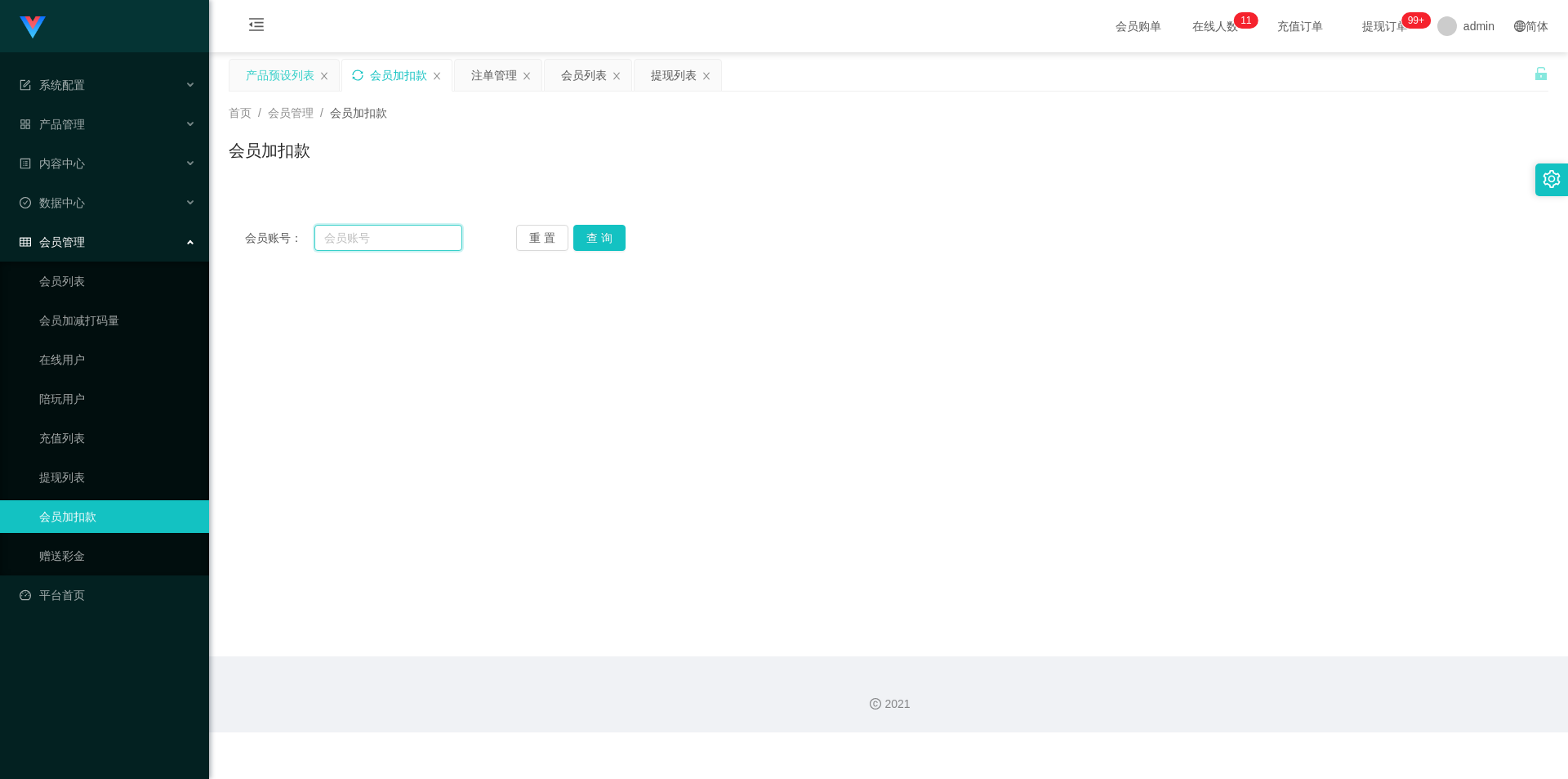
click at [371, 238] on input "text" at bounding box center [389, 237] width 148 height 26
paste input "97697785"
click at [600, 238] on button "查 询" at bounding box center [599, 237] width 52 height 26
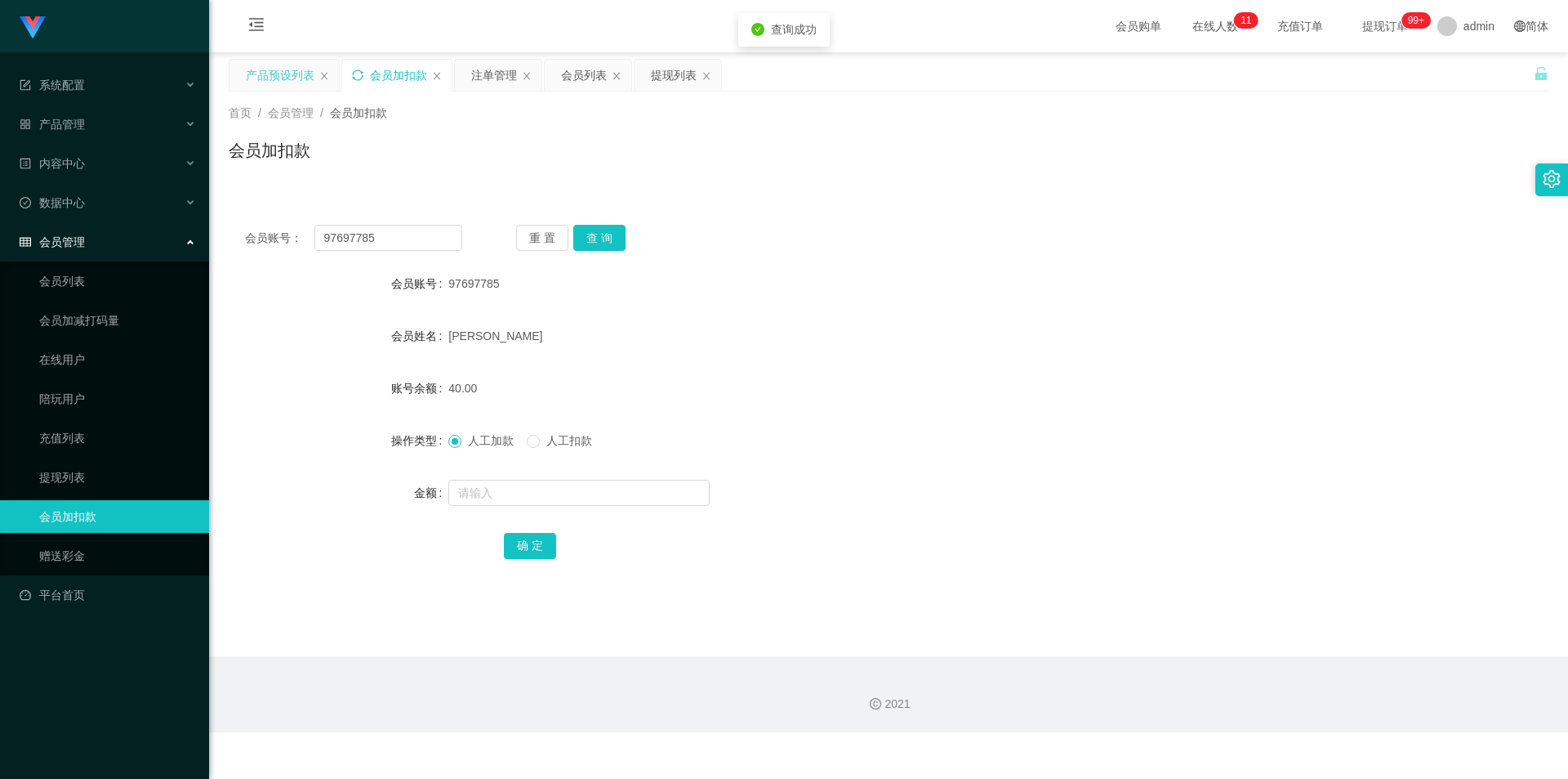
click at [509, 162] on div "会员加扣款" at bounding box center [888, 157] width 1320 height 38
paste input "12345678901"
drag, startPoint x: 383, startPoint y: 237, endPoint x: 0, endPoint y: 155, distance: 391.7
click at [0, 155] on section "系统配置 产品管理 产品列表 产品预设列表 开奖记录 注单管理 即时注单 内容中心 站内信 公告列表 活动列表 数据中心 员工统计 团队统计 会员管理 会员列…" at bounding box center [784, 366] width 1568 height 732
type input "12345678901"
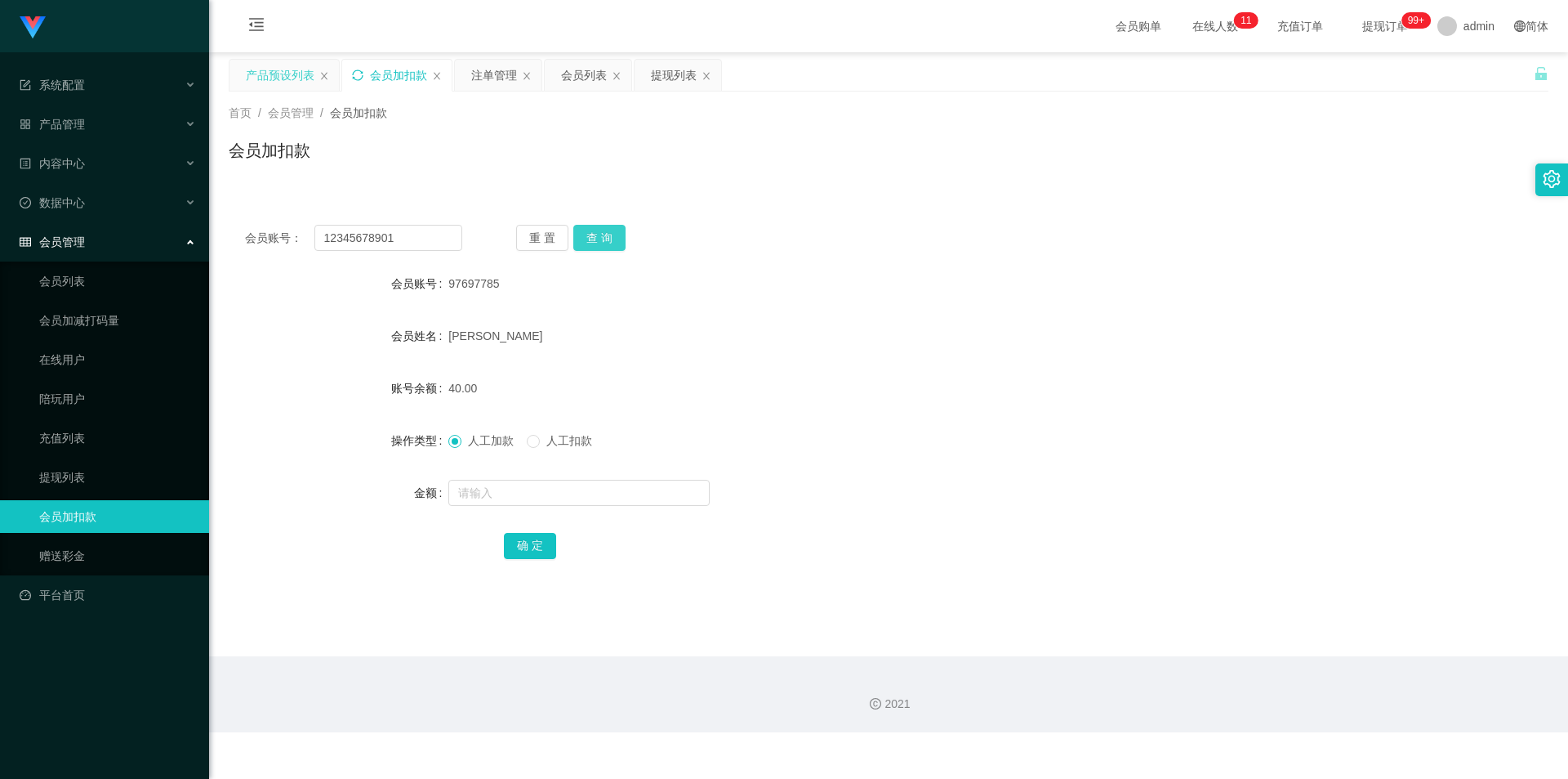
click at [594, 241] on button "查 询" at bounding box center [599, 237] width 52 height 26
click at [488, 485] on input "text" at bounding box center [579, 492] width 262 height 26
type input "8"
click at [539, 547] on button "确 定" at bounding box center [530, 545] width 52 height 26
click at [1098, 465] on form "会员账号 12345678901 会员姓名 Lesky 账号余额 48.00 操作类型 人工加款 人工扣款 金额 确 定" at bounding box center [888, 414] width 1320 height 294
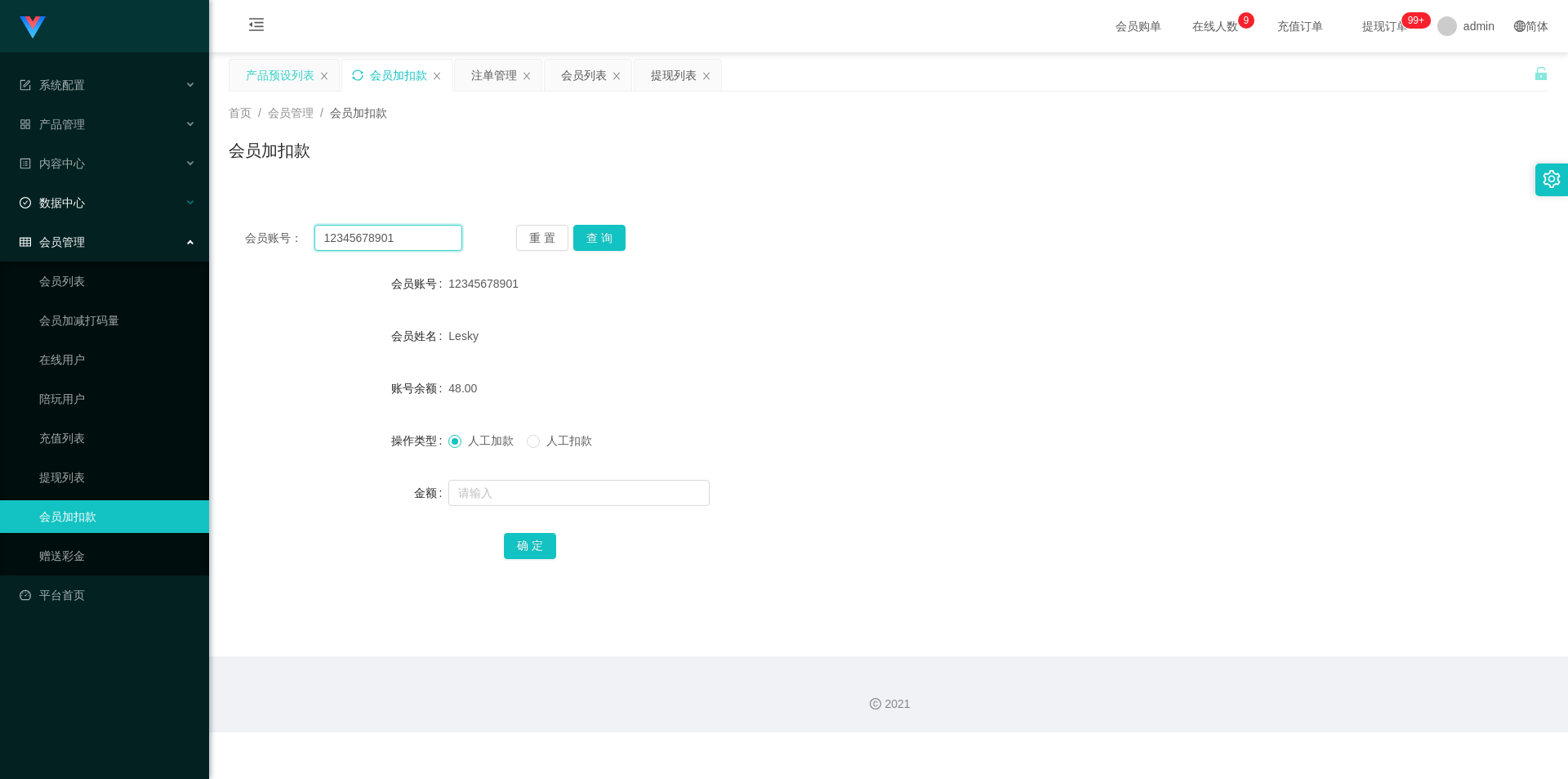
paste input "Daladada"
drag, startPoint x: 432, startPoint y: 231, endPoint x: 0, endPoint y: 201, distance: 433.0
click at [0, 201] on section "系统配置 产品管理 产品列表 产品预设列表 开奖记录 注单管理 即时注单 内容中心 站内信 公告列表 活动列表 数据中心 员工统计 团队统计 会员管理 会员列…" at bounding box center [784, 366] width 1568 height 732
type input "Daladada"
click at [595, 228] on button "查 询" at bounding box center [599, 237] width 52 height 26
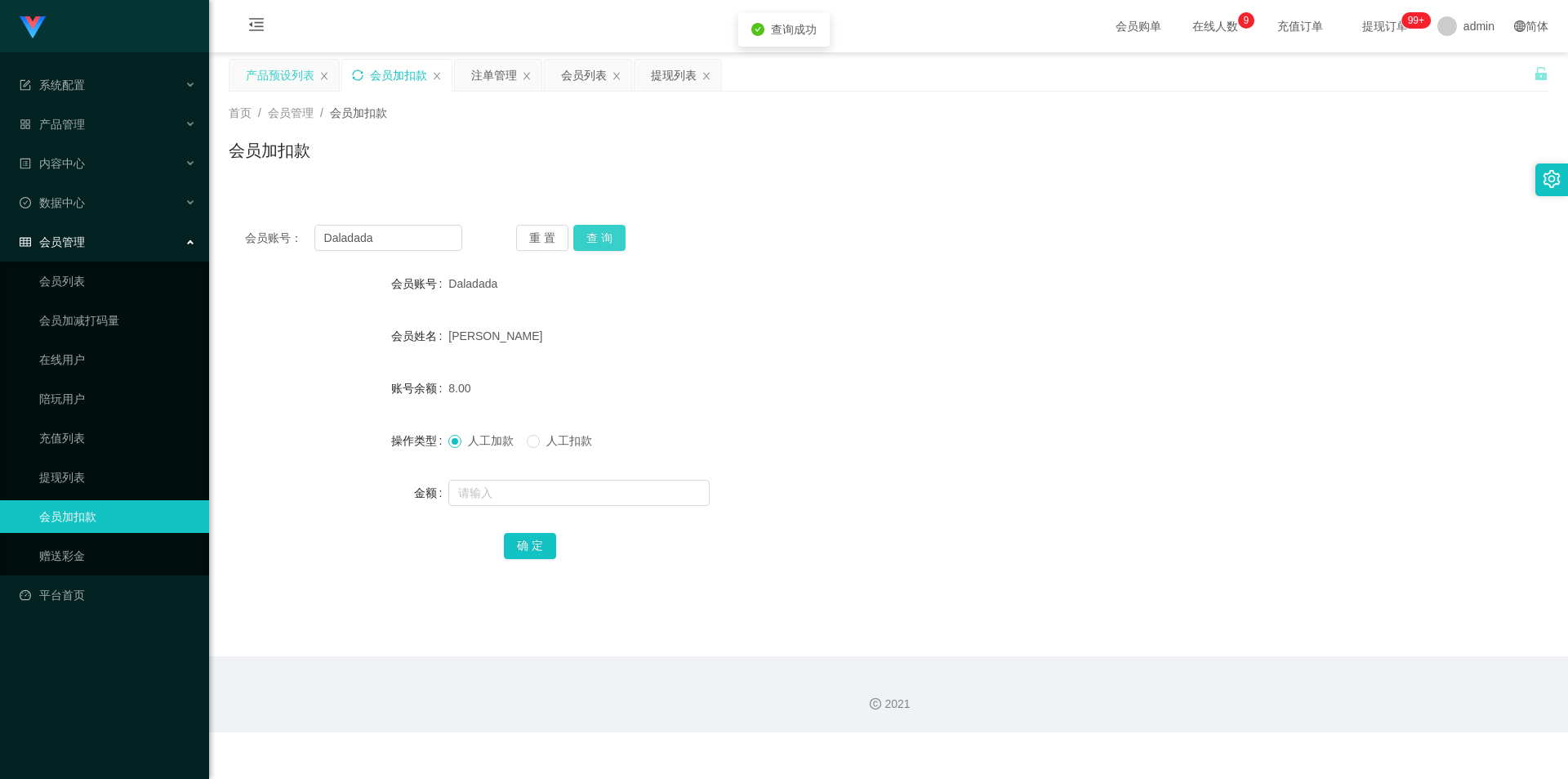
click at [595, 228] on button "查 询" at bounding box center [599, 237] width 52 height 26
click at [478, 505] on input "text" at bounding box center [579, 492] width 262 height 26
type input "8"
click at [521, 552] on button "确 定" at bounding box center [530, 545] width 52 height 26
click at [603, 230] on button "查 询" at bounding box center [599, 237] width 52 height 26
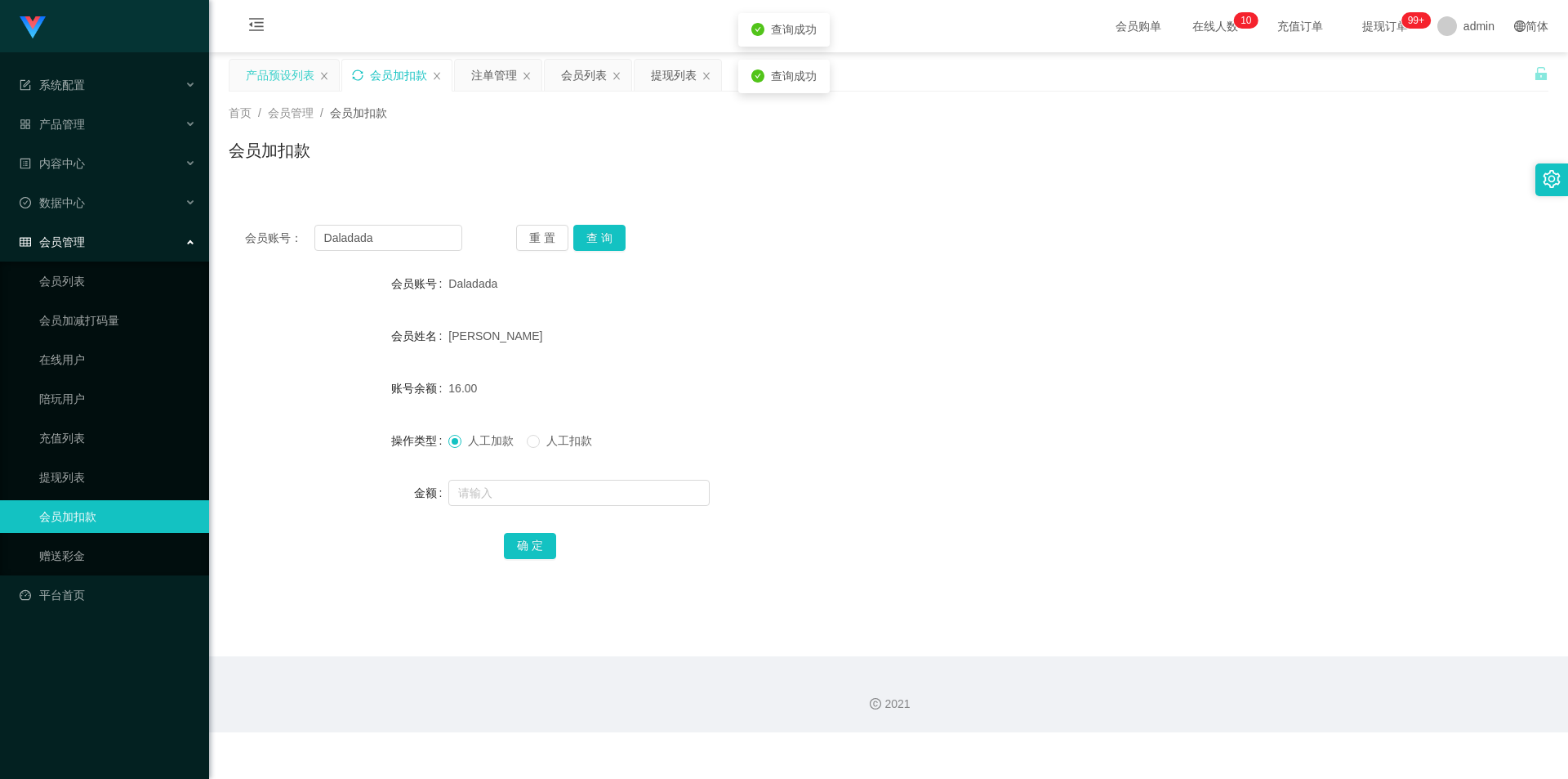
drag, startPoint x: 1219, startPoint y: 221, endPoint x: 1225, endPoint y: 211, distance: 11.7
click at [1220, 218] on div "会员账号： Daladada 重 置 查 询 会员账号 Daladada 会员姓名 [PERSON_NAME] 账号余额 16.00 操作类型 人工加款 人工…" at bounding box center [888, 403] width 1320 height 389
drag, startPoint x: 401, startPoint y: 234, endPoint x: 0, endPoint y: 185, distance: 404.0
click at [0, 185] on section "系统配置 产品管理 产品列表 产品预设列表 开奖记录 注单管理 即时注单 内容中心 站内信 公告列表 活动列表 数据中心 员工统计 团队统计 会员管理 会员列…" at bounding box center [784, 366] width 1568 height 732
paste input "97697785"
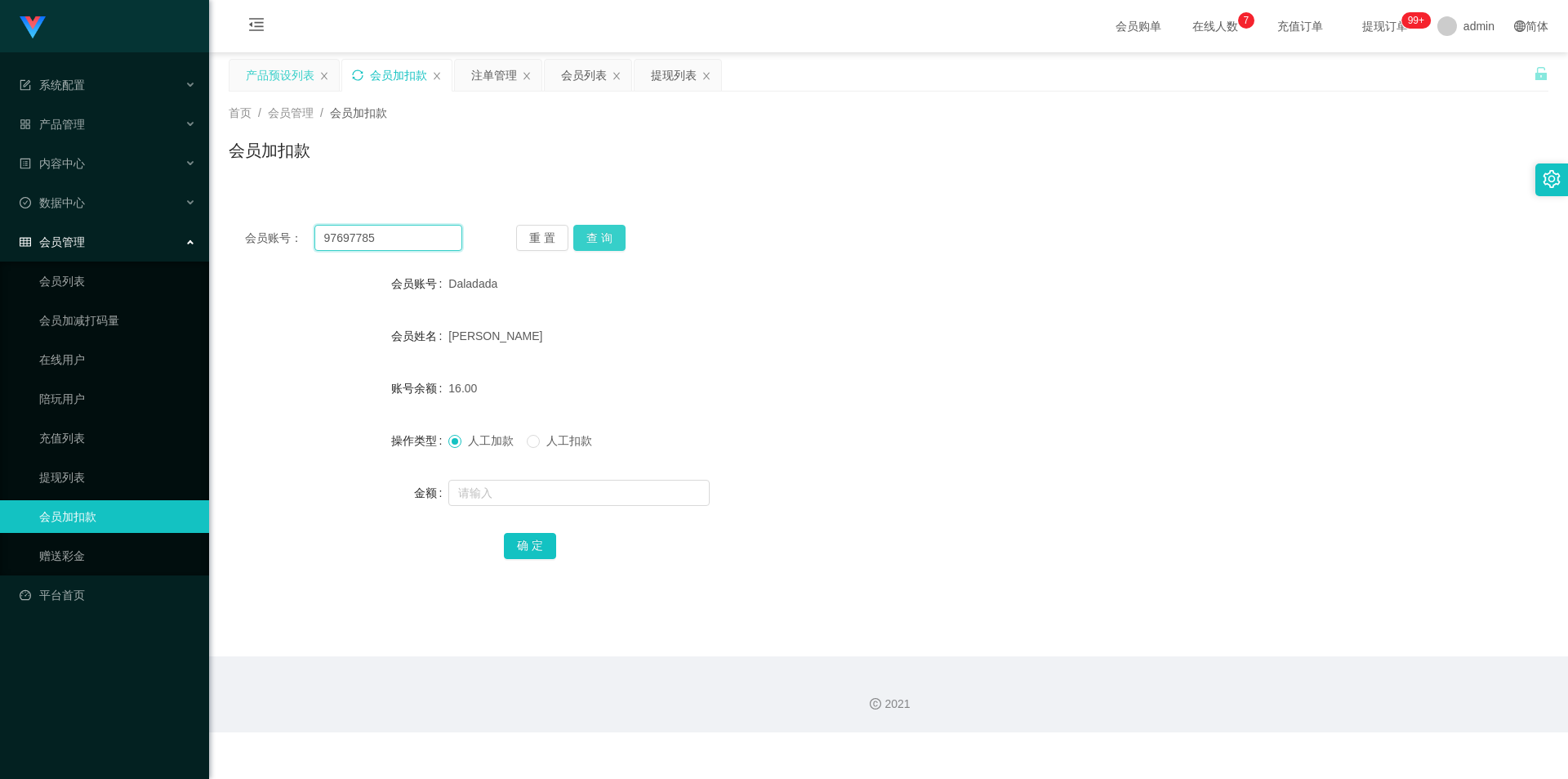
type input "97697785"
click at [595, 237] on button "查 询" at bounding box center [599, 237] width 52 height 26
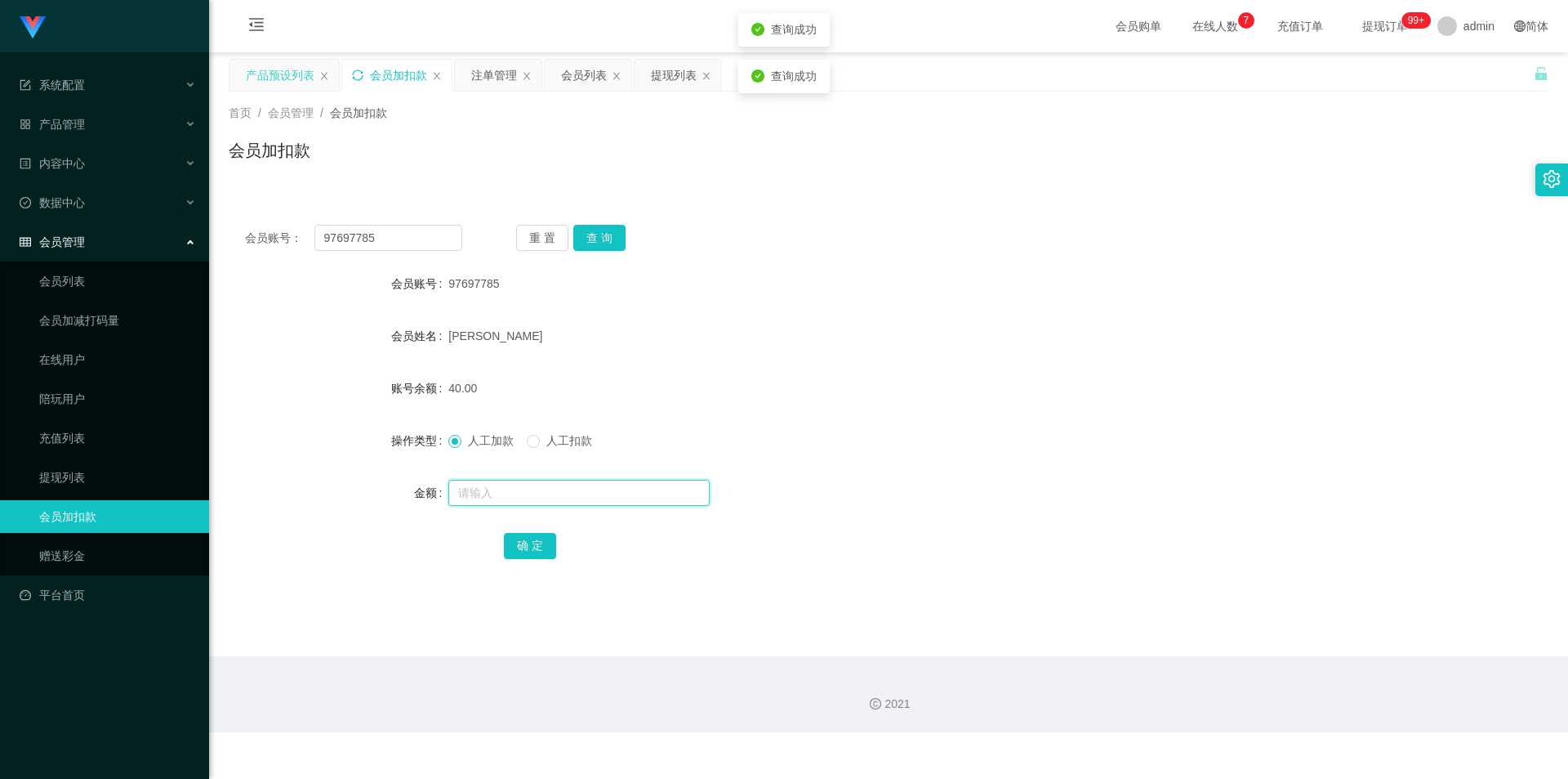
click at [463, 492] on input "text" at bounding box center [579, 492] width 262 height 26
type input "8"
click at [521, 549] on button "确 定" at bounding box center [530, 545] width 52 height 26
drag, startPoint x: 1147, startPoint y: 400, endPoint x: 1157, endPoint y: 384, distance: 18.9
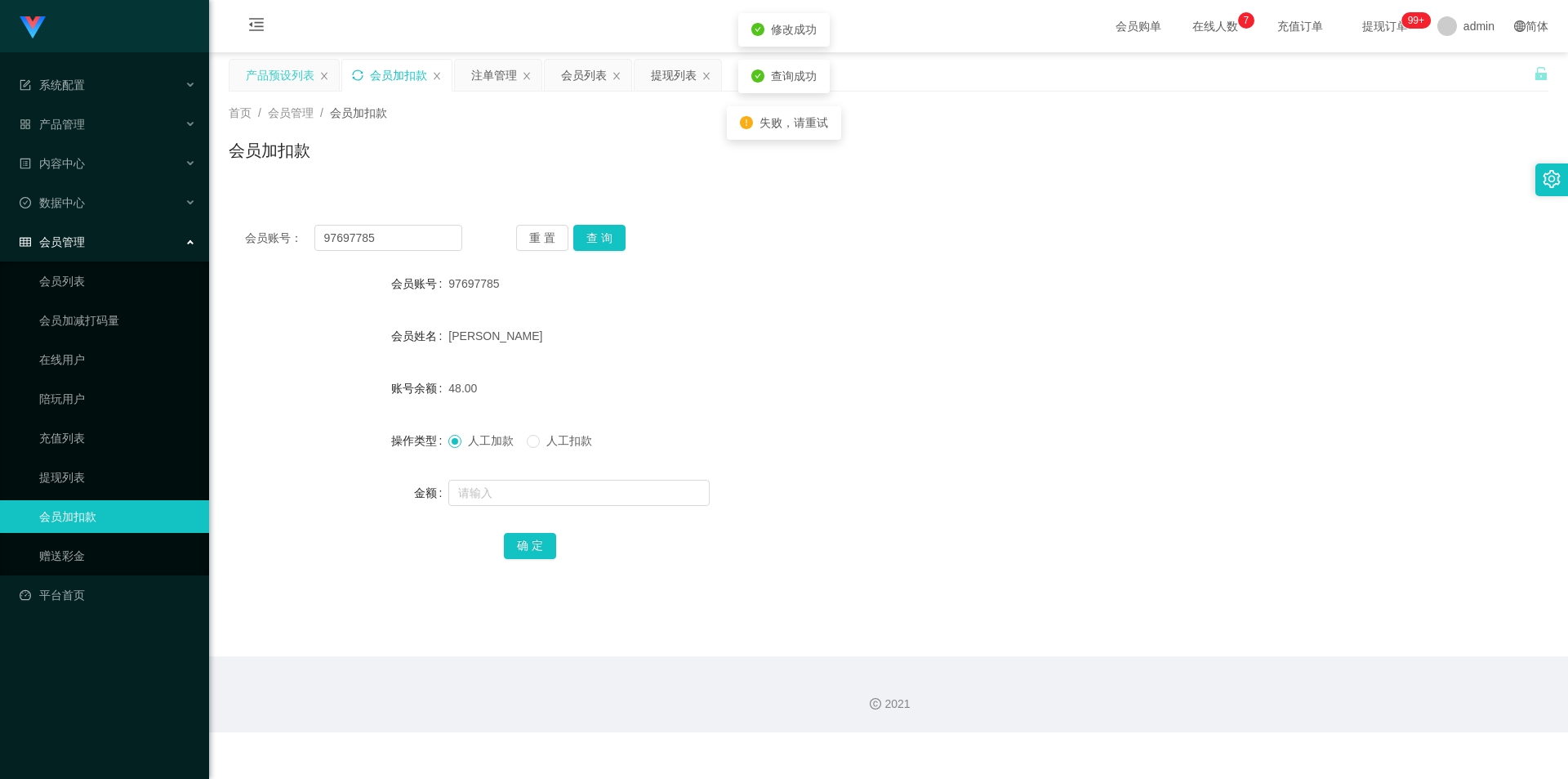
click at [1148, 398] on div "48.00" at bounding box center [834, 388] width 770 height 32
click at [1323, 208] on div "会员账号： 97697785 重 置 查 询 会员账号 97697785 会员姓名 [PERSON_NAME] 账号余额 48.00 操作类型 人工加款 人工…" at bounding box center [888, 393] width 1320 height 409
drag, startPoint x: 410, startPoint y: 243, endPoint x: 17, endPoint y: 202, distance: 395.1
click at [0, 200] on section "系统配置 产品管理 产品列表 产品预设列表 开奖记录 注单管理 即时注单 内容中心 站内信 公告列表 活动列表 数据中心 员工统计 团队统计 会员管理 会员列…" at bounding box center [784, 366] width 1568 height 732
click at [587, 228] on button "查 询" at bounding box center [599, 237] width 52 height 26
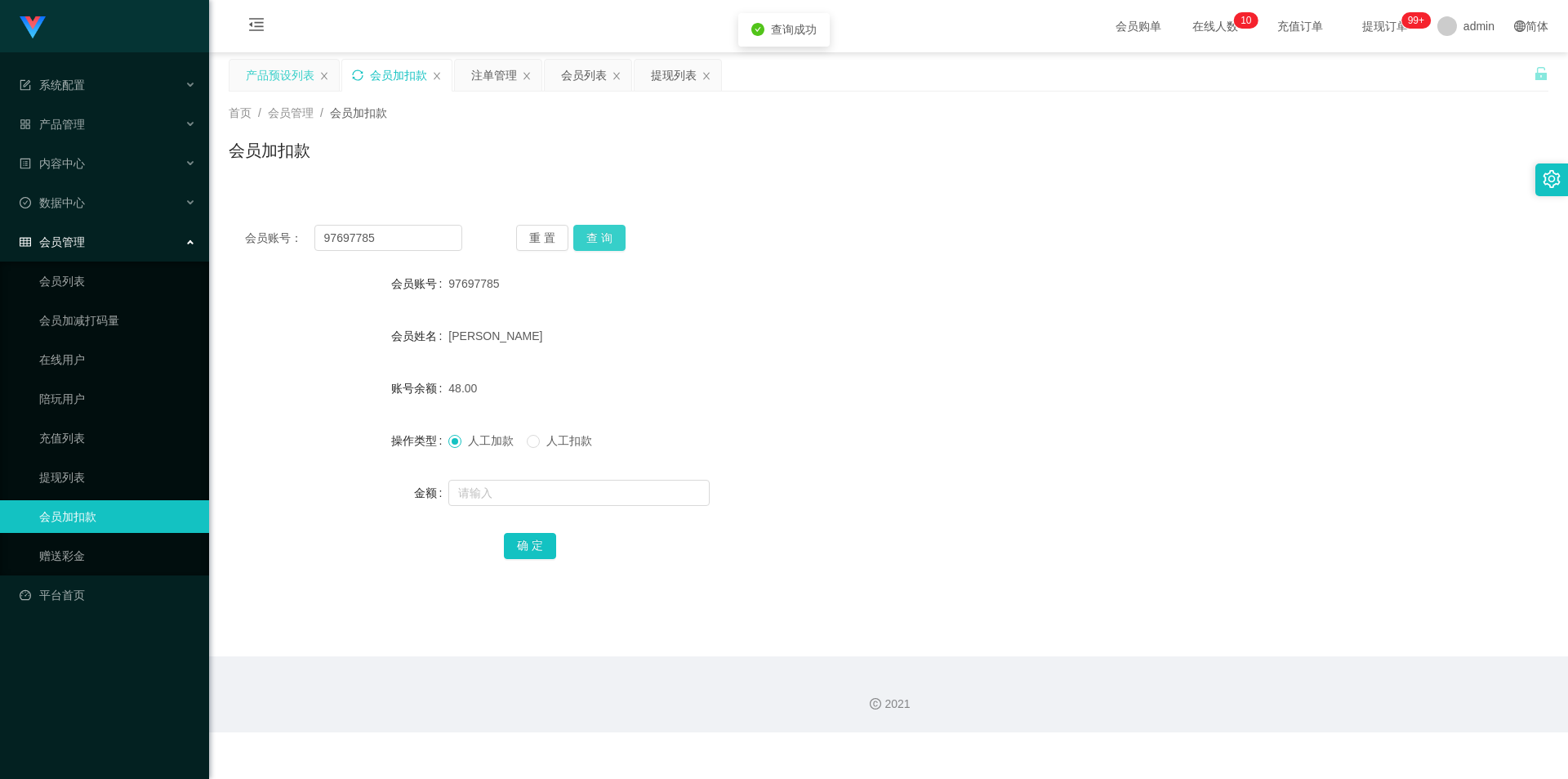
click at [587, 231] on button "查 询" at bounding box center [599, 237] width 52 height 26
click at [583, 233] on button "查 询" at bounding box center [599, 237] width 52 height 26
click at [1189, 236] on div "会员账号： 97697785 重 置 查 询" at bounding box center [888, 237] width 1320 height 26
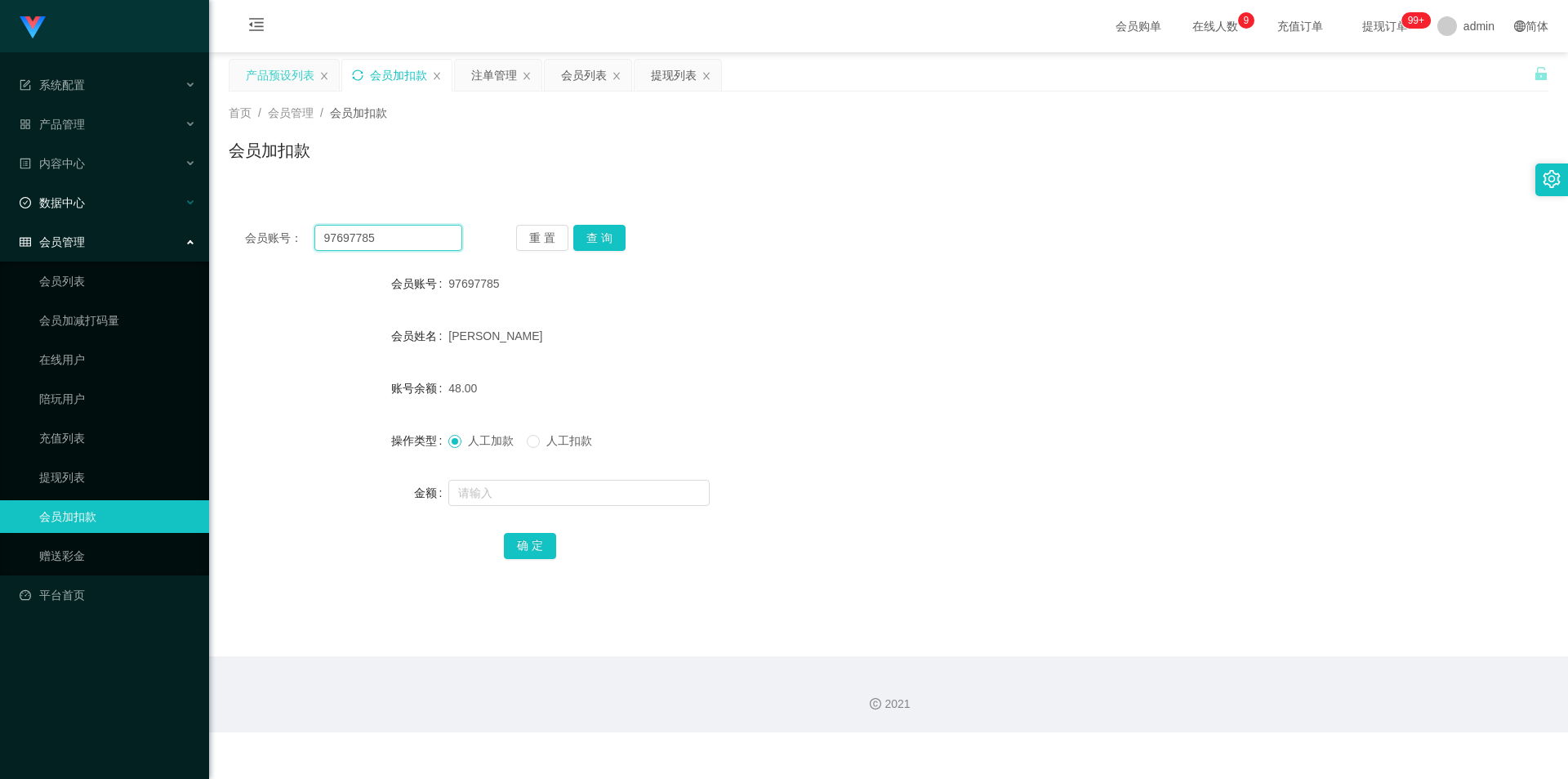
drag, startPoint x: 311, startPoint y: 235, endPoint x: 0, endPoint y: 211, distance: 311.9
click at [0, 212] on section "系统配置 产品管理 产品列表 产品预设列表 开奖记录 注单管理 即时注单 内容中心 站内信 公告列表 活动列表 数据中心 员工统计 团队统计 会员管理 会员列…" at bounding box center [784, 366] width 1568 height 732
paste input "Daladada"
type input "Daladada"
click at [586, 235] on button "查 询" at bounding box center [599, 237] width 52 height 26
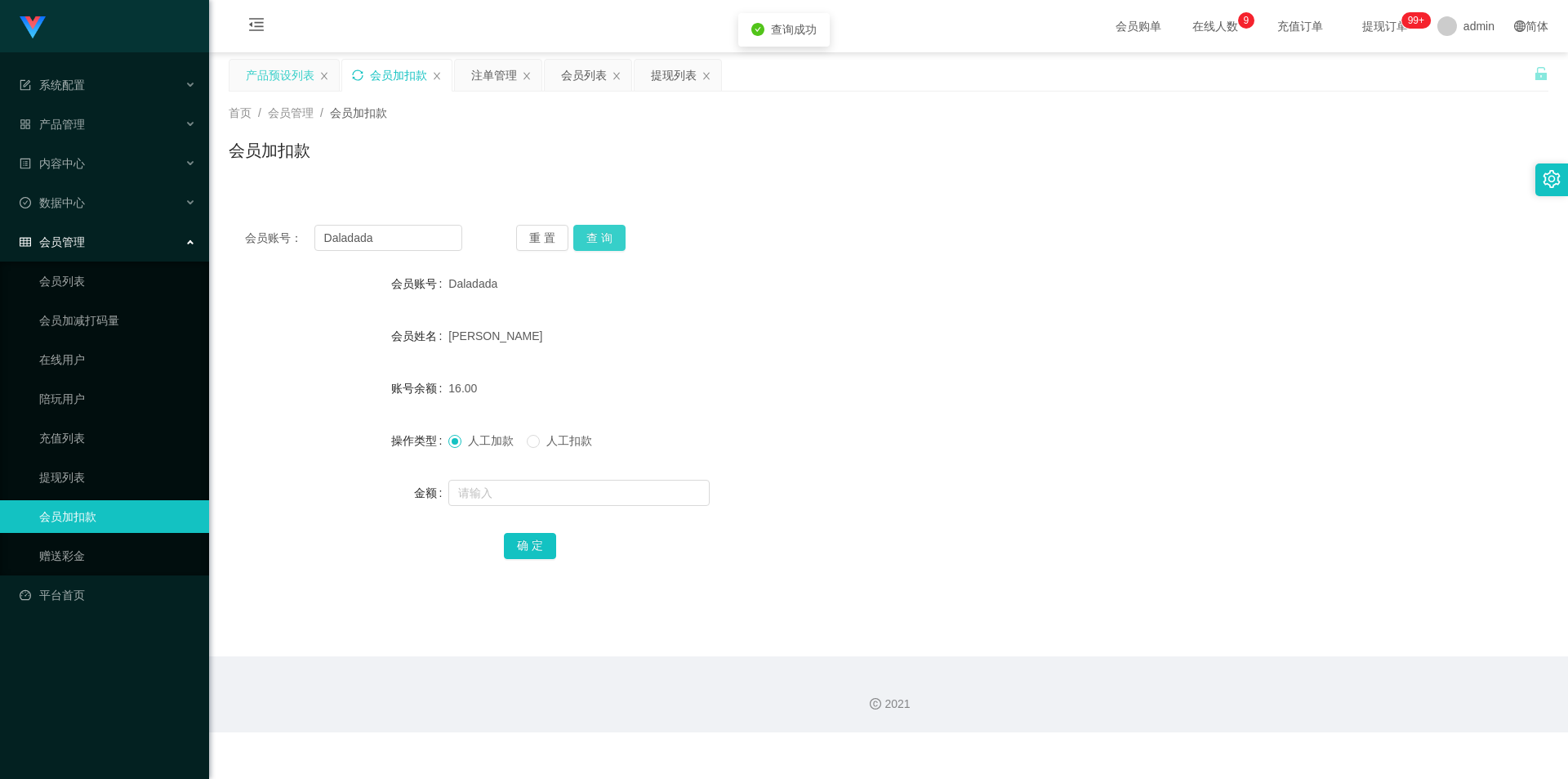
click at [584, 235] on button "查 询" at bounding box center [599, 237] width 52 height 26
click at [1202, 255] on div "会员账号： Daladada 重 置 查 询 会员账号 Daladada 会员姓名 [PERSON_NAME] 账号余额 16.00 操作类型 人工加款 人工…" at bounding box center [888, 403] width 1320 height 389
click at [1443, 193] on div "会员账号： Daladada 重 置 查 询 会员账号 Daladada 会员姓名 [PERSON_NAME] 账号余额 16.00 操作类型 人工加款 人工…" at bounding box center [888, 393] width 1320 height 409
click at [0, 202] on section "系统配置 产品管理 产品列表 产品预设列表 开奖记录 注单管理 即时注单 内容中心 站内信 公告列表 活动列表 数据中心 员工统计 团队统计 会员管理 会员列…" at bounding box center [784, 366] width 1568 height 732
click at [599, 240] on button "查 询" at bounding box center [599, 237] width 52 height 26
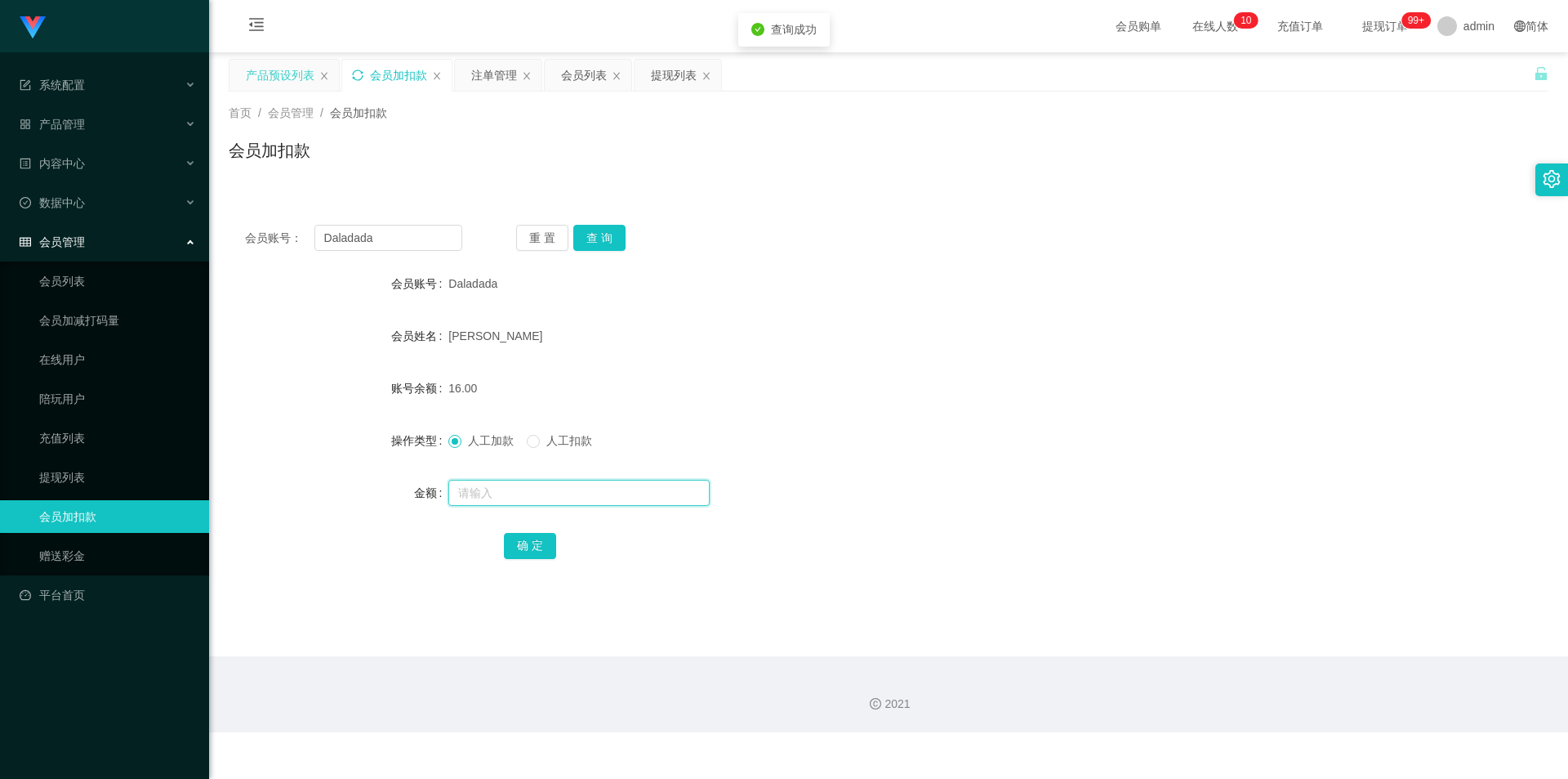
drag, startPoint x: 464, startPoint y: 493, endPoint x: 483, endPoint y: 491, distance: 19.1
click at [464, 493] on input "text" at bounding box center [579, 492] width 262 height 26
type input "8"
click at [527, 543] on button "确 定" at bounding box center [530, 545] width 52 height 26
click at [1204, 356] on form "会员账号 Daladada 会员姓名 [PERSON_NAME] 账号余额 24.00 操作类型 人工加款 人工扣款 金额 确 定" at bounding box center [888, 414] width 1320 height 294
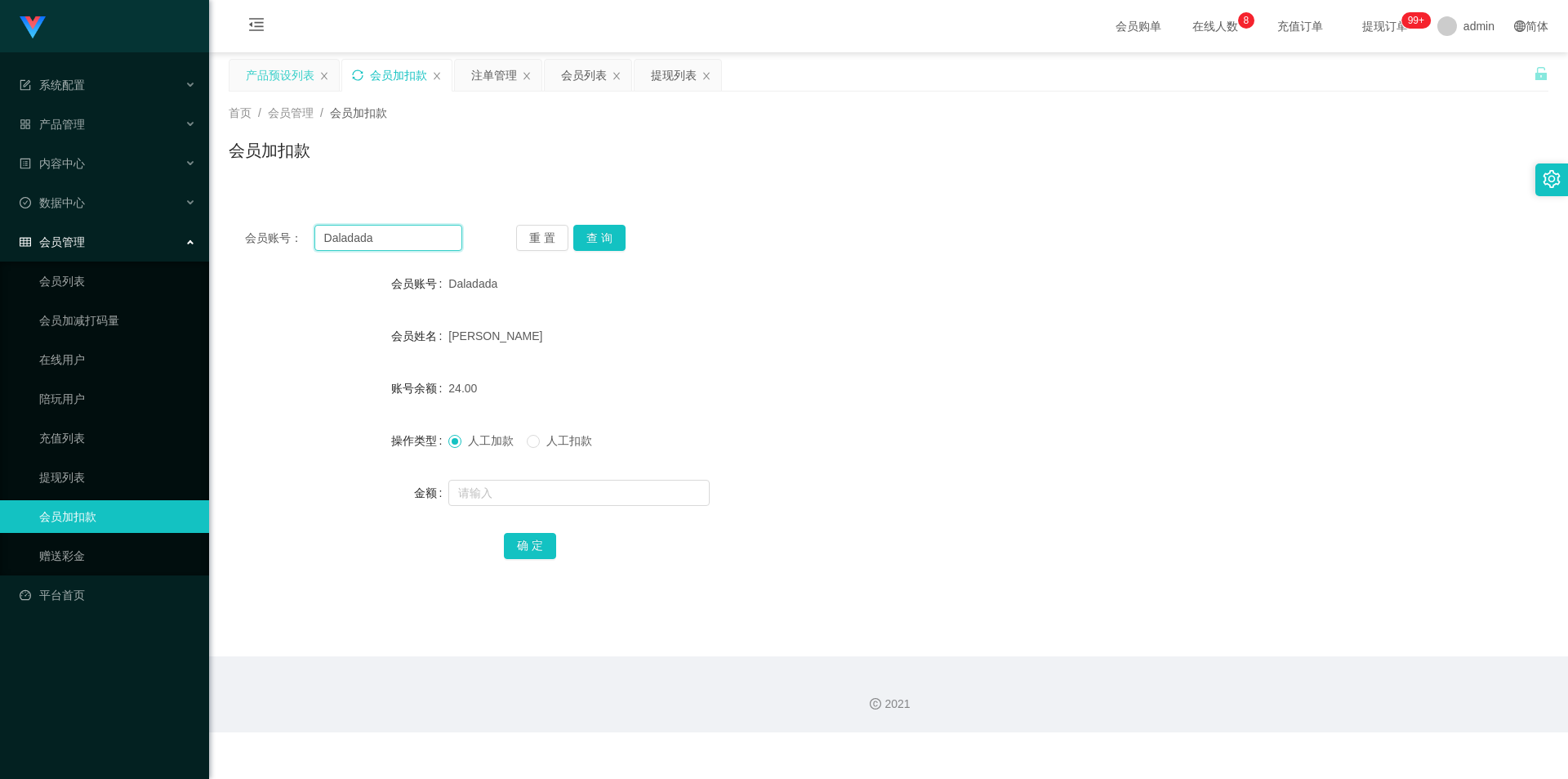
drag, startPoint x: 401, startPoint y: 245, endPoint x: 0, endPoint y: 226, distance: 401.4
click at [0, 226] on section "系统配置 产品管理 产品列表 产品预设列表 开奖记录 注单管理 即时注单 内容中心 站内信 公告列表 活动列表 数据中心 员工统计 团队统计 会员管理 会员列…" at bounding box center [784, 366] width 1568 height 732
click at [595, 235] on button "查 询" at bounding box center [599, 237] width 52 height 26
click at [486, 490] on input "text" at bounding box center [579, 492] width 262 height 26
type input "8"
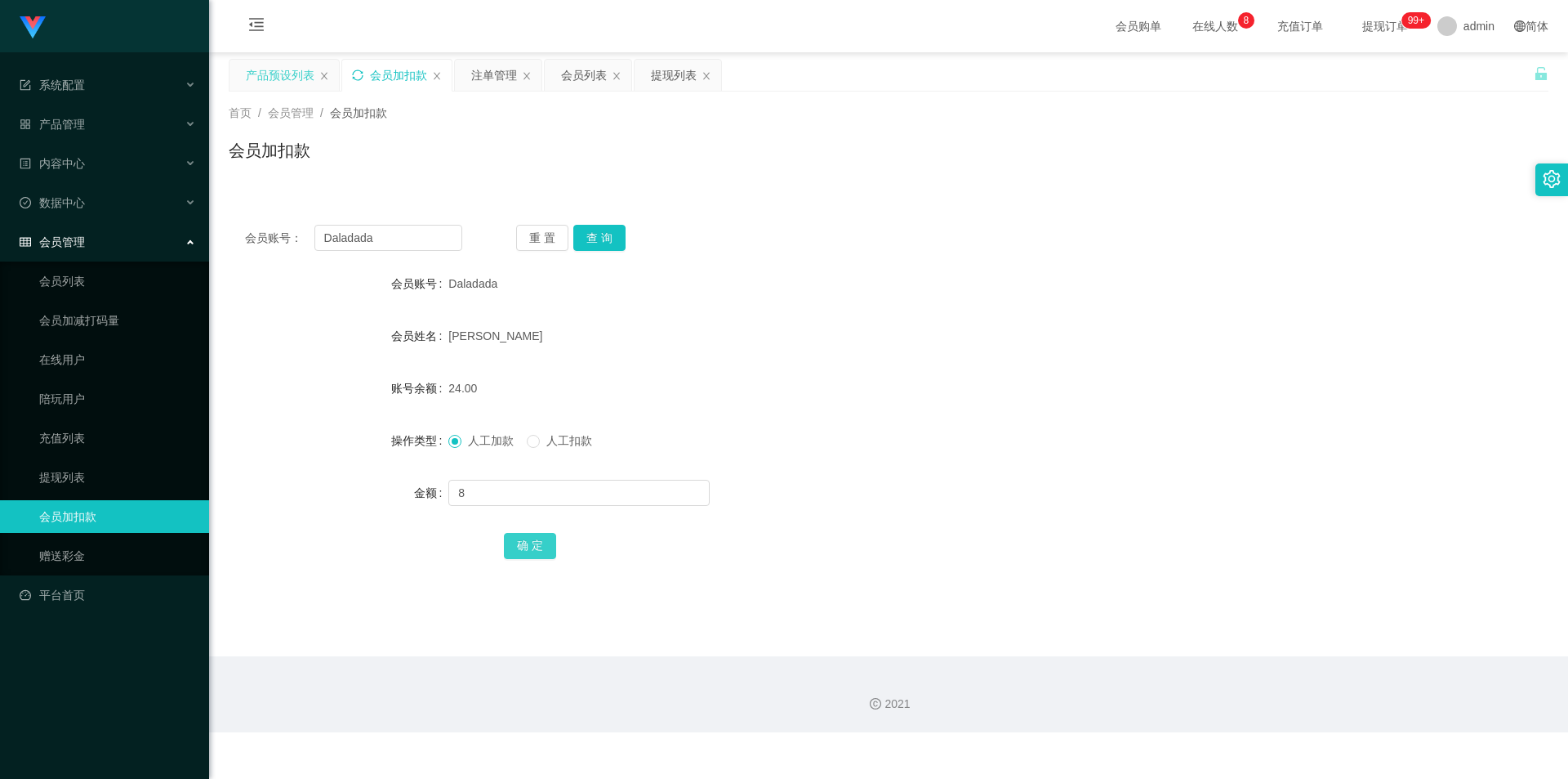
click at [512, 543] on button "确 定" at bounding box center [530, 545] width 52 height 26
drag, startPoint x: 1150, startPoint y: 332, endPoint x: 1567, endPoint y: 55, distance: 500.6
click at [1222, 313] on form "会员账号 Daladada 会员姓名 [PERSON_NAME] 账号余额 32.00 操作类型 人工加款 人工扣款 金额 确 定" at bounding box center [888, 414] width 1320 height 294
click at [586, 239] on button "查 询" at bounding box center [599, 237] width 52 height 26
click at [1089, 205] on div "会员账号： Daladada 重 置 查 询 会员账号 Daladada 会员姓名 [PERSON_NAME] 账号余额 32.00 操作类型 人工加款 人工…" at bounding box center [888, 393] width 1320 height 409
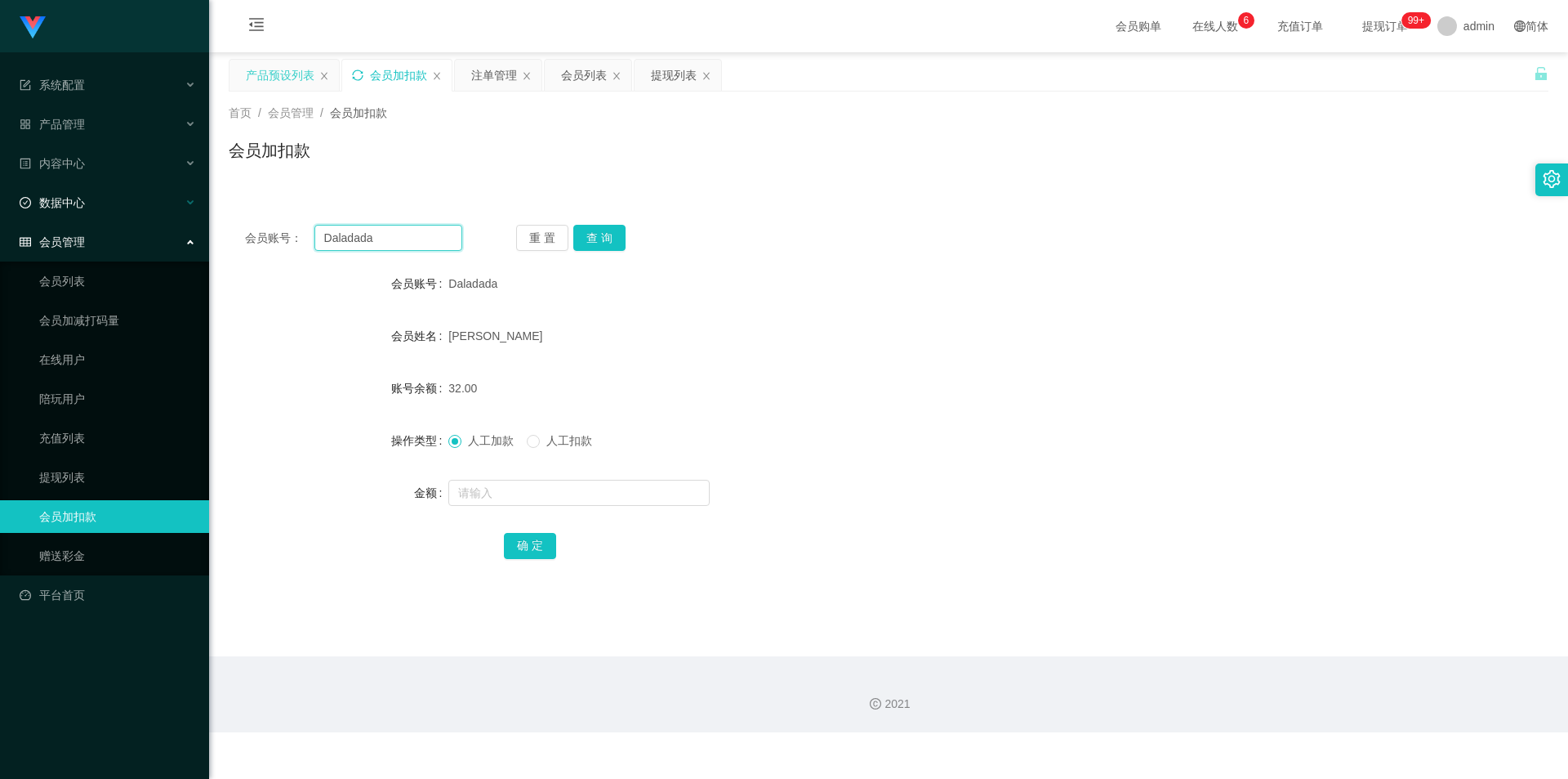
paste input "97697785"
drag, startPoint x: 420, startPoint y: 236, endPoint x: 0, endPoint y: 200, distance: 421.5
click at [0, 200] on section "系统配置 产品管理 产品列表 产品预设列表 开奖记录 注单管理 即时注单 内容中心 站内信 公告列表 活动列表 数据中心 员工统计 团队统计 会员管理 会员列…" at bounding box center [784, 366] width 1568 height 732
type input "97697785"
click at [592, 240] on button "查 询" at bounding box center [599, 237] width 52 height 26
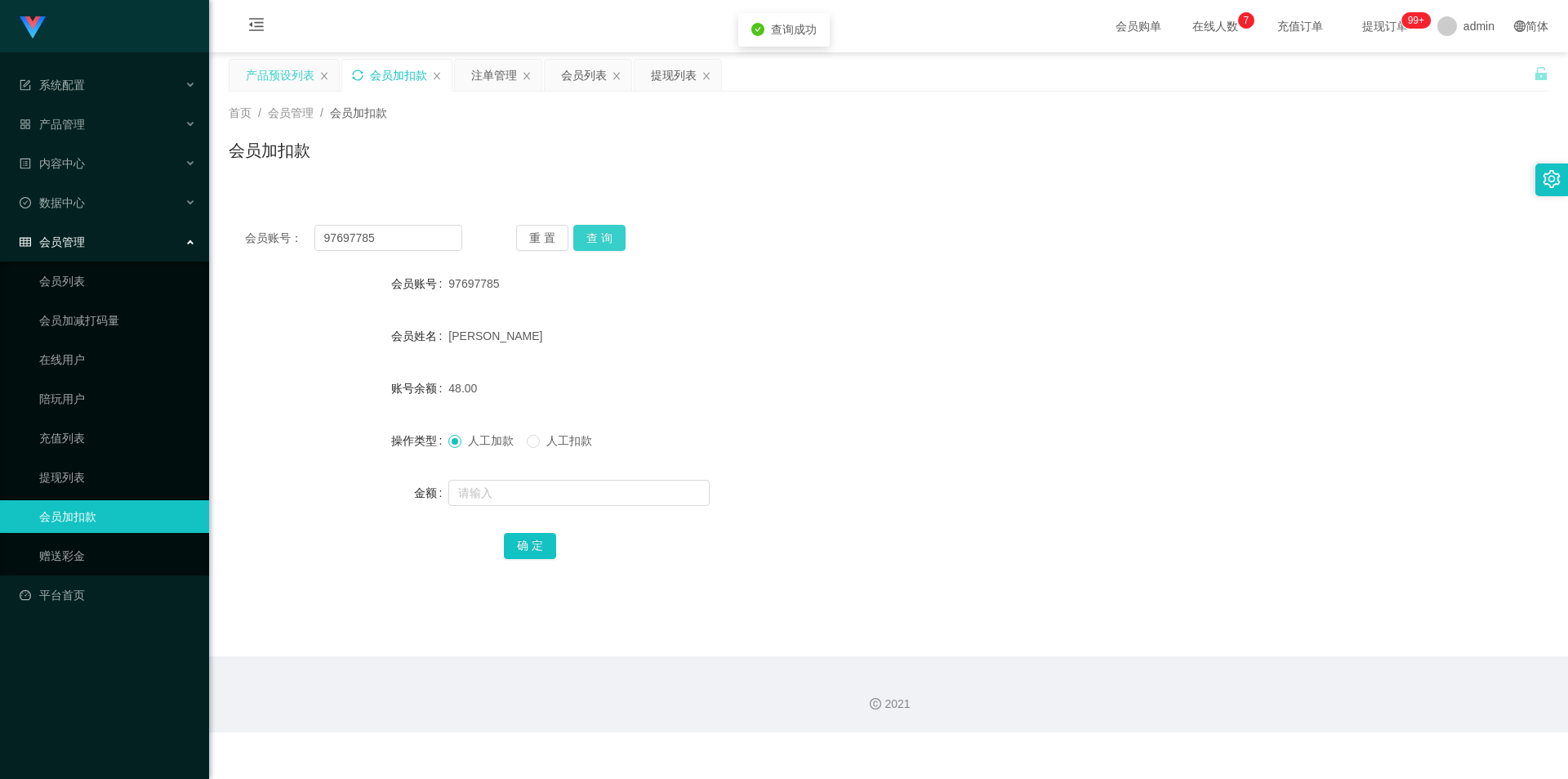
click at [592, 240] on button "查 询" at bounding box center [599, 237] width 52 height 26
click at [490, 490] on input "text" at bounding box center [579, 492] width 262 height 26
type input "8"
click at [498, 489] on input "text" at bounding box center [579, 492] width 262 height 26
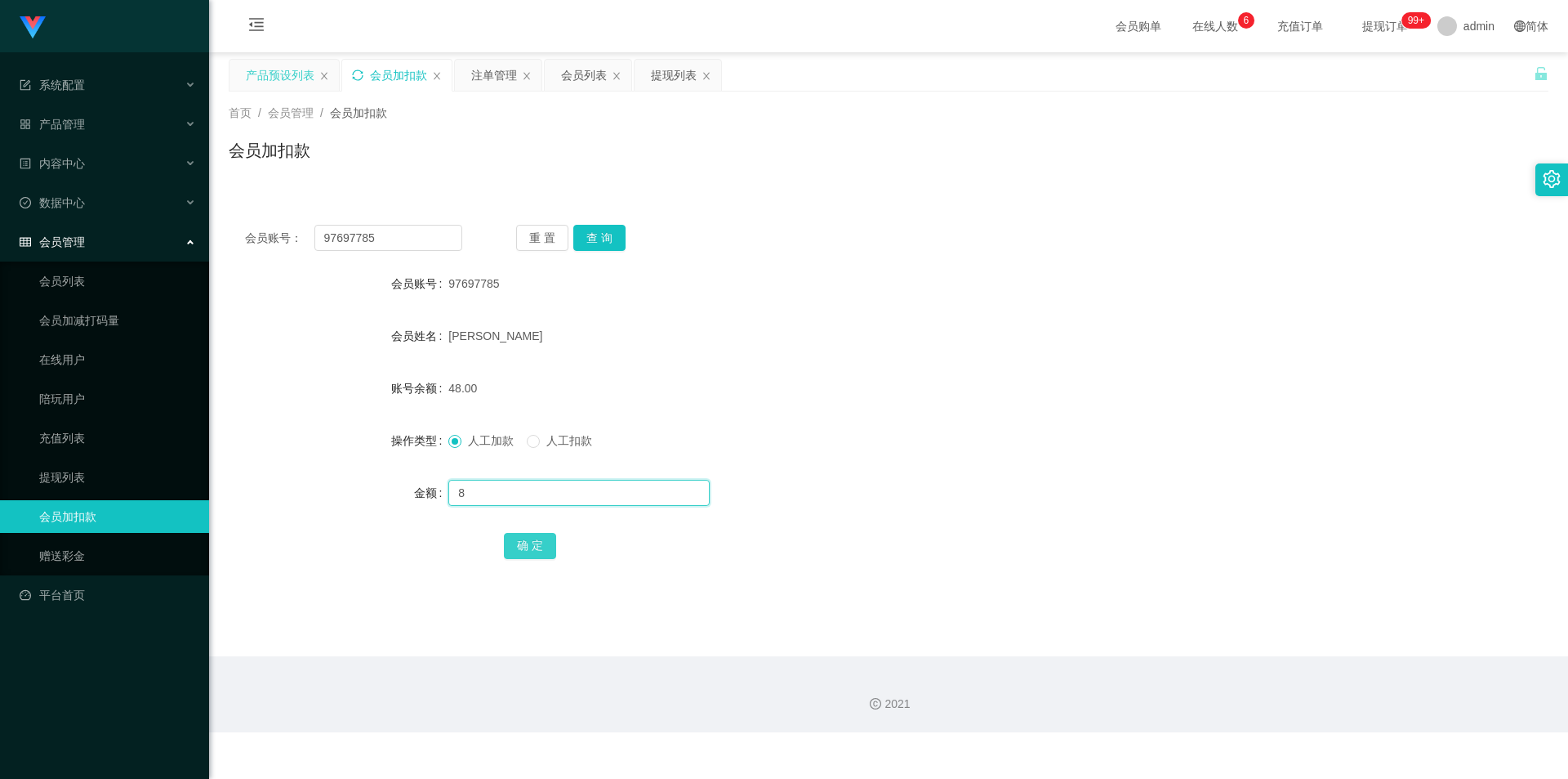
type input "8"
click at [530, 543] on button "确 定" at bounding box center [530, 545] width 52 height 26
click at [899, 410] on form "会员账号 97697785 会员姓名 [PERSON_NAME] 账号余额 56.00 操作类型 人工加款 人工扣款 金额 确 定" at bounding box center [888, 414] width 1320 height 294
click at [466, 499] on input "text" at bounding box center [579, 492] width 262 height 26
type input "8"
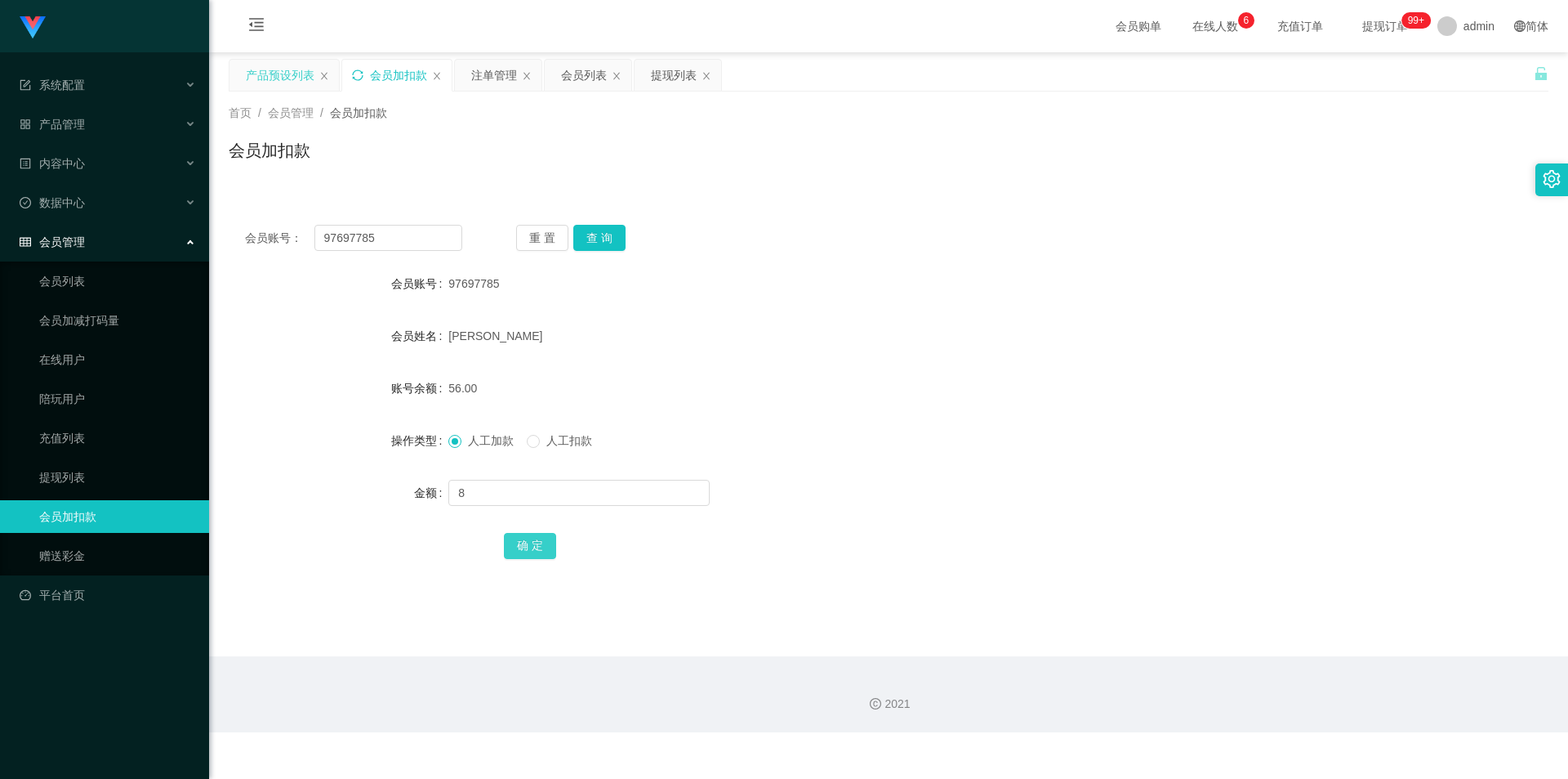
click at [519, 541] on button "确 定" at bounding box center [530, 545] width 52 height 26
drag, startPoint x: 1135, startPoint y: 394, endPoint x: 1172, endPoint y: 289, distance: 111.3
click at [1138, 384] on div "64.00" at bounding box center [834, 388] width 770 height 32
click at [495, 78] on div "注单管理" at bounding box center [493, 75] width 46 height 31
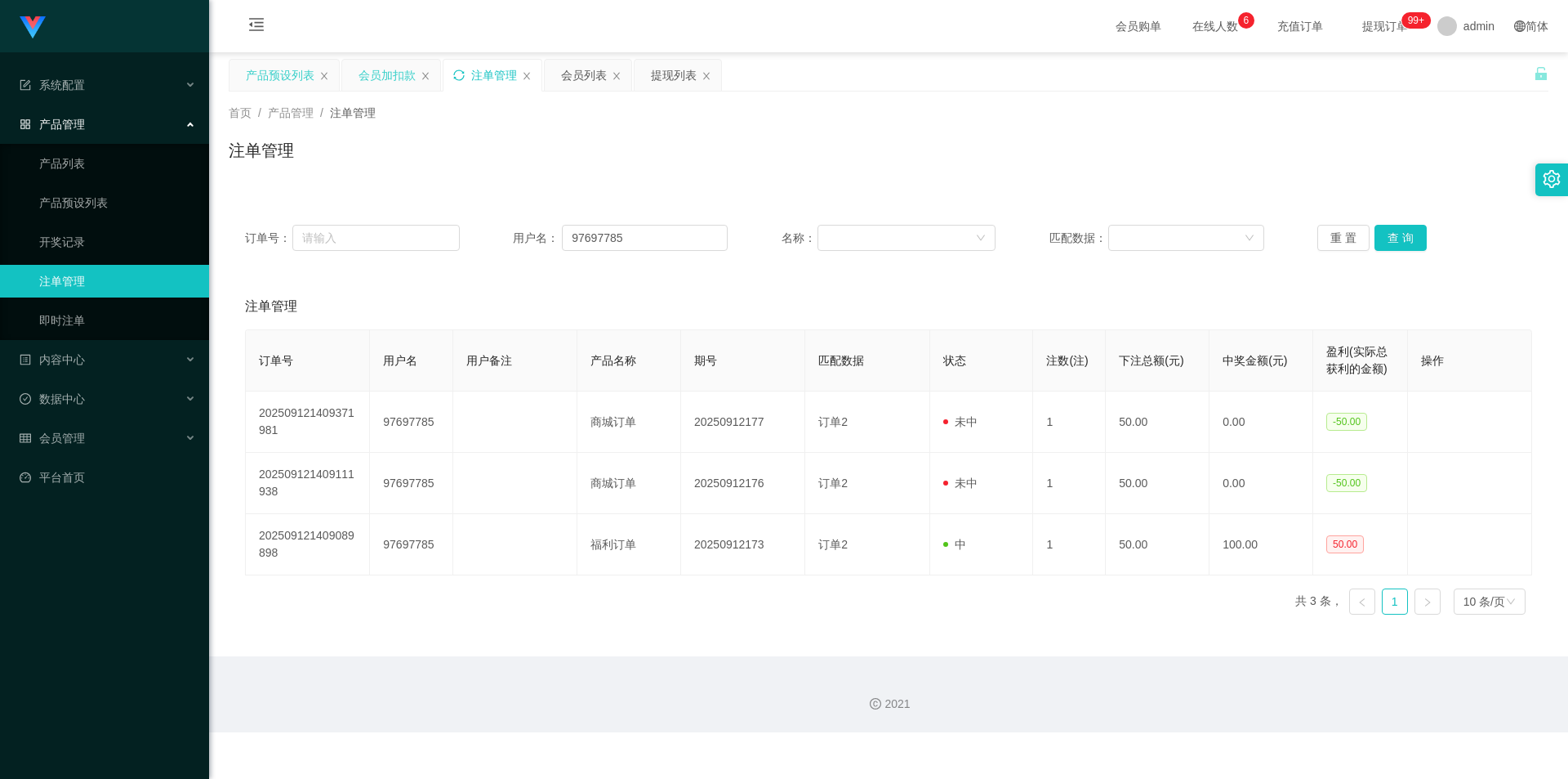
click at [405, 88] on div "会员加扣款" at bounding box center [386, 75] width 57 height 31
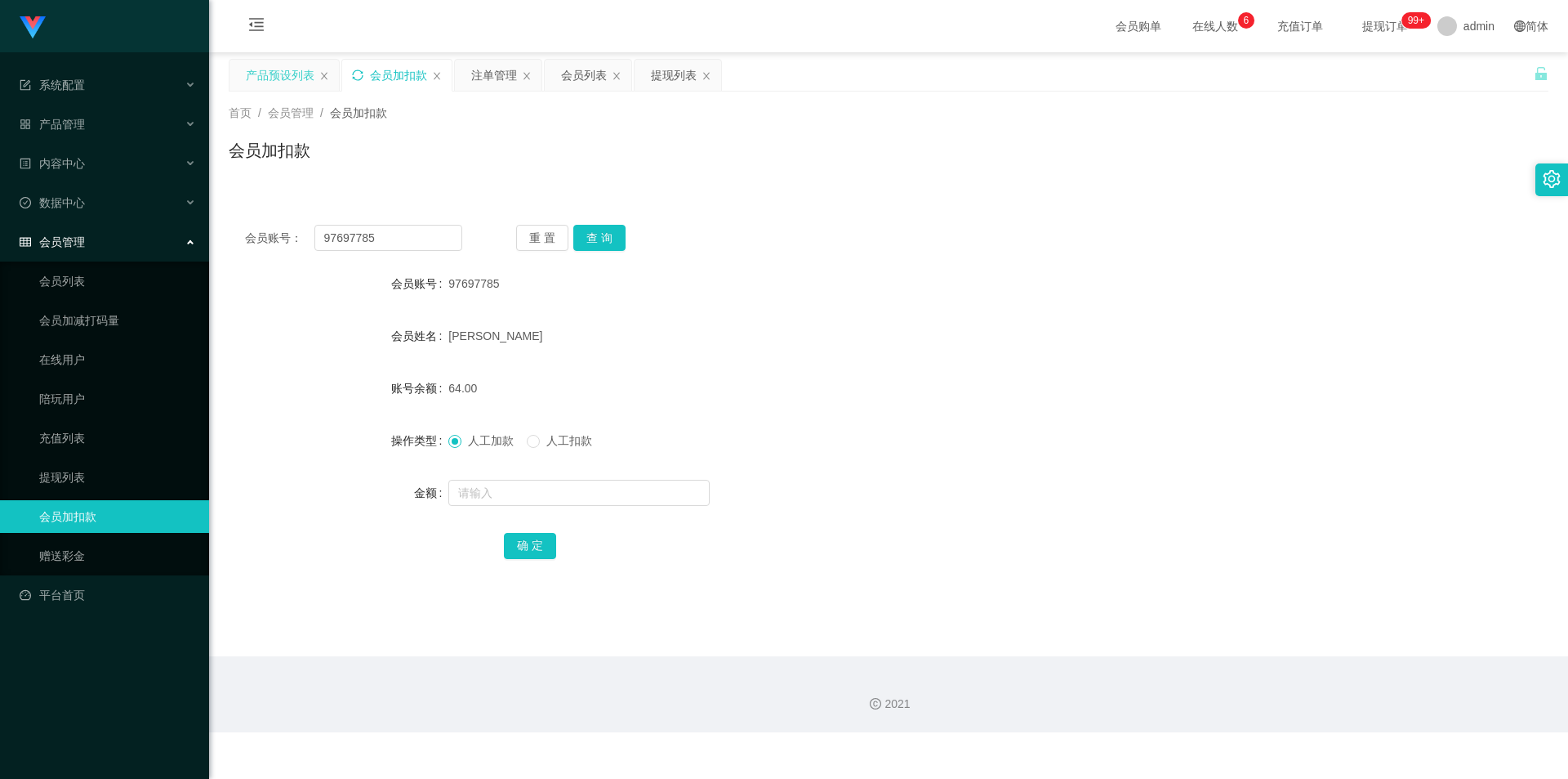
click at [756, 292] on div "97697785" at bounding box center [834, 283] width 770 height 32
drag, startPoint x: 378, startPoint y: 232, endPoint x: 23, endPoint y: 153, distance: 363.7
click at [0, 159] on section "系统配置 产品管理 产品列表 产品预设列表 开奖记录 注单管理 即时注单 内容中心 站内信 公告列表 活动列表 数据中心 员工统计 团队统计 会员管理 会员列…" at bounding box center [784, 366] width 1568 height 732
paste input "Daladada"
type input "Daladada"
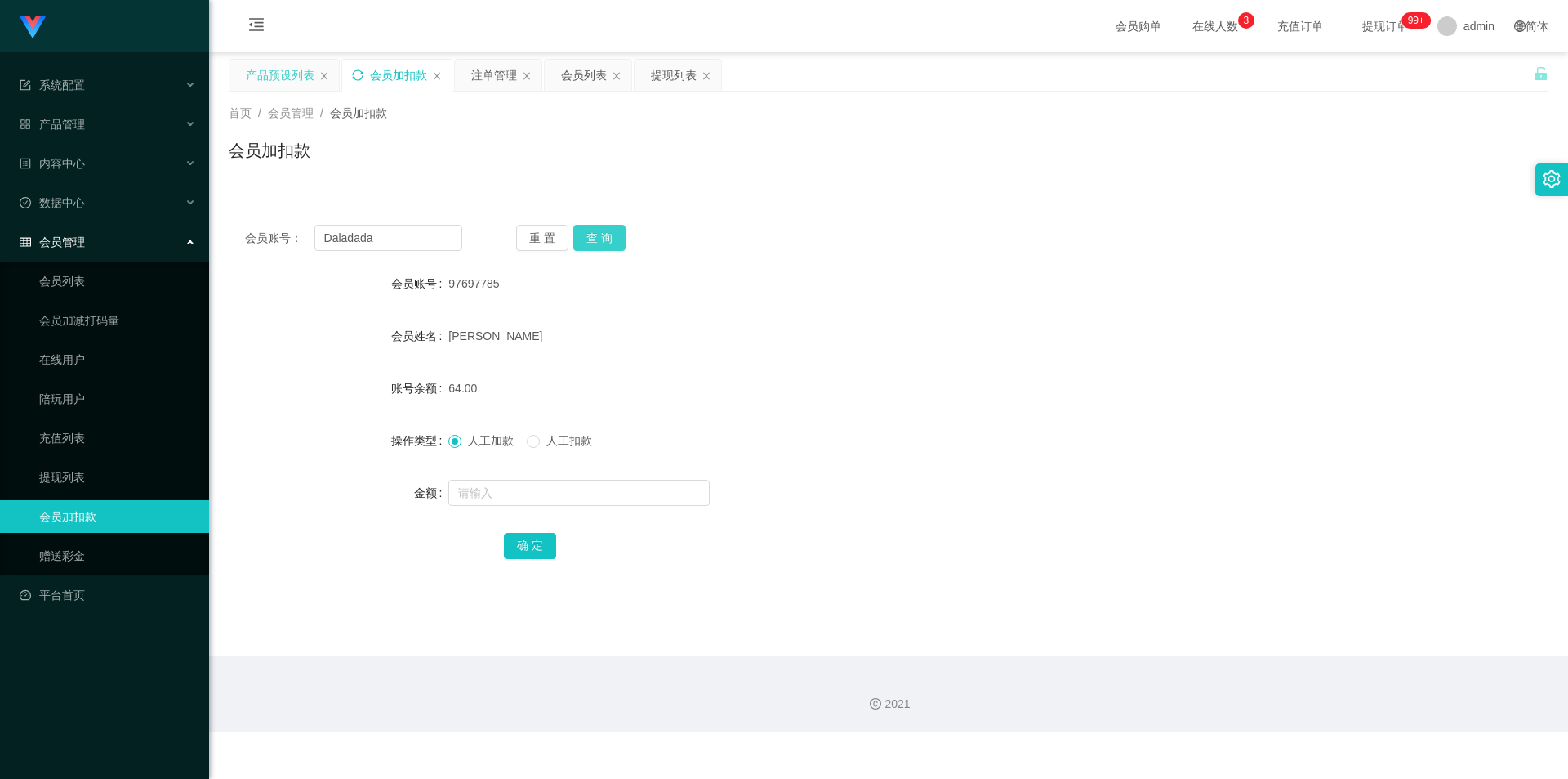
click at [590, 240] on button "查 询" at bounding box center [599, 237] width 52 height 26
click at [588, 240] on button "查 询" at bounding box center [599, 237] width 52 height 26
drag, startPoint x: 1166, startPoint y: 264, endPoint x: 1277, endPoint y: 155, distance: 155.6
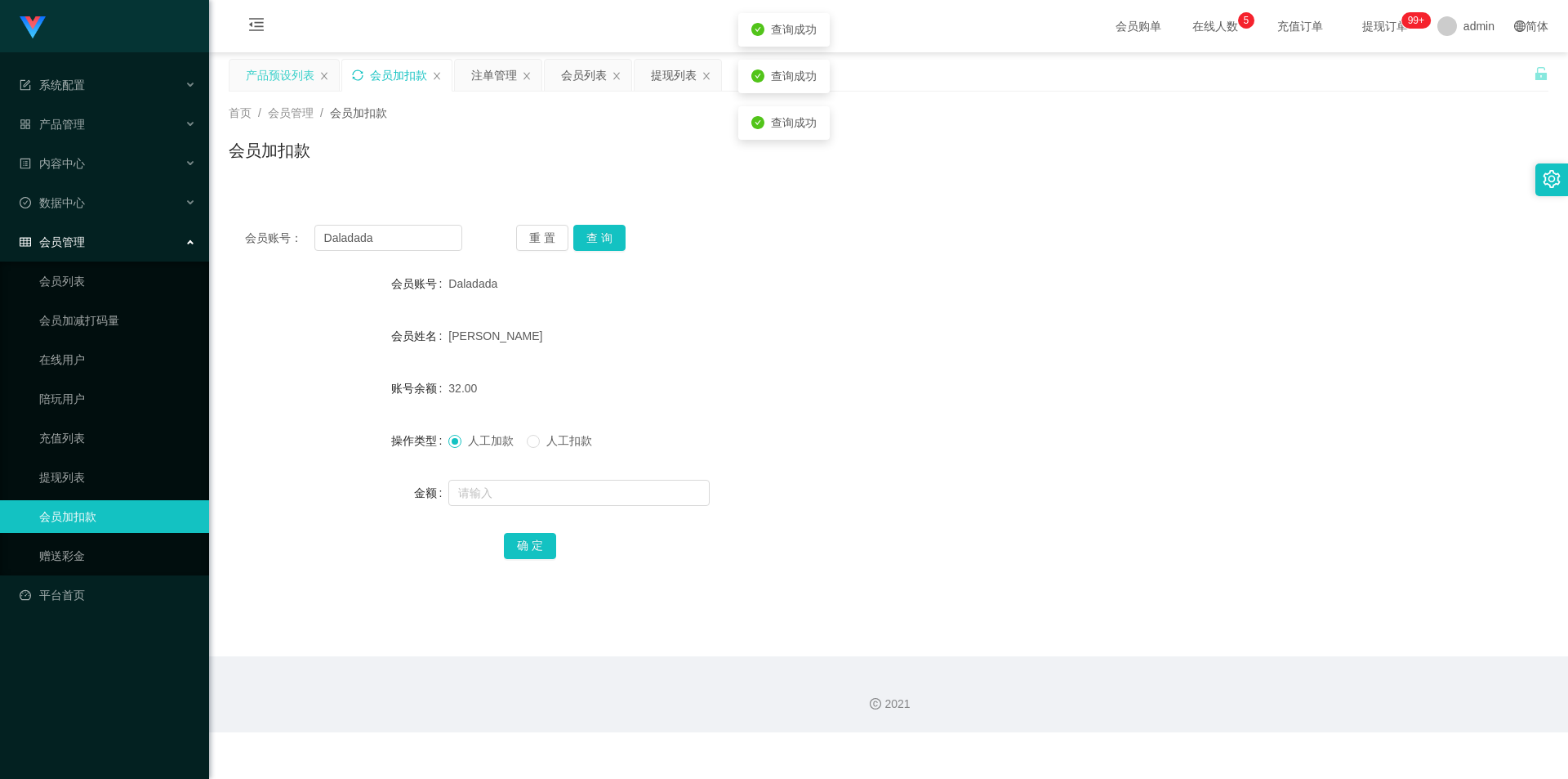
click at [1182, 259] on div "会员账号： Daladada 重 置 查 询 会员账号 Daladada 会员姓名 [PERSON_NAME] 账号余额 32.00 操作类型 人工加款 人工…" at bounding box center [888, 403] width 1320 height 389
click at [602, 236] on button "查 询" at bounding box center [599, 237] width 52 height 26
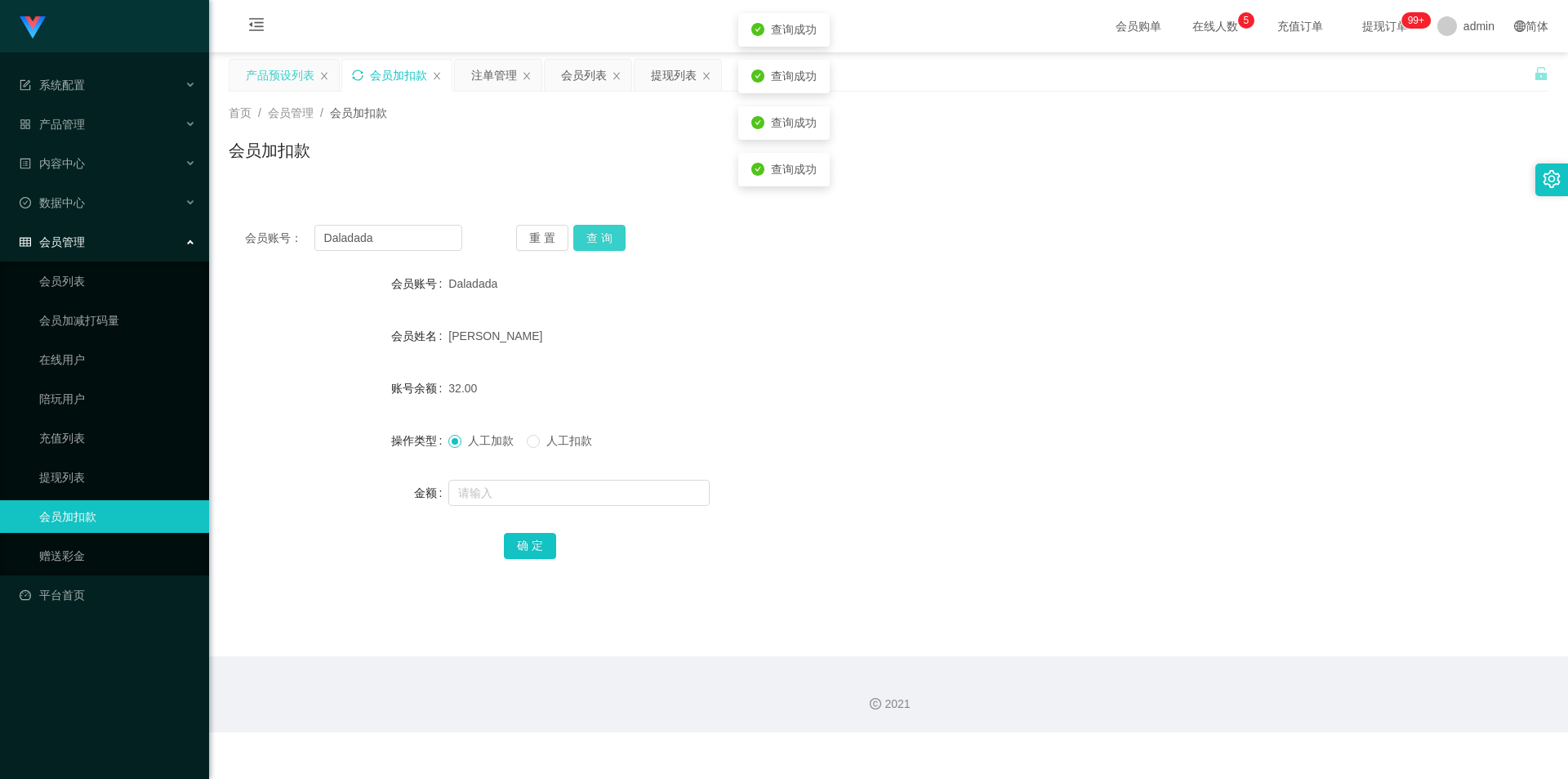
click at [602, 236] on button "查 询" at bounding box center [599, 237] width 52 height 26
click at [602, 244] on div "重 置 查 询" at bounding box center [624, 237] width 217 height 26
click at [1241, 268] on div "会员账号 [PERSON_NAME]" at bounding box center [888, 283] width 1320 height 32
click at [657, 77] on div "提现列表" at bounding box center [673, 75] width 46 height 31
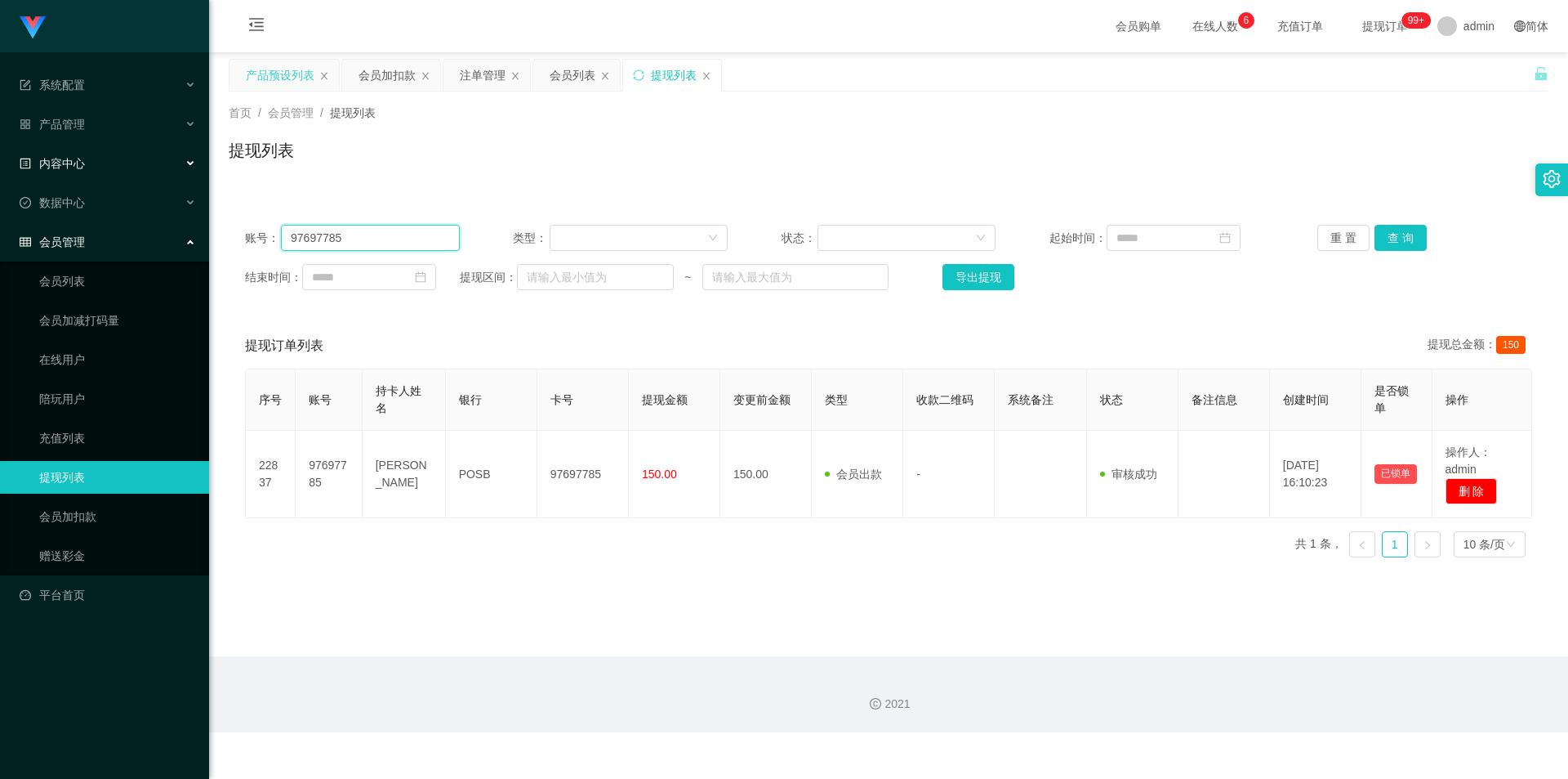
drag, startPoint x: 446, startPoint y: 230, endPoint x: 0, endPoint y: 176, distance: 449.3
click at [0, 176] on section "系统配置 产品管理 产品列表 产品预设列表 开奖记录 注单管理 即时注单 内容中心 站内信 公告列表 活动列表 数据中心 员工统计 团队统计 会员管理 会员列…" at bounding box center [784, 366] width 1568 height 732
click at [1388, 236] on button "查 询" at bounding box center [1400, 237] width 52 height 26
click at [1461, 125] on div "首页 / 会员管理 / 提现列表 / 提现列表" at bounding box center [888, 140] width 1320 height 71
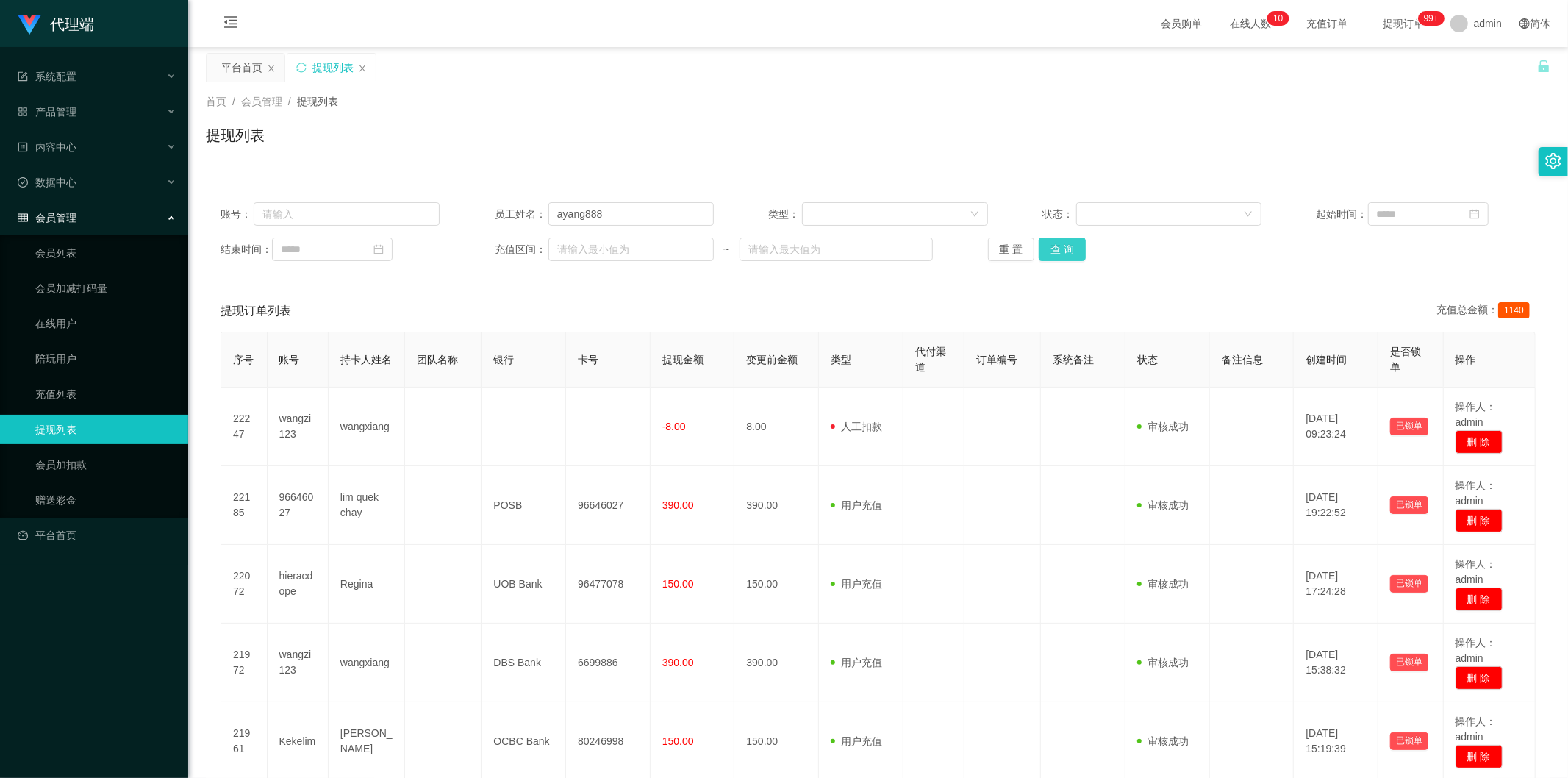
click at [1052, 248] on button "查 询" at bounding box center [1062, 249] width 47 height 24
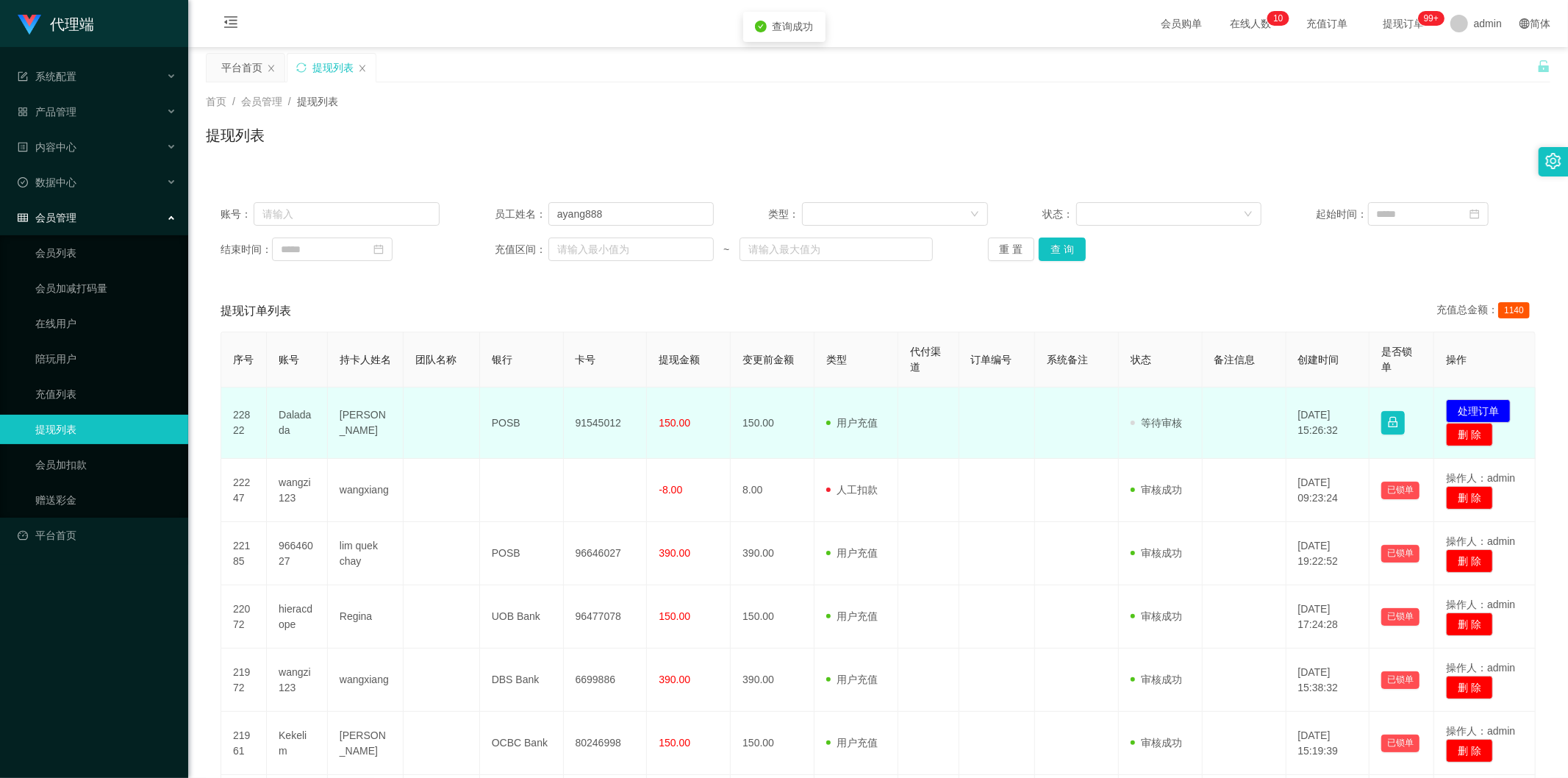
click at [584, 415] on td "91545012" at bounding box center [605, 423] width 84 height 71
copy td "91545012"
click at [1475, 413] on button "处理订单" at bounding box center [1479, 411] width 65 height 24
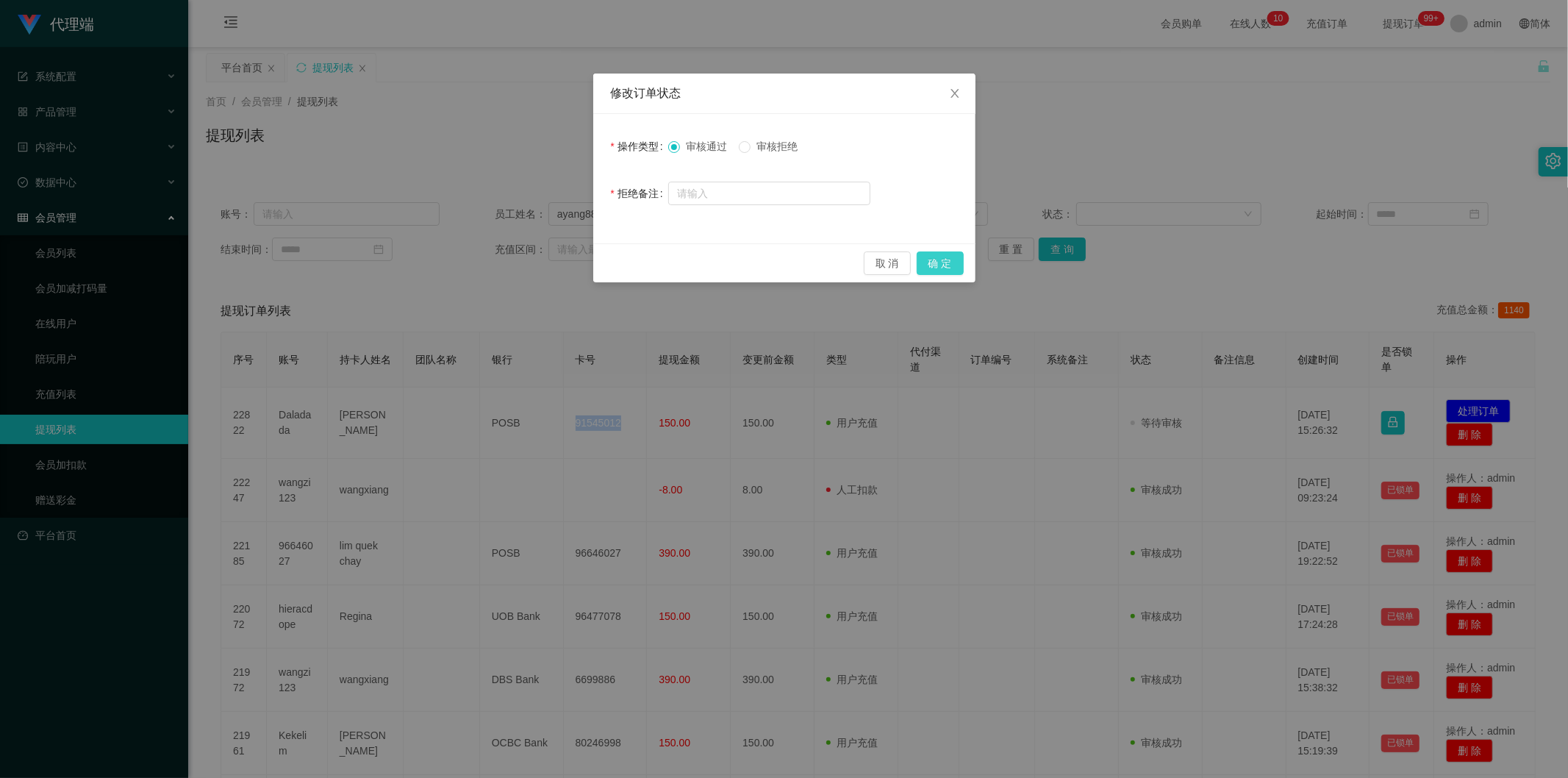
click at [947, 262] on button "确 定" at bounding box center [940, 263] width 47 height 24
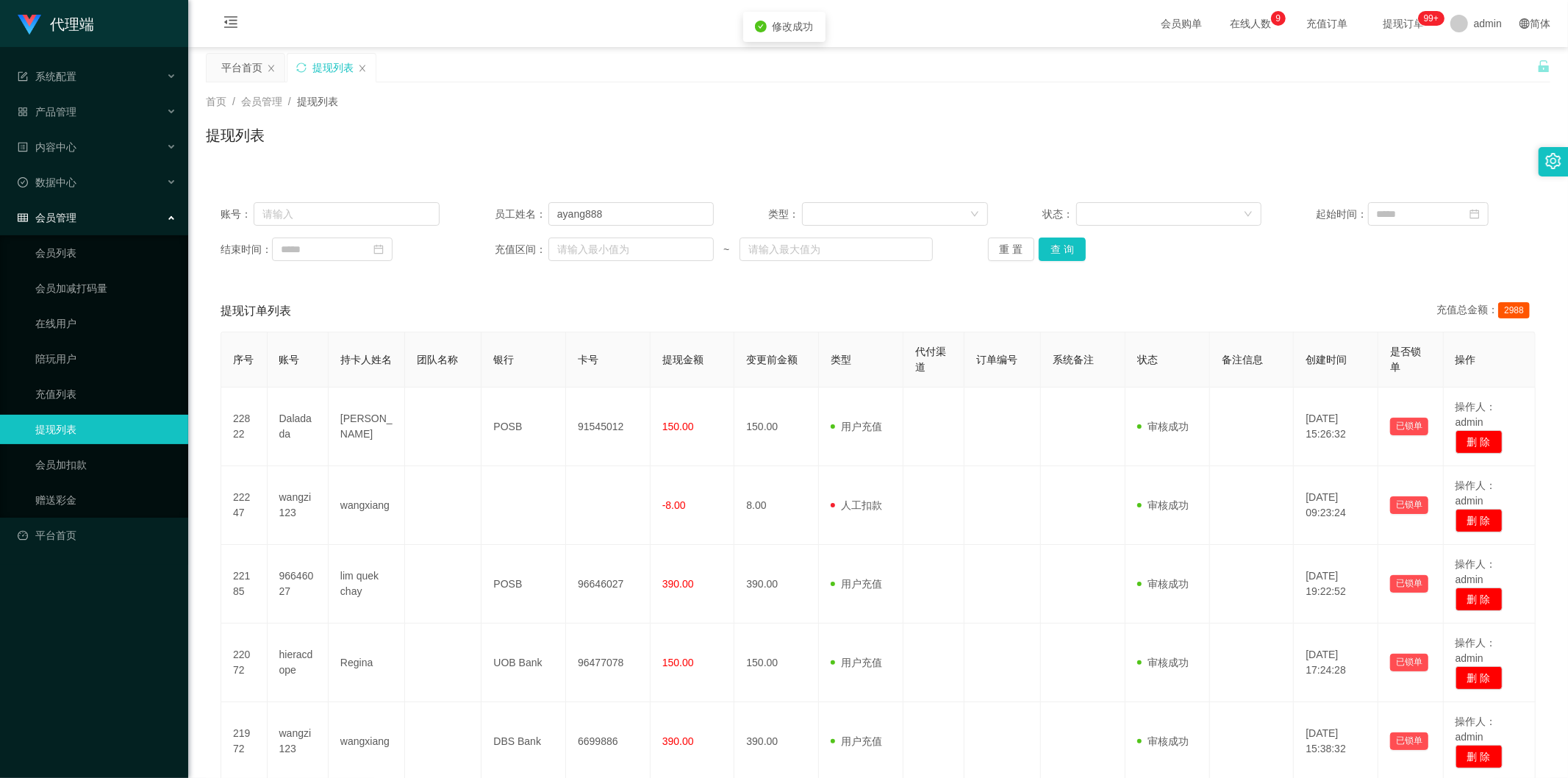
click at [1341, 177] on div "账号： 员工姓名： ayang888 类型： 状态： 起始时间： 结束时间： 充值区间： ~ 重 置 查 询 提现订单列表 充值总金额： 2988 序号 账号…" at bounding box center [878, 698] width 1345 height 1058
click at [1059, 245] on button "查 询" at bounding box center [1062, 249] width 47 height 24
click at [1054, 245] on button "查 询" at bounding box center [1062, 249] width 47 height 24
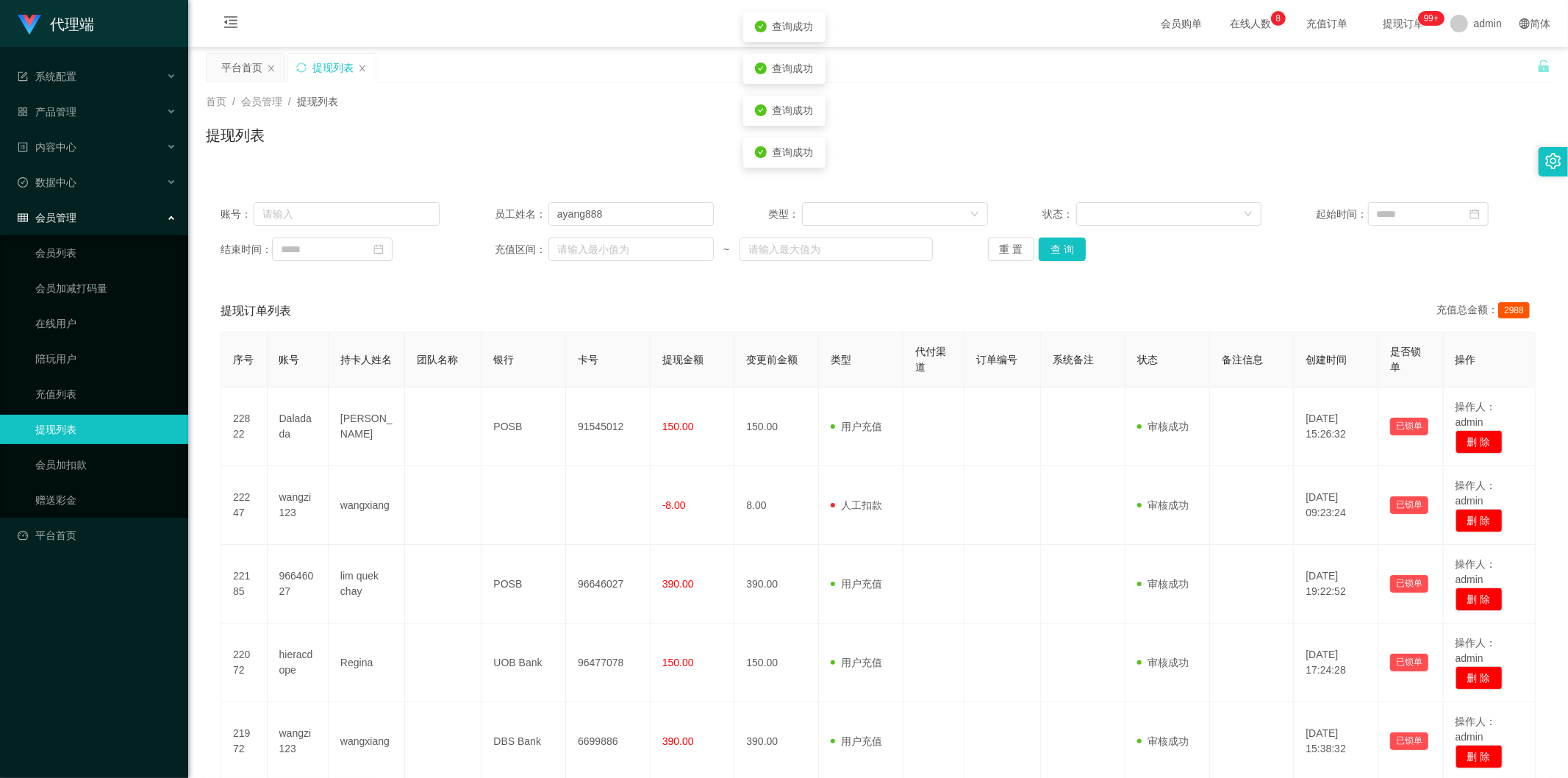
click at [1016, 163] on div "首页 / 会员管理 / 提现列表 / 提现列表" at bounding box center [878, 126] width 1380 height 88
drag, startPoint x: 987, startPoint y: 158, endPoint x: 949, endPoint y: 148, distance: 39.3
click at [987, 158] on div "提现列表" at bounding box center [878, 141] width 1345 height 34
click at [1057, 244] on button "查 询" at bounding box center [1062, 249] width 47 height 24
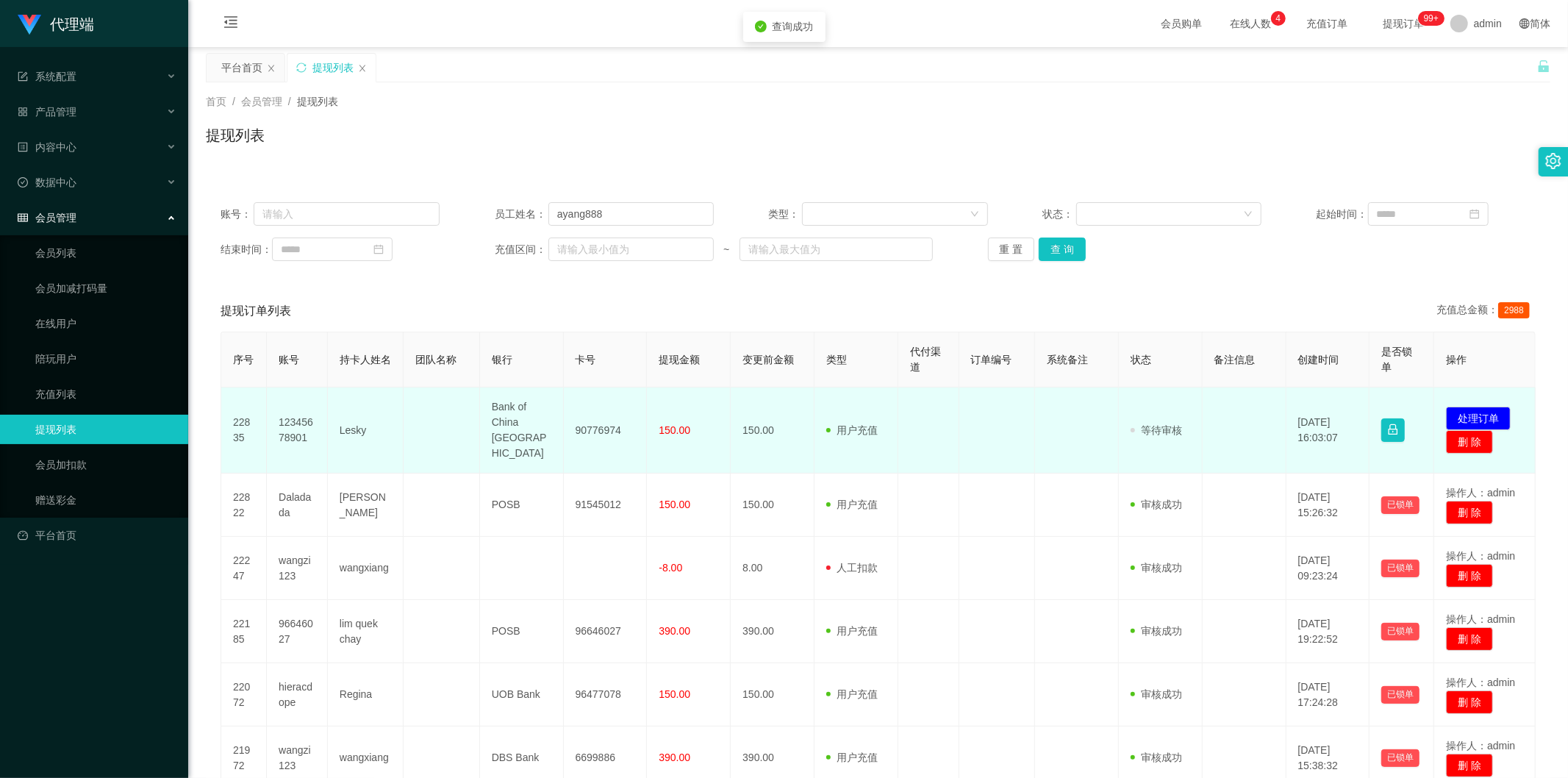
click at [604, 417] on td "90776974" at bounding box center [605, 430] width 84 height 86
copy td "90776974"
click at [1446, 407] on button "处理订单" at bounding box center [1479, 418] width 65 height 24
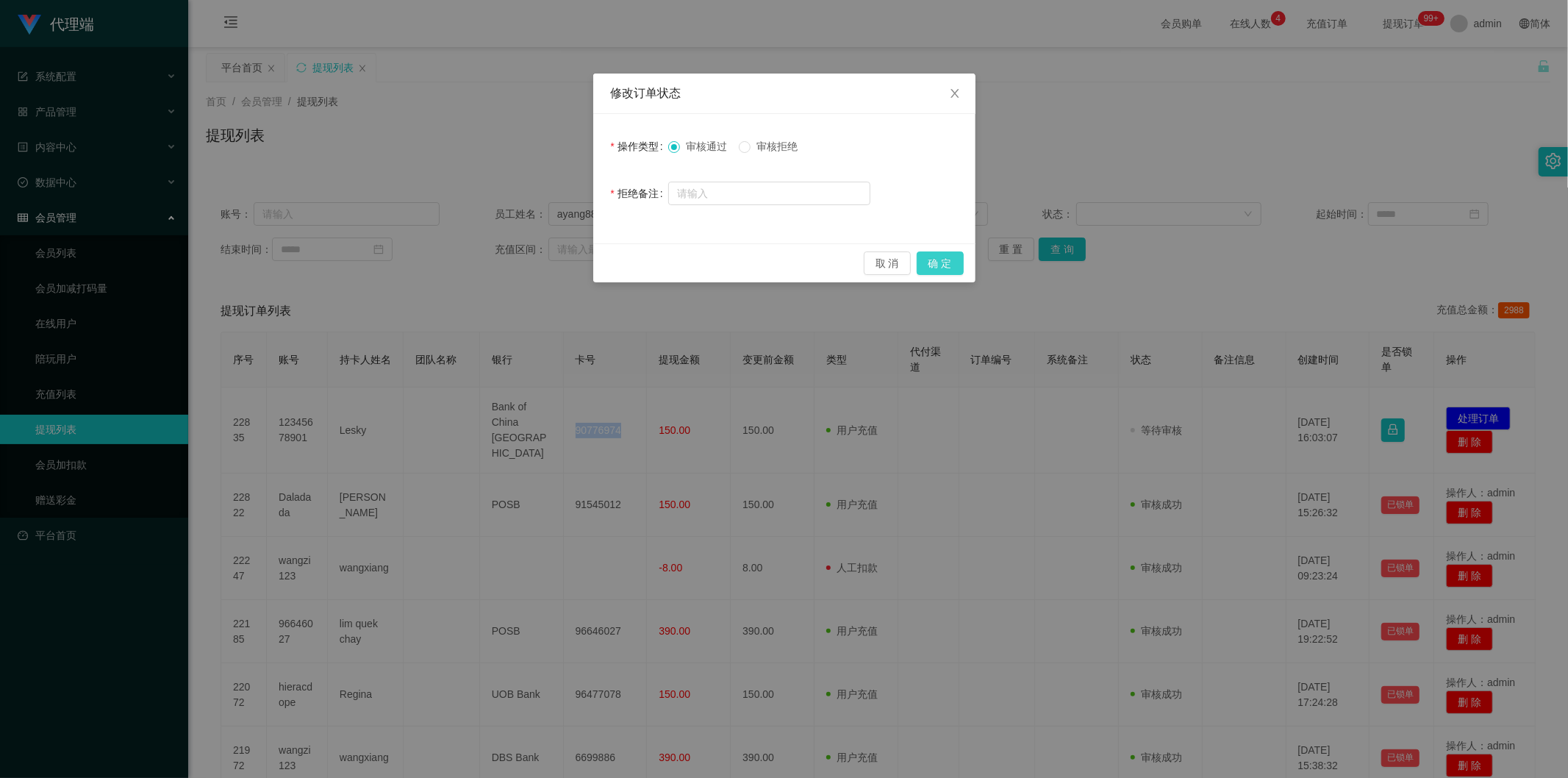
click at [940, 262] on button "确 定" at bounding box center [940, 263] width 47 height 24
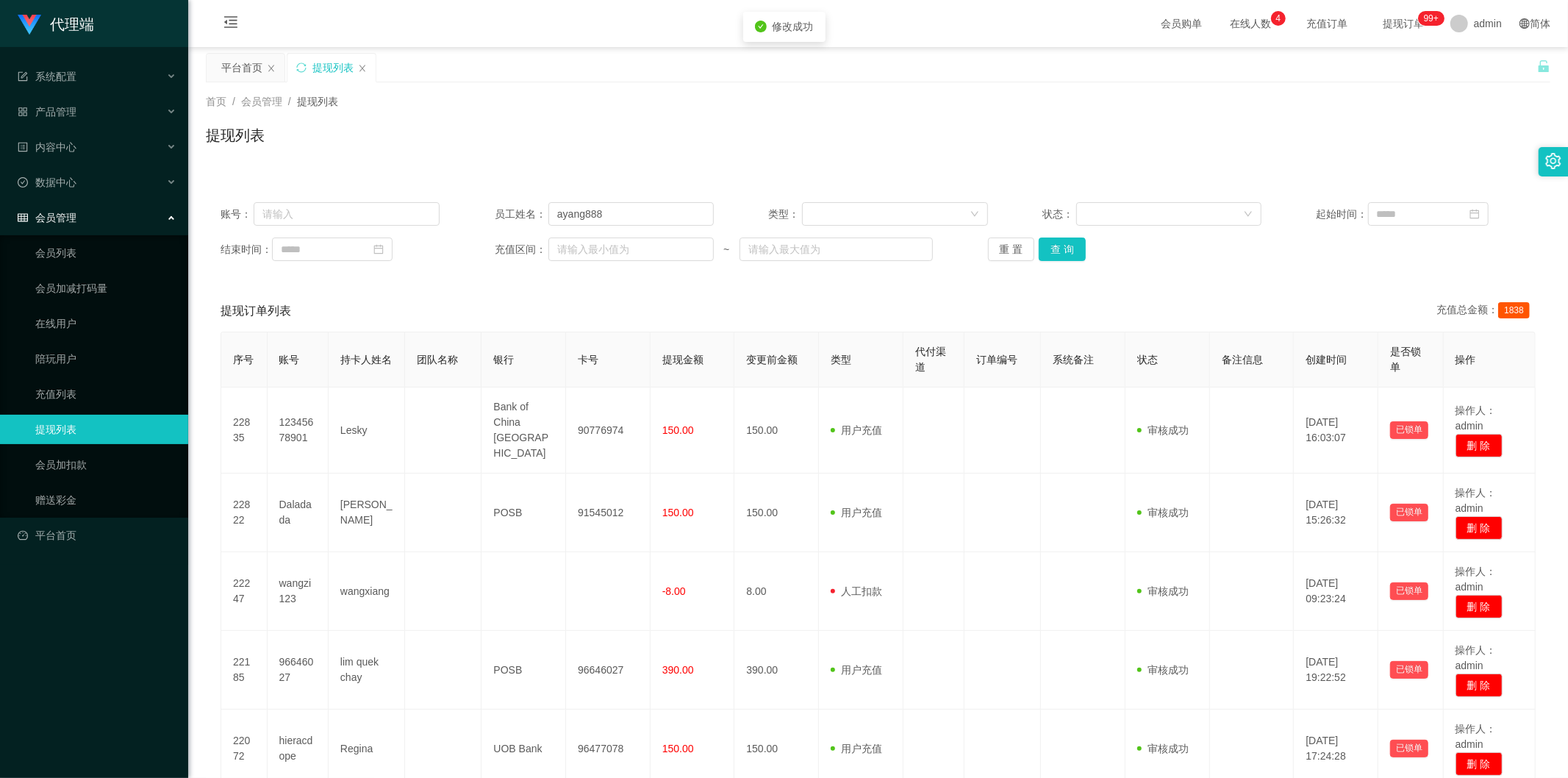
click at [1404, 176] on div "账号： 员工姓名： ayang888 类型： 状态： 起始时间： 结束时间： 充值区间： ~ 重 置 查 询 提现订单列表 充值总金额： 1838 序号 账号…" at bounding box center [878, 698] width 1345 height 1058
click at [765, 147] on div "提现列表" at bounding box center [878, 141] width 1345 height 34
click at [1167, 140] on div "提现列表" at bounding box center [878, 141] width 1345 height 34
click at [1046, 253] on button "查 询" at bounding box center [1062, 249] width 47 height 24
click at [1368, 163] on div "首页 / 会员管理 / 提现列表 / 提现列表" at bounding box center [878, 126] width 1380 height 88
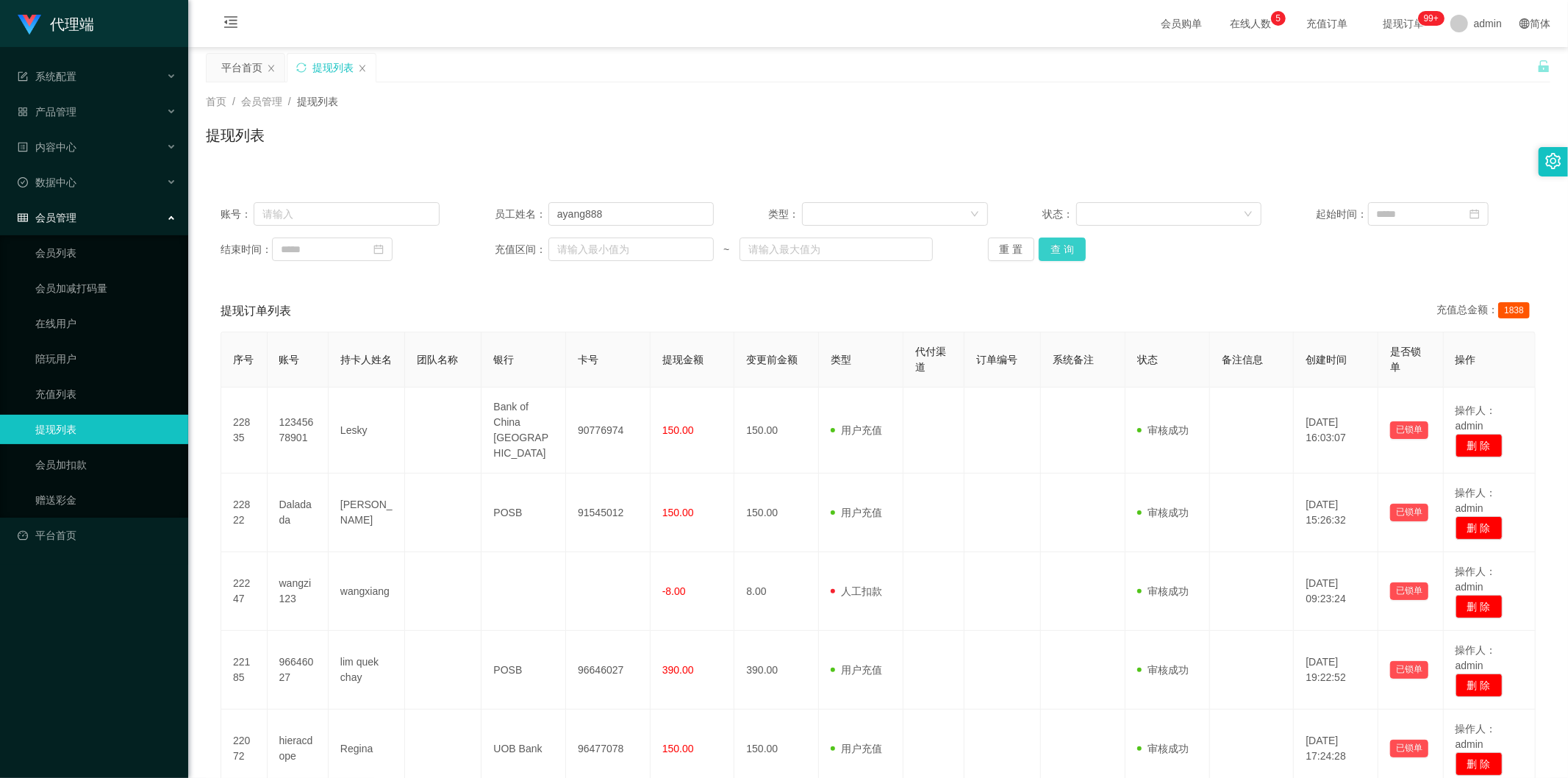
click at [1056, 244] on button "查 询" at bounding box center [1062, 249] width 47 height 24
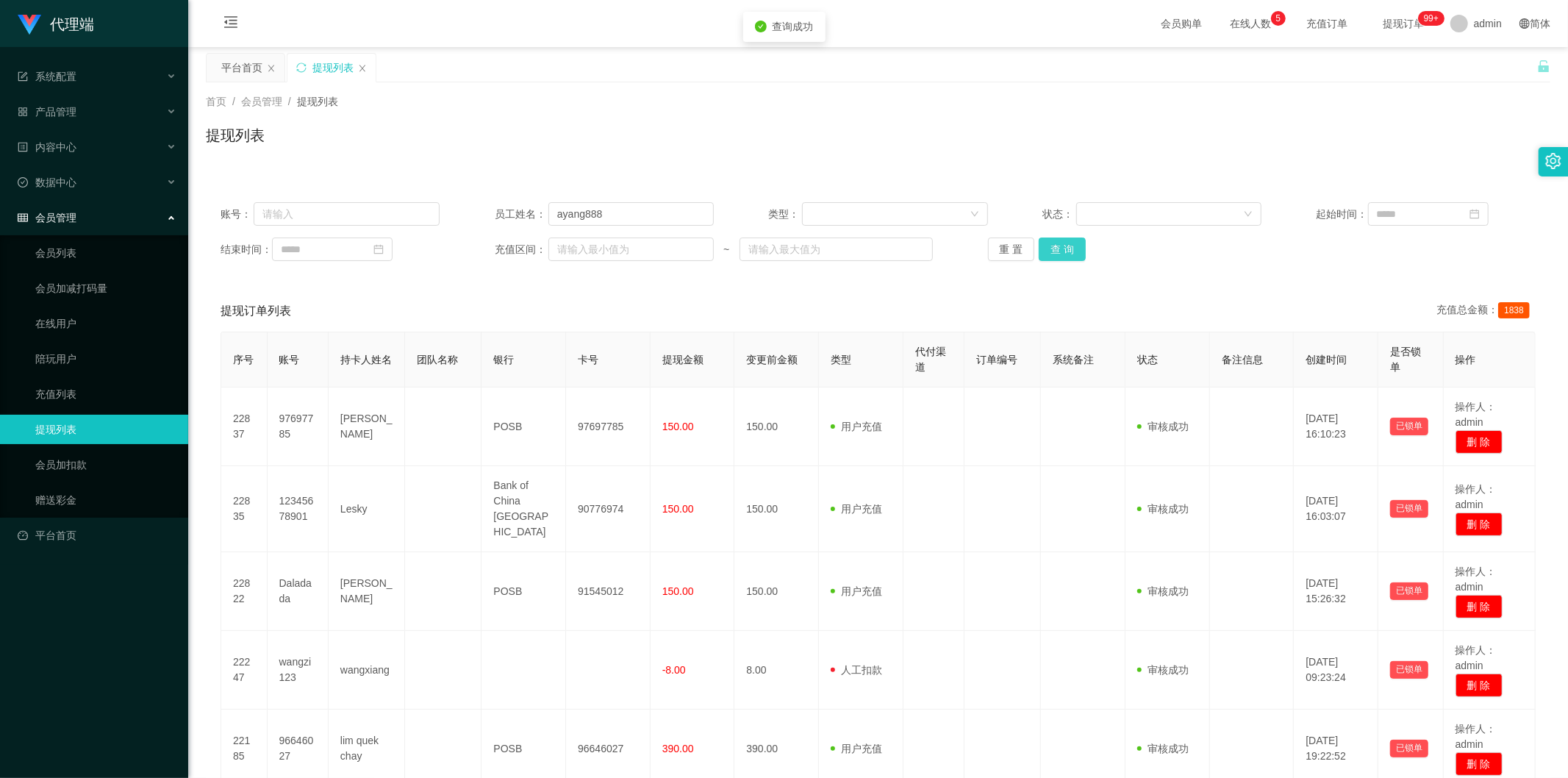
click at [1056, 244] on button "查 询" at bounding box center [1062, 249] width 47 height 24
click at [1366, 118] on div "首页 / 会员管理 / 提现列表 / 提现列表" at bounding box center [878, 126] width 1345 height 64
click at [1048, 245] on button "查 询" at bounding box center [1062, 249] width 47 height 24
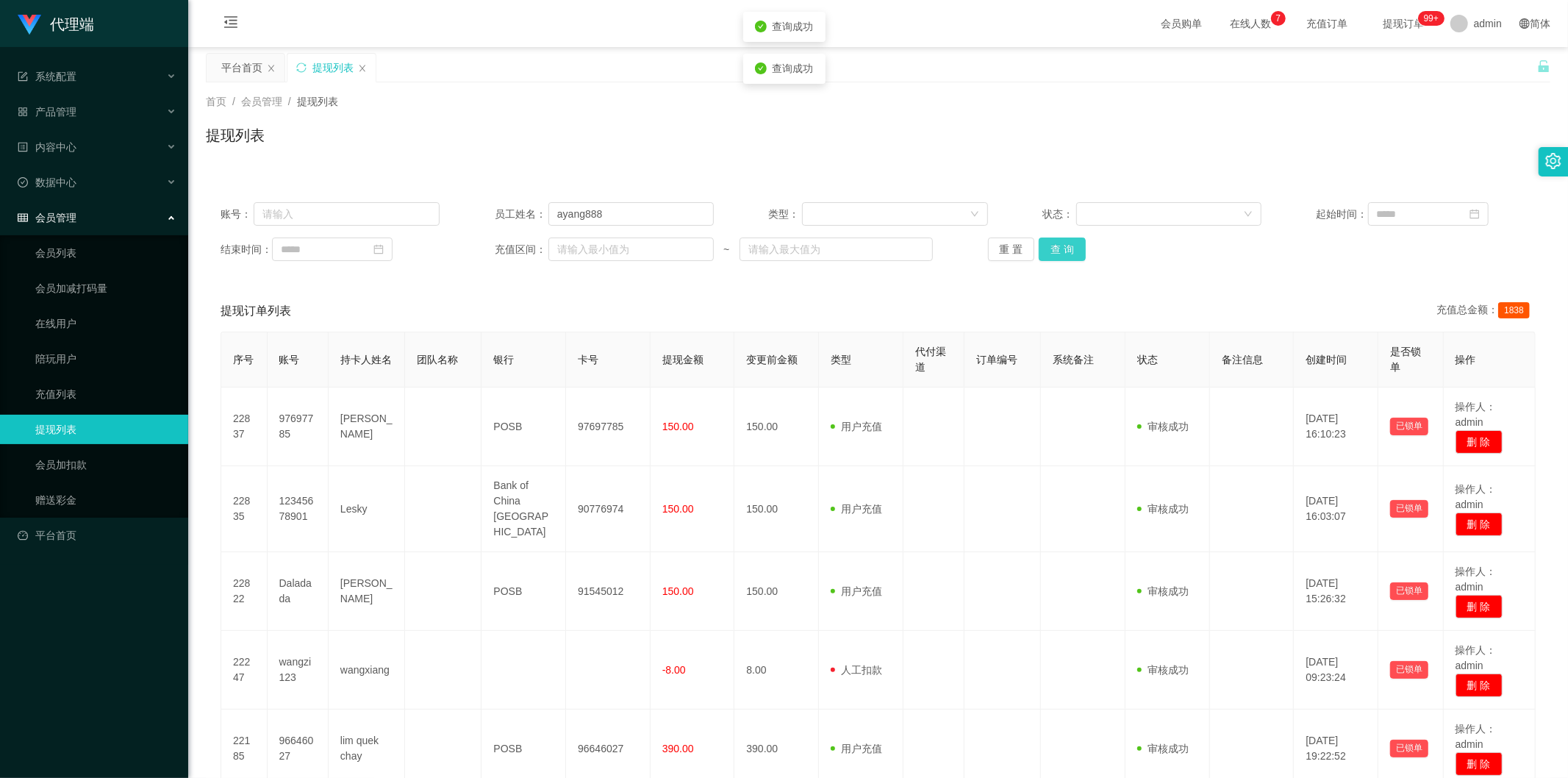
click at [1048, 245] on button "查 询" at bounding box center [1062, 249] width 47 height 24
click at [1230, 136] on div "提现列表" at bounding box center [878, 141] width 1345 height 34
click at [1042, 245] on button "查 询" at bounding box center [1062, 249] width 47 height 24
drag, startPoint x: 632, startPoint y: 214, endPoint x: 0, endPoint y: 166, distance: 633.8
click at [0, 169] on section "代理端 系统配置 产品管理 内容中心 数据中心 会员管理 会员列表 会员加减打码量 在线用户 陪玩用户 充值列表 提现列表 会员加扣款 赠送彩金 平台首页 保…" at bounding box center [784, 648] width 1568 height 1297
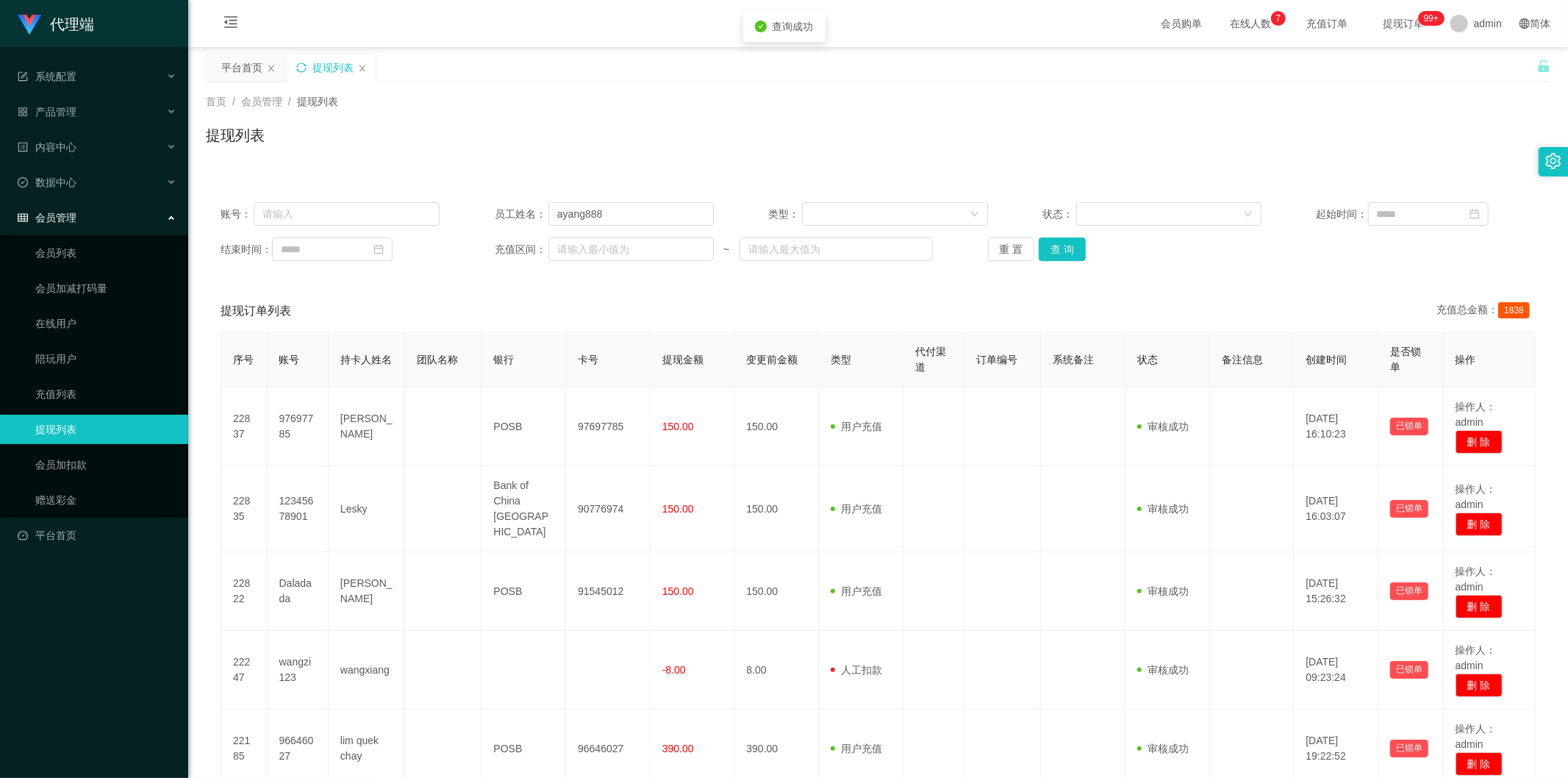
click at [304, 72] on div "提现列表" at bounding box center [331, 67] width 89 height 28
click at [304, 72] on icon "图标: sync" at bounding box center [301, 67] width 11 height 11
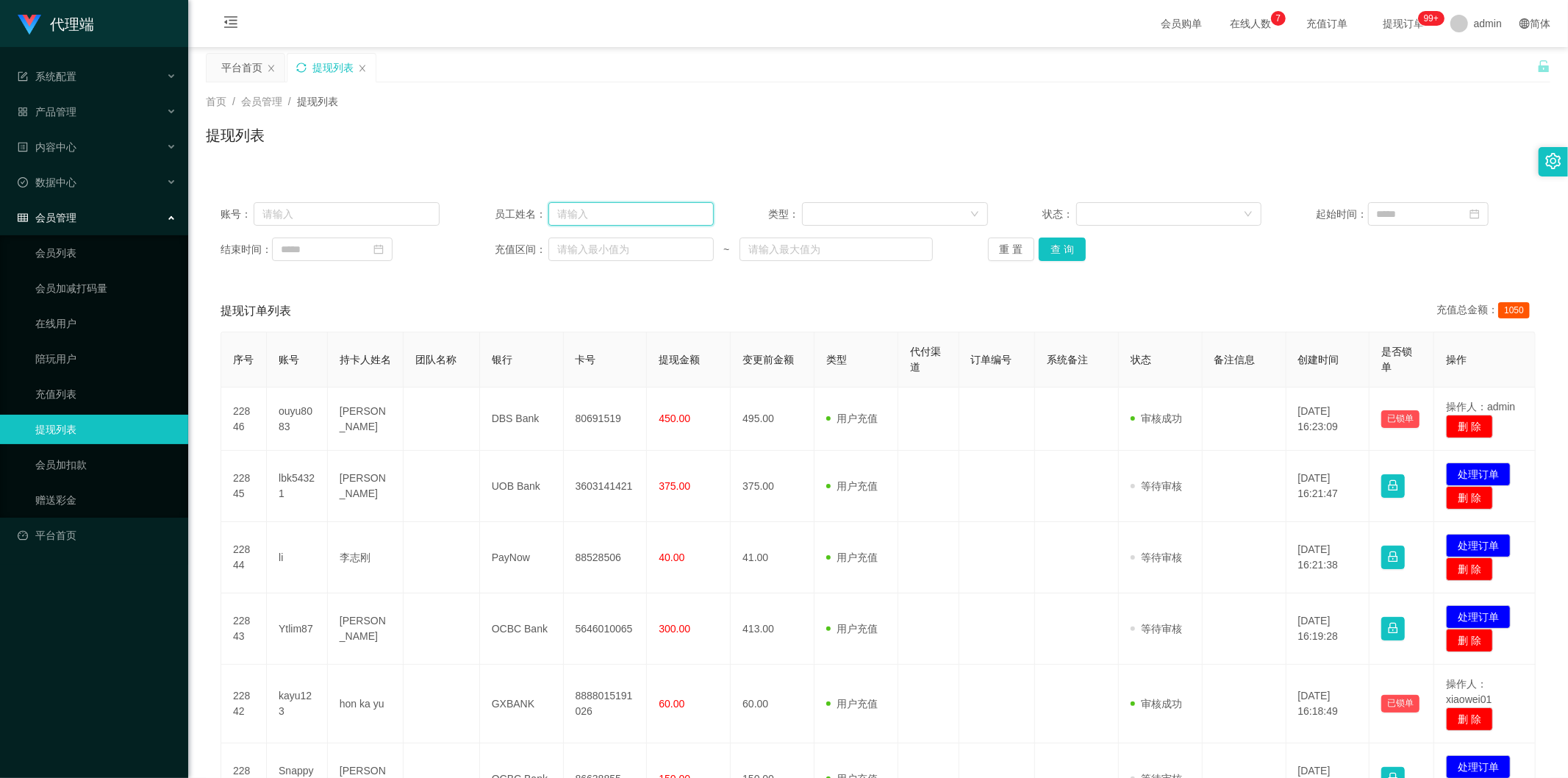
click at [583, 209] on input "text" at bounding box center [631, 214] width 166 height 24
paste input "ayang888"
type input "ayang888"
click at [1062, 248] on button "查 询" at bounding box center [1062, 249] width 47 height 24
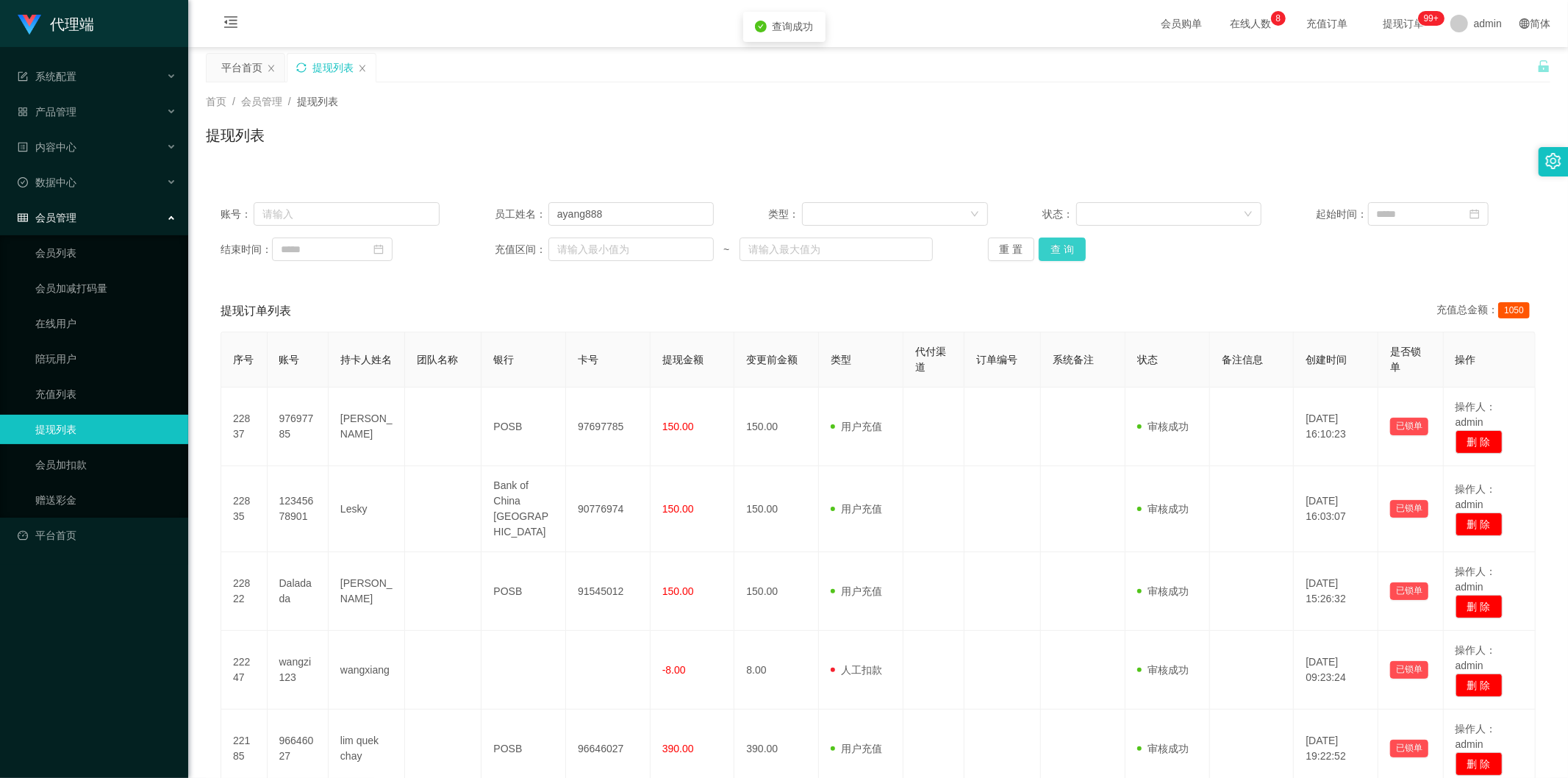
click at [1062, 248] on button "查 询" at bounding box center [1062, 249] width 47 height 24
click at [1365, 149] on div "提现列表" at bounding box center [878, 141] width 1345 height 34
click at [891, 93] on div "首页 / 会员管理 / 提现列表 / 提现列表" at bounding box center [878, 126] width 1380 height 88
click at [1052, 243] on button "查 询" at bounding box center [1062, 249] width 47 height 24
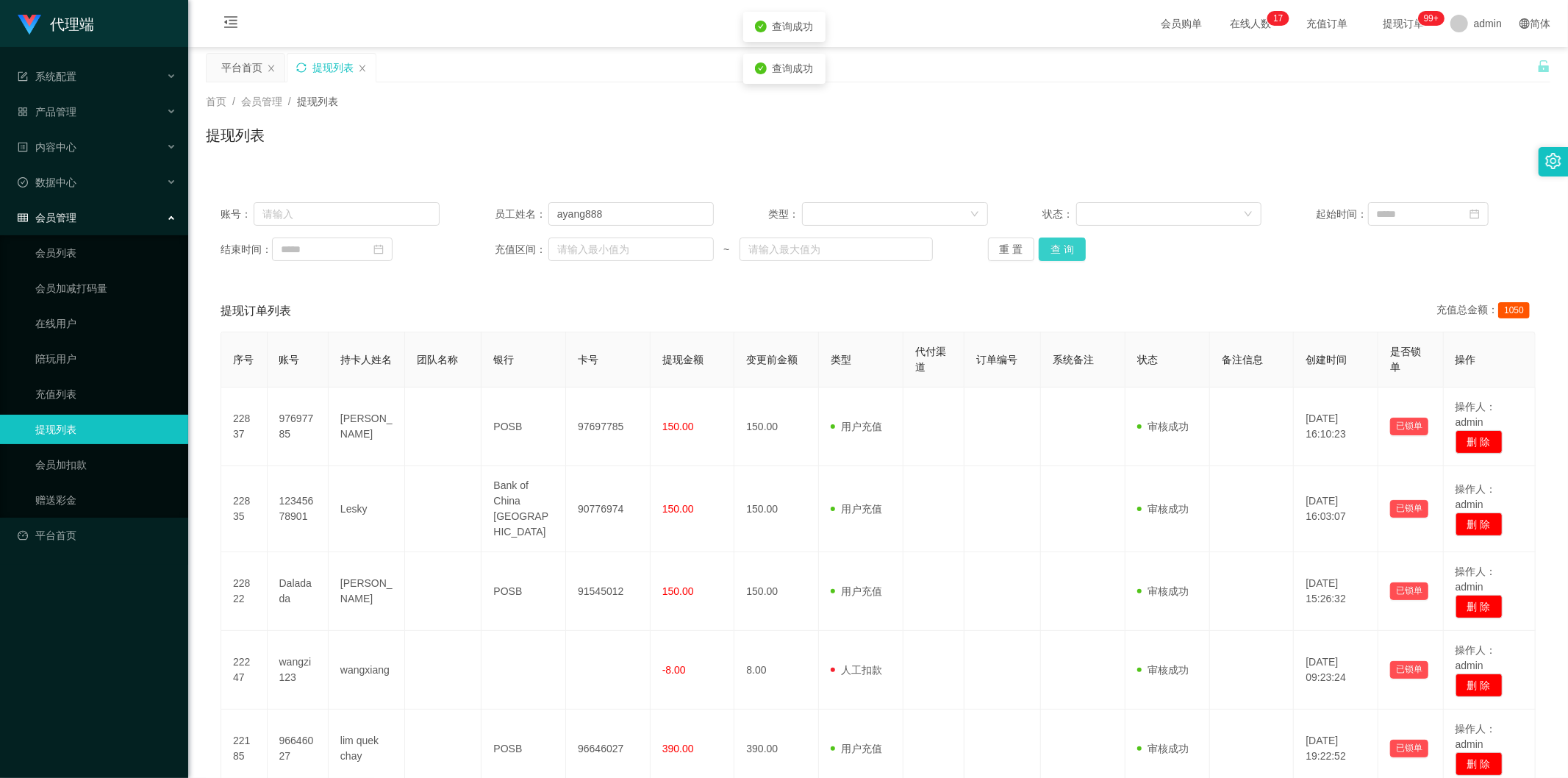
click at [1052, 243] on button "查 询" at bounding box center [1062, 249] width 47 height 24
click at [1240, 158] on div "提现列表" at bounding box center [878, 141] width 1345 height 34
click at [1056, 244] on button "查 询" at bounding box center [1062, 249] width 47 height 24
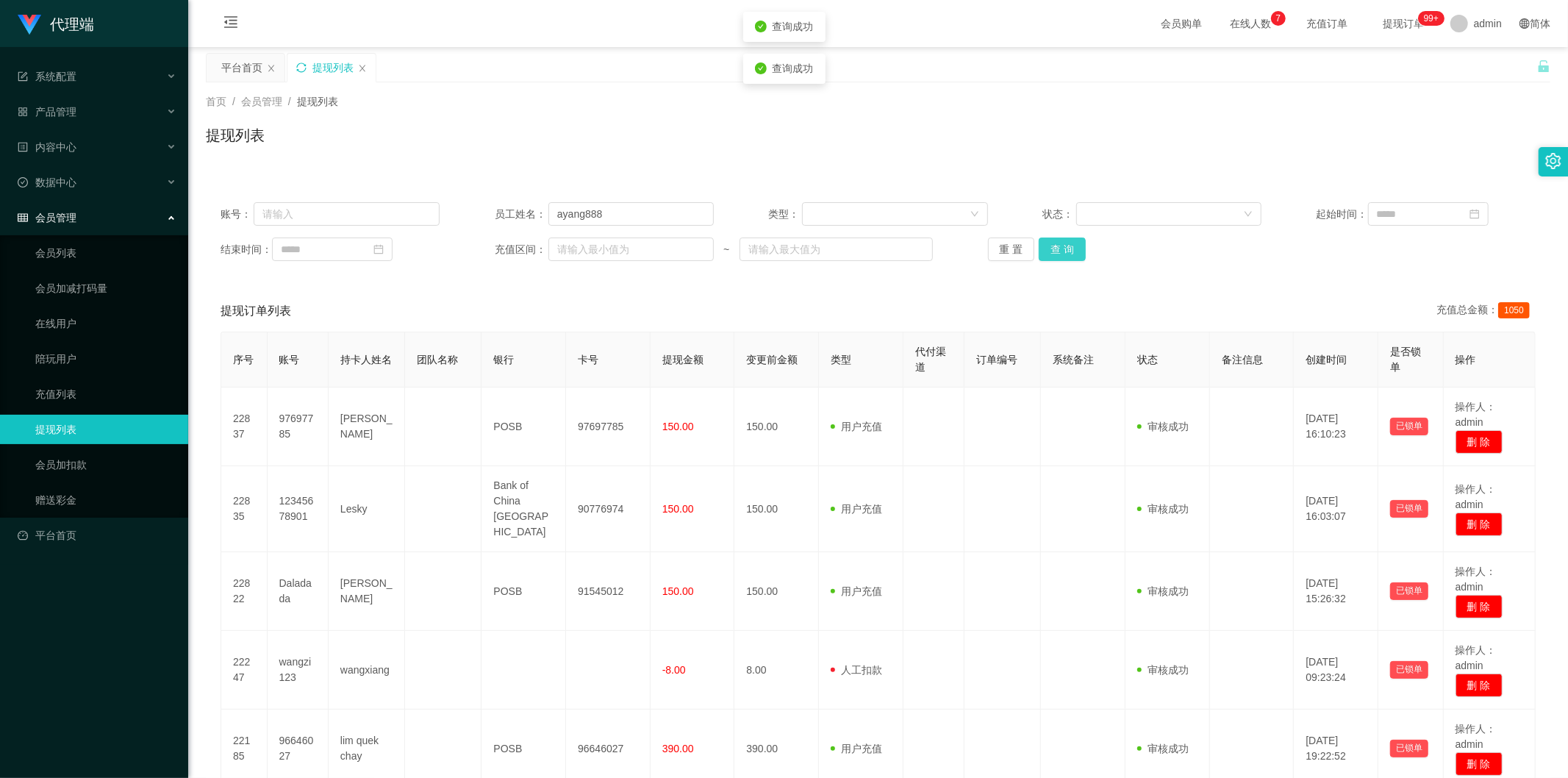
click at [1056, 244] on button "查 询" at bounding box center [1062, 249] width 47 height 24
click at [1056, 244] on div "重 置 查 询" at bounding box center [1098, 249] width 219 height 24
click at [1056, 244] on button "查 询" at bounding box center [1062, 249] width 47 height 24
click at [1339, 112] on div "首页 / 会员管理 / 提现列表 / 提现列表" at bounding box center [878, 126] width 1345 height 64
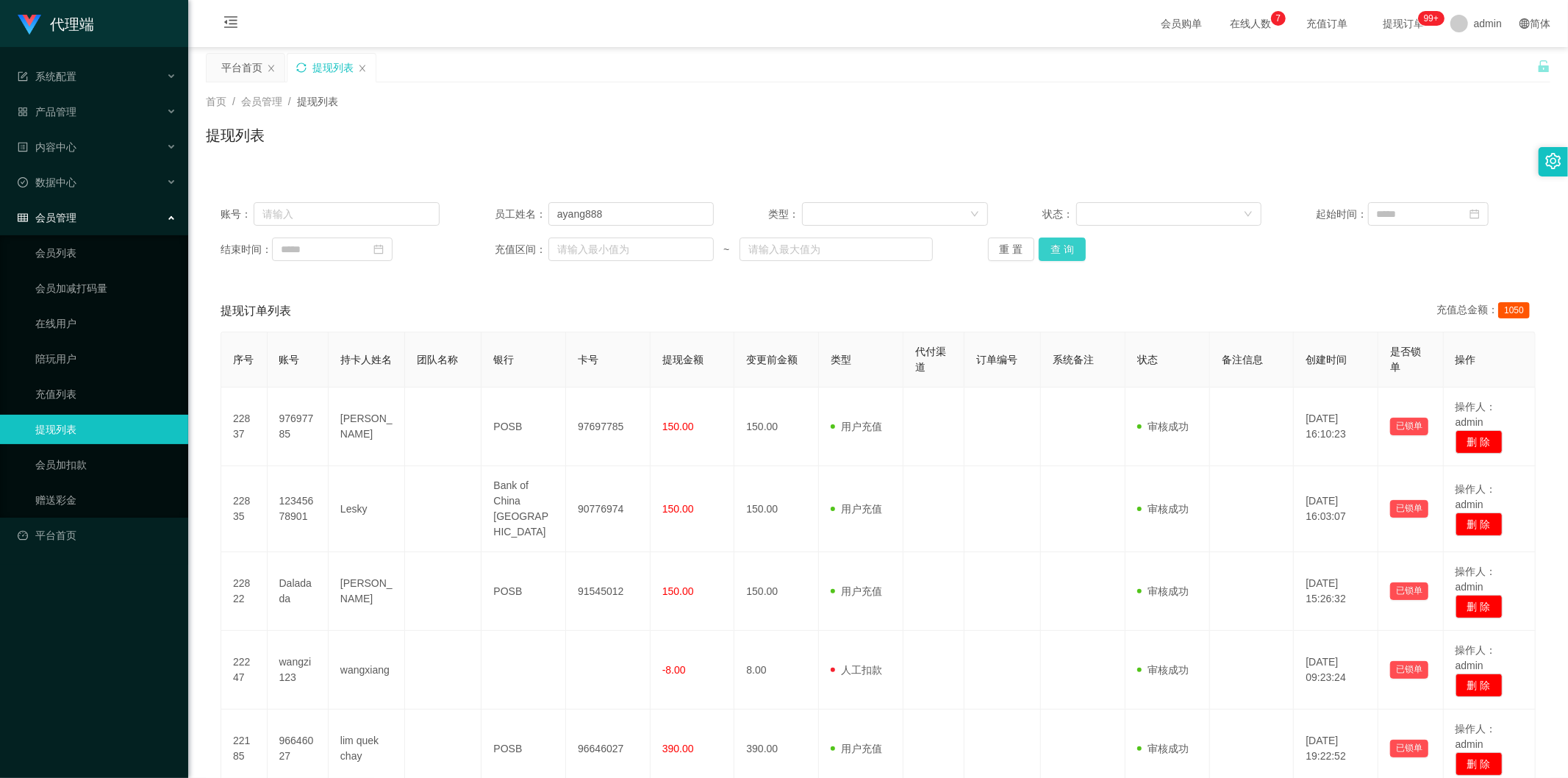
click at [1054, 244] on button "查 询" at bounding box center [1062, 249] width 47 height 24
click at [1048, 244] on button "查 询" at bounding box center [1062, 249] width 47 height 24
click at [1047, 244] on button "查 询" at bounding box center [1062, 249] width 47 height 24
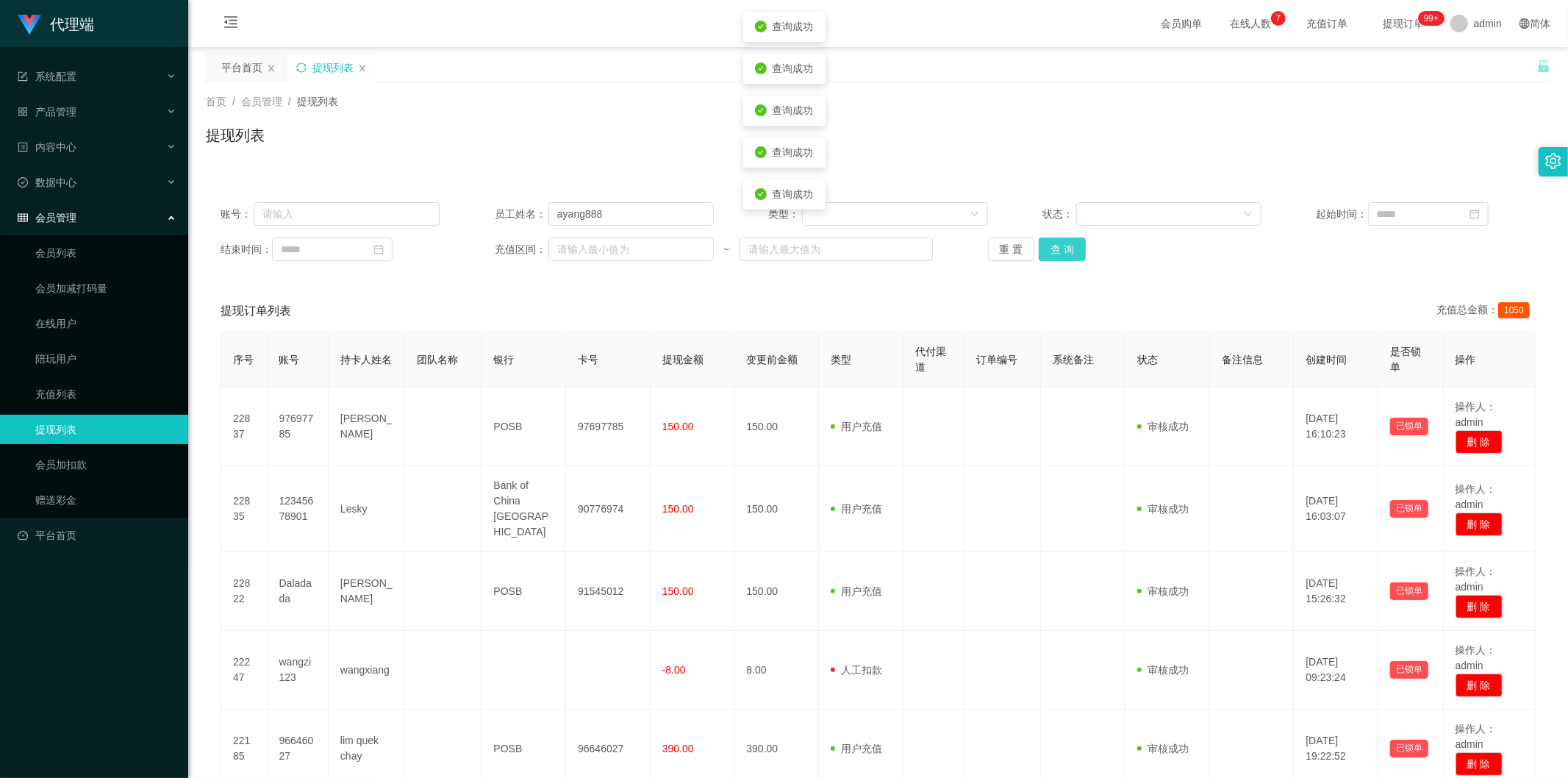
click at [1047, 244] on button "查 询" at bounding box center [1062, 249] width 47 height 24
click at [1204, 140] on div "提现列表" at bounding box center [878, 141] width 1345 height 34
click at [1045, 240] on button "查 询" at bounding box center [1062, 249] width 47 height 24
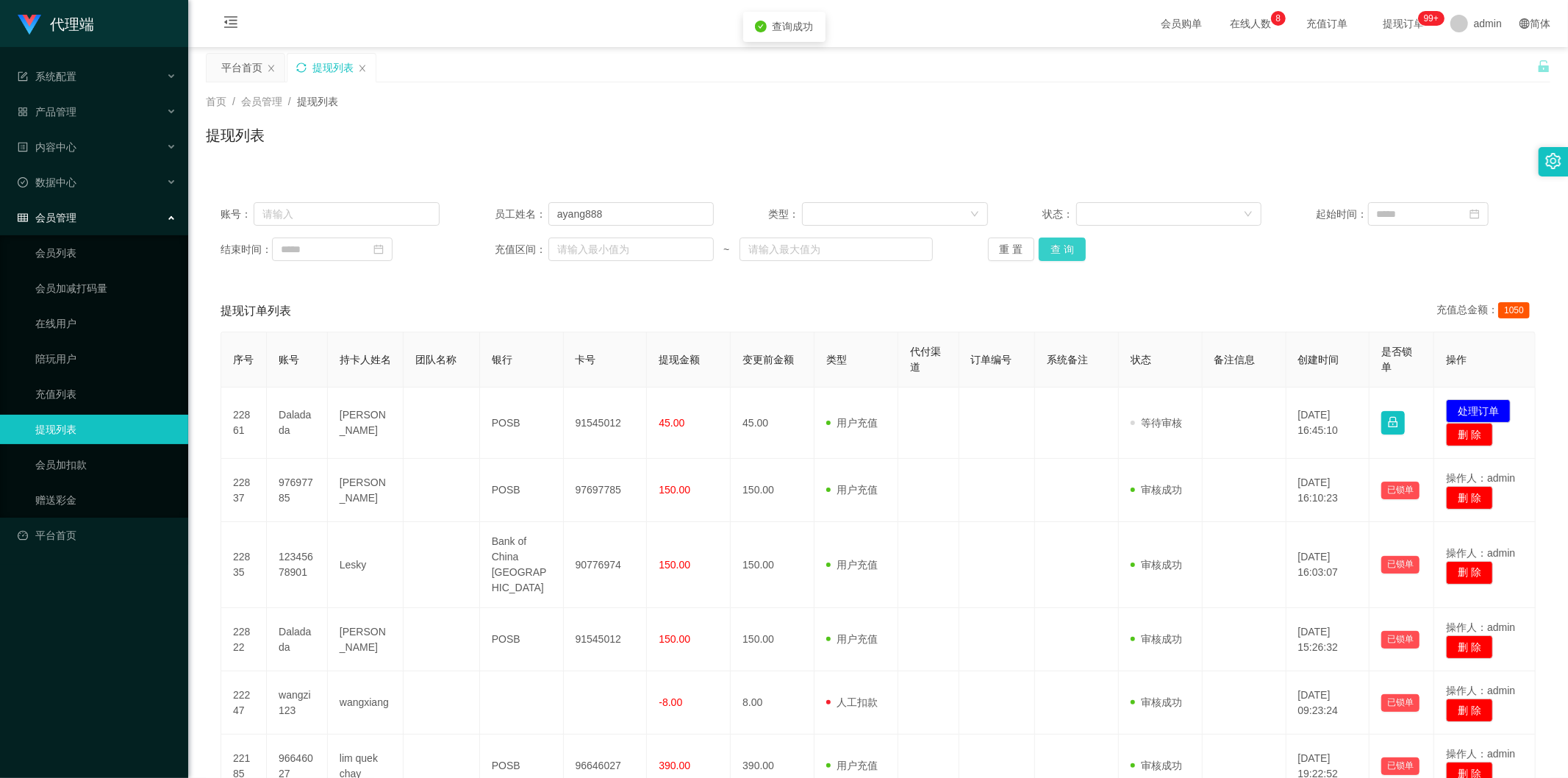
click at [1045, 240] on button "查 询" at bounding box center [1062, 249] width 47 height 24
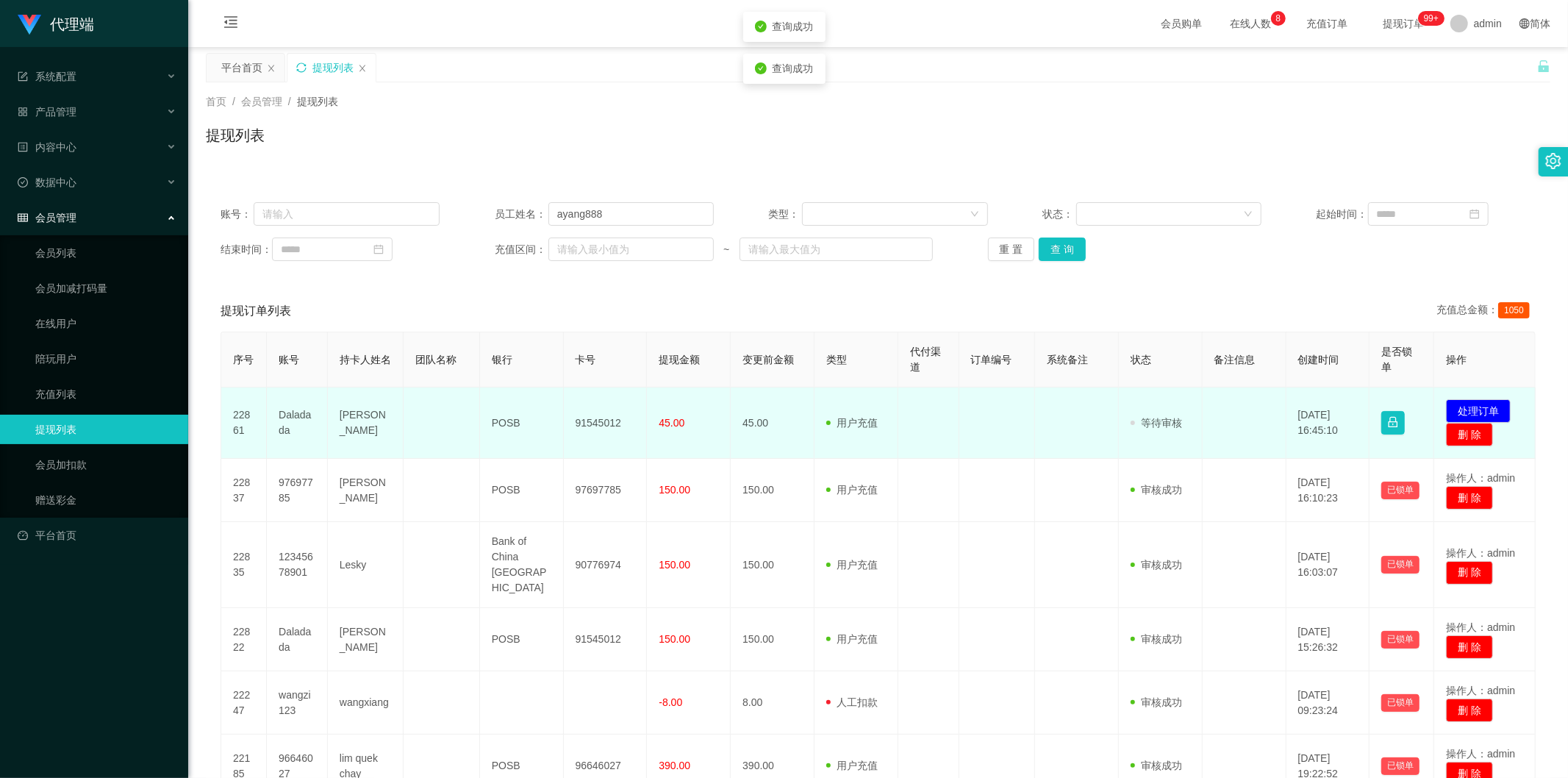
click at [595, 419] on td "91545012" at bounding box center [605, 423] width 84 height 71
copy td "91545012"
click at [1481, 400] on button "处理订单" at bounding box center [1479, 411] width 65 height 24
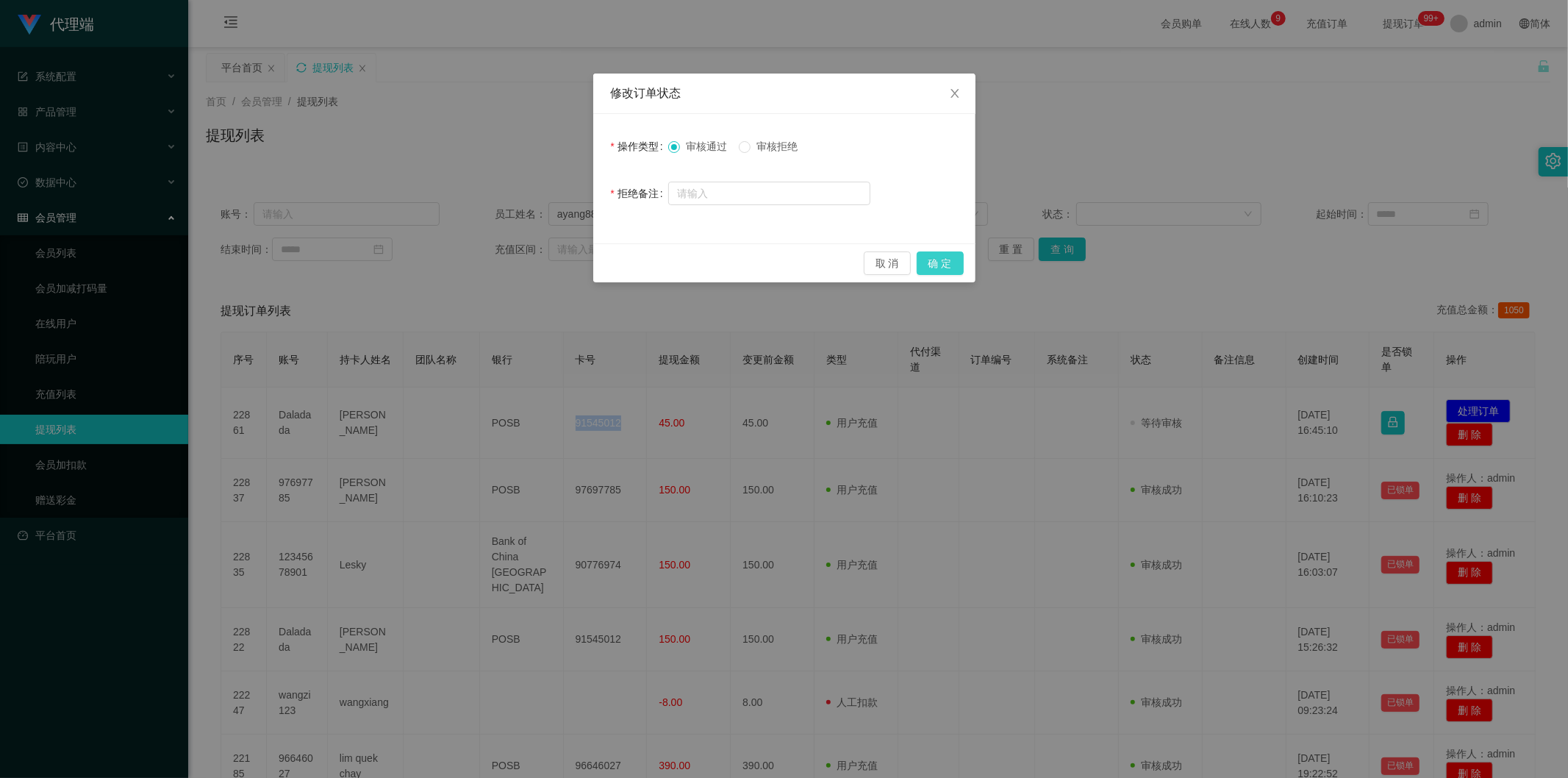
click at [935, 261] on button "确 定" at bounding box center [940, 263] width 47 height 24
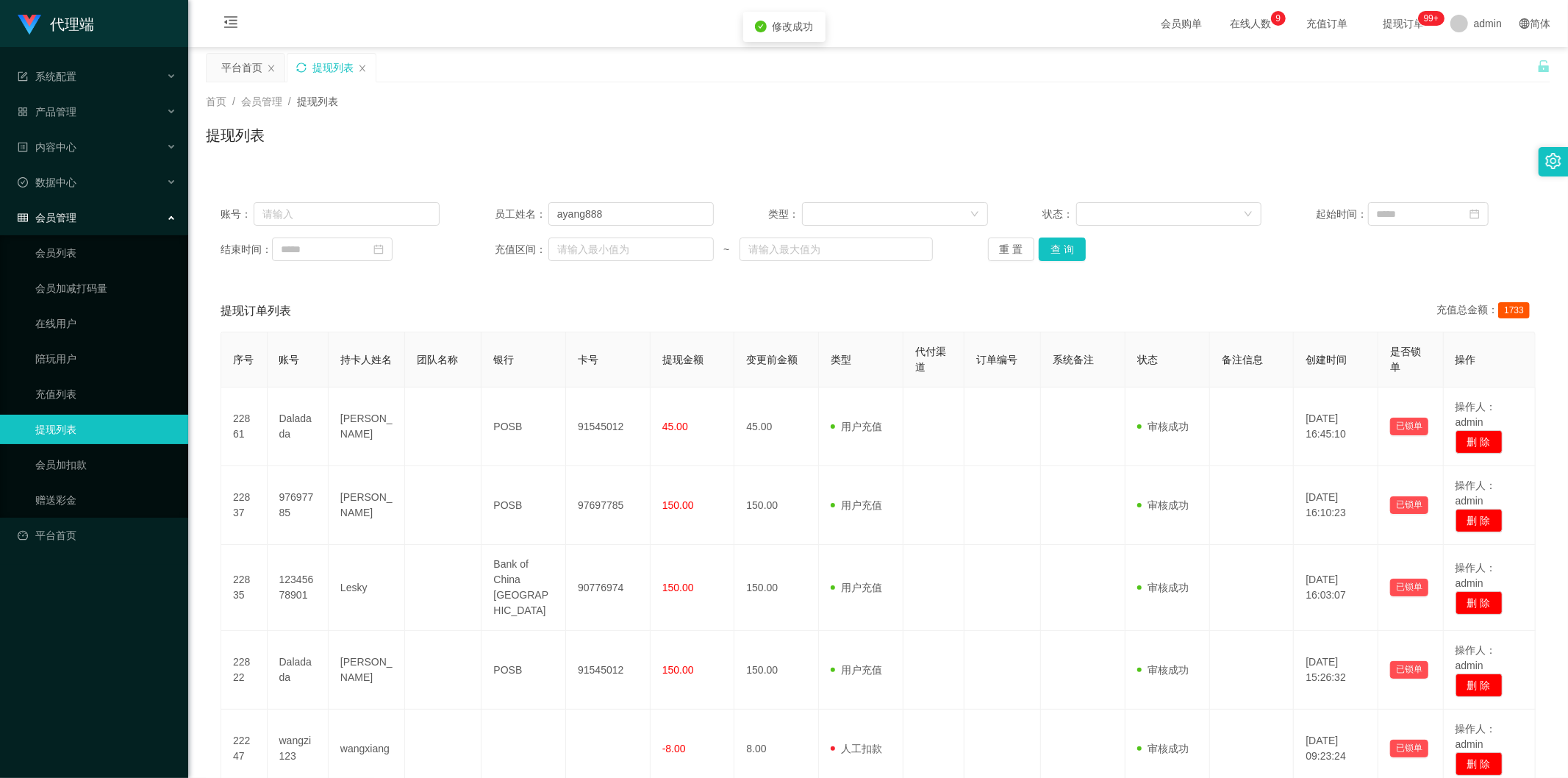
drag, startPoint x: 1283, startPoint y: 170, endPoint x: 1328, endPoint y: 142, distance: 53.0
click at [1283, 170] on div "账号： 员工姓名： ayang888 类型： 状态： 起始时间： 结束时间： 充值区间： ~ 重 置 查 询 提现订单列表 充值总金额： 1733 序号 账号…" at bounding box center [878, 698] width 1345 height 1058
click at [1058, 241] on button "查 询" at bounding box center [1062, 249] width 47 height 24
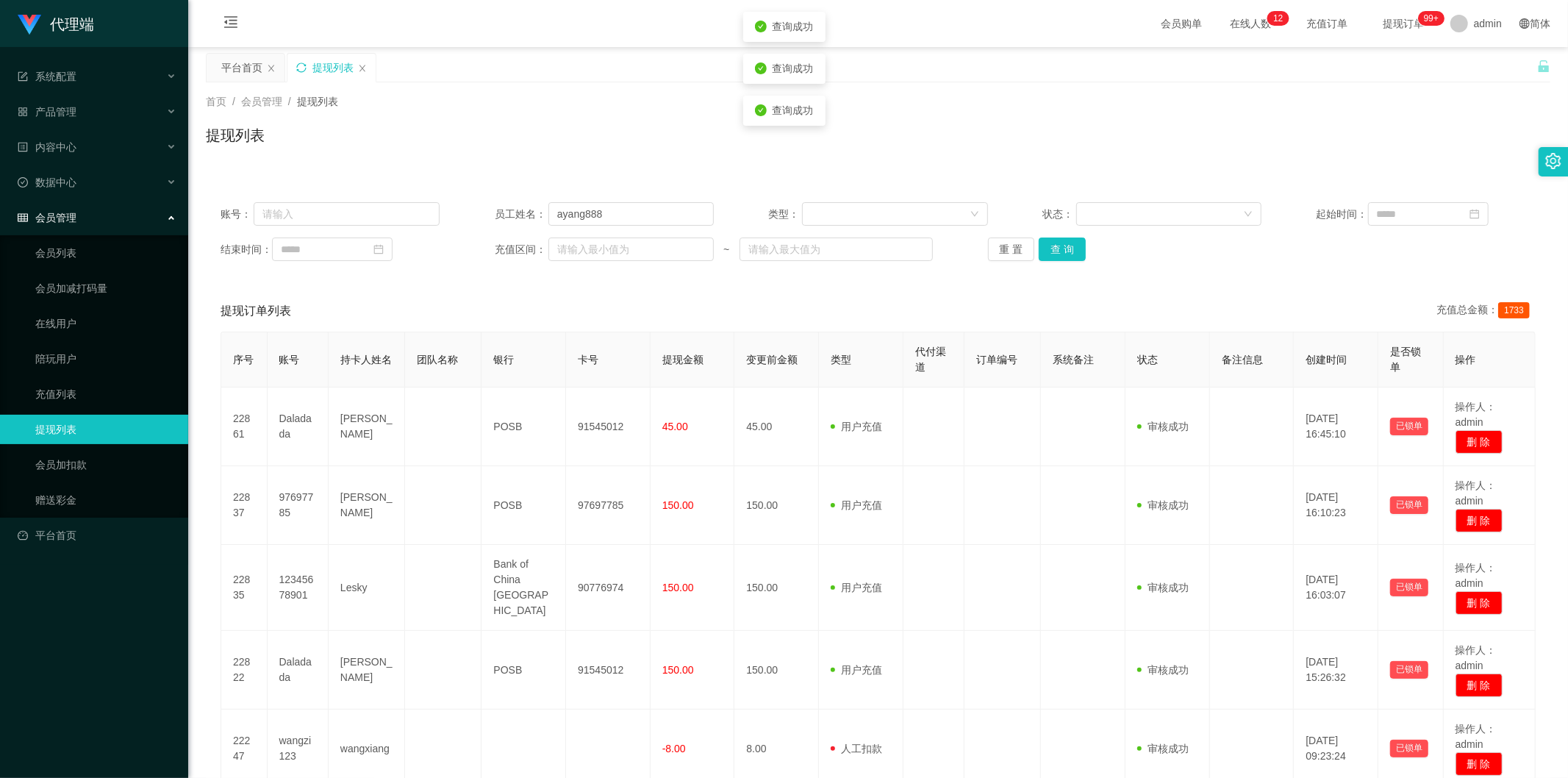
click at [1317, 104] on div "首页 / 会员管理 / 提现列表 /" at bounding box center [878, 102] width 1345 height 15
click at [1346, 94] on div "首页 / 会员管理 / 提现列表 /" at bounding box center [878, 102] width 1345 height 15
click at [1052, 249] on button "查 询" at bounding box center [1062, 249] width 47 height 24
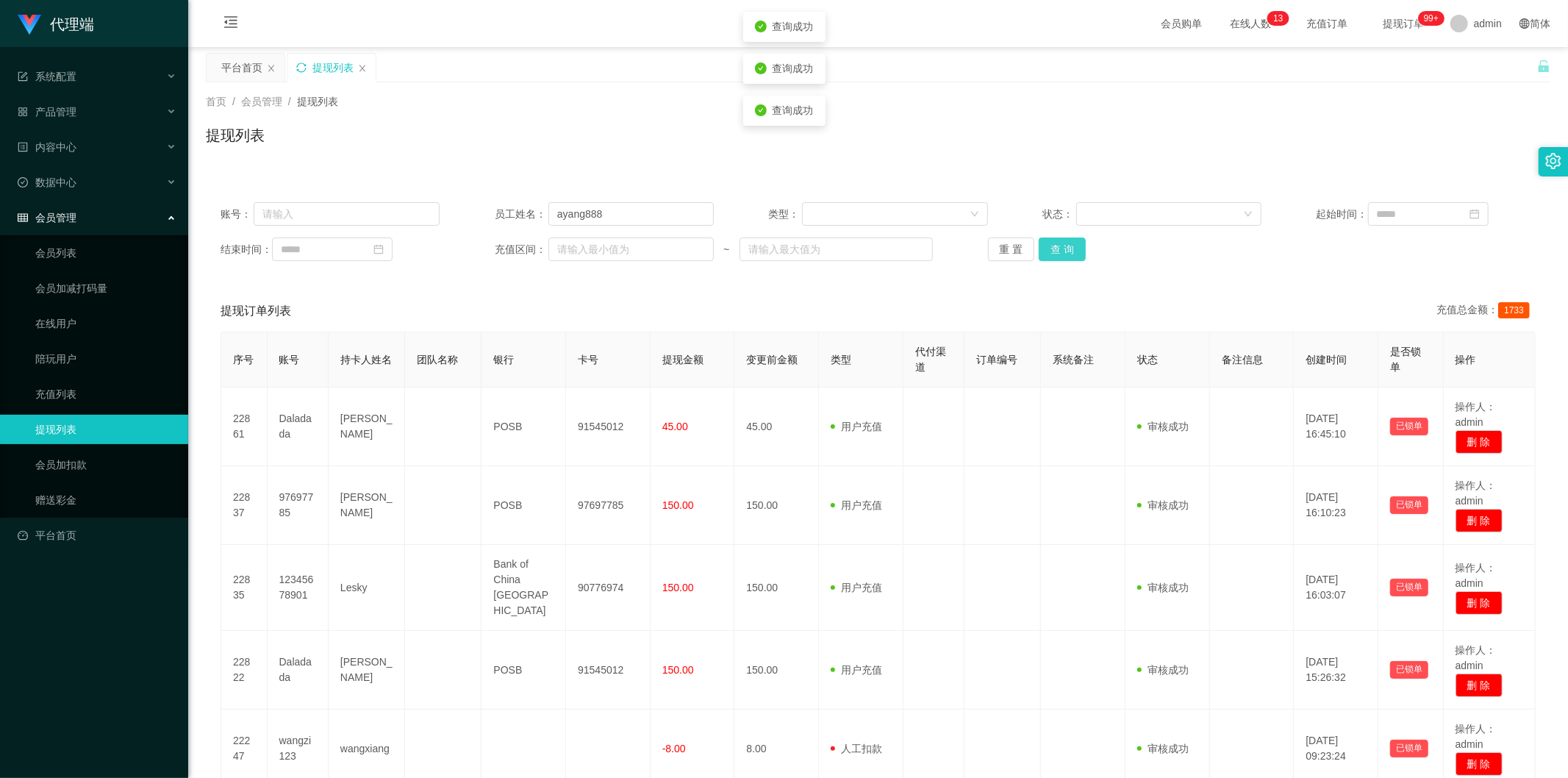
click at [1052, 249] on button "查 询" at bounding box center [1062, 249] width 47 height 24
drag, startPoint x: 1376, startPoint y: 112, endPoint x: 1441, endPoint y: 76, distance: 74.3
click at [1384, 112] on div "首页 / 会员管理 / 提现列表 / 提现列表" at bounding box center [878, 126] width 1345 height 64
click at [1052, 254] on button "查 询" at bounding box center [1062, 249] width 47 height 24
click at [1052, 251] on button "查 询" at bounding box center [1062, 249] width 47 height 24
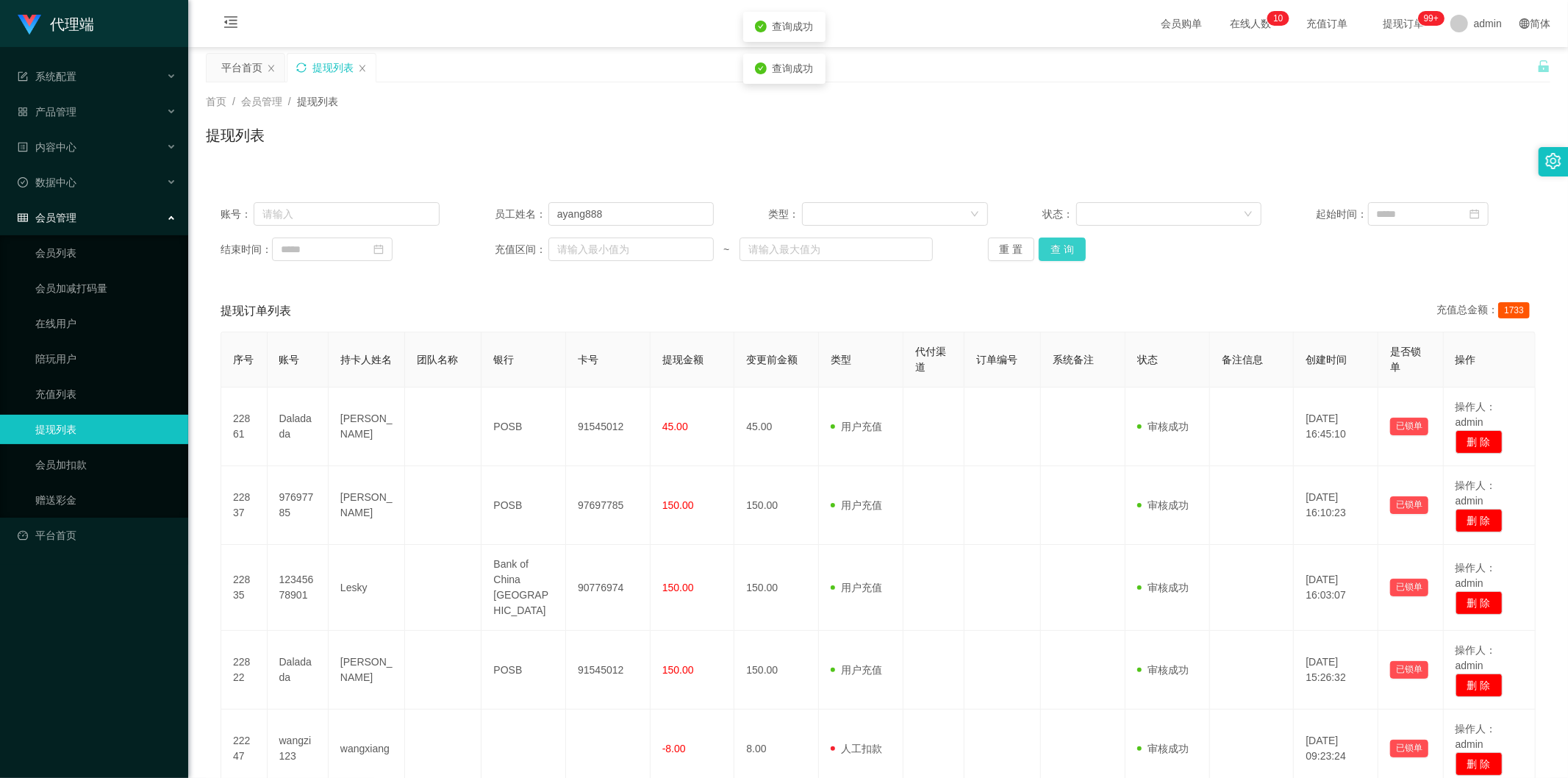
click at [1052, 251] on button "查 询" at bounding box center [1062, 249] width 47 height 24
click at [1353, 126] on div "提现列表" at bounding box center [878, 141] width 1345 height 34
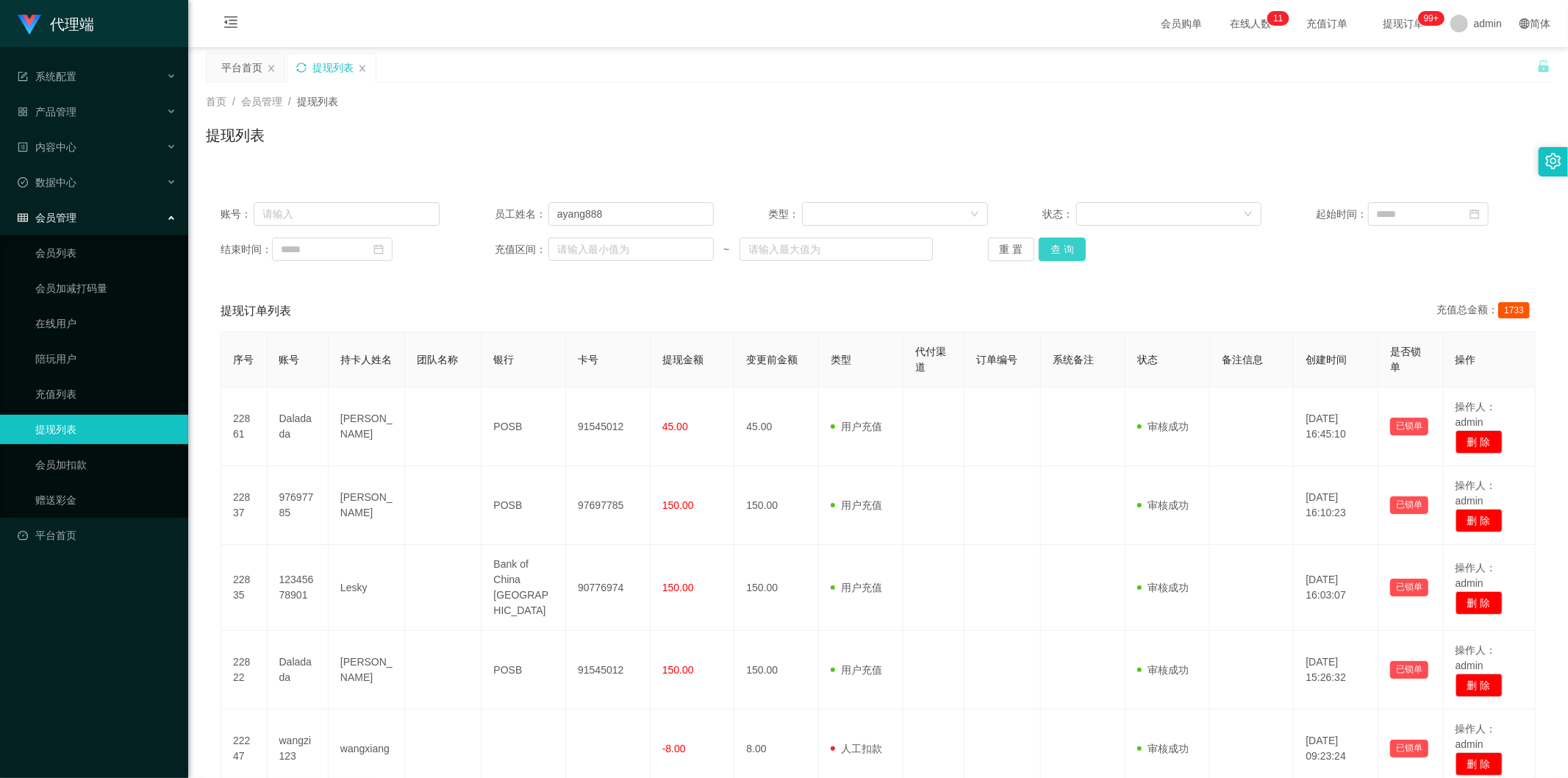
click at [1060, 246] on button "查 询" at bounding box center [1062, 249] width 47 height 24
click at [1376, 151] on div "提现列表" at bounding box center [878, 141] width 1345 height 34
click at [1066, 247] on button "查 询" at bounding box center [1062, 249] width 47 height 24
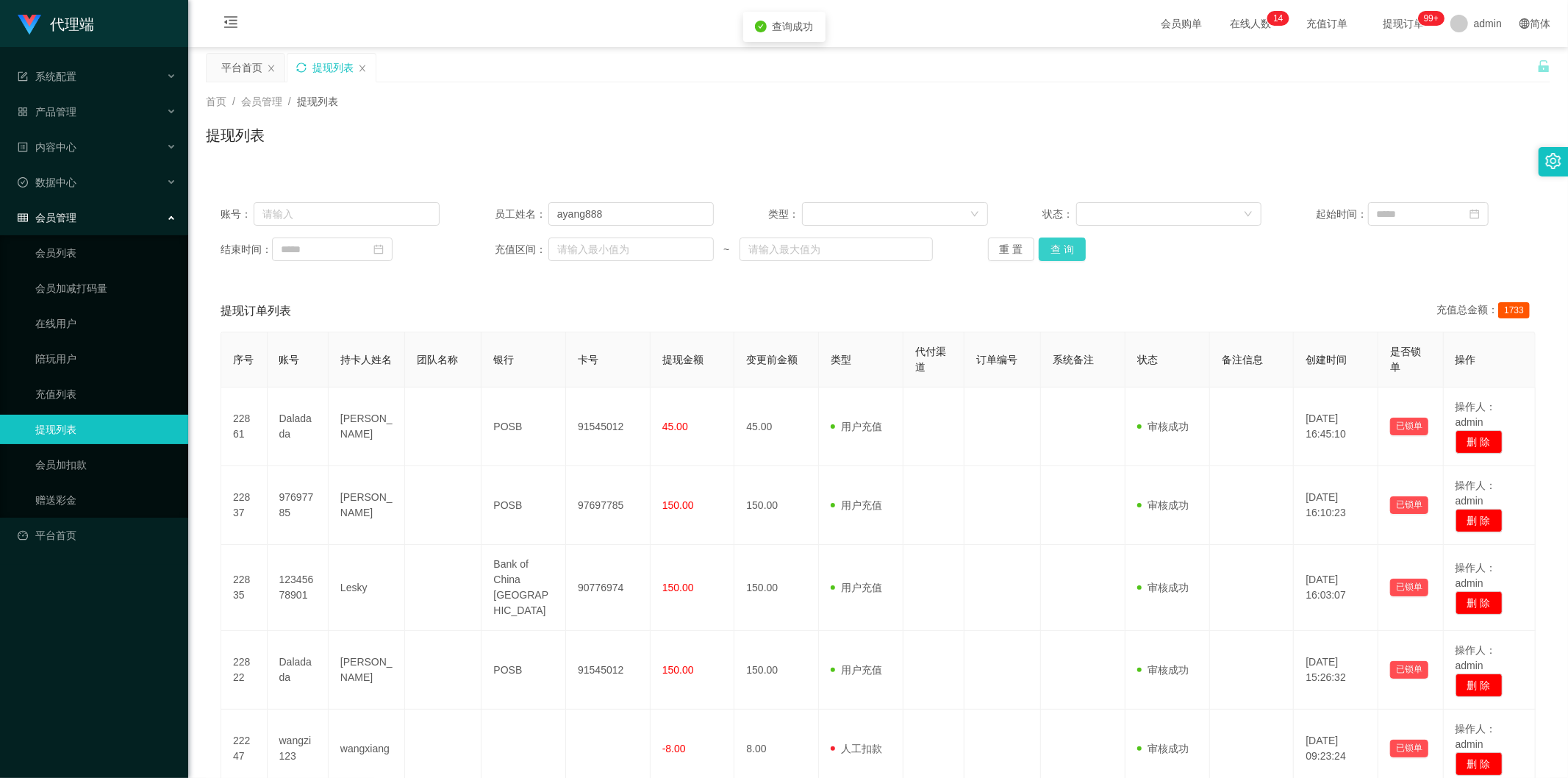
click at [1066, 247] on button "查 询" at bounding box center [1062, 249] width 47 height 24
click at [1066, 247] on div "重 置 查 询" at bounding box center [1098, 249] width 219 height 24
click at [1066, 247] on button "查 询" at bounding box center [1062, 249] width 47 height 24
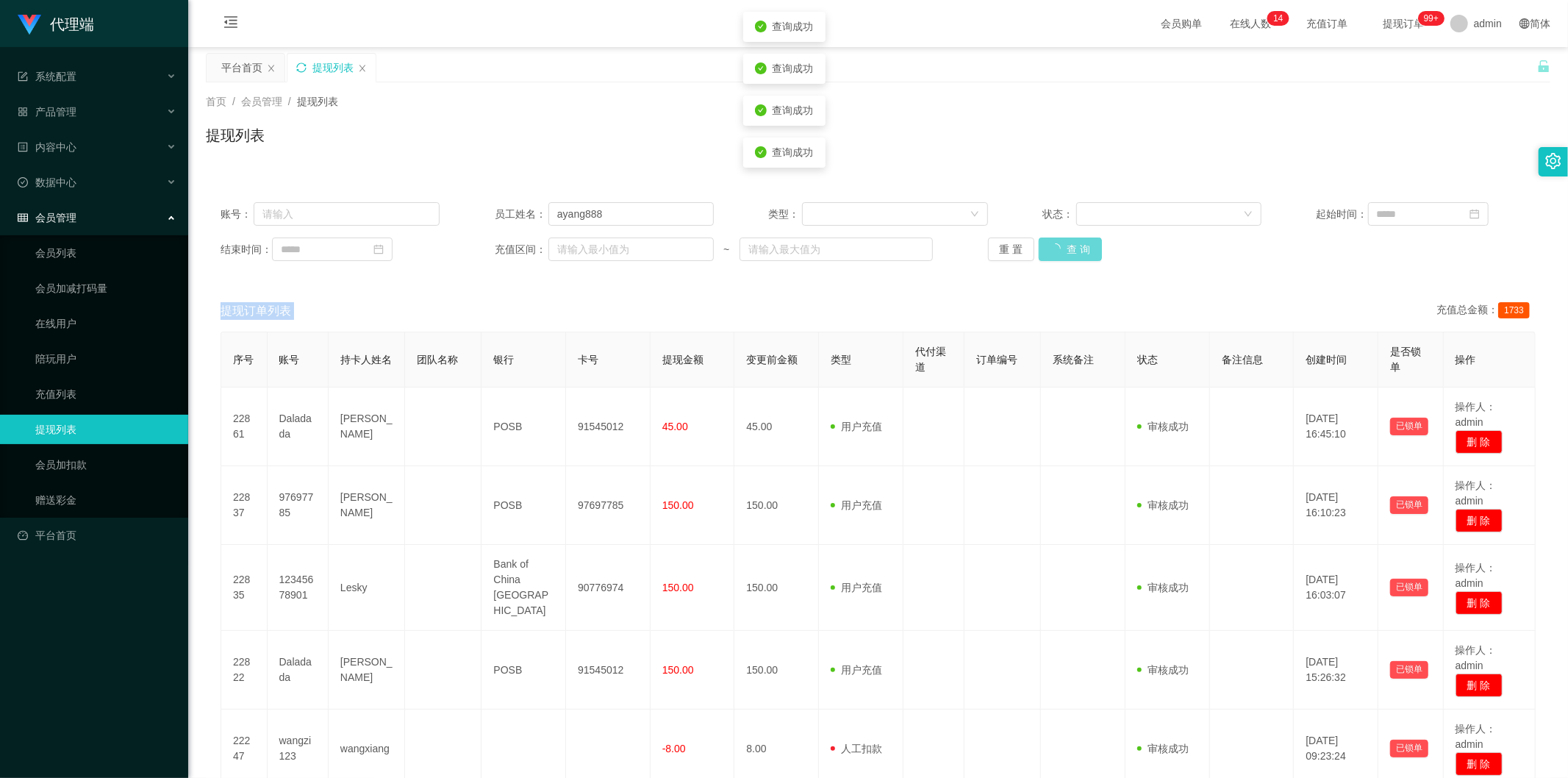
click at [1066, 247] on div "重 置 查 询" at bounding box center [1098, 249] width 219 height 24
click at [1066, 247] on button "查 询" at bounding box center [1062, 249] width 47 height 24
click at [1066, 247] on div "重 置 查 询" at bounding box center [1098, 249] width 219 height 24
drag, startPoint x: 1066, startPoint y: 247, endPoint x: 1121, endPoint y: 229, distance: 57.9
click at [1066, 247] on button "查 询" at bounding box center [1070, 249] width 63 height 24
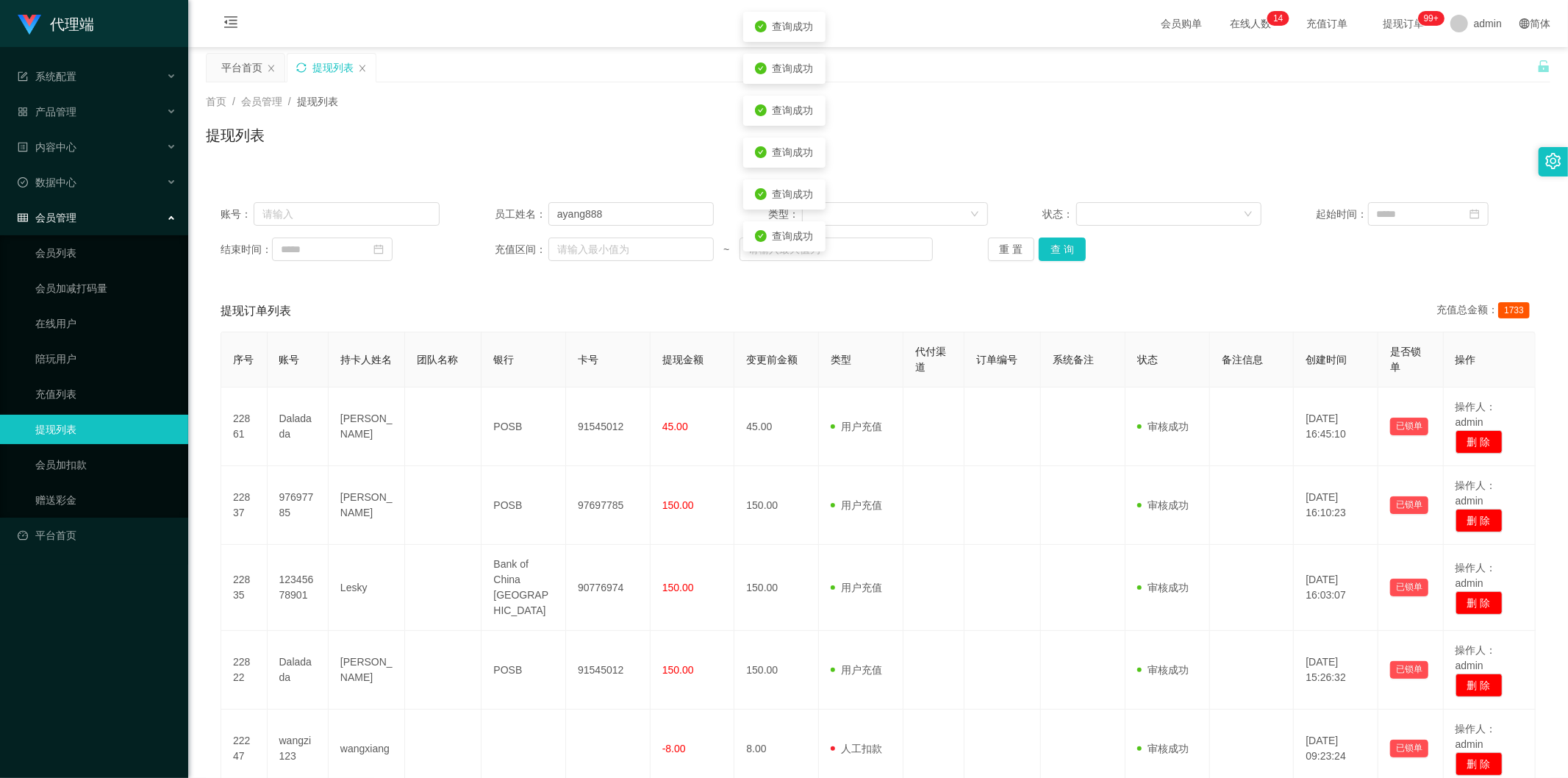
click at [1248, 162] on div "首页 / 会员管理 / 提现列表 / 提现列表" at bounding box center [878, 126] width 1380 height 88
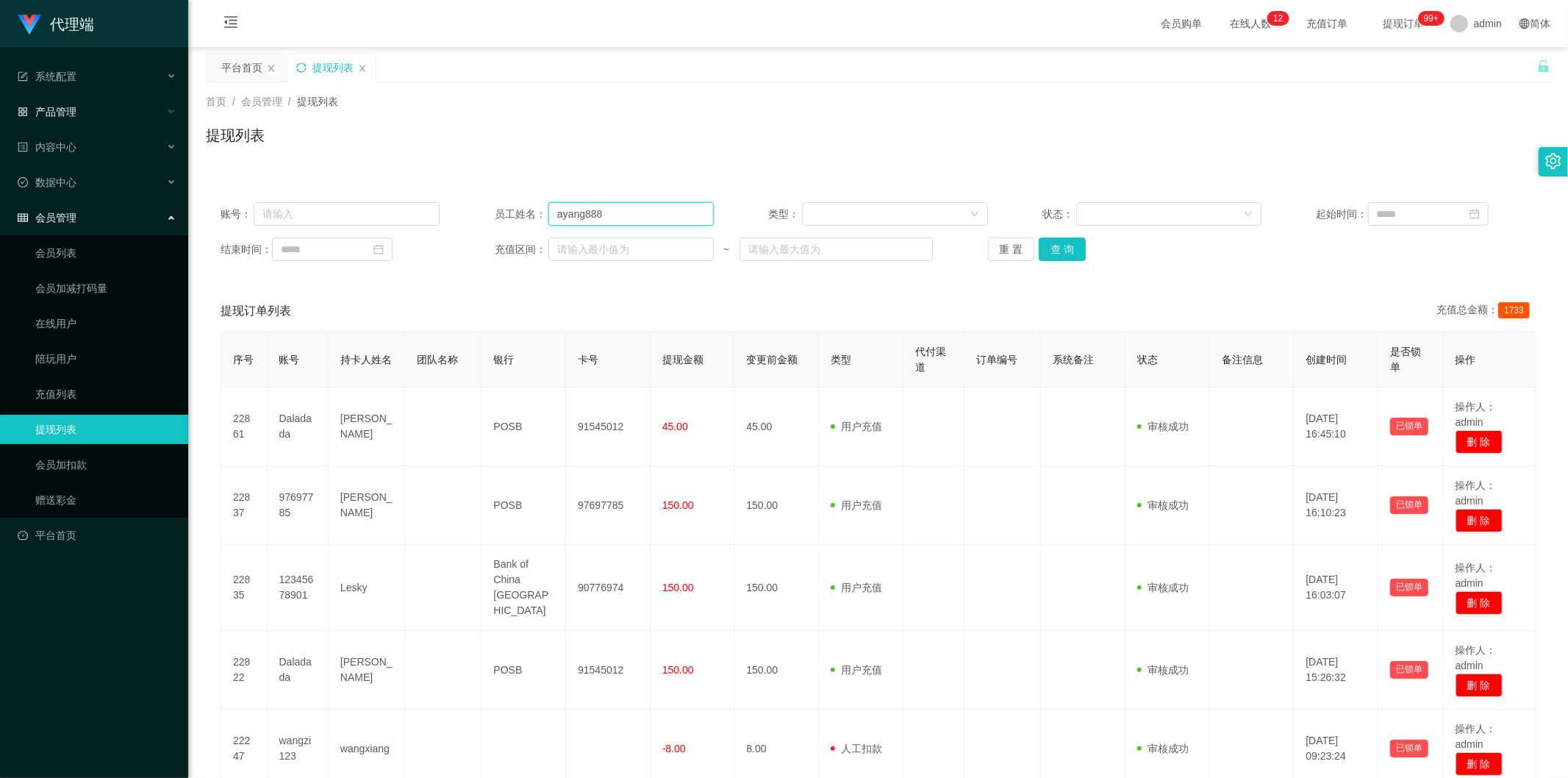
drag, startPoint x: 614, startPoint y: 214, endPoint x: 0, endPoint y: 125, distance: 620.4
click at [0, 125] on section "代理端 系统配置 产品管理 内容中心 数据中心 会员管理 会员列表 会员加减打码量 在线用户 陪玩用户 充值列表 提现列表 会员加扣款 赠送彩金 平台首页 保…" at bounding box center [784, 648] width 1568 height 1297
click at [301, 60] on div "提现列表" at bounding box center [331, 67] width 89 height 28
click at [300, 69] on icon "图标: sync" at bounding box center [301, 67] width 11 height 11
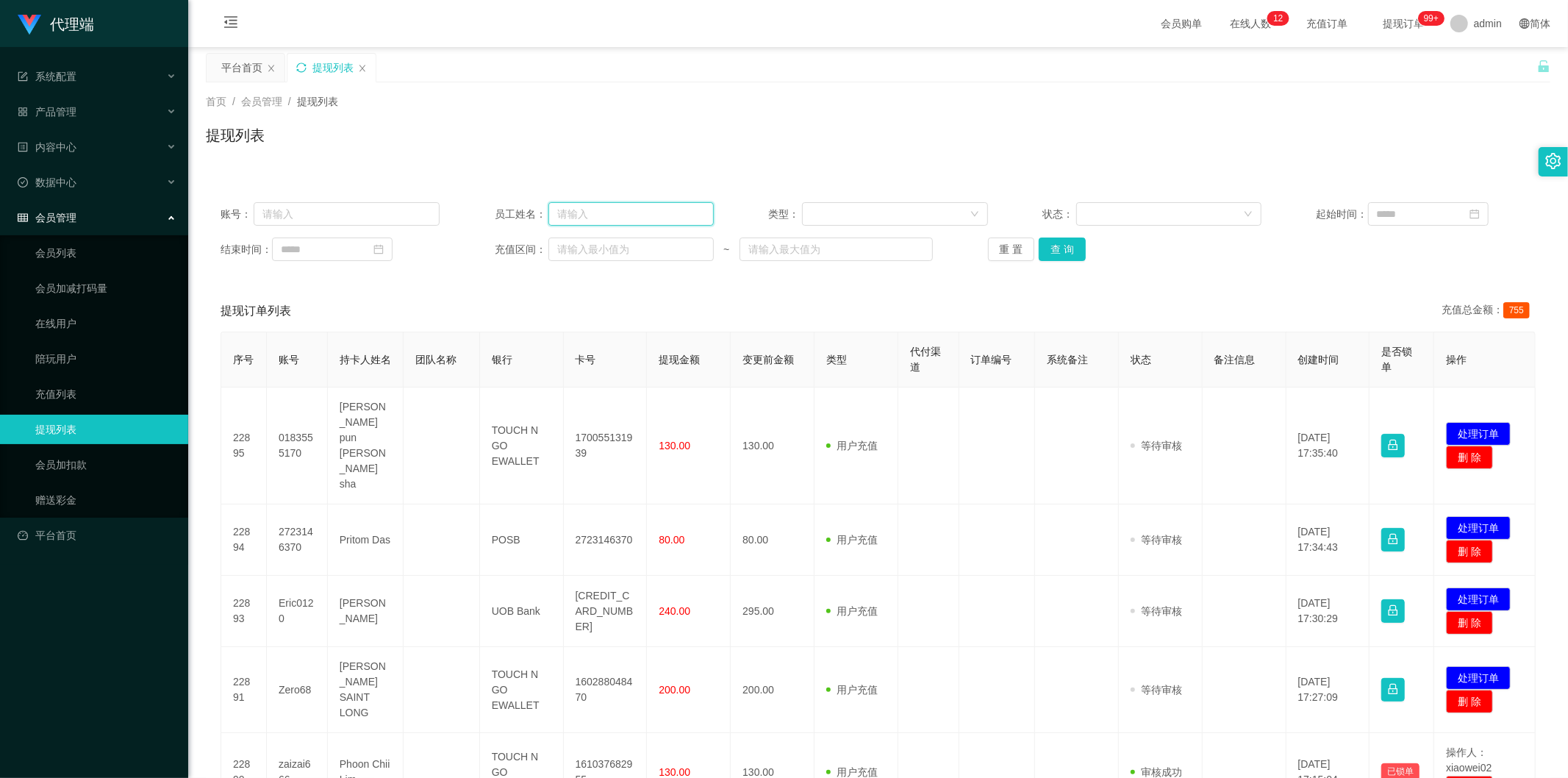
click at [618, 214] on input "text" at bounding box center [631, 214] width 166 height 24
paste input "ayang888"
type input "ayang888"
click at [1064, 253] on button "查 询" at bounding box center [1062, 249] width 47 height 24
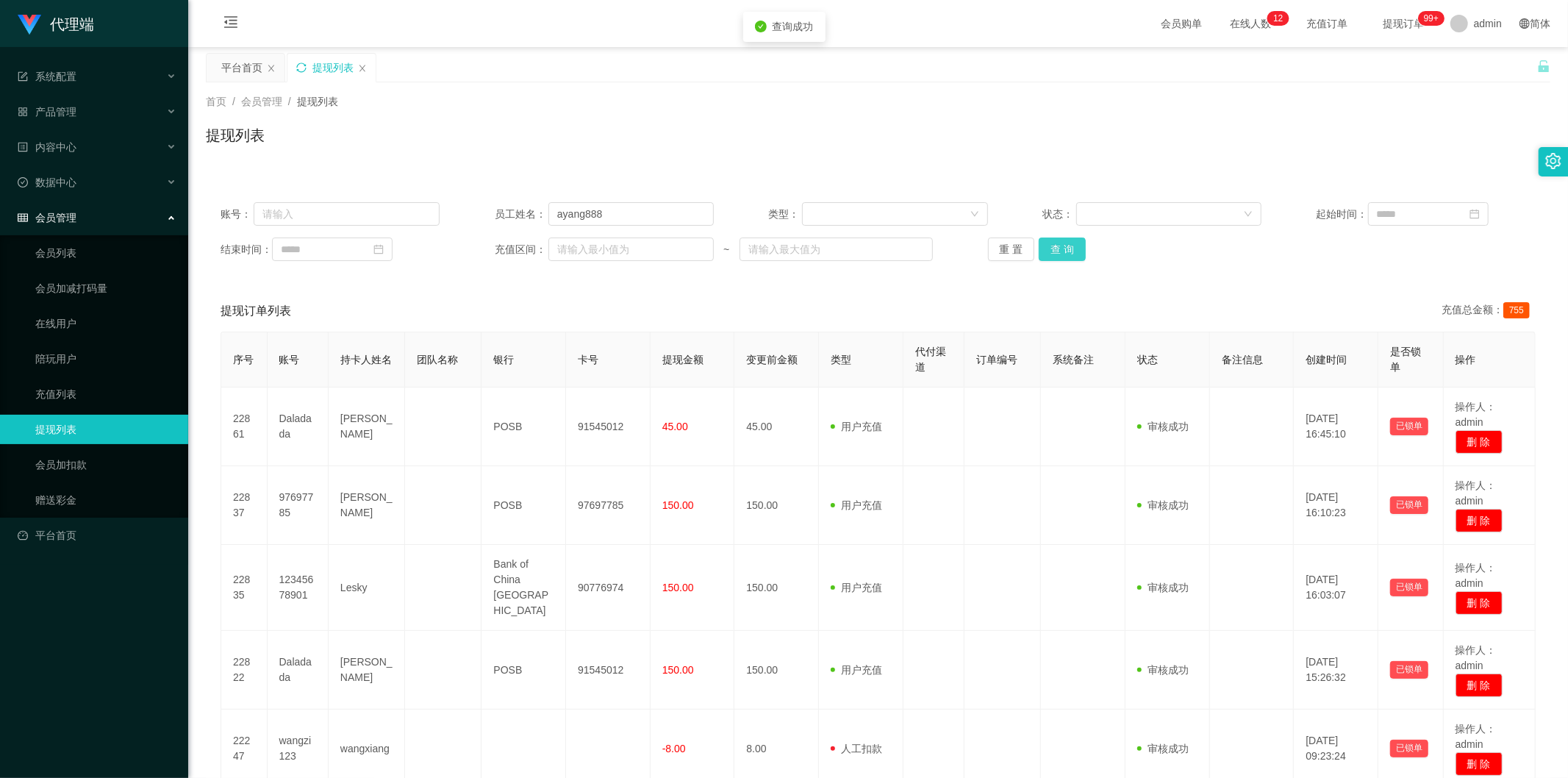
click at [1064, 253] on button "查 询" at bounding box center [1062, 249] width 47 height 24
click at [1282, 158] on div "首页 / 会员管理 / 提现列表 / 提现列表" at bounding box center [878, 126] width 1380 height 88
click at [1053, 244] on button "查 询" at bounding box center [1062, 249] width 47 height 24
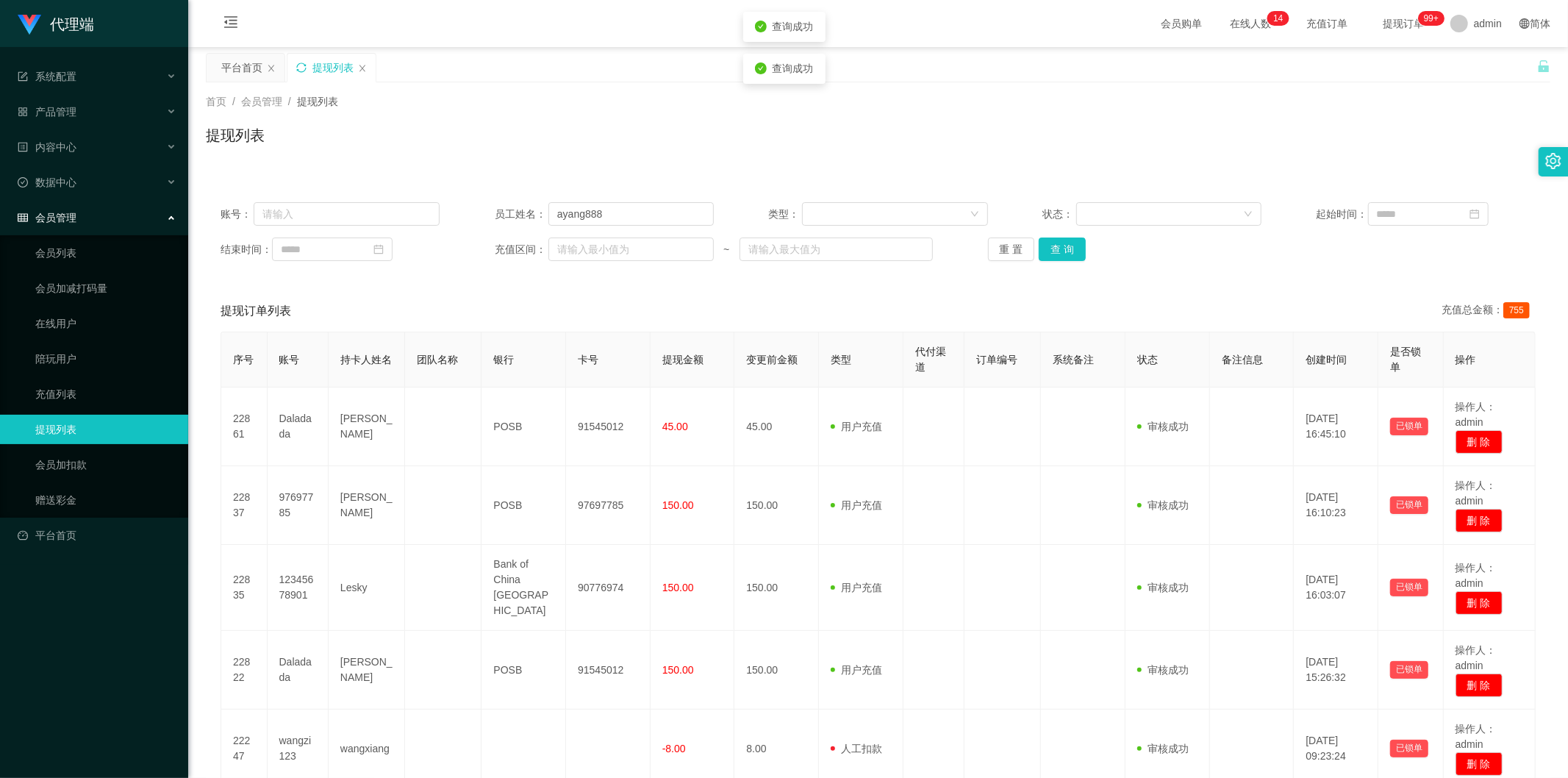
click at [1333, 141] on div "提现列表" at bounding box center [878, 141] width 1345 height 34
click at [1060, 246] on button "查 询" at bounding box center [1062, 249] width 47 height 24
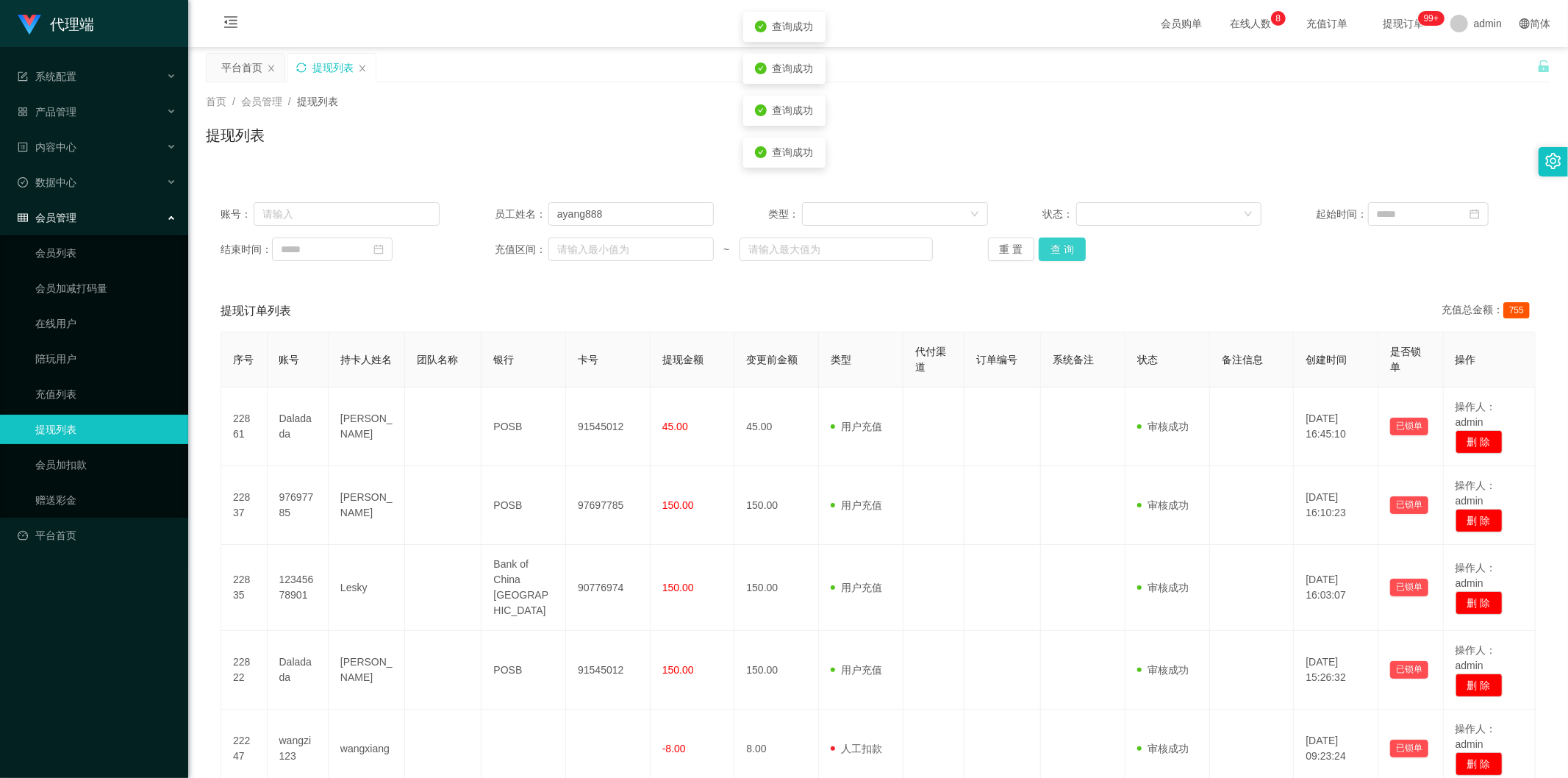
click at [1060, 246] on button "查 询" at bounding box center [1062, 249] width 47 height 24
click at [1460, 84] on div "首页 / 会员管理 / 提现列表 / 提现列表" at bounding box center [878, 126] width 1380 height 88
click at [1057, 240] on button "查 询" at bounding box center [1062, 249] width 47 height 24
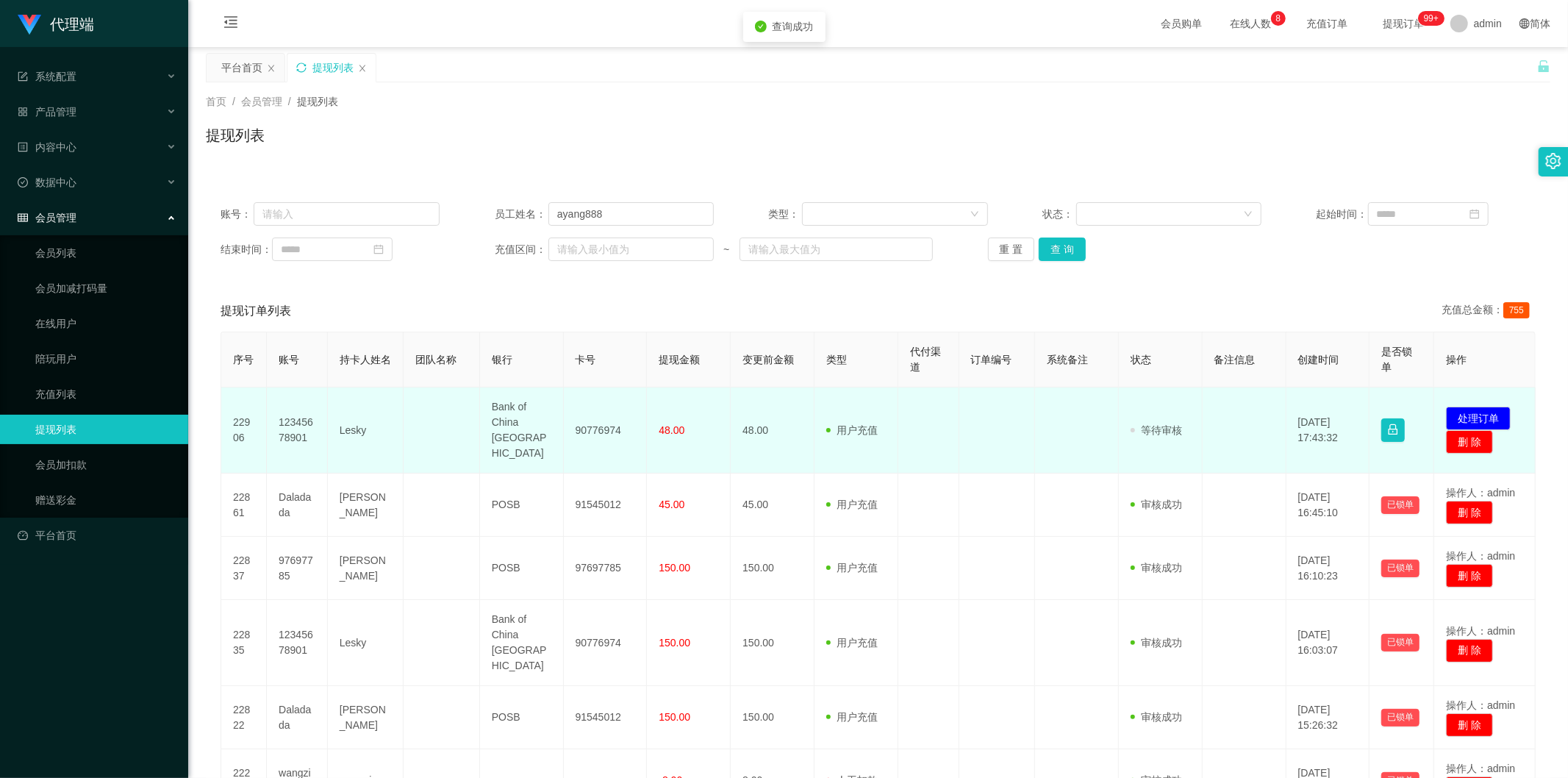
click at [579, 423] on td "90776974" at bounding box center [605, 430] width 84 height 86
copy td "90776974"
click at [1463, 408] on button "处理订单" at bounding box center [1479, 418] width 65 height 24
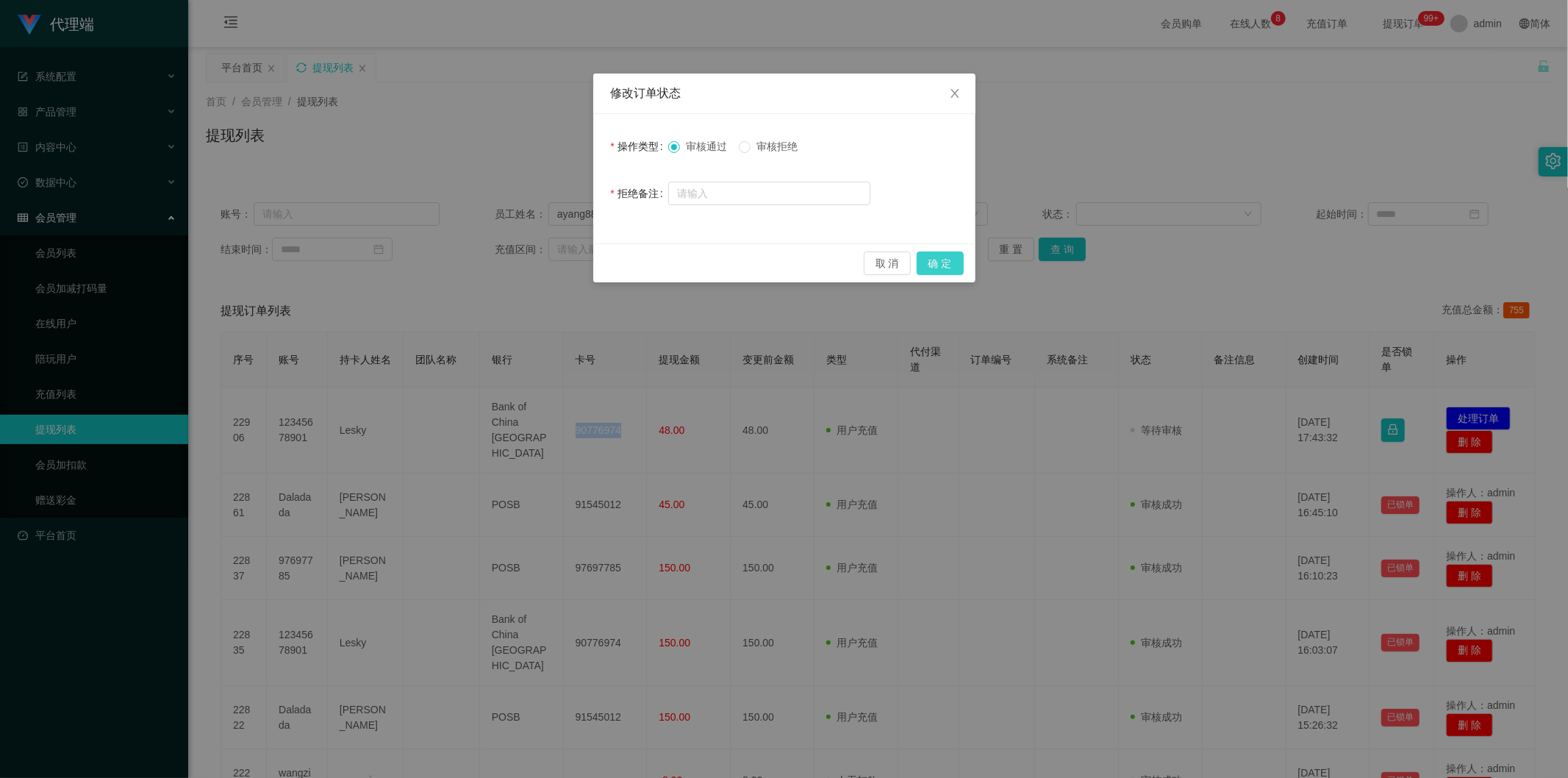
click at [940, 262] on button "确 定" at bounding box center [940, 263] width 47 height 24
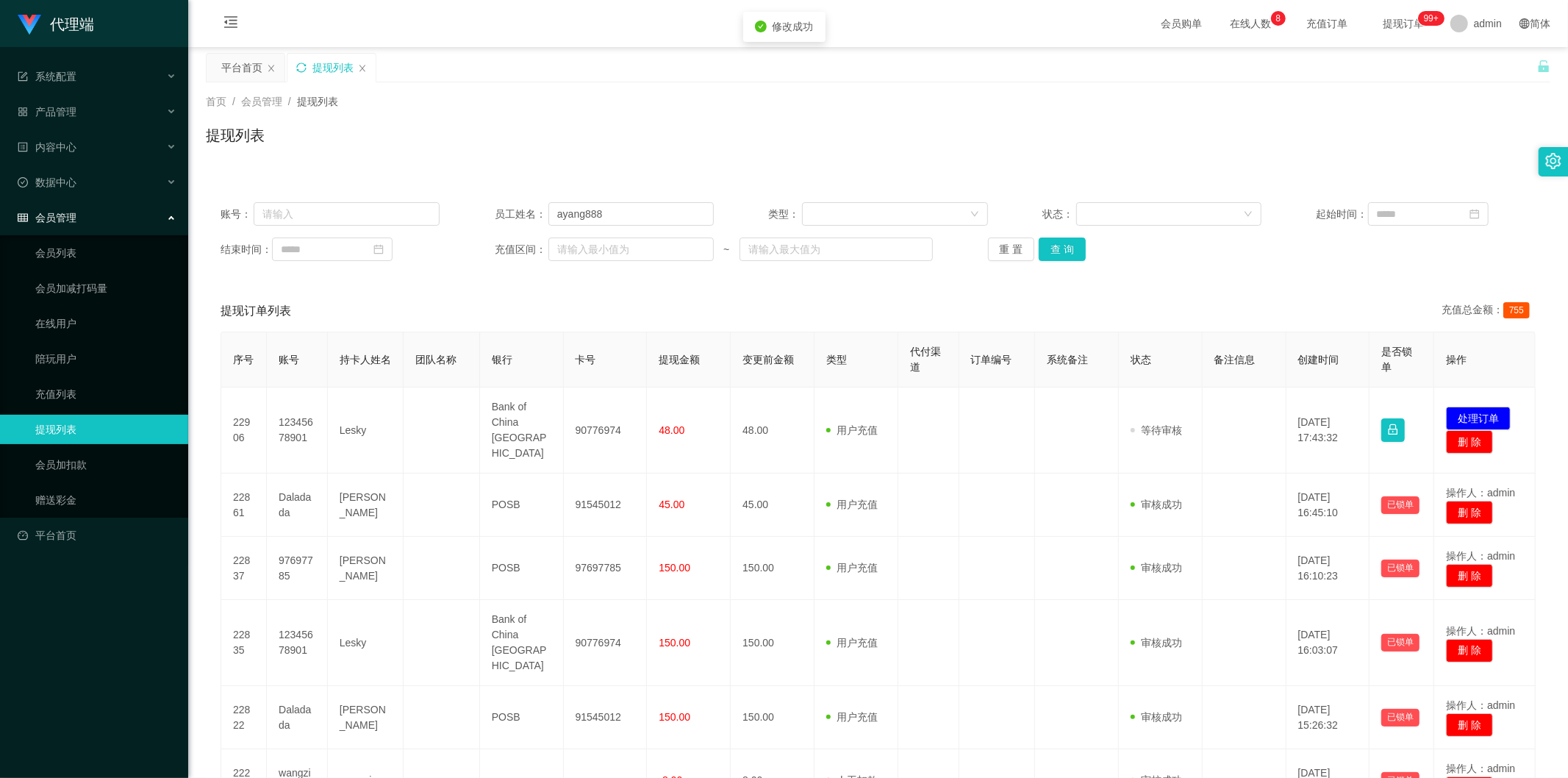
click at [1375, 148] on div "代理端 系统配置 产品管理 内容中心 数据中心 会员管理 会员列表 会员加减打码量 在线用户 陪玩用户 充值列表 提现列表 会员加扣款 赠送彩金 平台首页 保…" at bounding box center [784, 389] width 1568 height 778
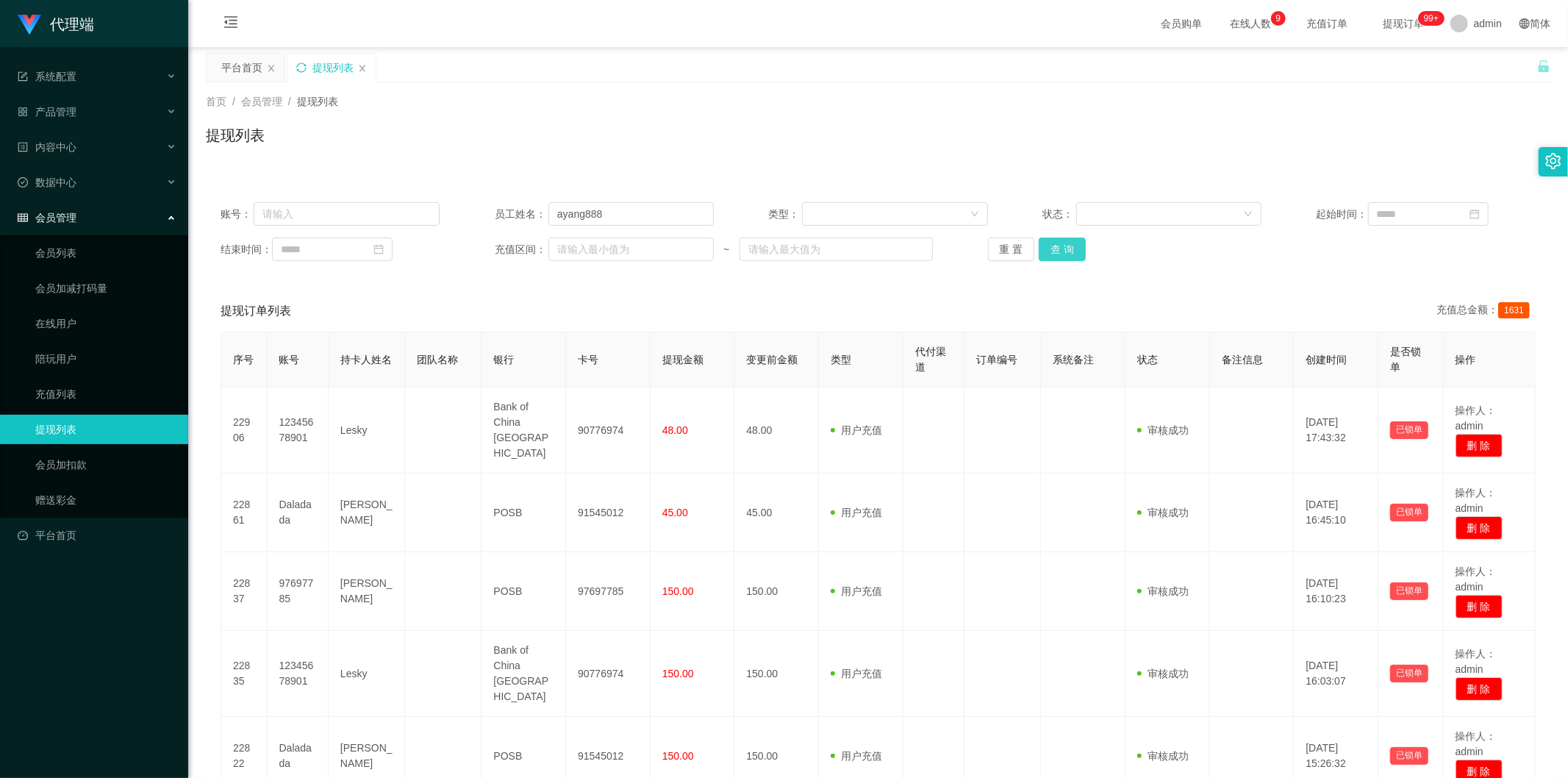
click at [1056, 247] on button "查 询" at bounding box center [1062, 249] width 47 height 24
click at [1363, 177] on div "账号： 员工姓名： ayang888 类型： 状态： 起始时间： 结束时间： 充值区间： ~ 重 置 查 询 提现订单列表 充值总金额： 1631 序号 账号…" at bounding box center [878, 702] width 1345 height 1066
click at [1065, 249] on button "查 询" at bounding box center [1062, 249] width 47 height 24
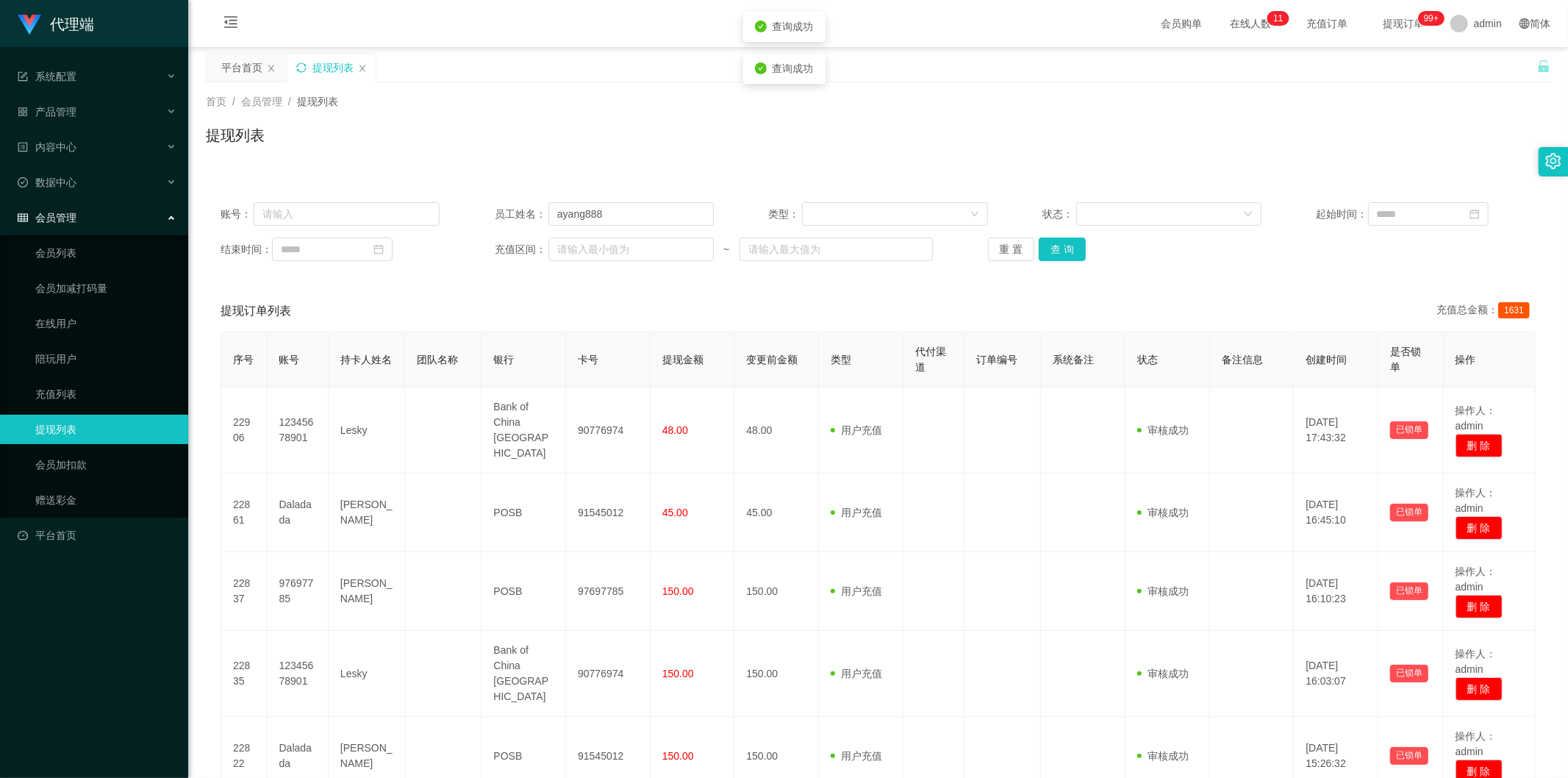
click at [1364, 121] on div "首页 / 会员管理 / 提现列表 / 提现列表" at bounding box center [878, 126] width 1345 height 64
drag, startPoint x: 393, startPoint y: 200, endPoint x: 39, endPoint y: 179, distance: 354.6
click at [39, 179] on section "代理端 系统配置 产品管理 内容中心 数据中心 会员管理 会员列表 会员加减打码量 在线用户 陪玩用户 充值列表 提现列表 会员加扣款 赠送彩金 平台首页 保…" at bounding box center [784, 652] width 1568 height 1304
click at [298, 65] on icon "图标: sync" at bounding box center [301, 67] width 10 height 10
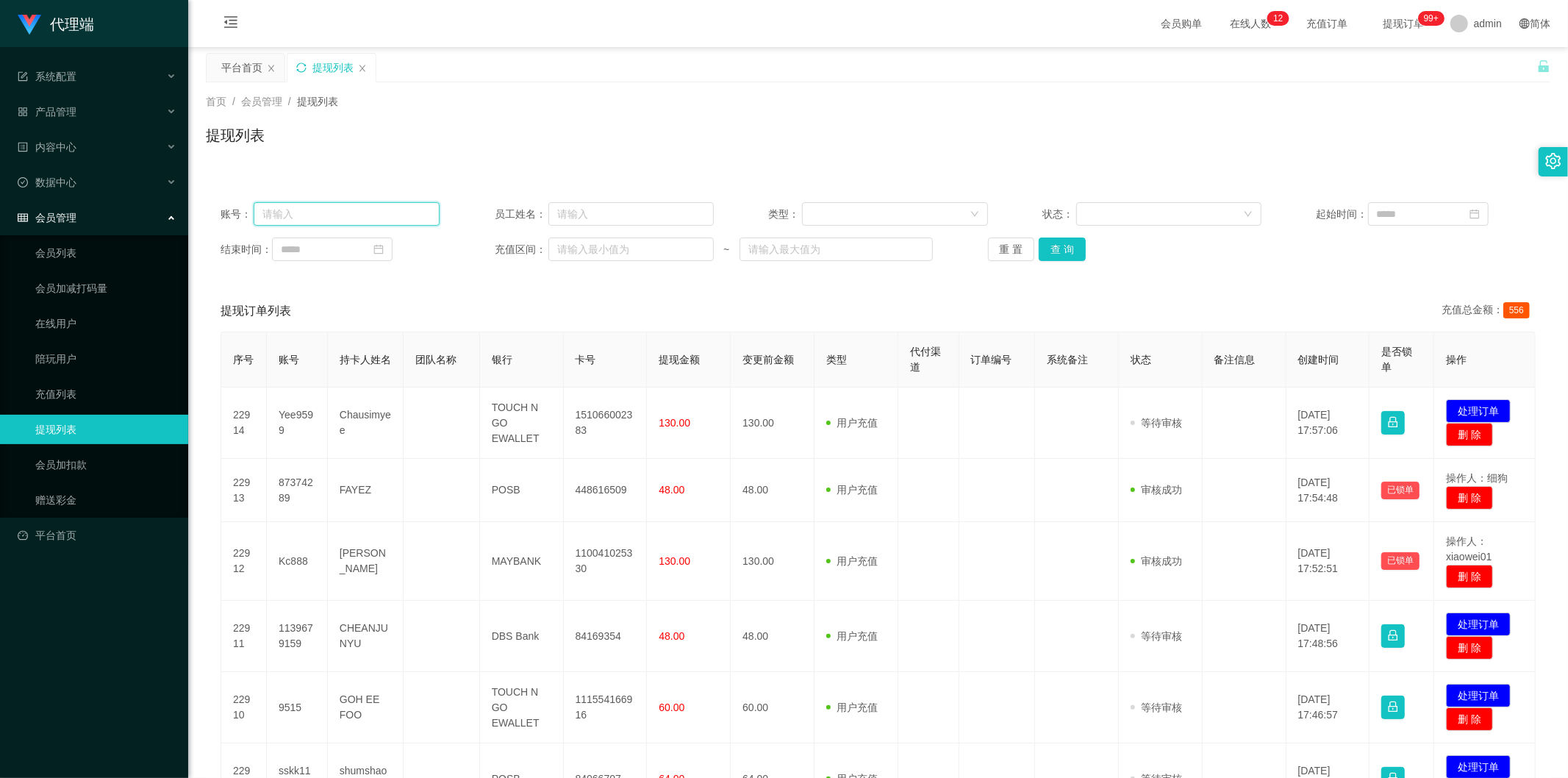
click at [348, 212] on input "text" at bounding box center [346, 214] width 186 height 24
paste input "ayang888"
type input "ayang888"
click at [1052, 245] on button "查 询" at bounding box center [1062, 249] width 47 height 24
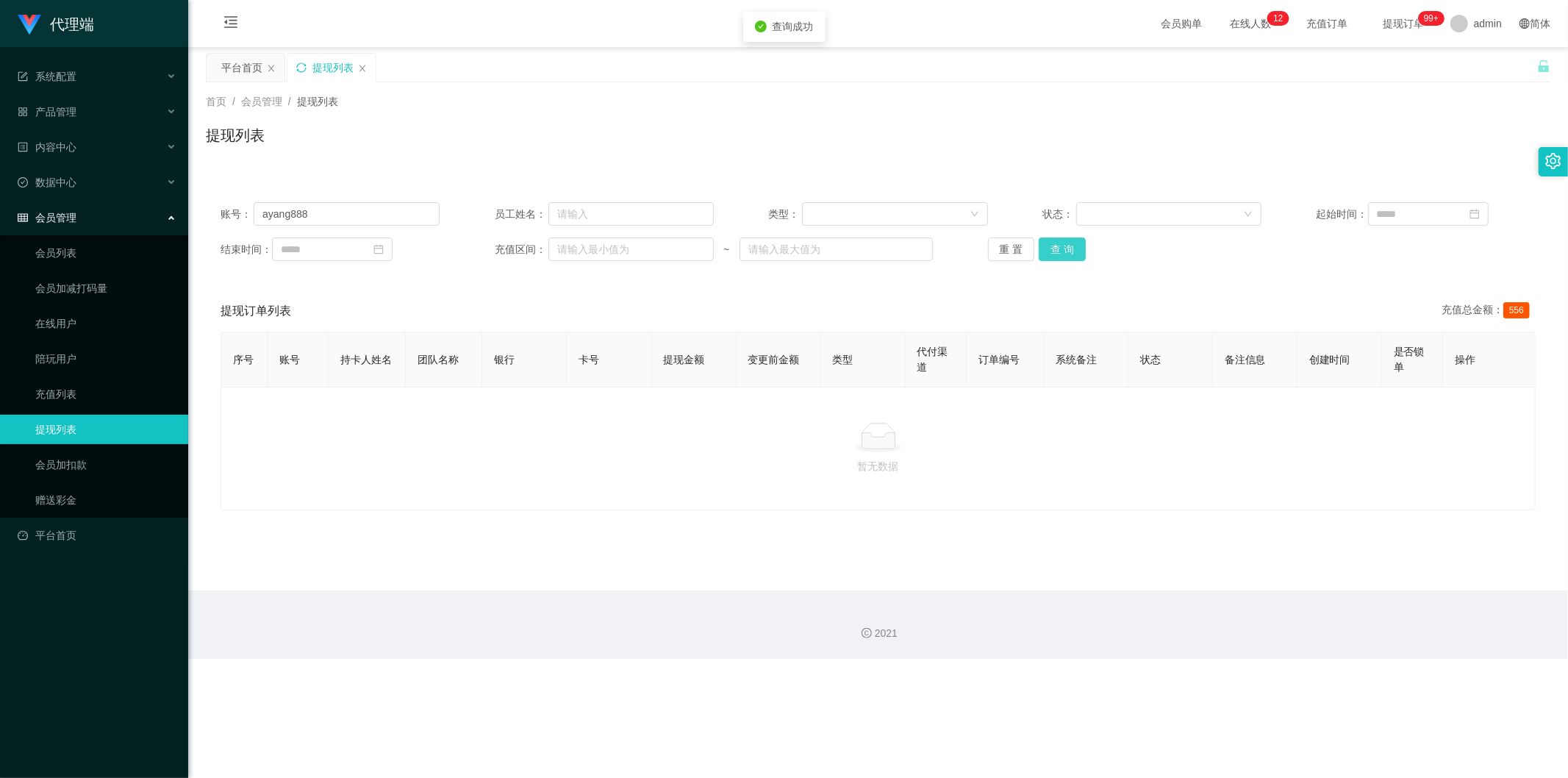
click at [1052, 245] on button "查 询" at bounding box center [1062, 249] width 47 height 24
click at [599, 207] on input "text" at bounding box center [631, 214] width 166 height 24
paste input "ayang888"
type input "ayang888"
drag, startPoint x: 0, startPoint y: 219, endPoint x: 0, endPoint y: 210, distance: 9.0
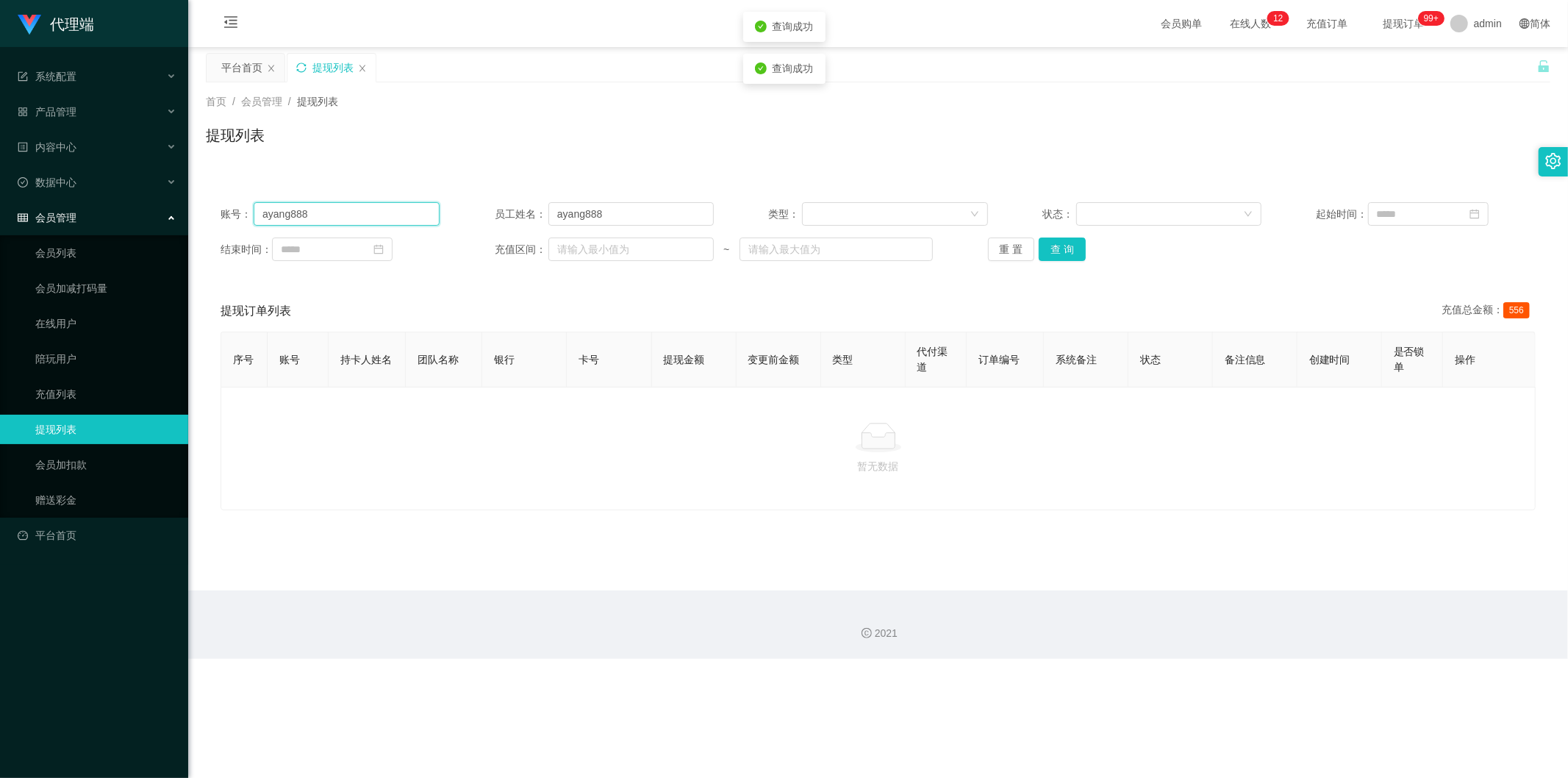
click at [0, 210] on section "代理端 系统配置 产品管理 内容中心 数据中心 会员管理 会员列表 会员加减打码量 在线用户 陪玩用户 充值列表 提现列表 会员加扣款 赠送彩金 平台首页 保…" at bounding box center [784, 329] width 1568 height 659
click at [1071, 245] on button "查 询" at bounding box center [1062, 249] width 47 height 24
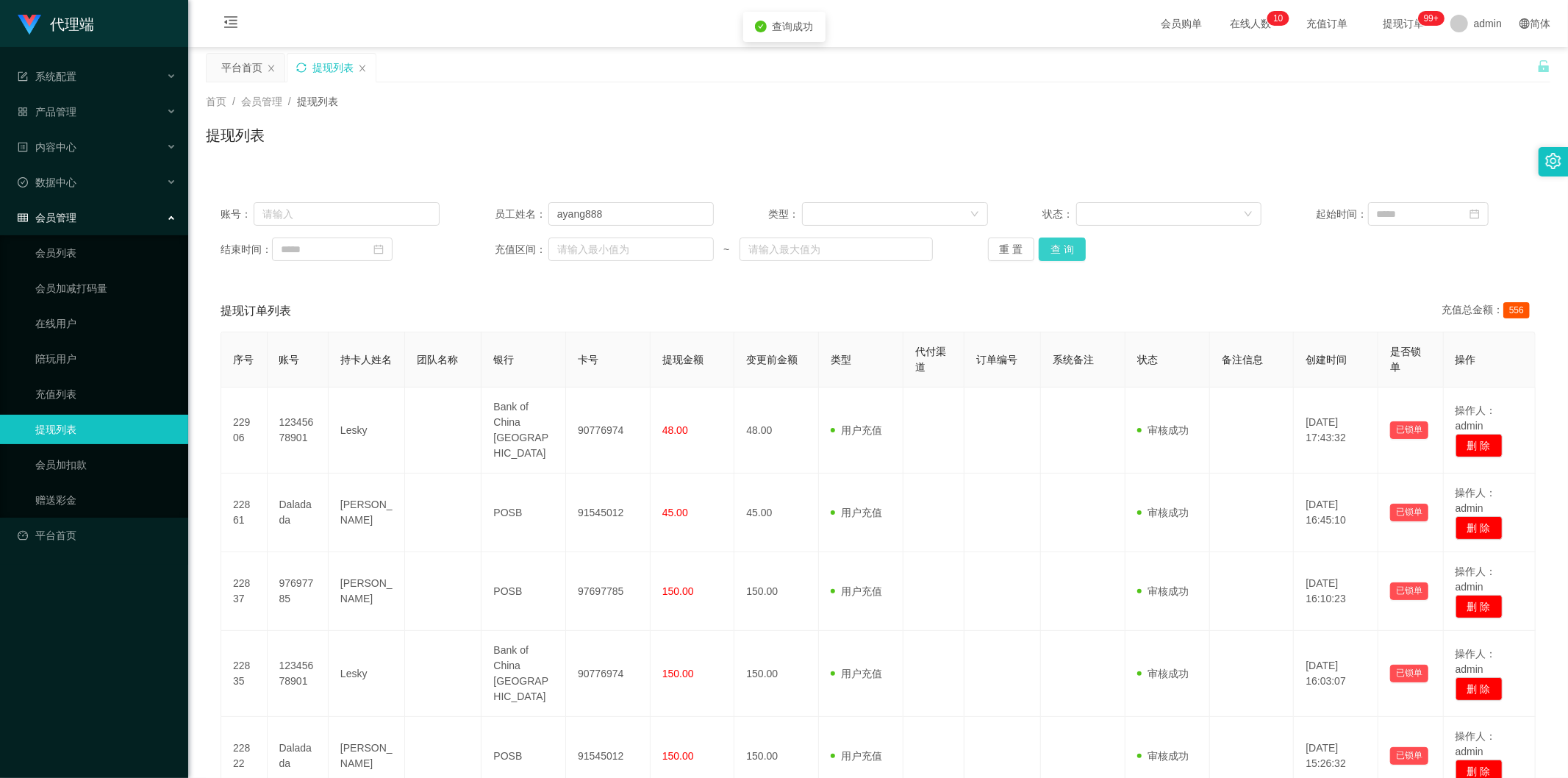
click at [1071, 245] on button "查 询" at bounding box center [1062, 249] width 47 height 24
click at [1279, 120] on div "首页 / 会员管理 / 提现列表 / 提现列表" at bounding box center [878, 126] width 1345 height 64
click at [1049, 248] on button "查 询" at bounding box center [1062, 249] width 47 height 24
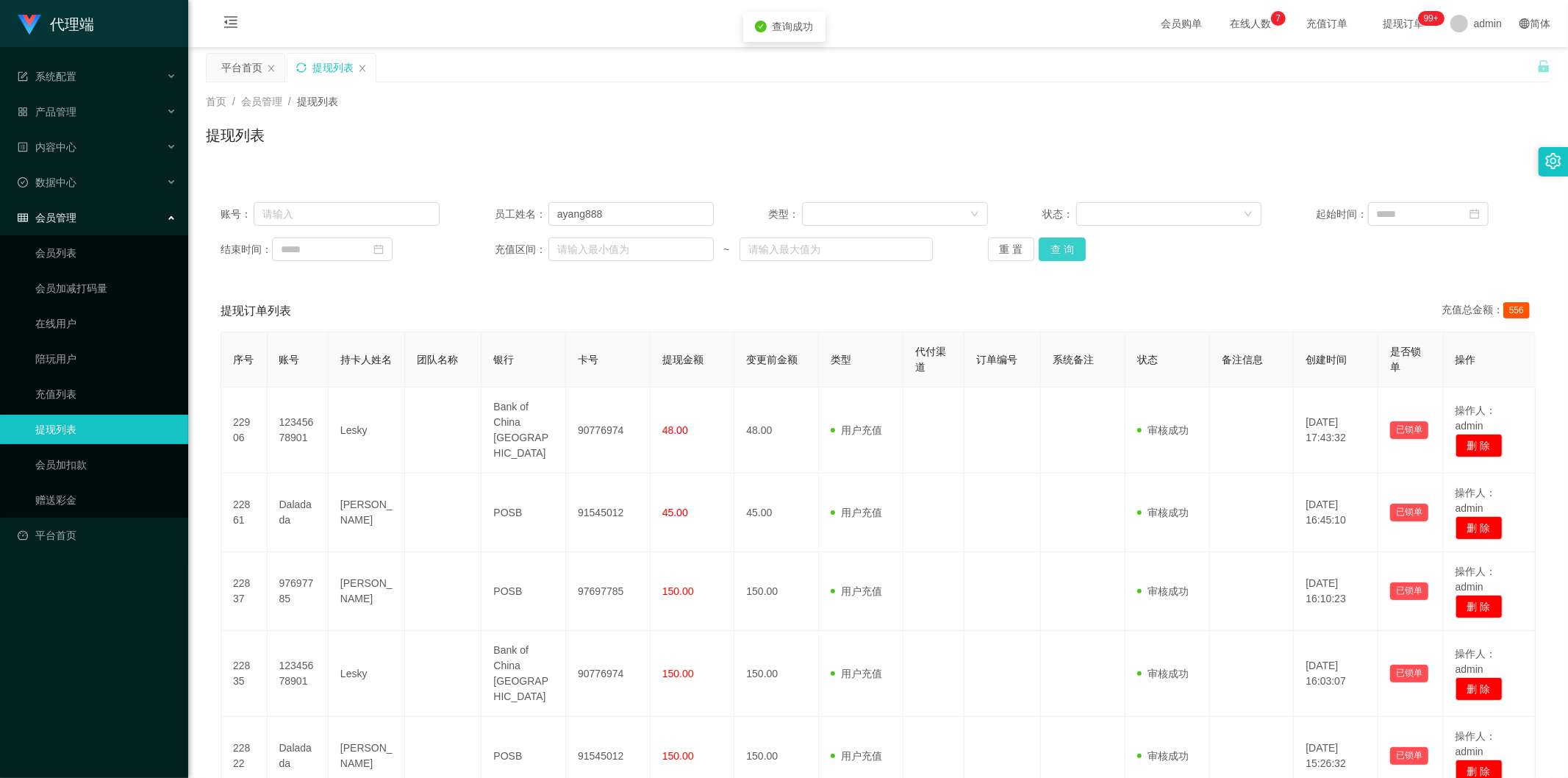
click at [1049, 248] on button "查 询" at bounding box center [1062, 249] width 47 height 24
drag, startPoint x: 1291, startPoint y: 153, endPoint x: 1402, endPoint y: 22, distance: 171.7
click at [1291, 151] on div "提现列表" at bounding box center [878, 141] width 1345 height 34
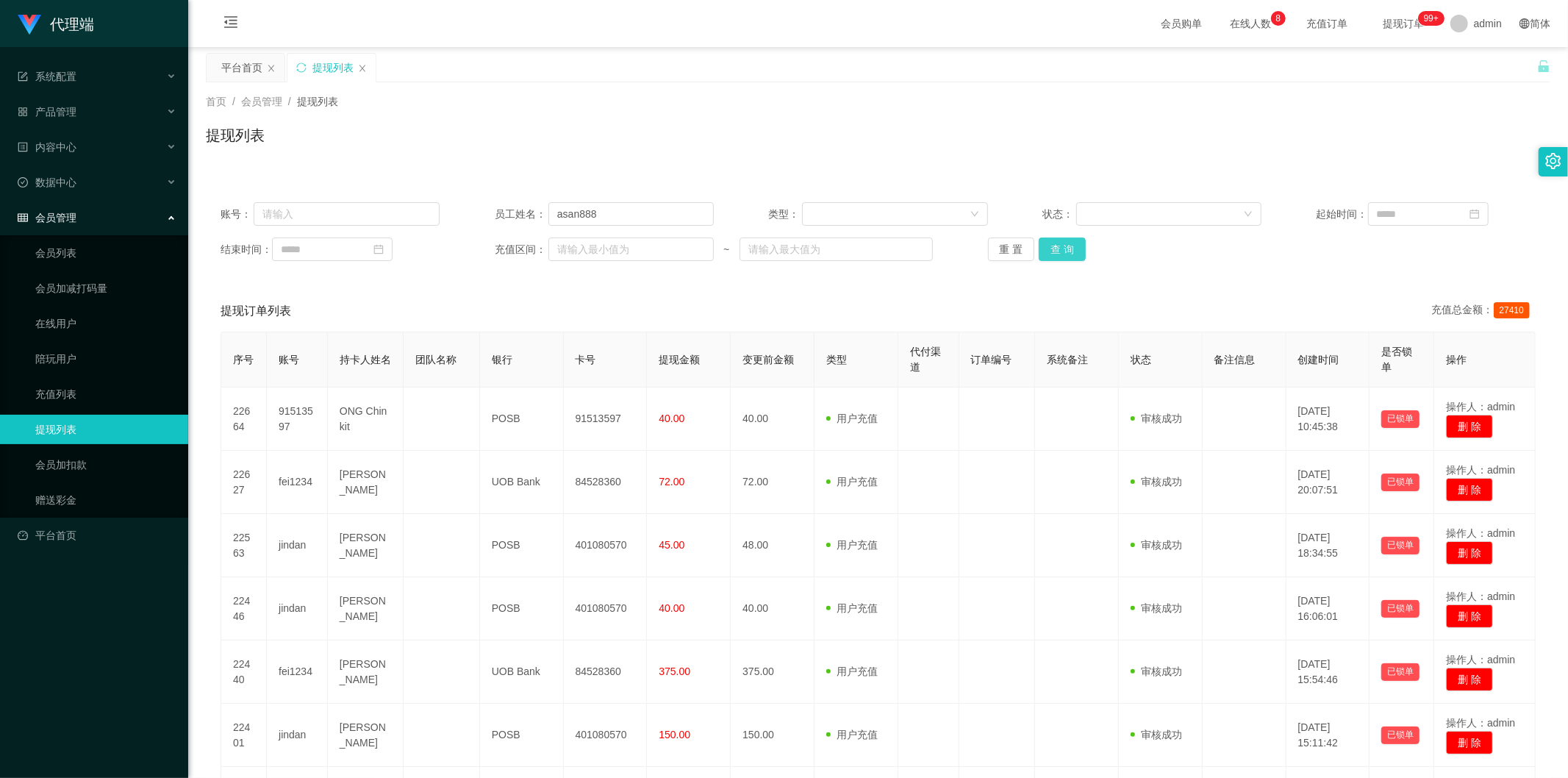
click at [1041, 248] on button "查 询" at bounding box center [1062, 249] width 47 height 24
click at [1041, 248] on div "重 置 查 询" at bounding box center [1098, 249] width 219 height 24
drag, startPoint x: 904, startPoint y: 169, endPoint x: 586, endPoint y: 35, distance: 345.1
click at [1064, 252] on button "查 询" at bounding box center [1062, 249] width 47 height 24
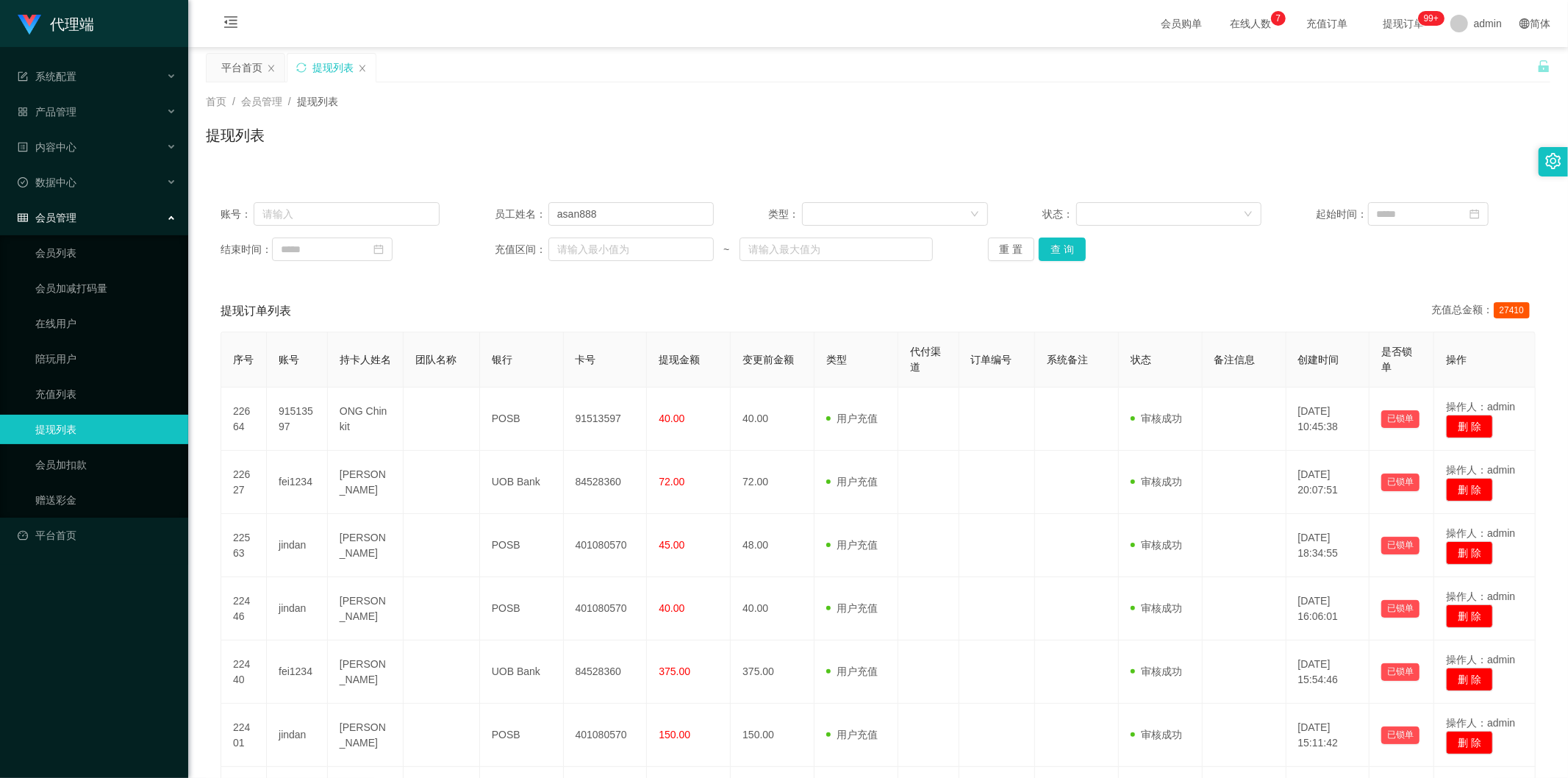
click at [829, 128] on div "提现列表" at bounding box center [878, 141] width 1345 height 34
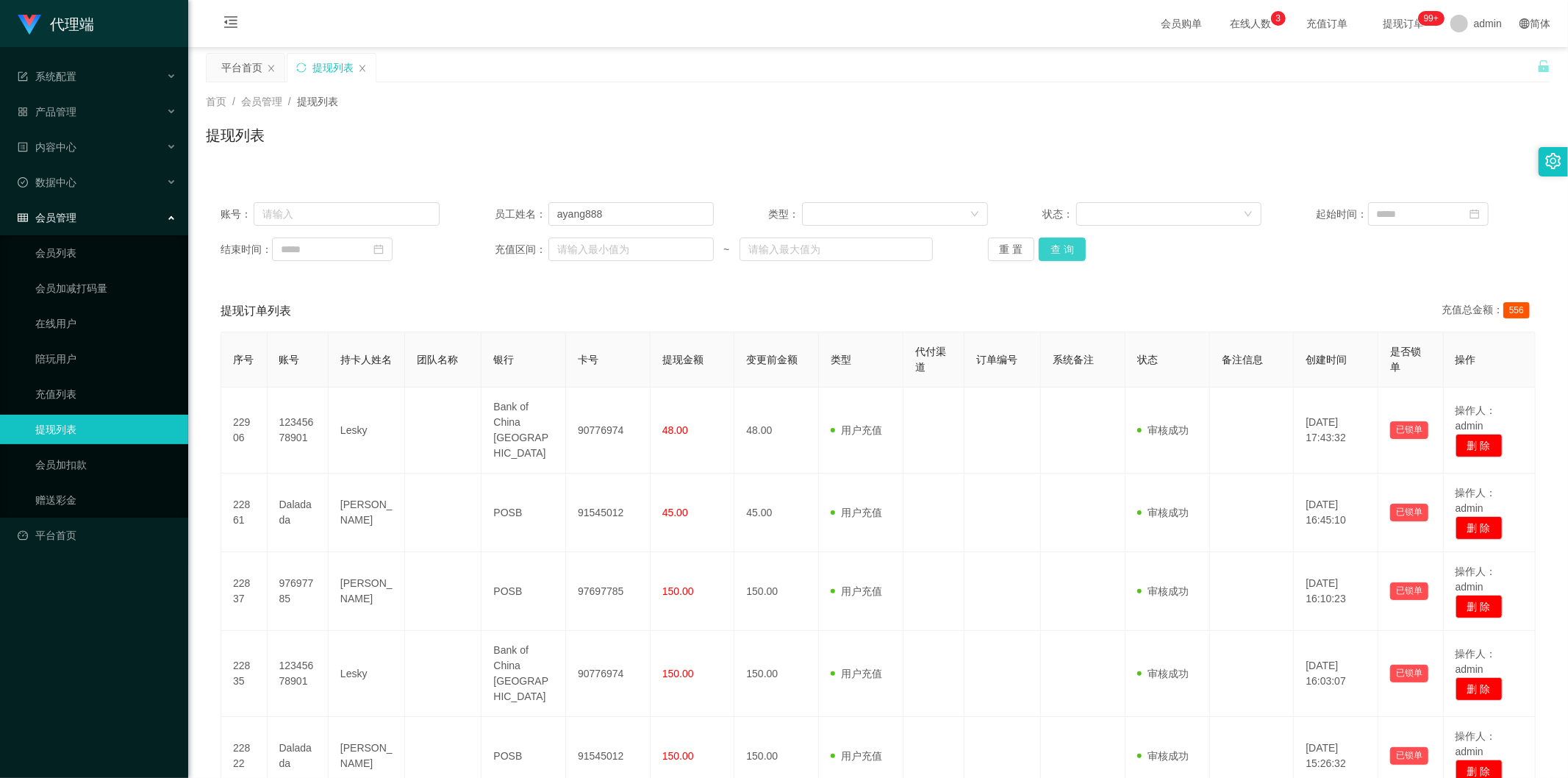
click at [1058, 244] on button "查 询" at bounding box center [1062, 249] width 47 height 24
click at [1058, 243] on div "重 置 查 询" at bounding box center [1098, 249] width 219 height 24
click at [1058, 243] on button "查 询" at bounding box center [1062, 249] width 47 height 24
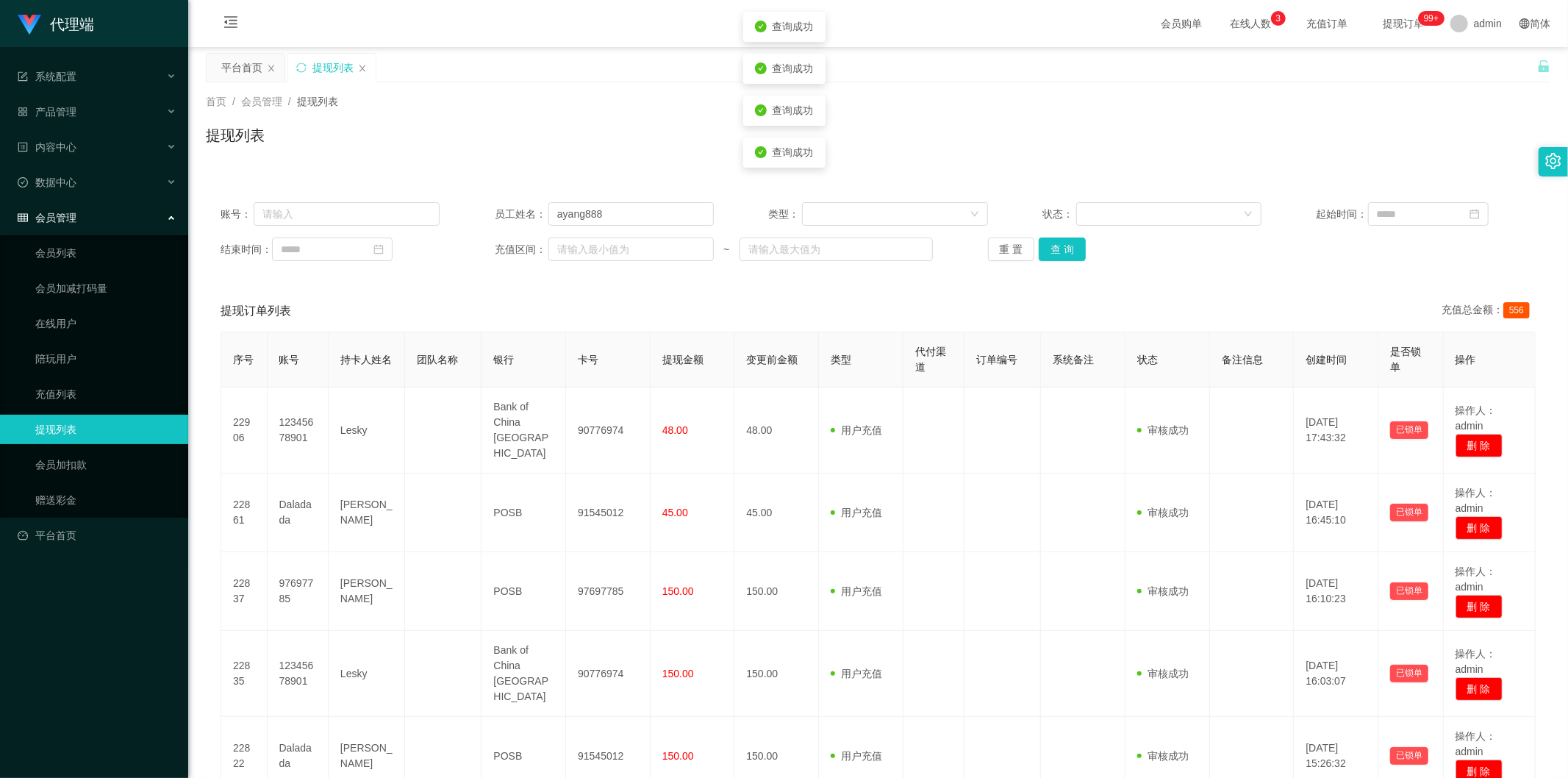
click at [1178, 145] on div "提现列表" at bounding box center [878, 141] width 1345 height 34
click at [1059, 244] on button "查 询" at bounding box center [1062, 249] width 47 height 24
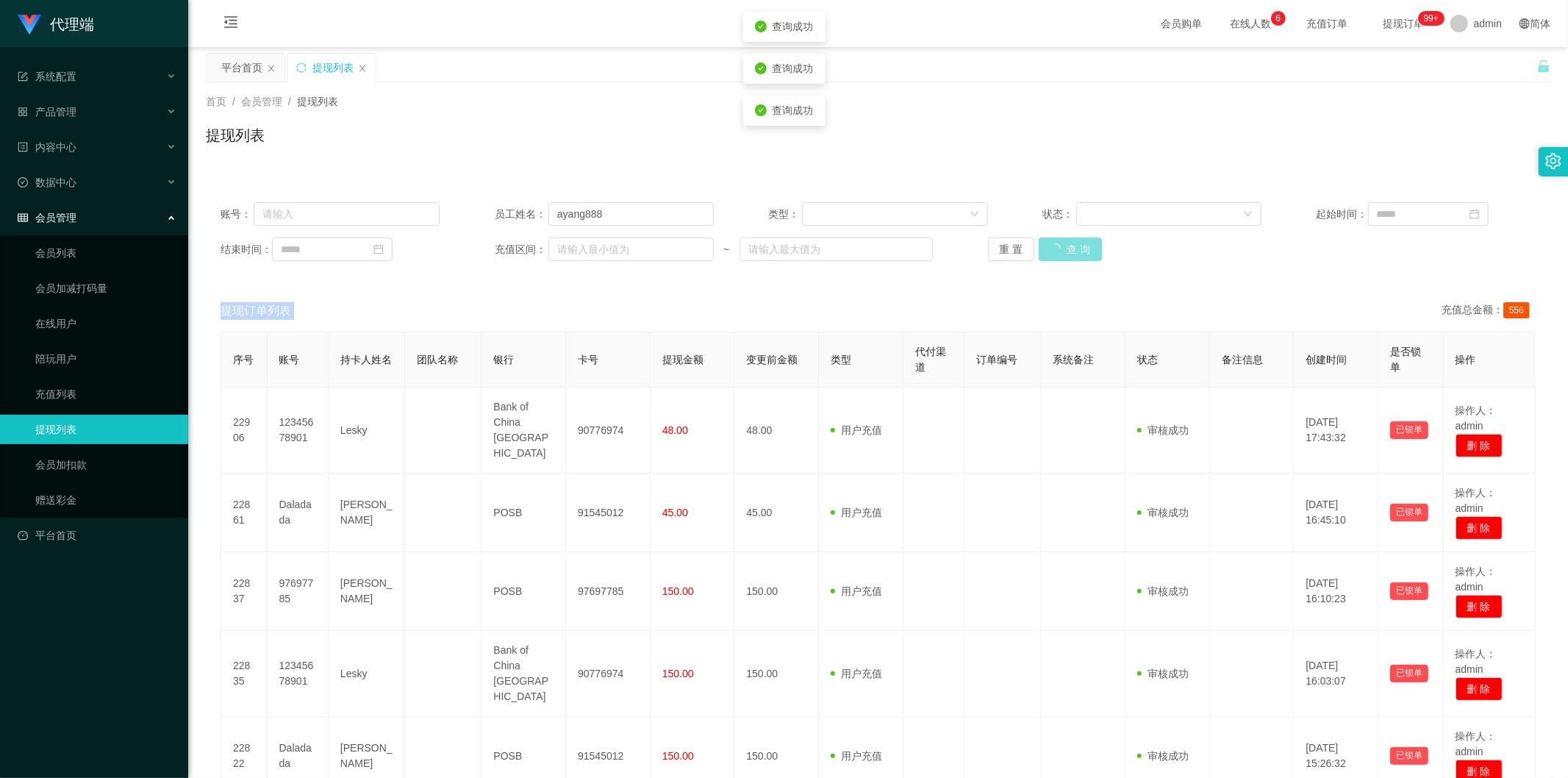
click at [1059, 244] on div "重 置 查 询" at bounding box center [1098, 249] width 219 height 24
click at [1398, 86] on div "首页 / 会员管理 / 提现列表 / 提现列表" at bounding box center [878, 126] width 1380 height 88
click at [1055, 249] on button "查 询" at bounding box center [1062, 249] width 47 height 24
click at [1043, 249] on button "查 询" at bounding box center [1062, 249] width 47 height 24
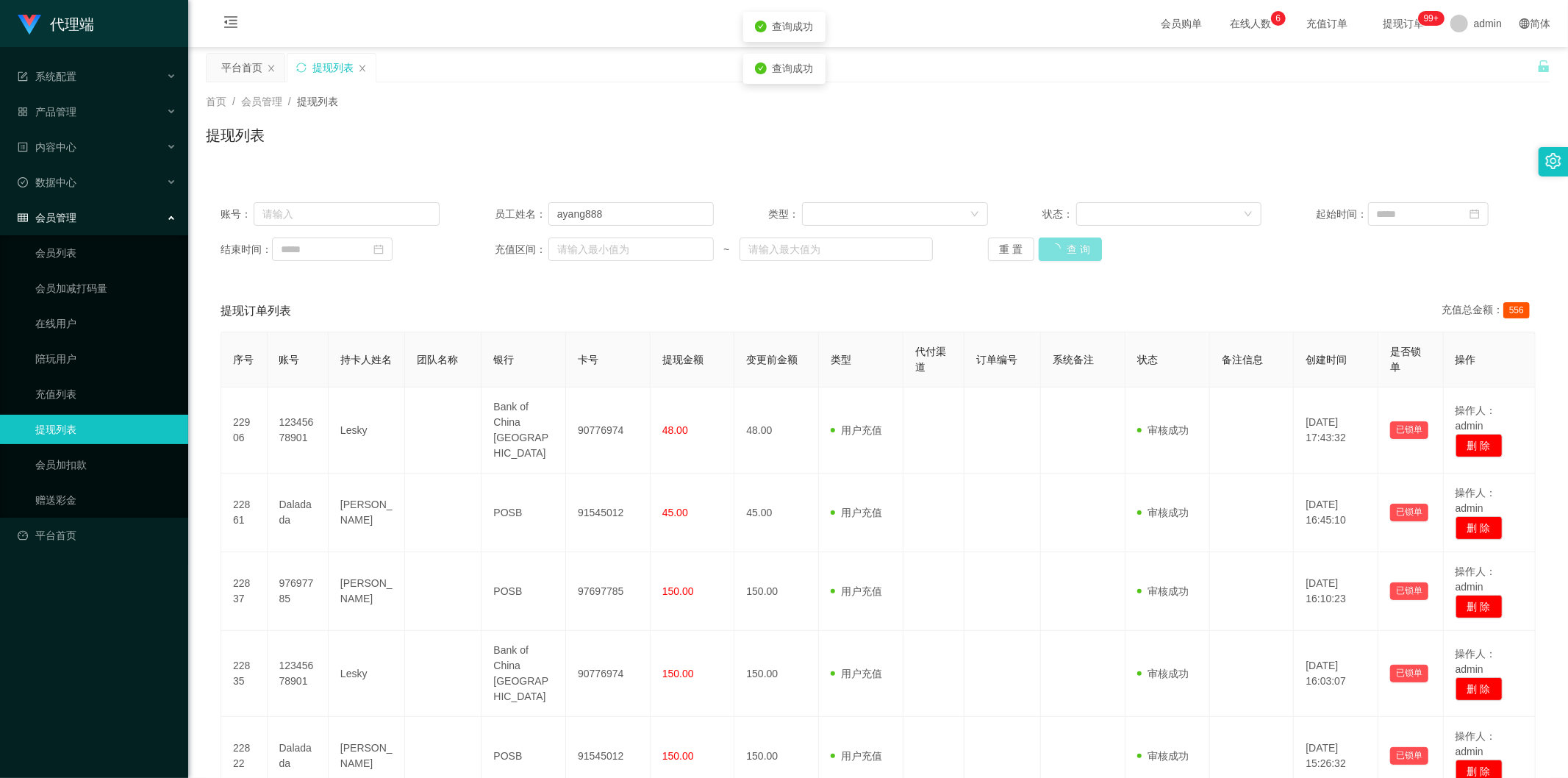
click at [1043, 249] on button "查 询" at bounding box center [1070, 249] width 63 height 24
drag, startPoint x: 1432, startPoint y: 131, endPoint x: 1449, endPoint y: 65, distance: 68.2
click at [1432, 131] on div "提现列表" at bounding box center [878, 141] width 1345 height 34
click at [1052, 243] on button "查 询" at bounding box center [1062, 249] width 47 height 24
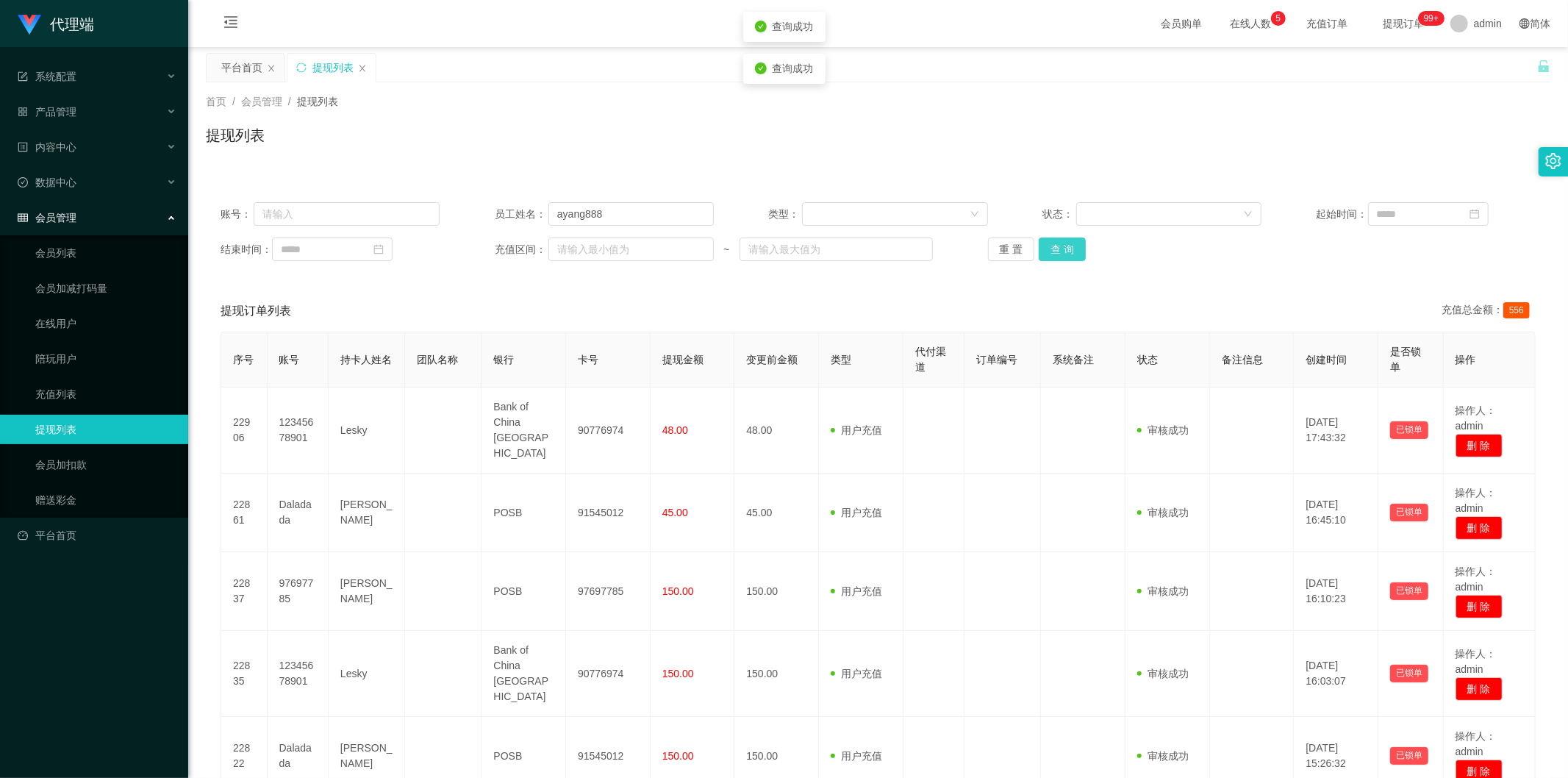
click at [1052, 243] on button "查 询" at bounding box center [1062, 249] width 47 height 24
click at [1301, 131] on div "提现列表" at bounding box center [878, 141] width 1345 height 34
drag, startPoint x: 208, startPoint y: 197, endPoint x: 0, endPoint y: 188, distance: 208.2
click at [0, 188] on section "代理端 系统配置 产品管理 内容中心 数据中心 会员管理 会员列表 会员加减打码量 在线用户 陪玩用户 充值列表 提现列表 会员加扣款 赠送彩金 平台首页 保…" at bounding box center [784, 652] width 1568 height 1304
click at [314, 71] on div "提现列表" at bounding box center [333, 67] width 41 height 28
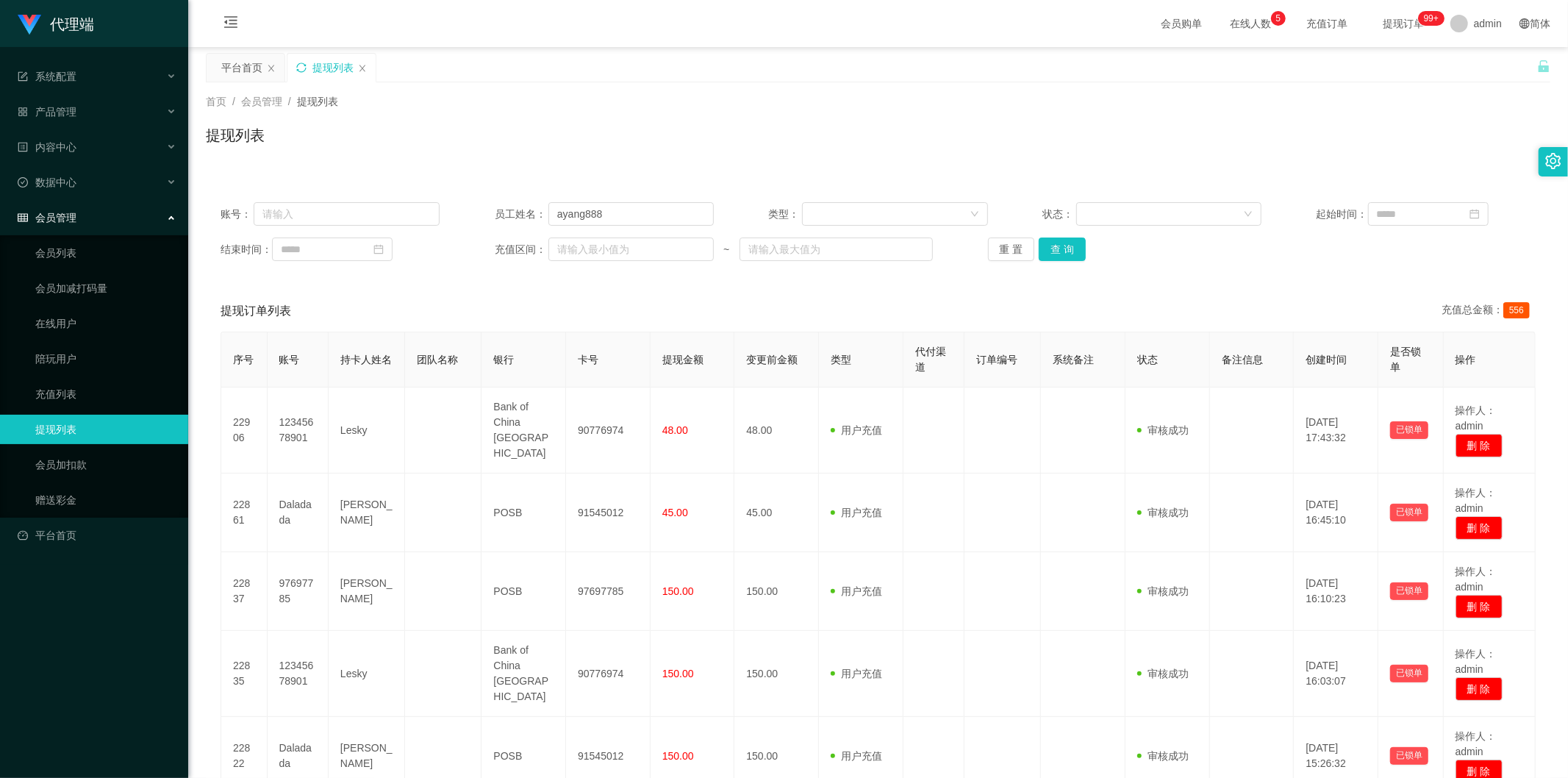
click at [305, 70] on icon "图标: sync" at bounding box center [301, 67] width 10 height 10
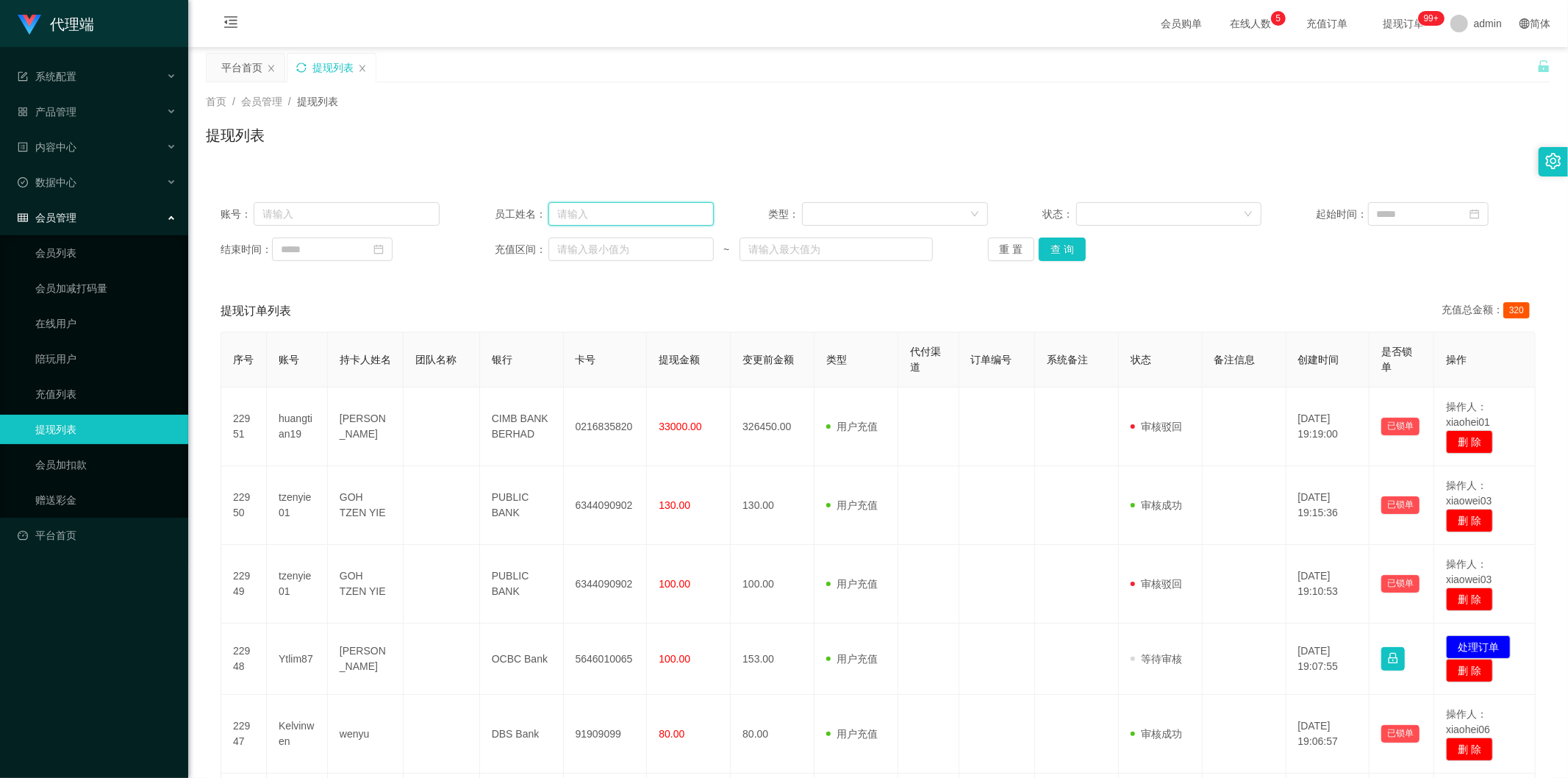
drag, startPoint x: 601, startPoint y: 223, endPoint x: 586, endPoint y: 231, distance: 17.0
click at [586, 231] on div "账号： 员工姓名： 类型： 状态： 起始时间： 结束时间： 充值区间： ~ 重 置 查 询" at bounding box center [878, 231] width 1345 height 89
paste input "ayang888"
type input "ayang888"
click at [1052, 256] on button "查 询" at bounding box center [1062, 249] width 47 height 24
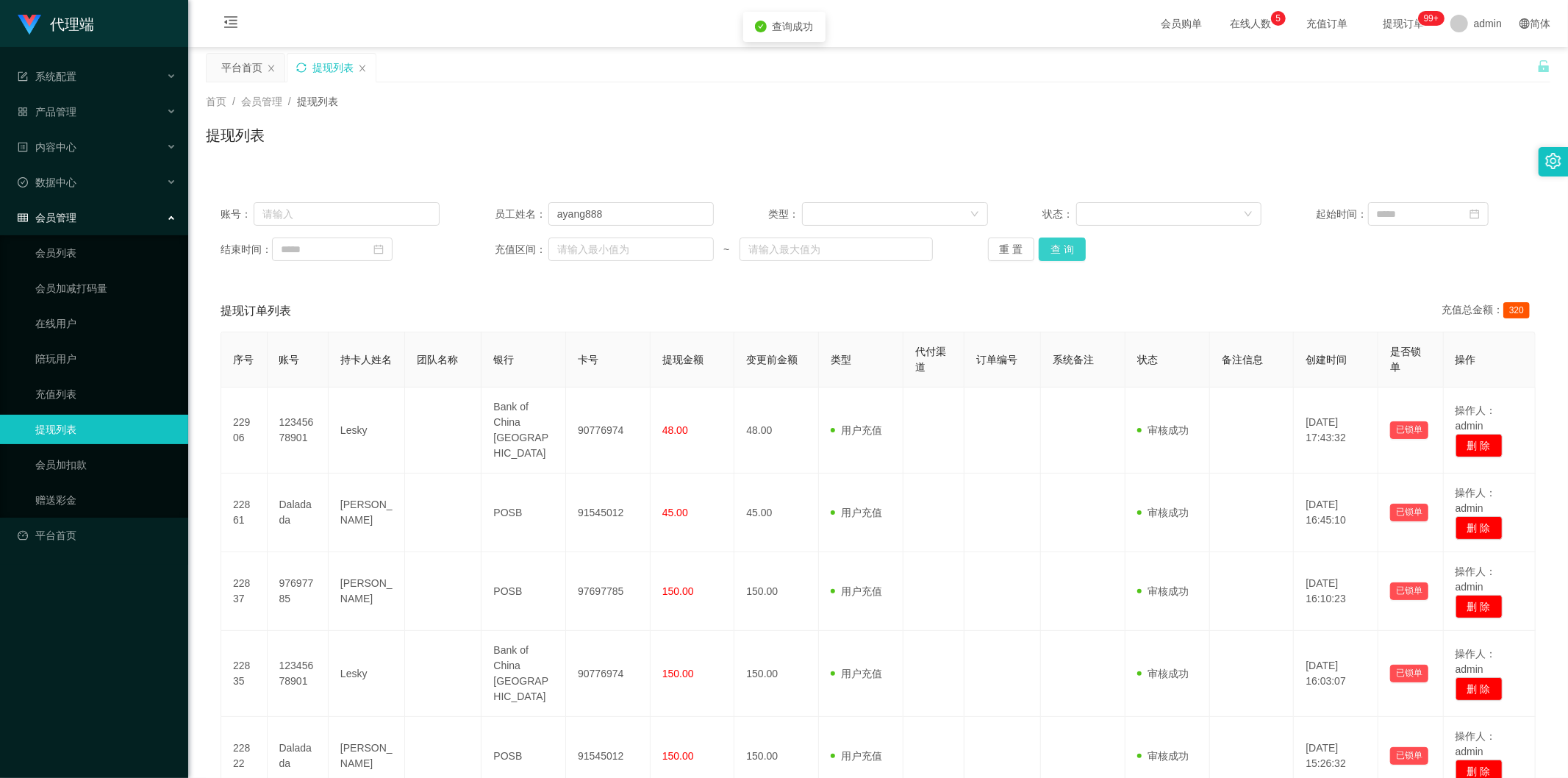
click at [1062, 244] on button "查 询" at bounding box center [1062, 249] width 47 height 24
click at [1282, 162] on div "首页 / 会员管理 / 提现列表 / 提现列表" at bounding box center [878, 126] width 1380 height 88
click at [1057, 246] on button "查 询" at bounding box center [1062, 249] width 47 height 24
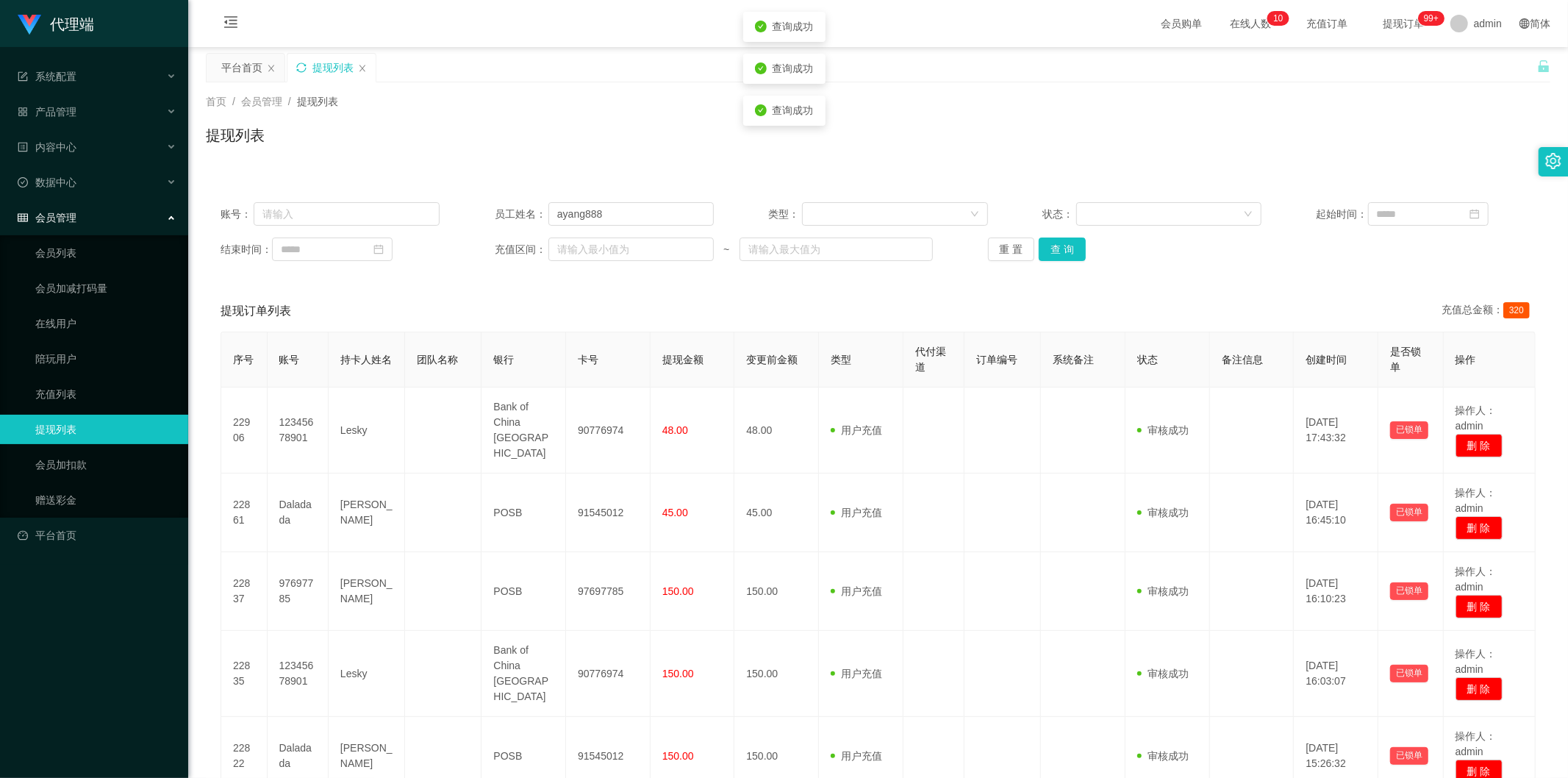
click at [1413, 92] on div "首页 / 会员管理 / 提现列表 / 提现列表" at bounding box center [878, 126] width 1380 height 88
